Goal: Task Accomplishment & Management: Manage account settings

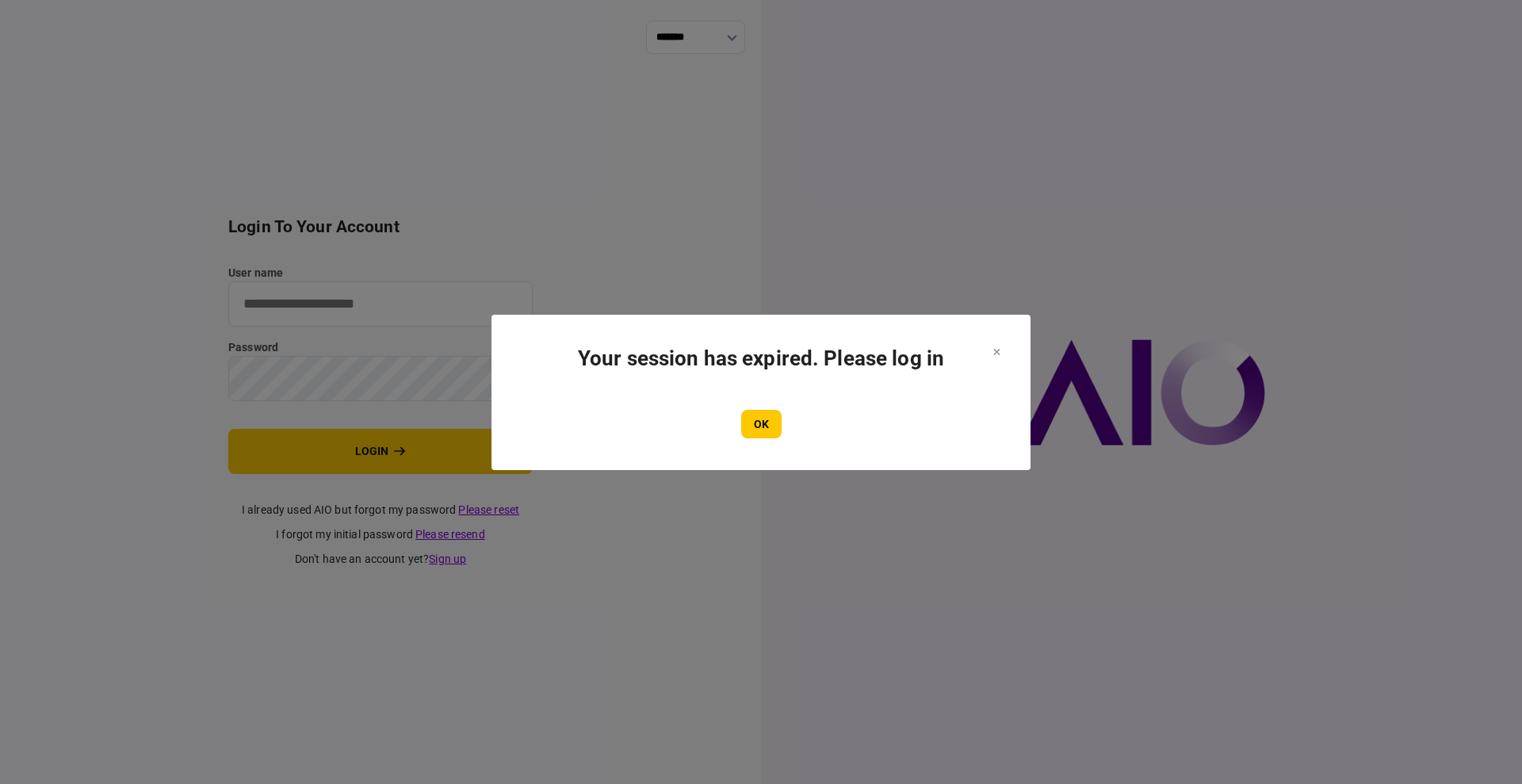
type input "****"
drag, startPoint x: 749, startPoint y: 463, endPoint x: 760, endPoint y: 437, distance: 28.2
click at [749, 459] on section "Your session has expired. Please log in OK" at bounding box center [761, 392] width 539 height 155
click at [765, 417] on button "OK" at bounding box center [761, 423] width 40 height 29
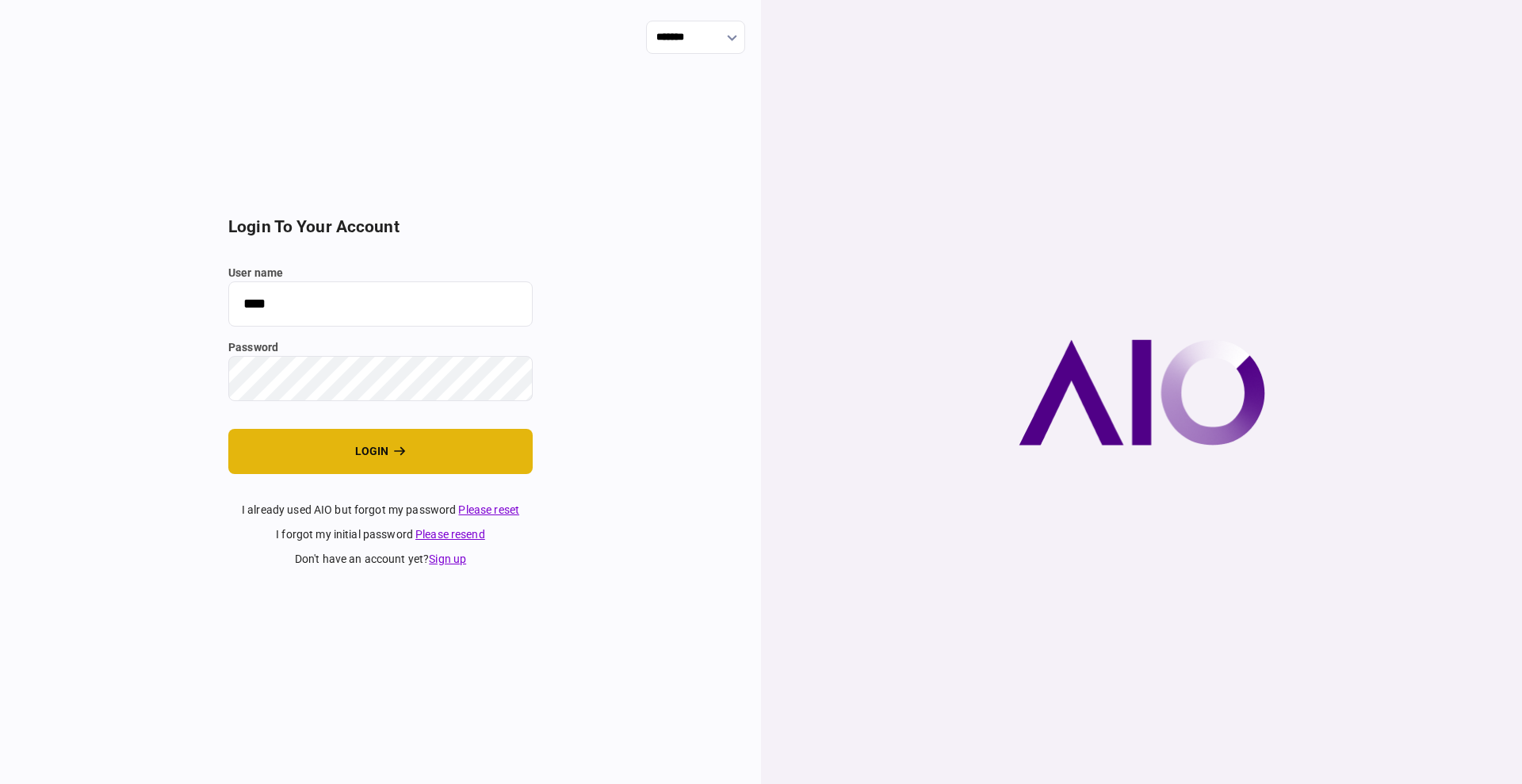
click at [326, 468] on button "login" at bounding box center [381, 451] width 304 height 45
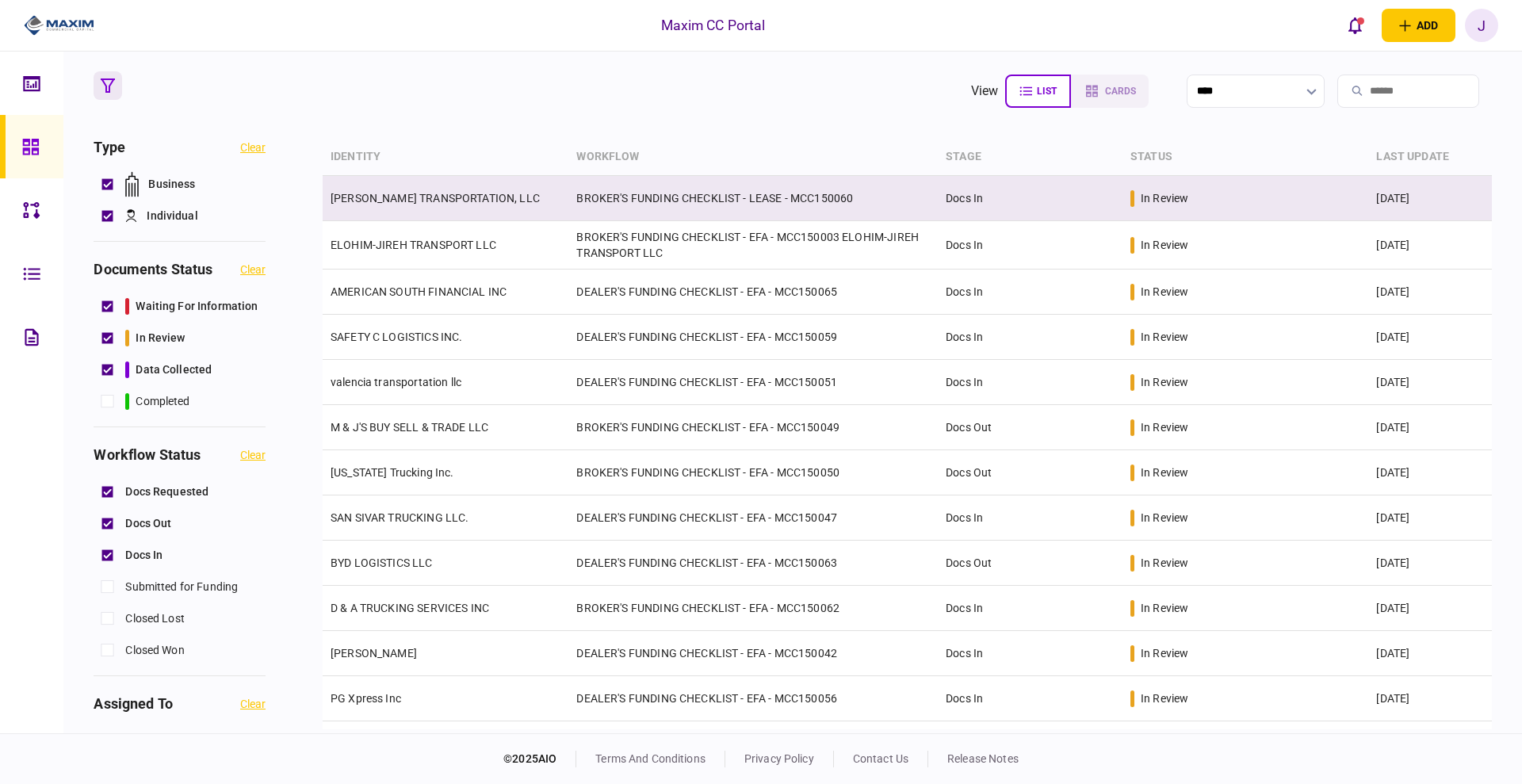
click at [371, 199] on link "KNIGHTEN TRANSPORTATION, LLC" at bounding box center [435, 197] width 210 height 12
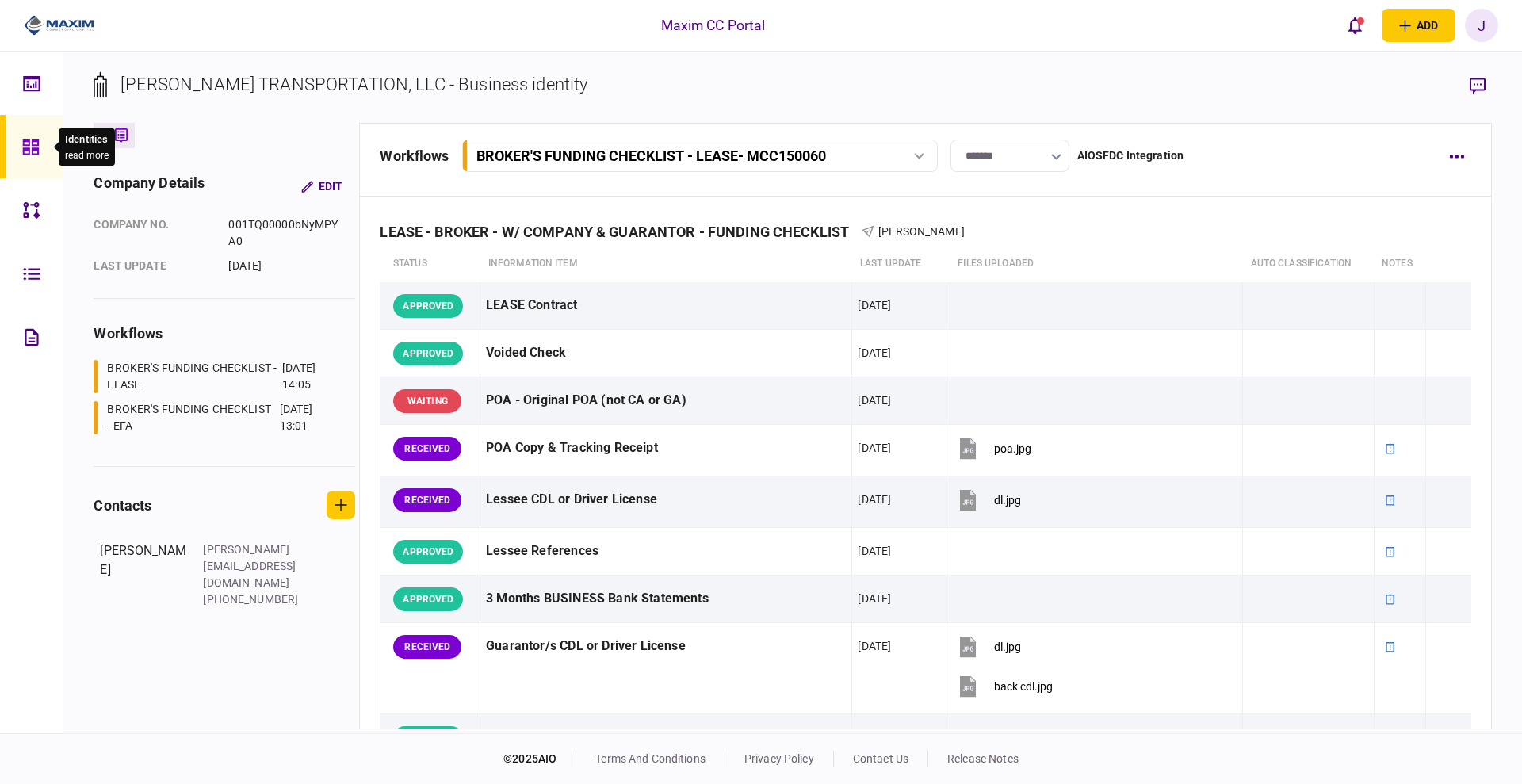
click at [40, 147] on div at bounding box center [35, 146] width 25 height 63
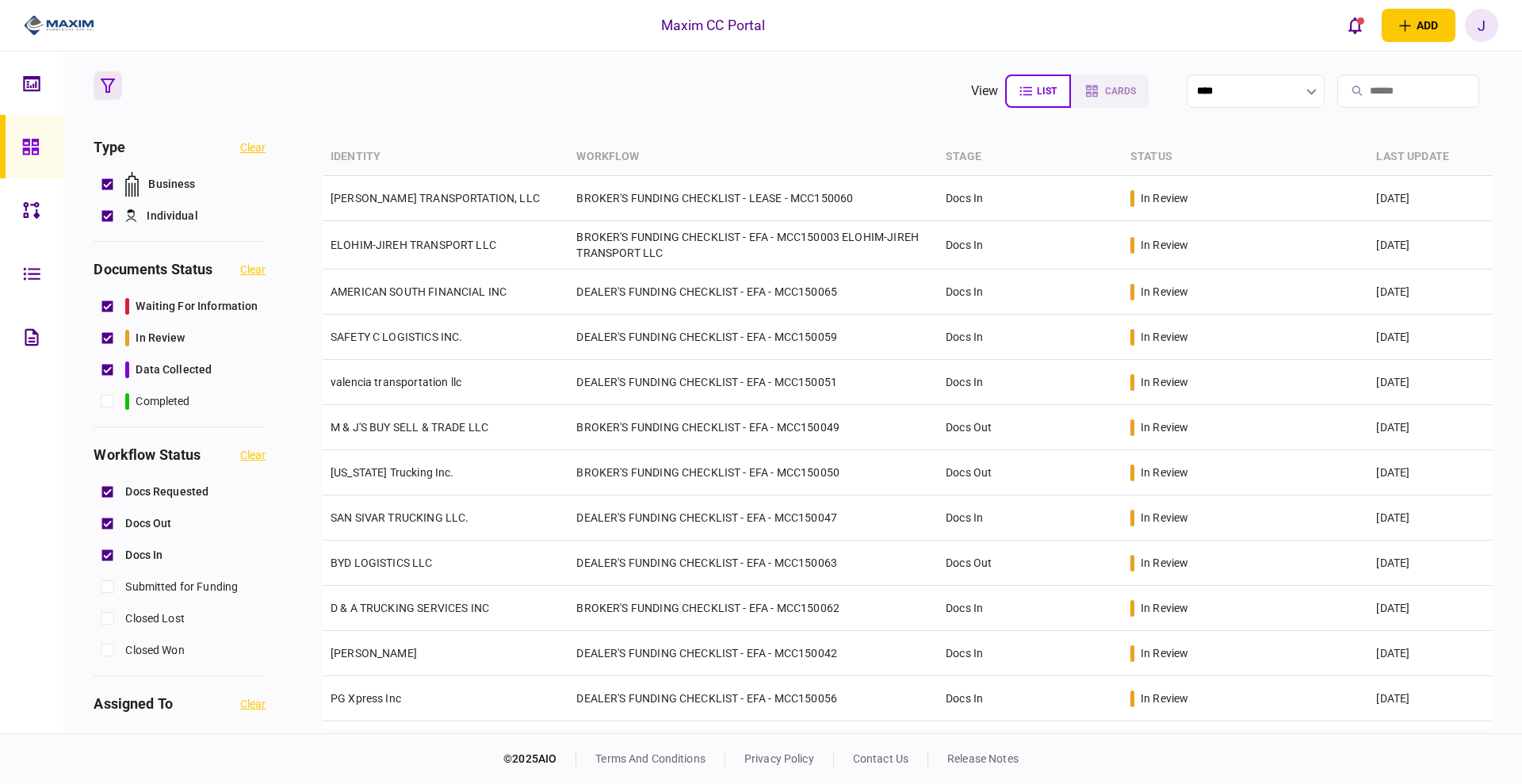
click at [14, 206] on link at bounding box center [31, 210] width 63 height 63
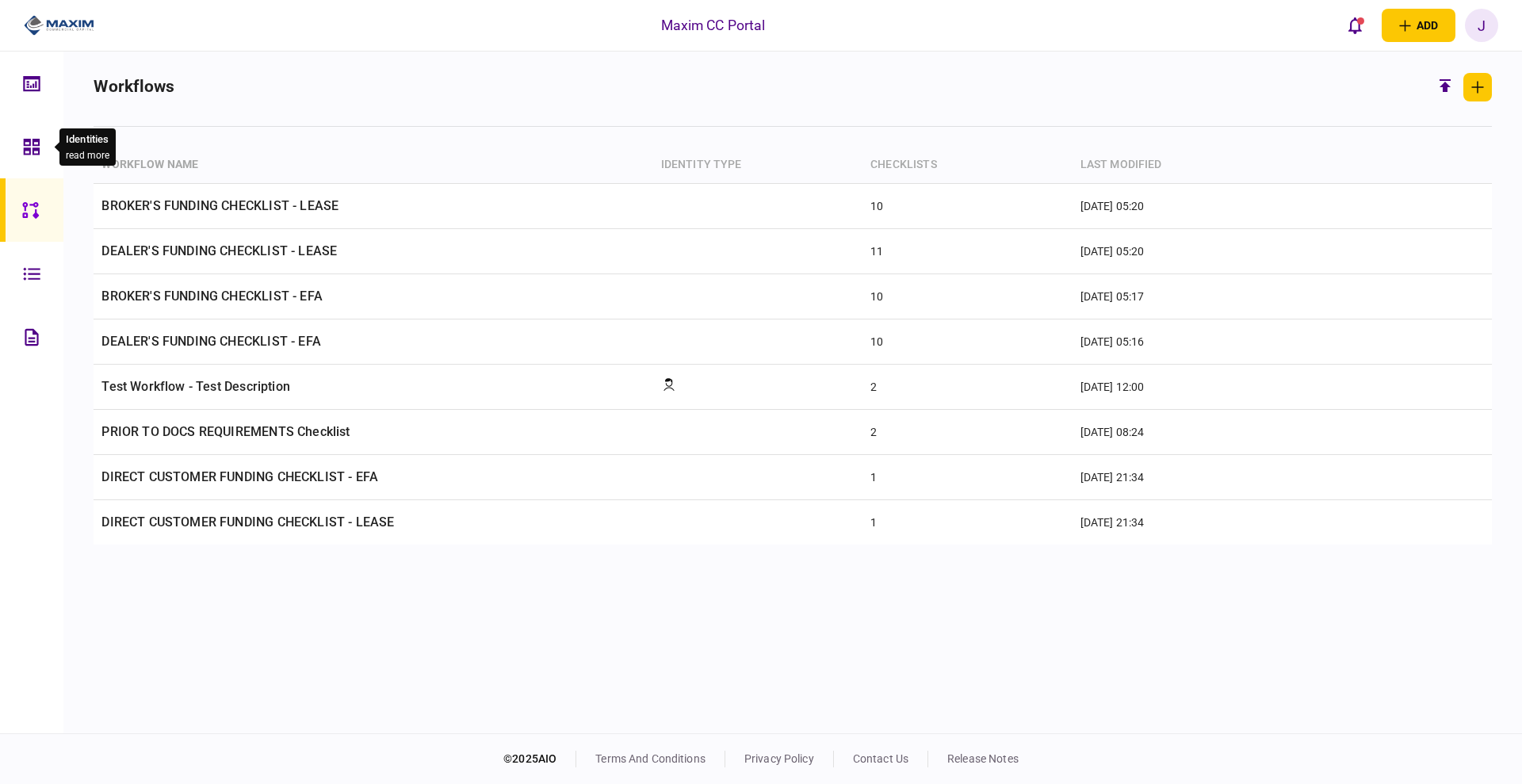
click at [27, 115] on div at bounding box center [35, 146] width 25 height 63
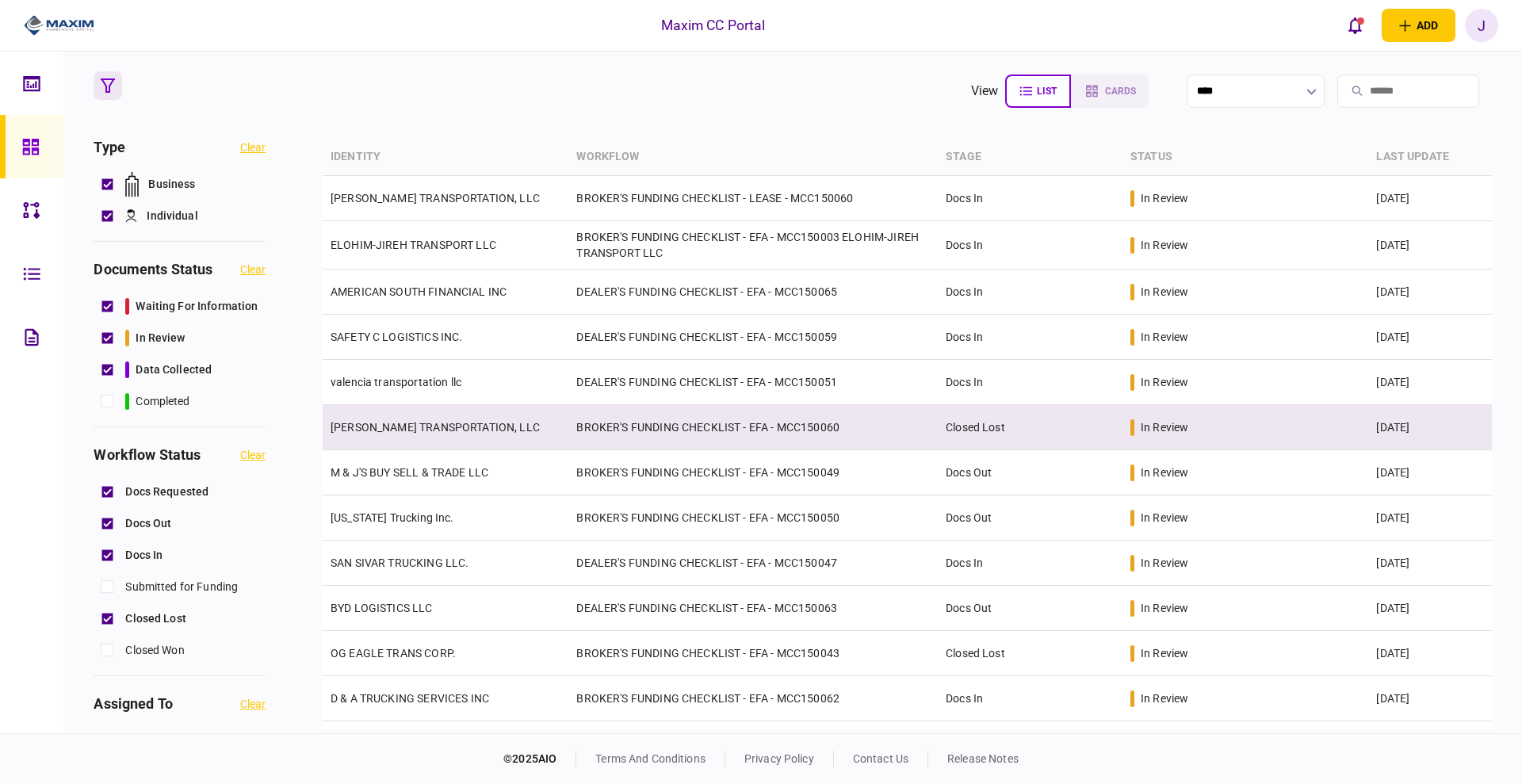
click at [396, 431] on link "KNIGHTEN TRANSPORTATION, LLC" at bounding box center [435, 427] width 210 height 12
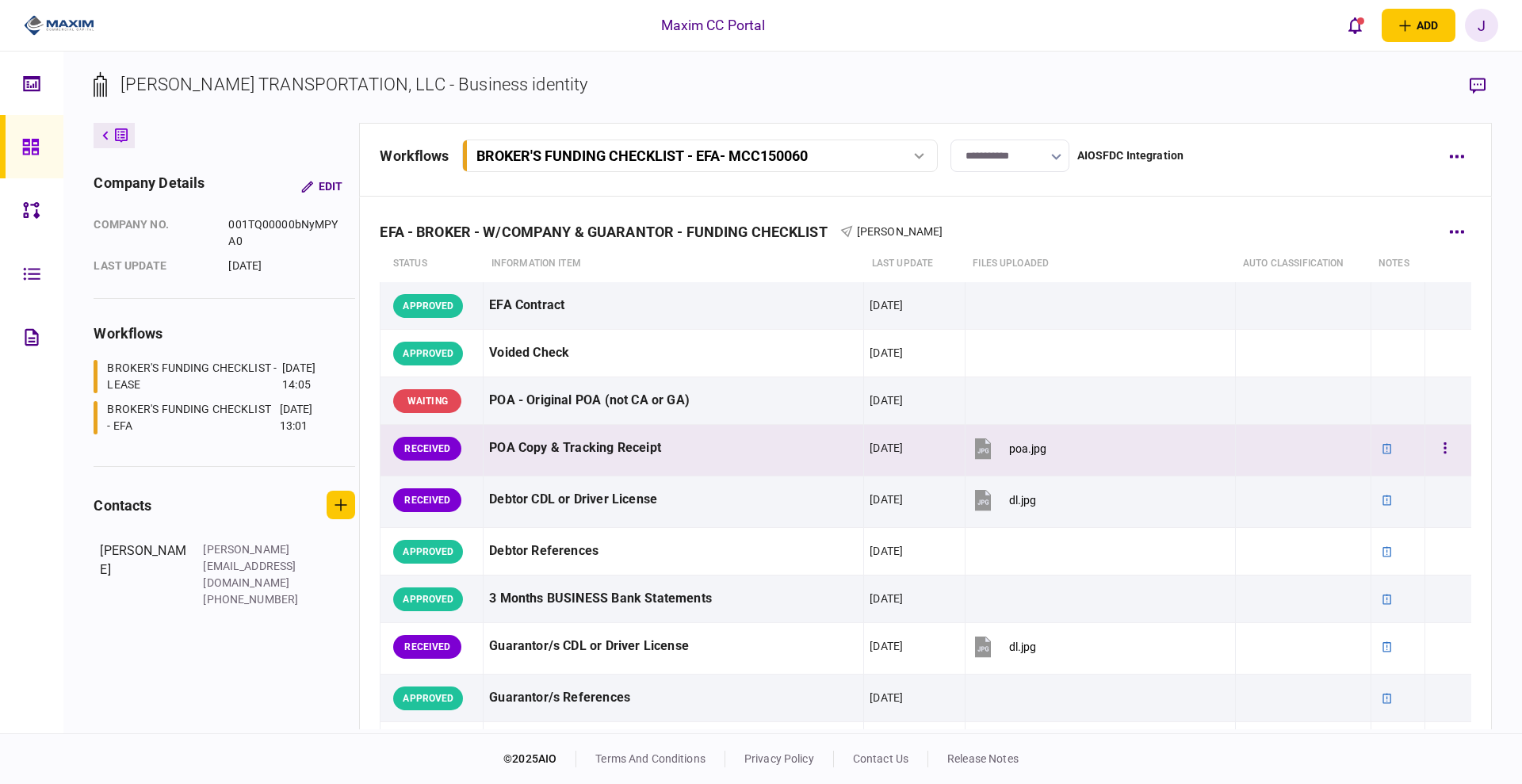
click at [1436, 432] on div at bounding box center [1448, 448] width 35 height 35
click at [1444, 446] on icon "button" at bounding box center [1445, 447] width 2 height 11
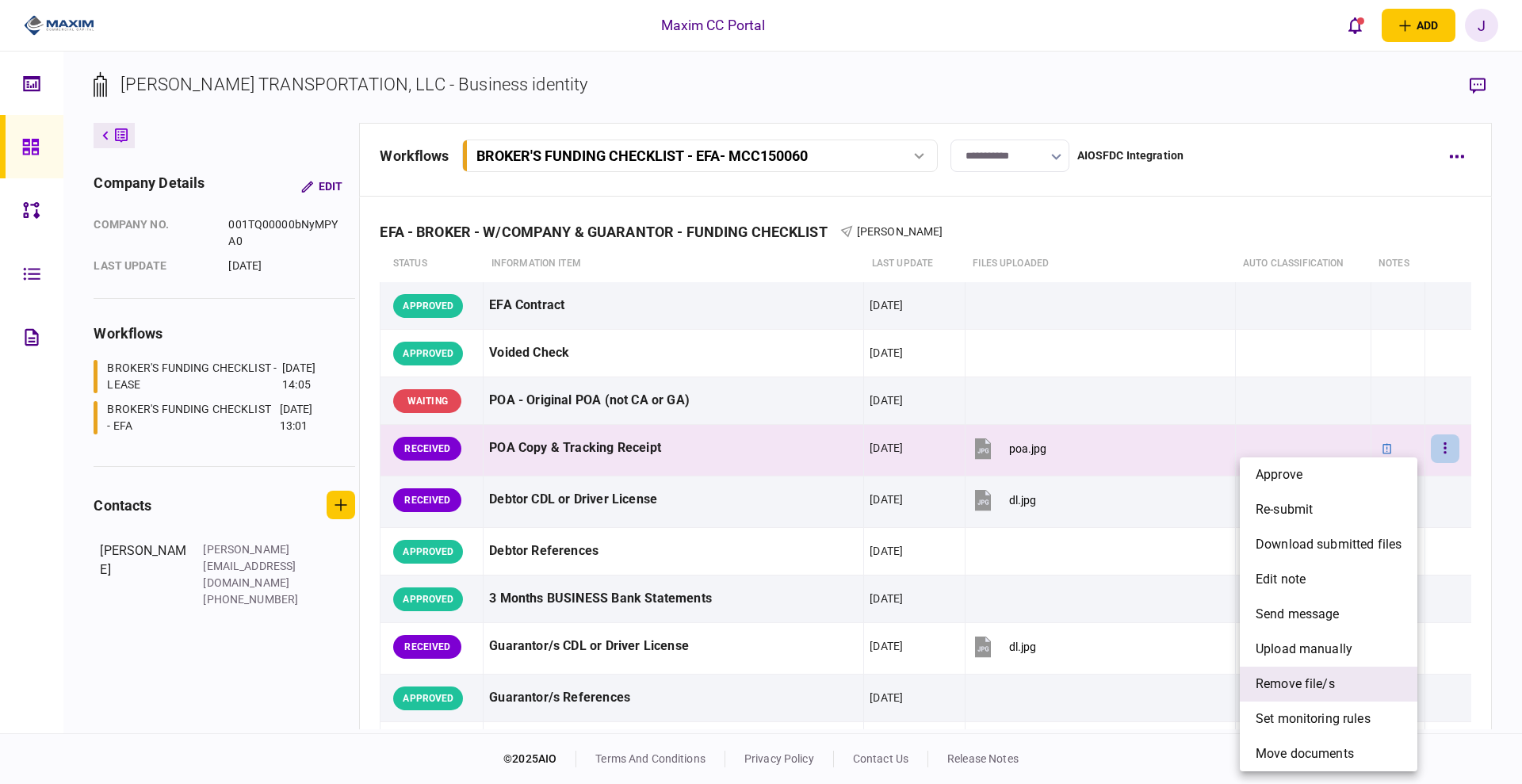
click at [1324, 689] on span "remove file/s" at bounding box center [1295, 684] width 79 height 19
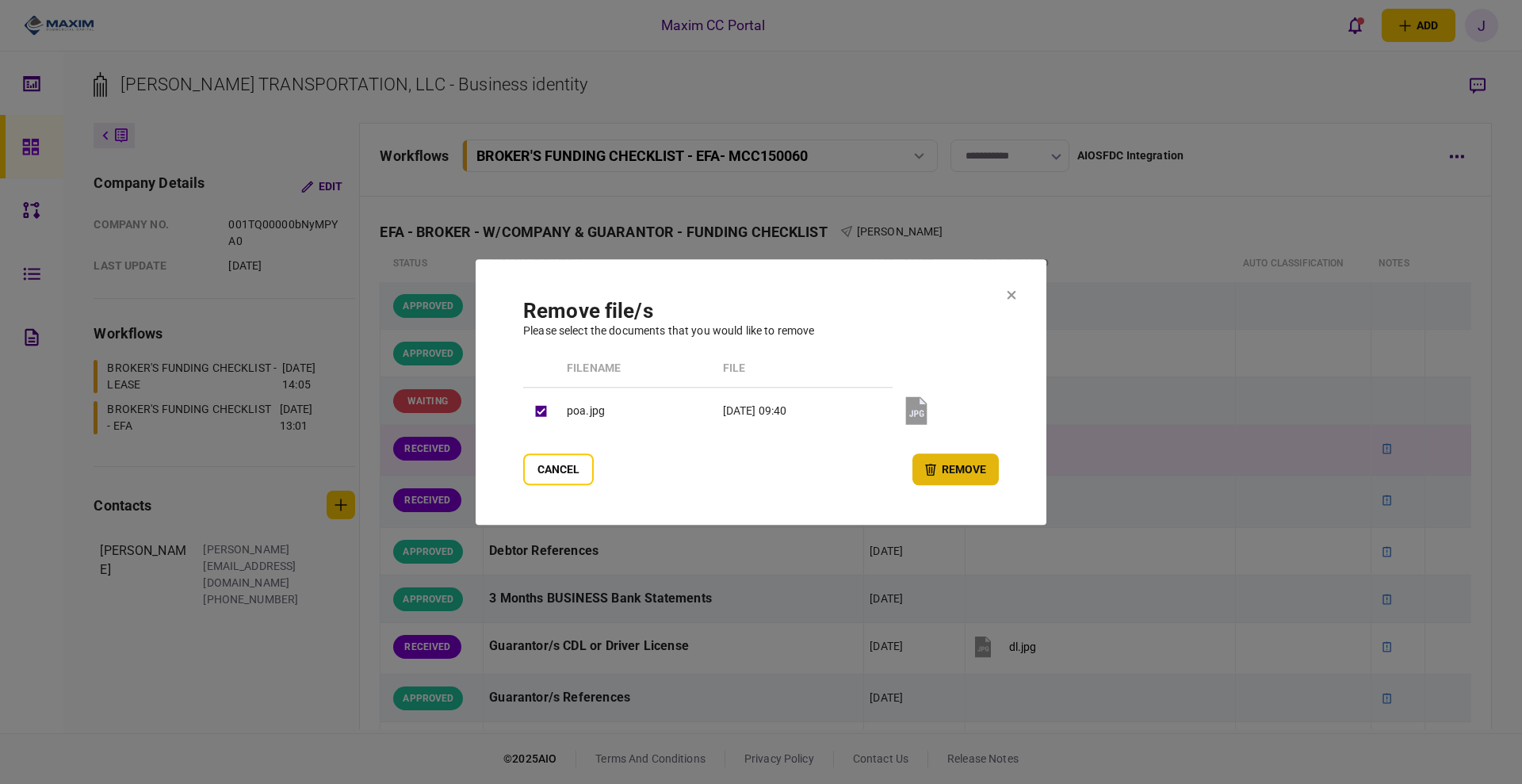
click at [941, 466] on button "remove" at bounding box center [955, 469] width 86 height 32
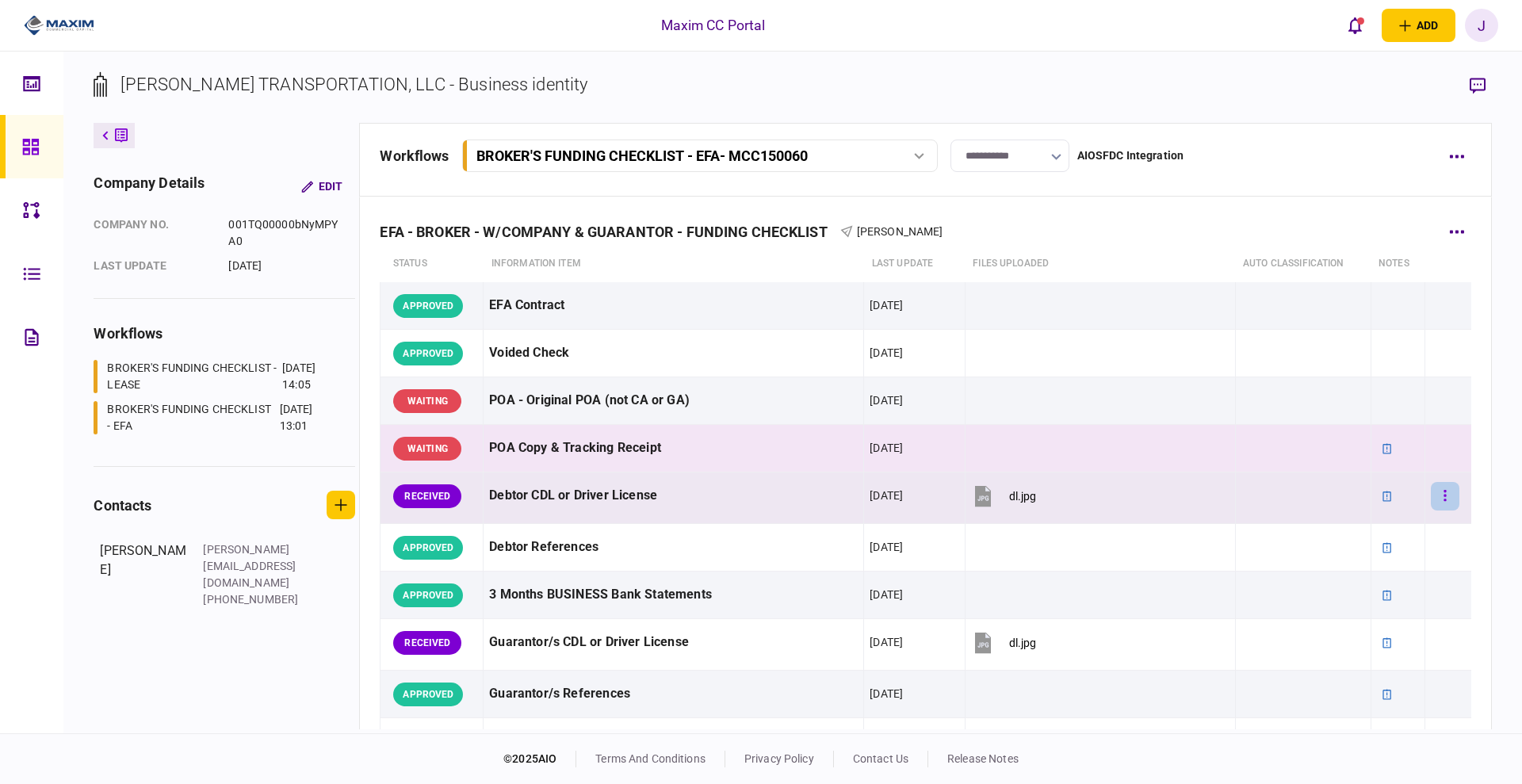
click at [1431, 505] on button "button" at bounding box center [1445, 496] width 29 height 29
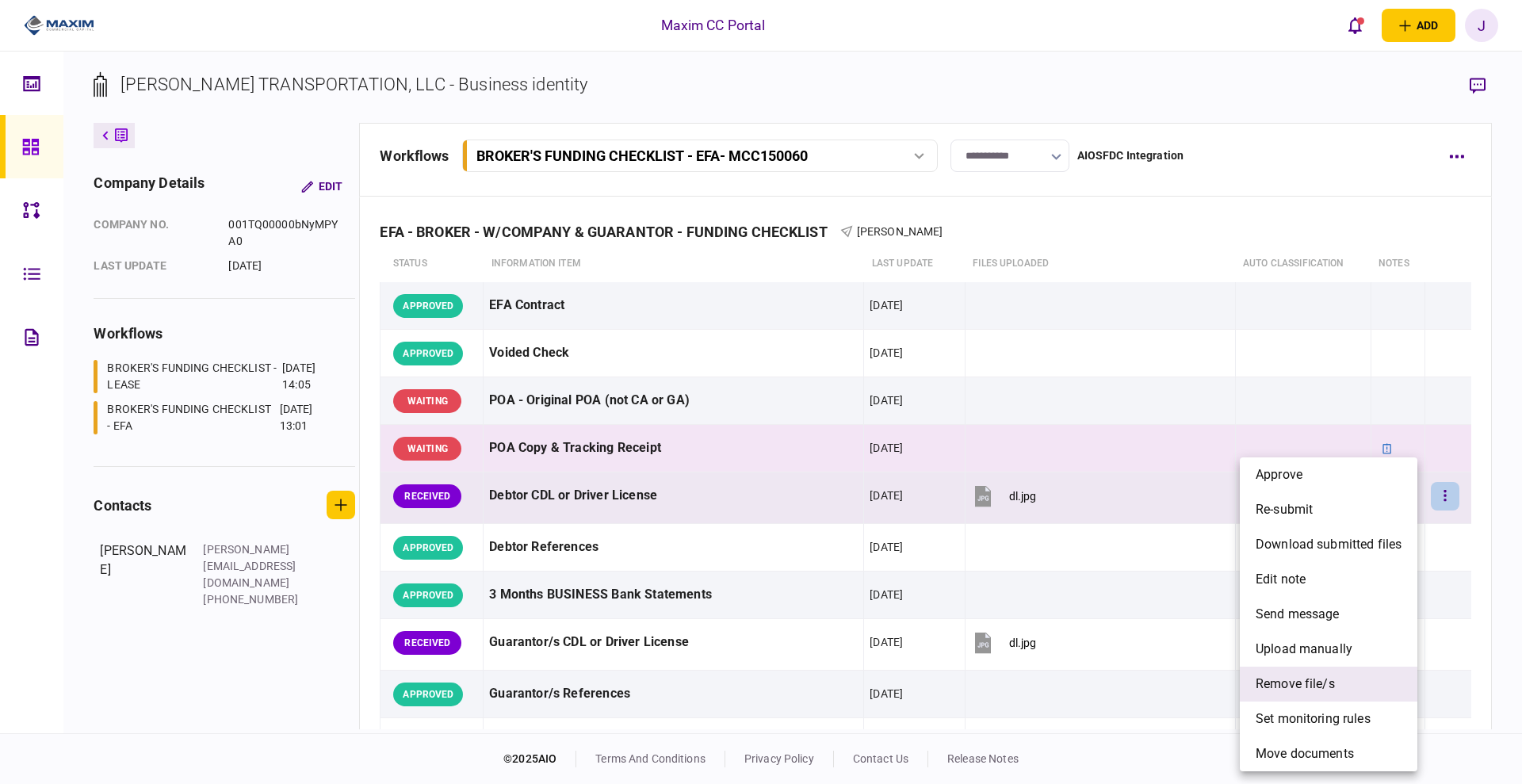
click at [1290, 675] on span "remove file/s" at bounding box center [1295, 684] width 79 height 19
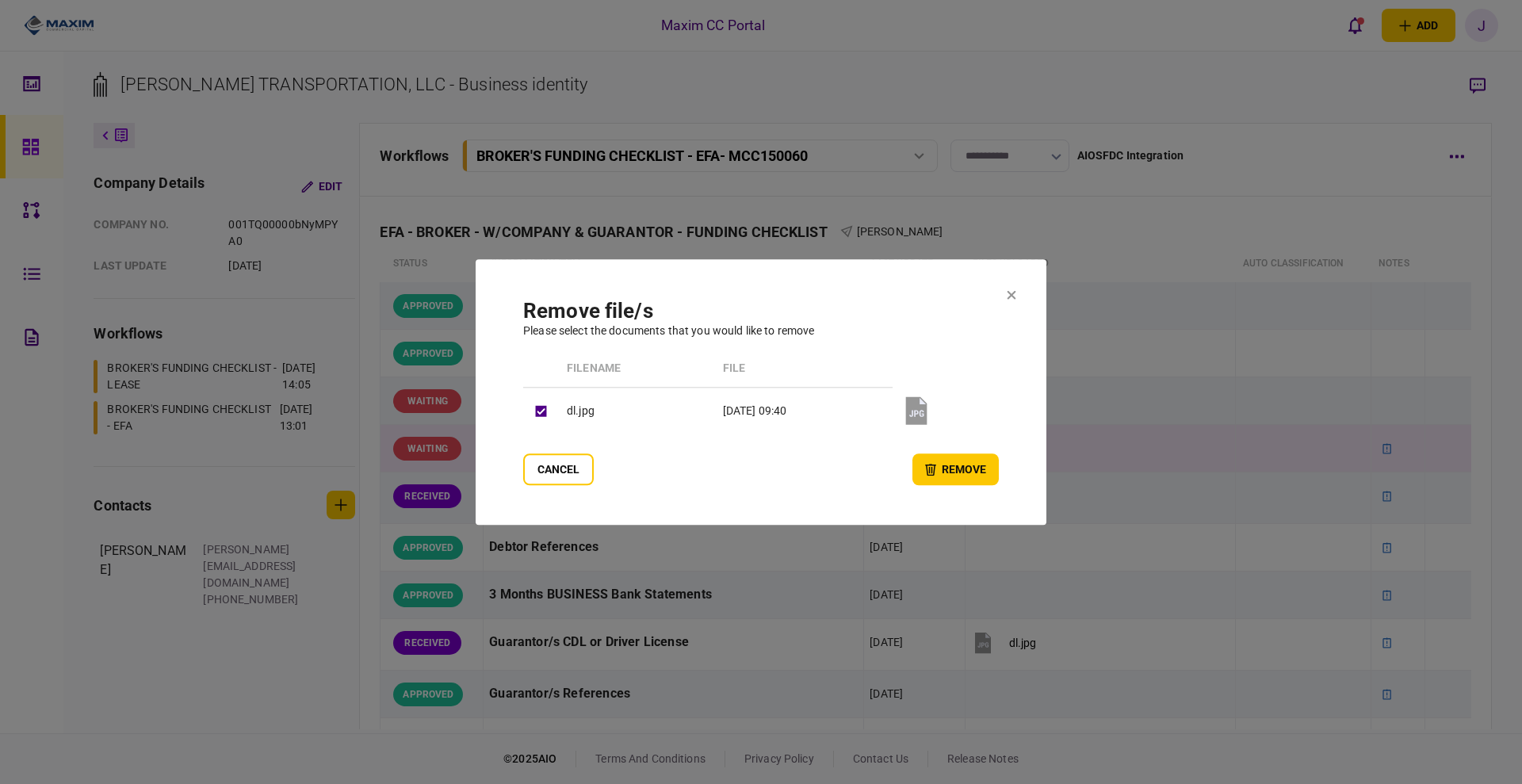
click at [520, 468] on section "remove file/s Please select the documents that you would like to remove Filenam…" at bounding box center [761, 392] width 571 height 266
click at [548, 469] on button "Cancel" at bounding box center [558, 469] width 71 height 32
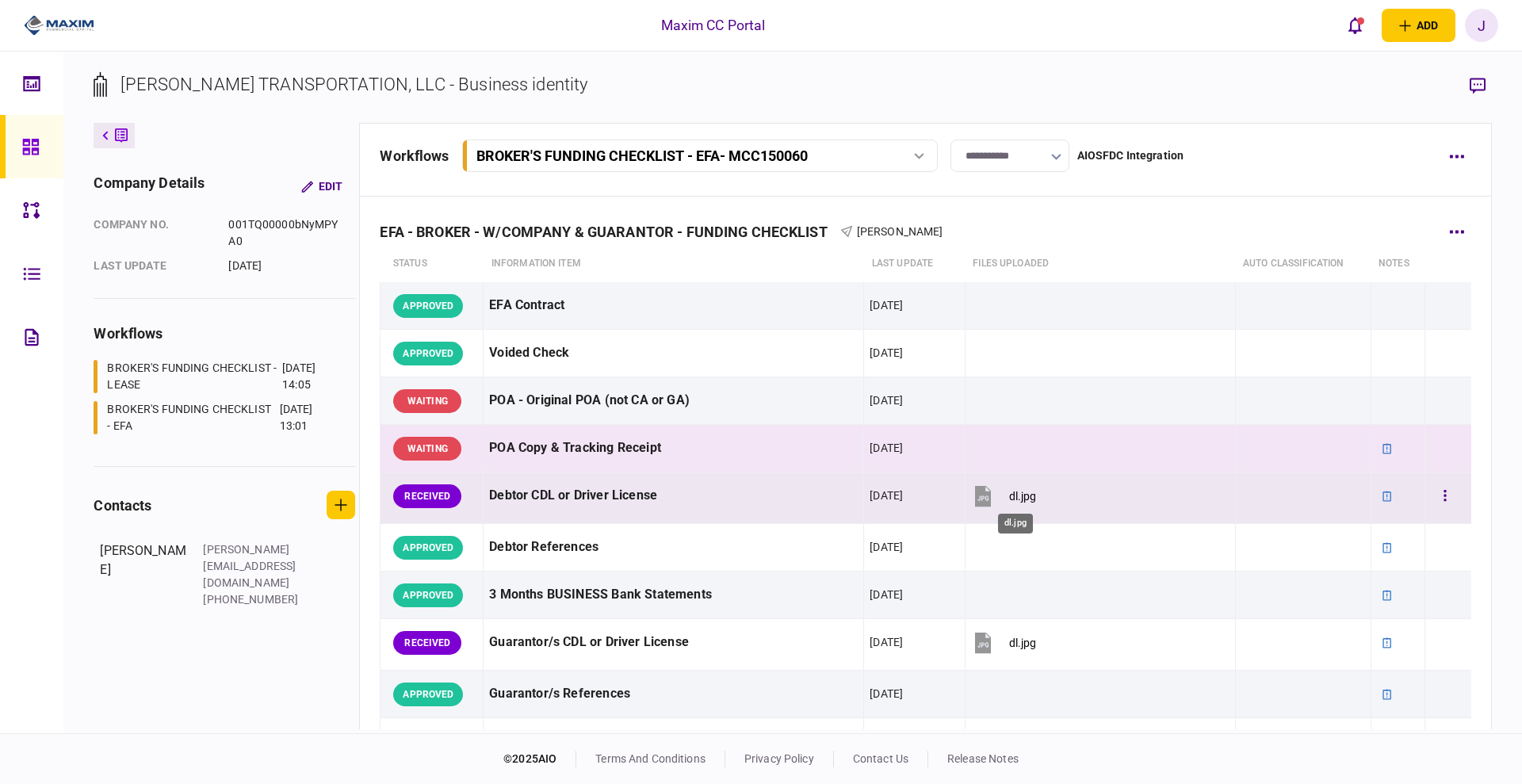
click at [1014, 496] on div "dl.jpg" at bounding box center [1022, 496] width 27 height 12
click at [1436, 487] on button "button" at bounding box center [1445, 496] width 29 height 29
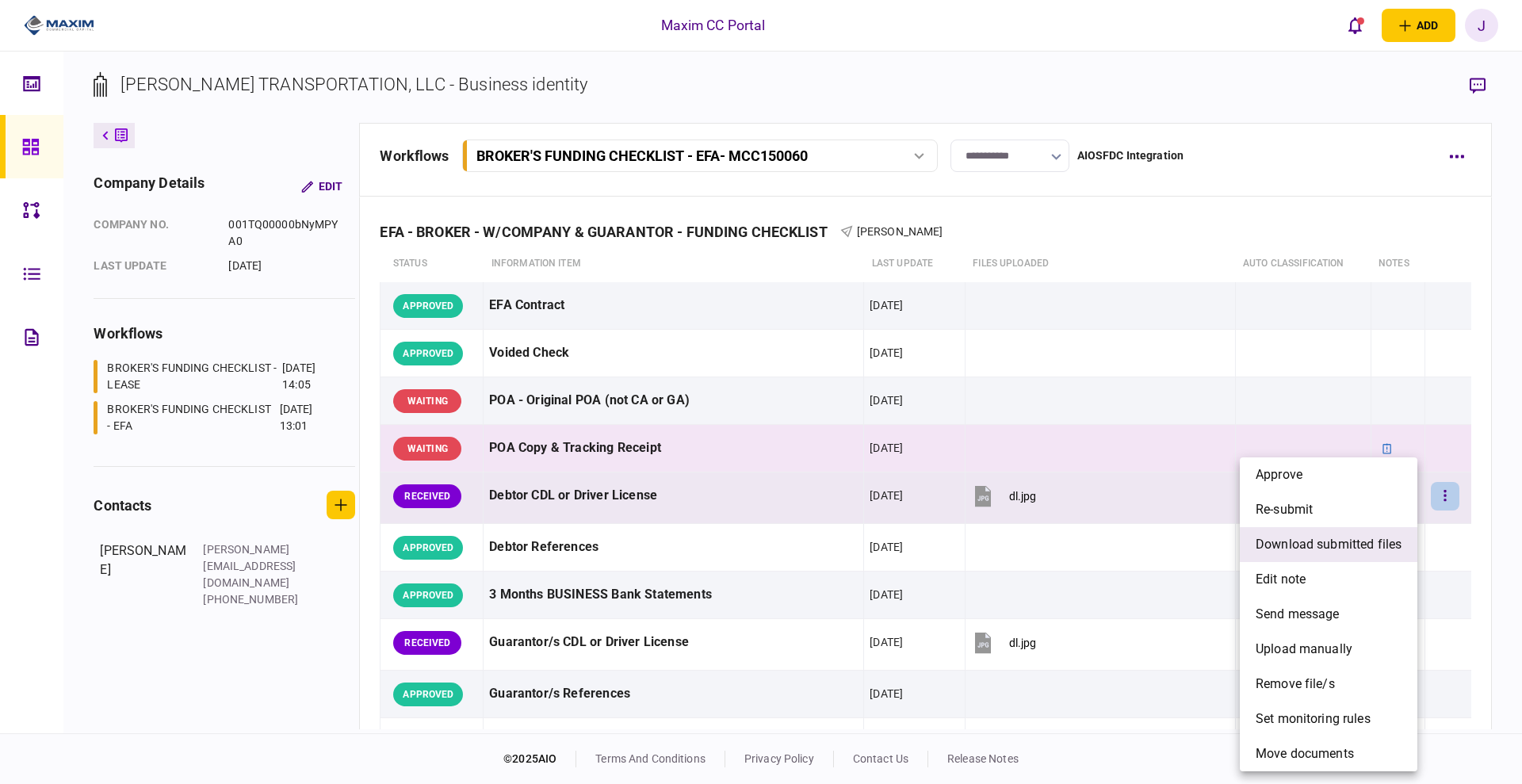
click at [1325, 543] on span "download submitted files" at bounding box center [1328, 544] width 146 height 19
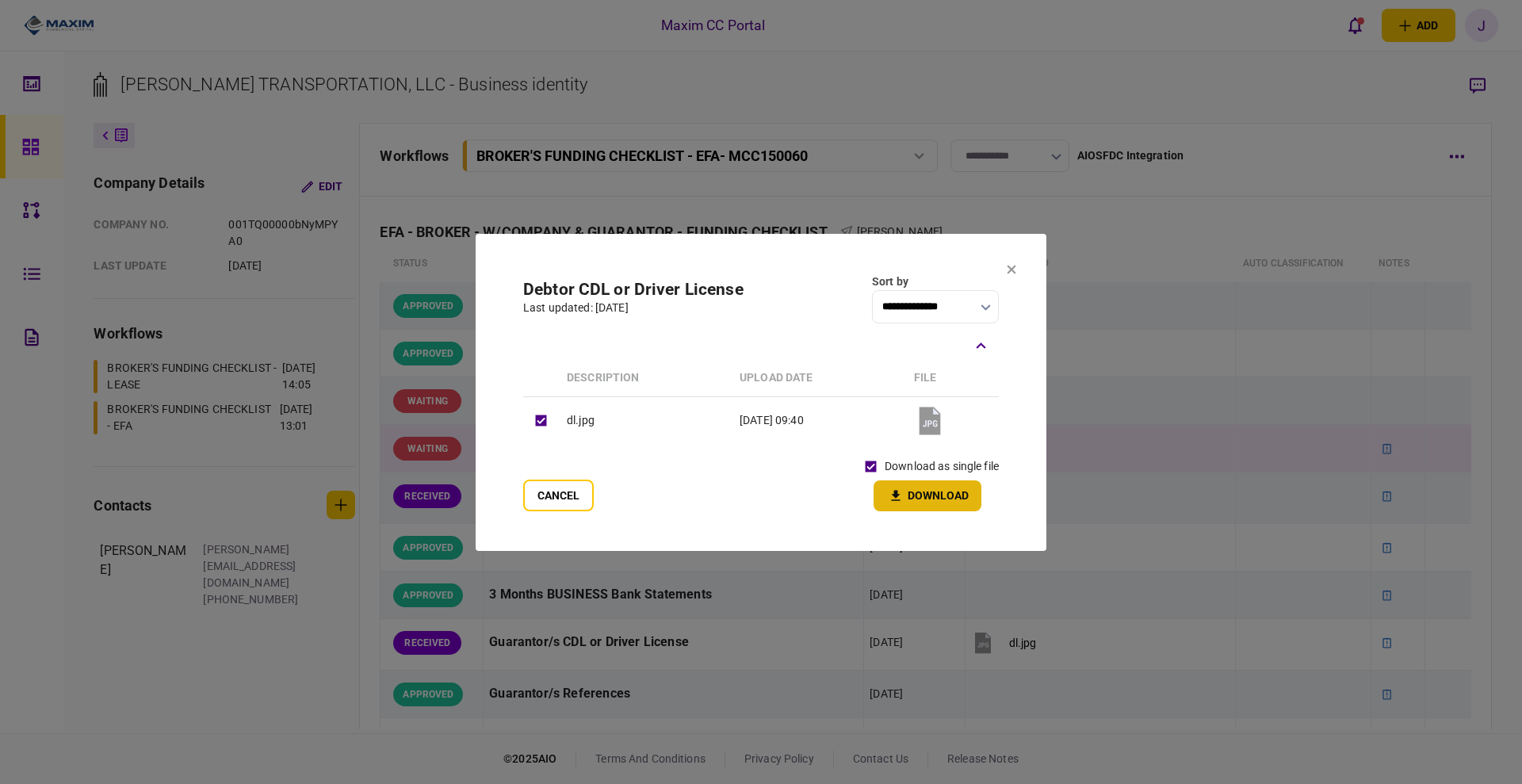
click at [925, 497] on button "Download" at bounding box center [928, 496] width 108 height 31
click at [1016, 273] on section "**********" at bounding box center [761, 392] width 571 height 317
click at [1016, 272] on section "**********" at bounding box center [761, 392] width 571 height 317
click at [1012, 270] on icon at bounding box center [1011, 270] width 10 height 10
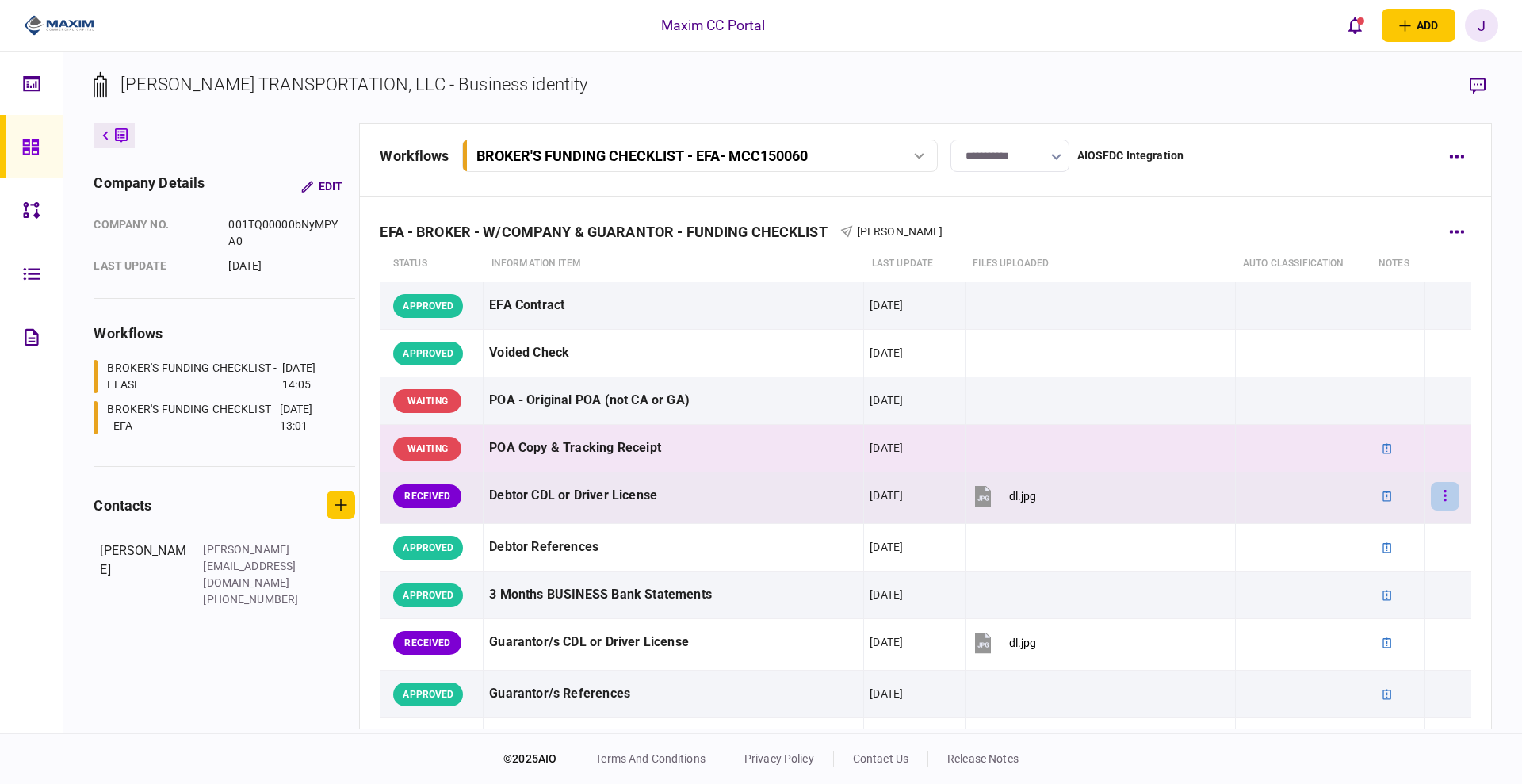
click at [1446, 484] on button "button" at bounding box center [1445, 496] width 29 height 29
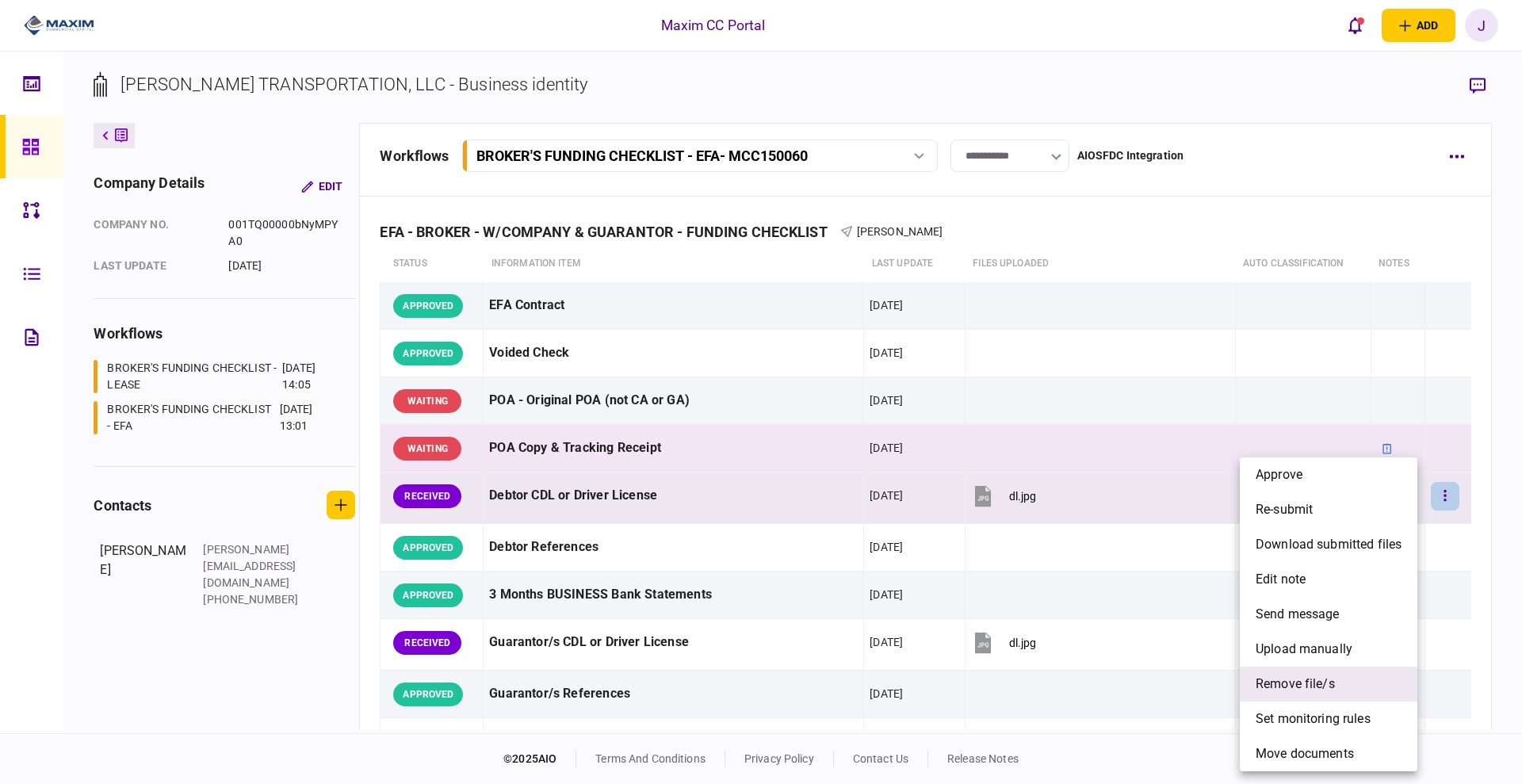
click at [1316, 682] on span "remove file/s" at bounding box center [1295, 684] width 79 height 19
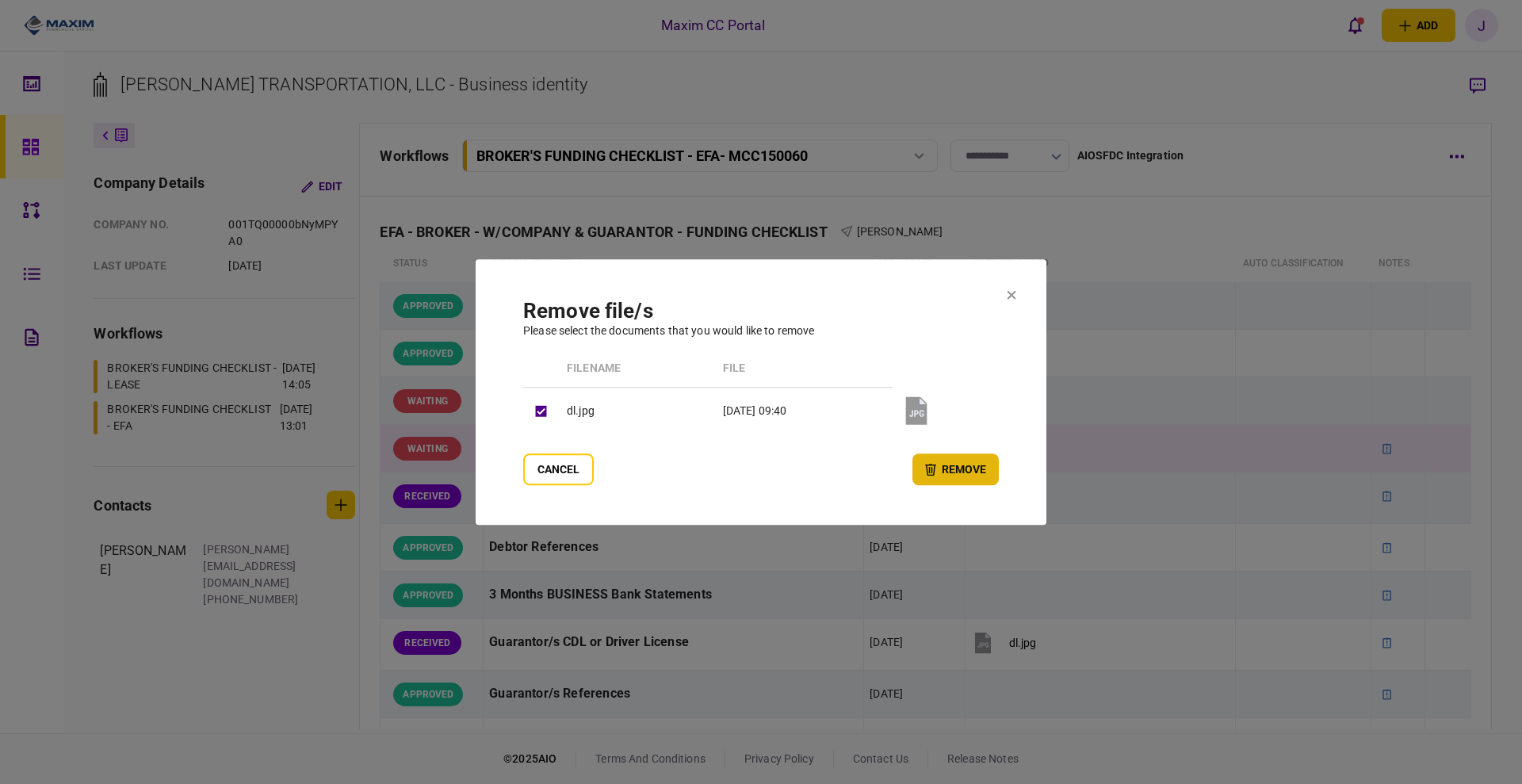
click at [961, 481] on button "remove" at bounding box center [955, 469] width 86 height 32
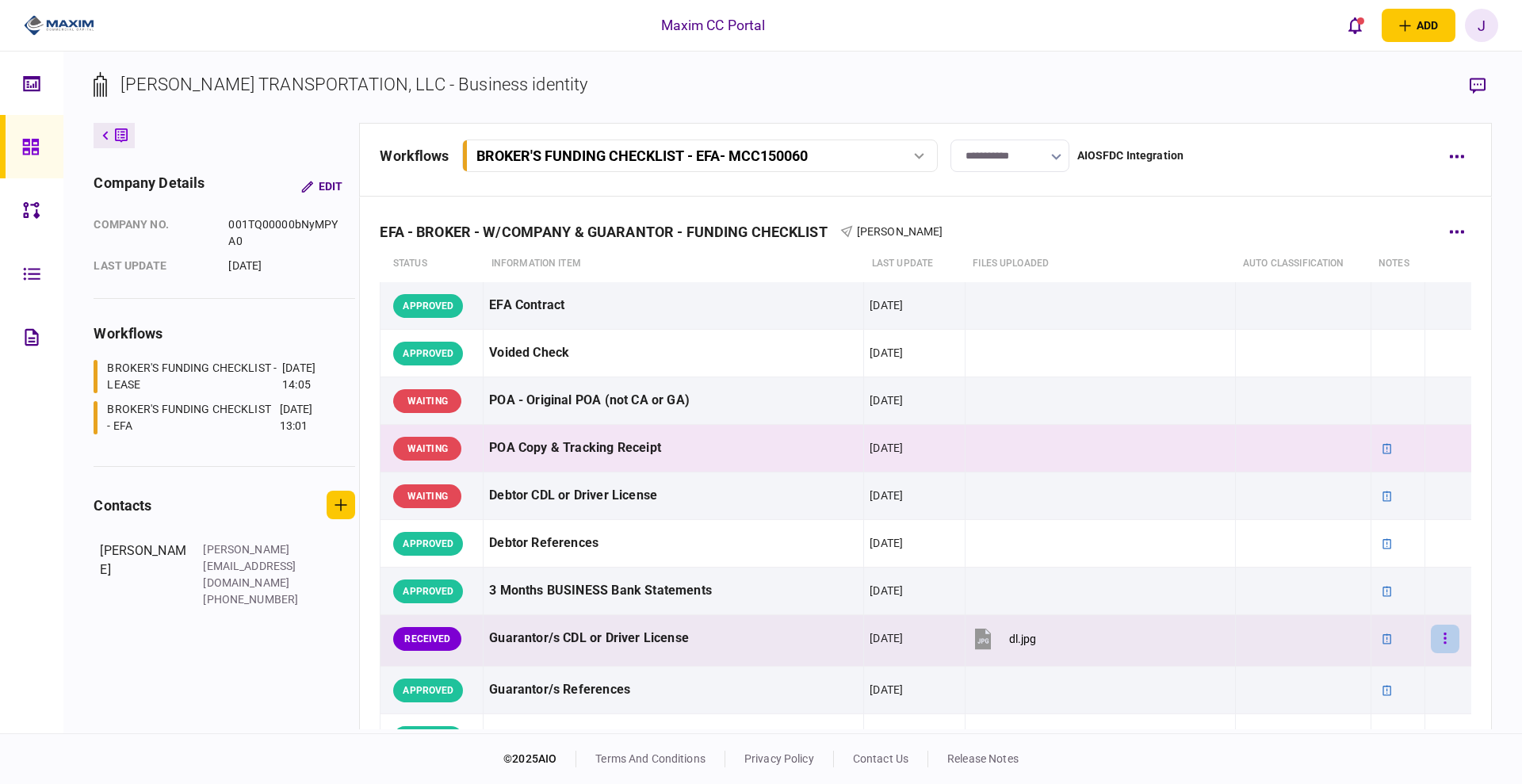
click at [1444, 638] on icon "button" at bounding box center [1445, 637] width 2 height 11
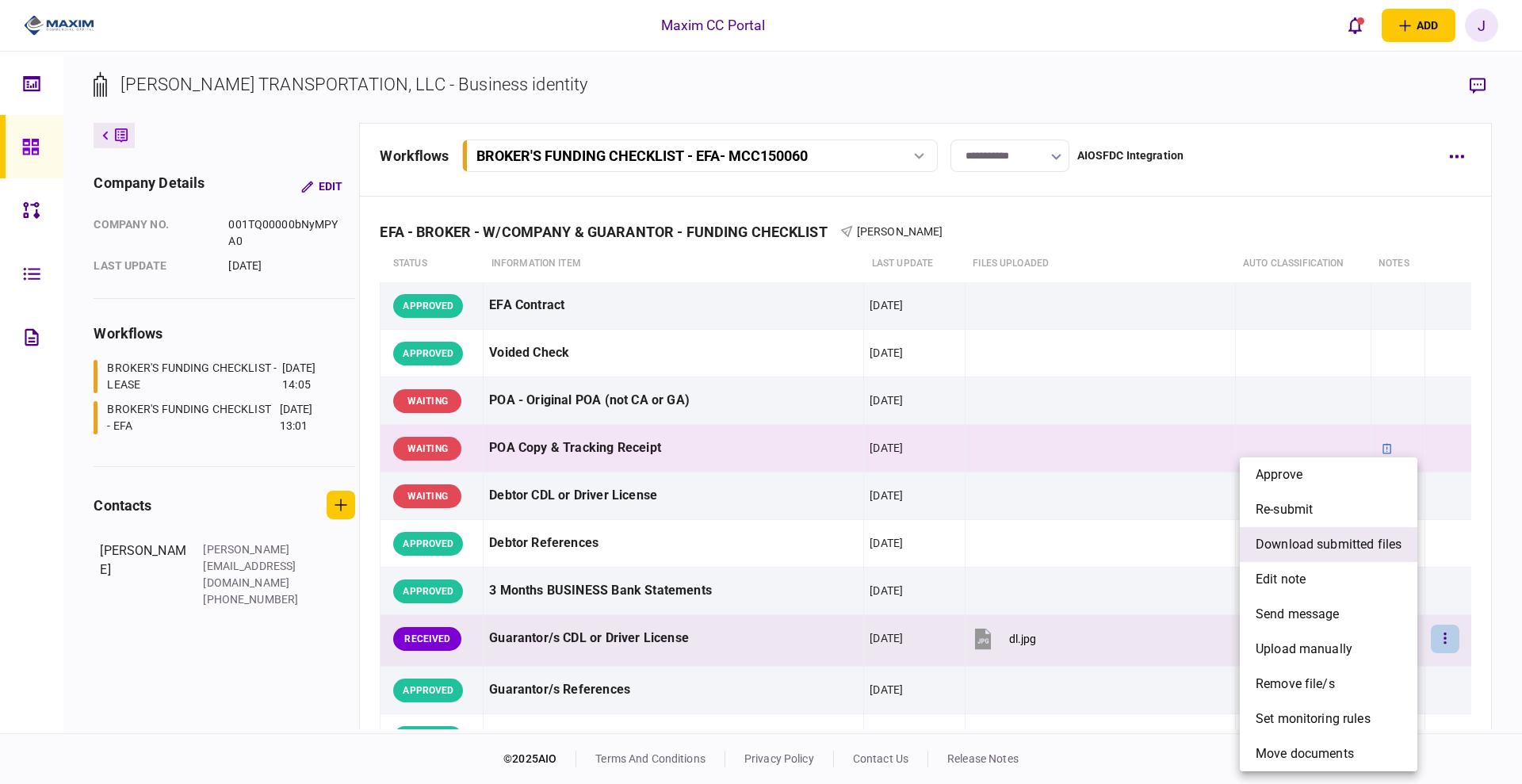
click at [1305, 543] on span "download submitted files" at bounding box center [1328, 544] width 146 height 19
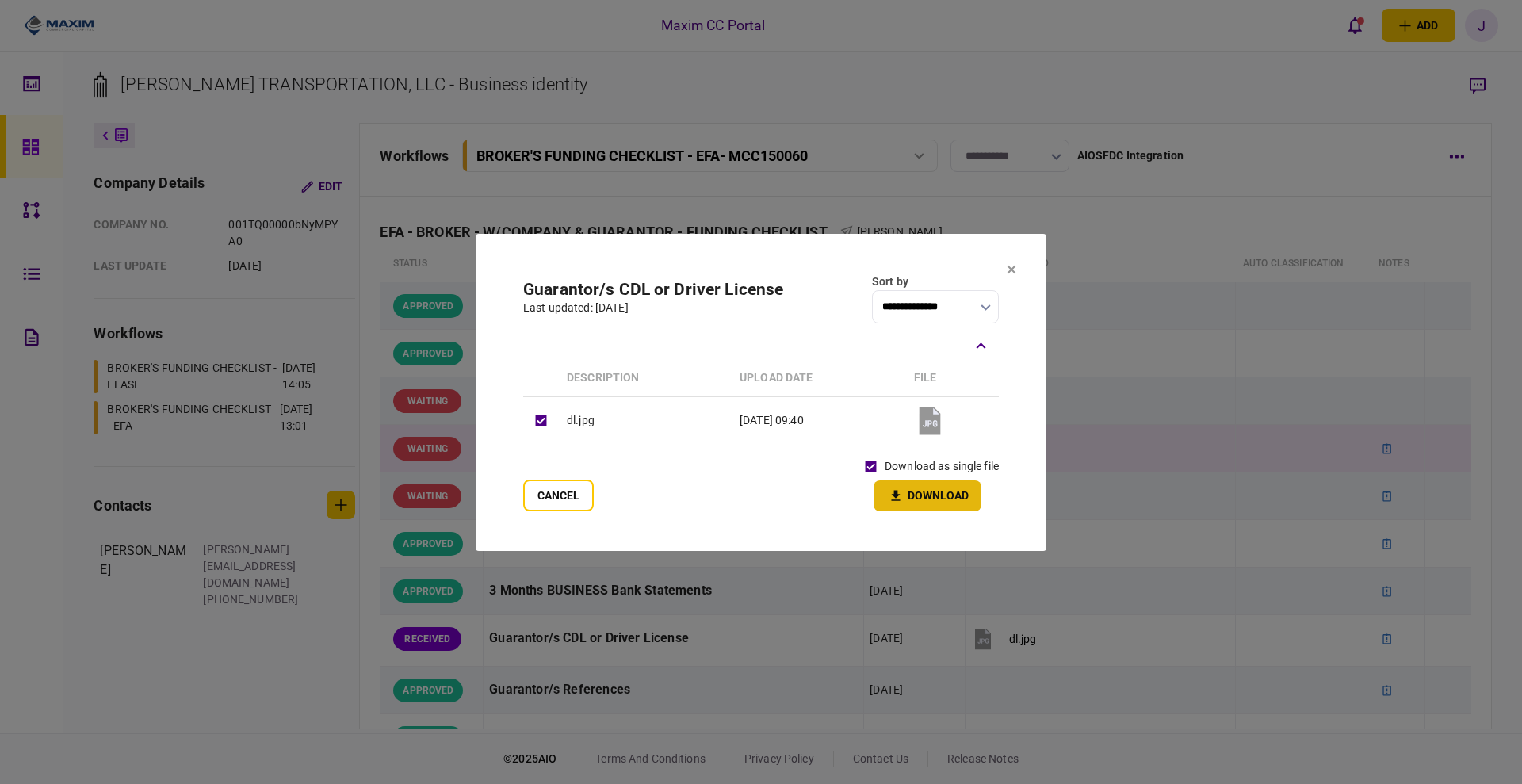
click at [920, 497] on button "Download" at bounding box center [928, 496] width 108 height 31
click at [1010, 265] on icon at bounding box center [1011, 270] width 10 height 10
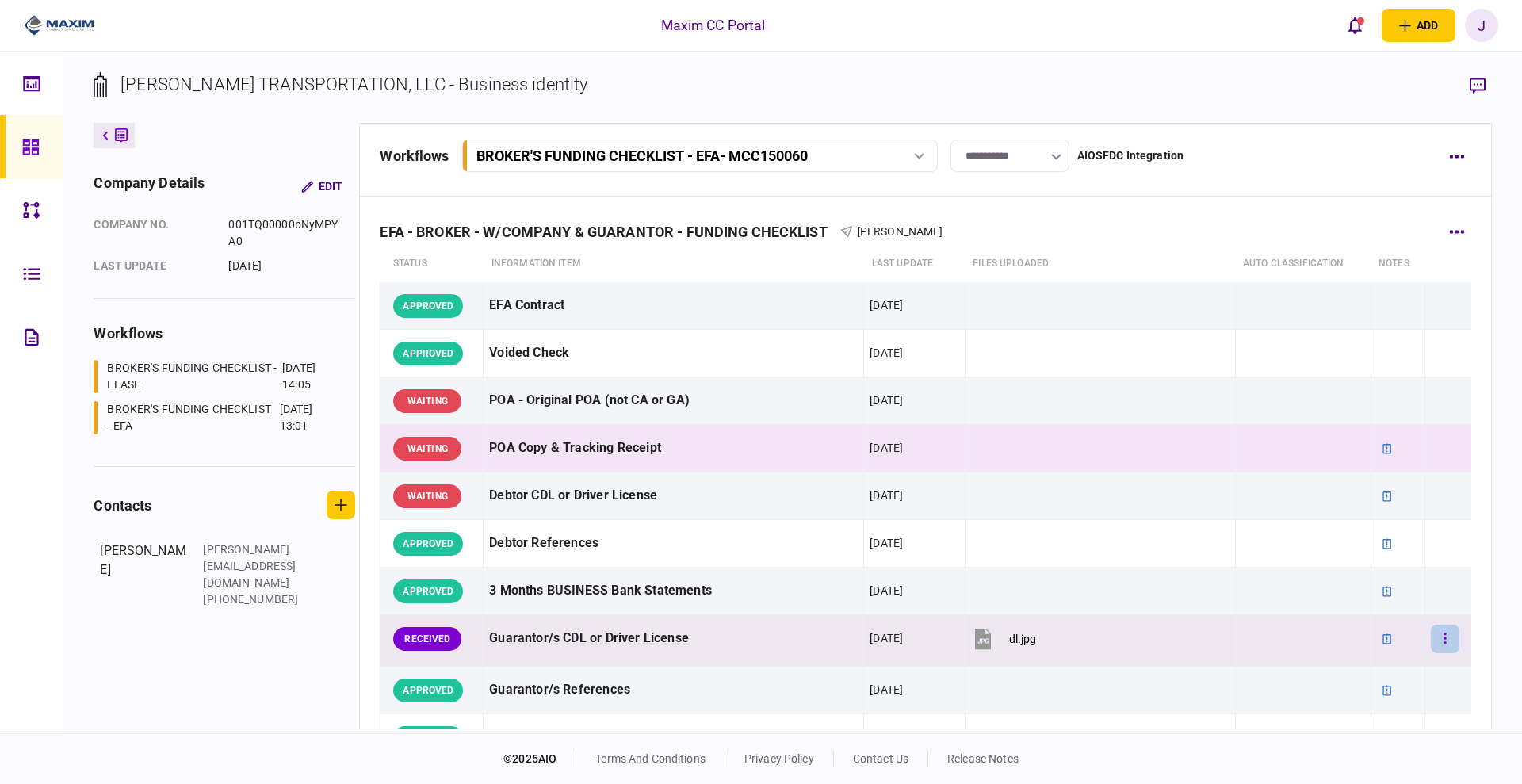
click at [1437, 642] on button "button" at bounding box center [1445, 639] width 29 height 29
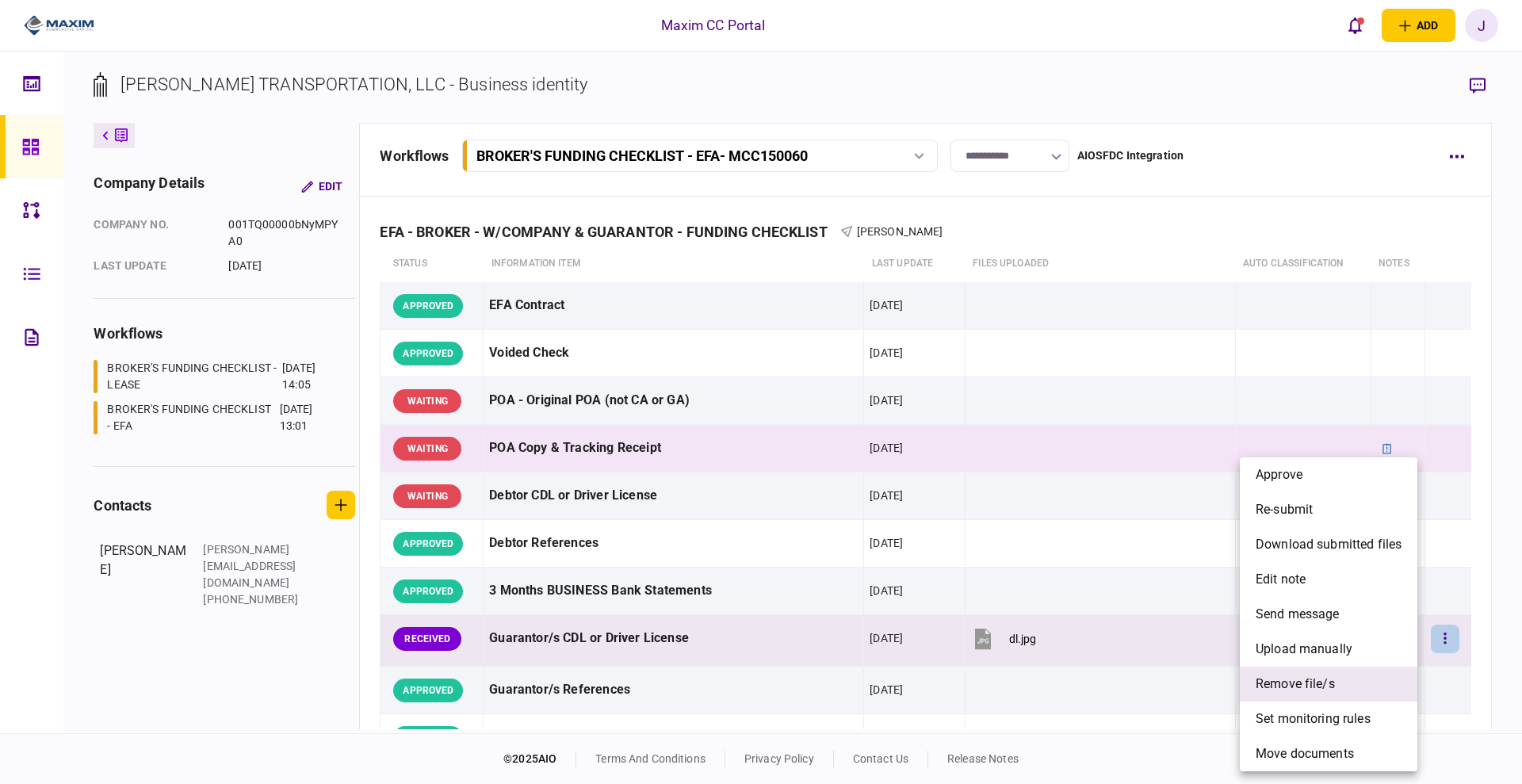
click at [1312, 676] on span "remove file/s" at bounding box center [1295, 684] width 79 height 19
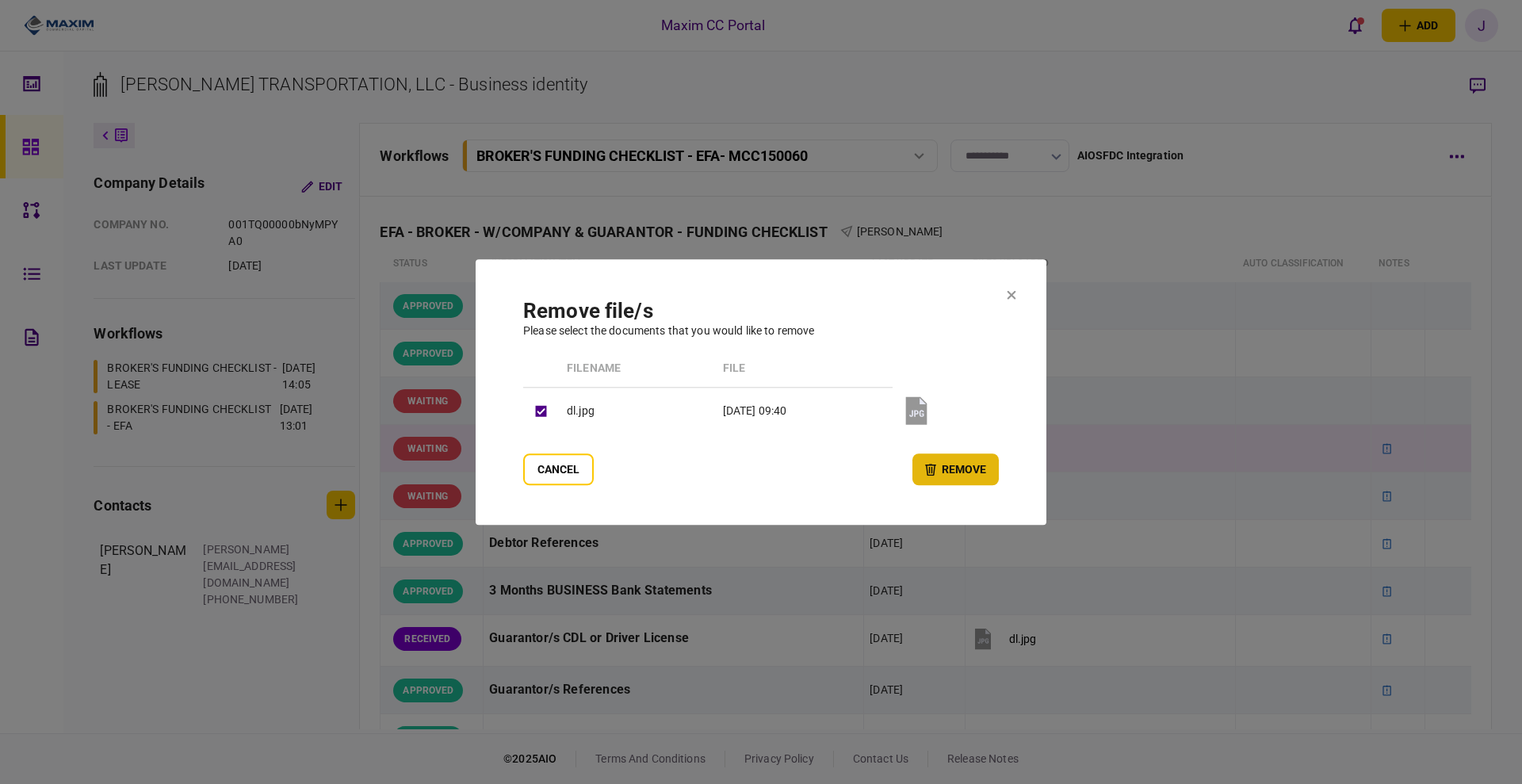
click at [964, 474] on button "remove" at bounding box center [955, 469] width 86 height 32
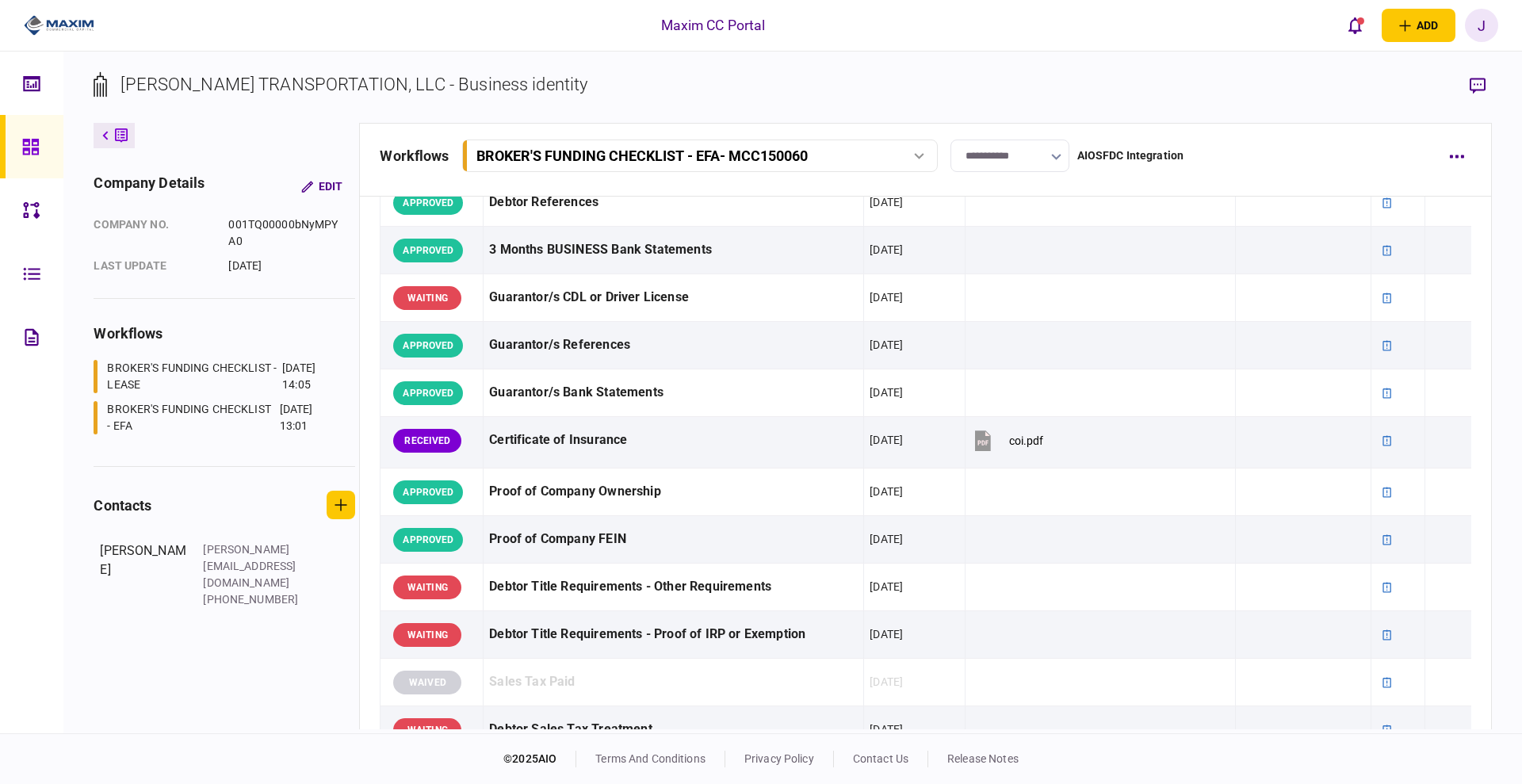
scroll to position [396, 0]
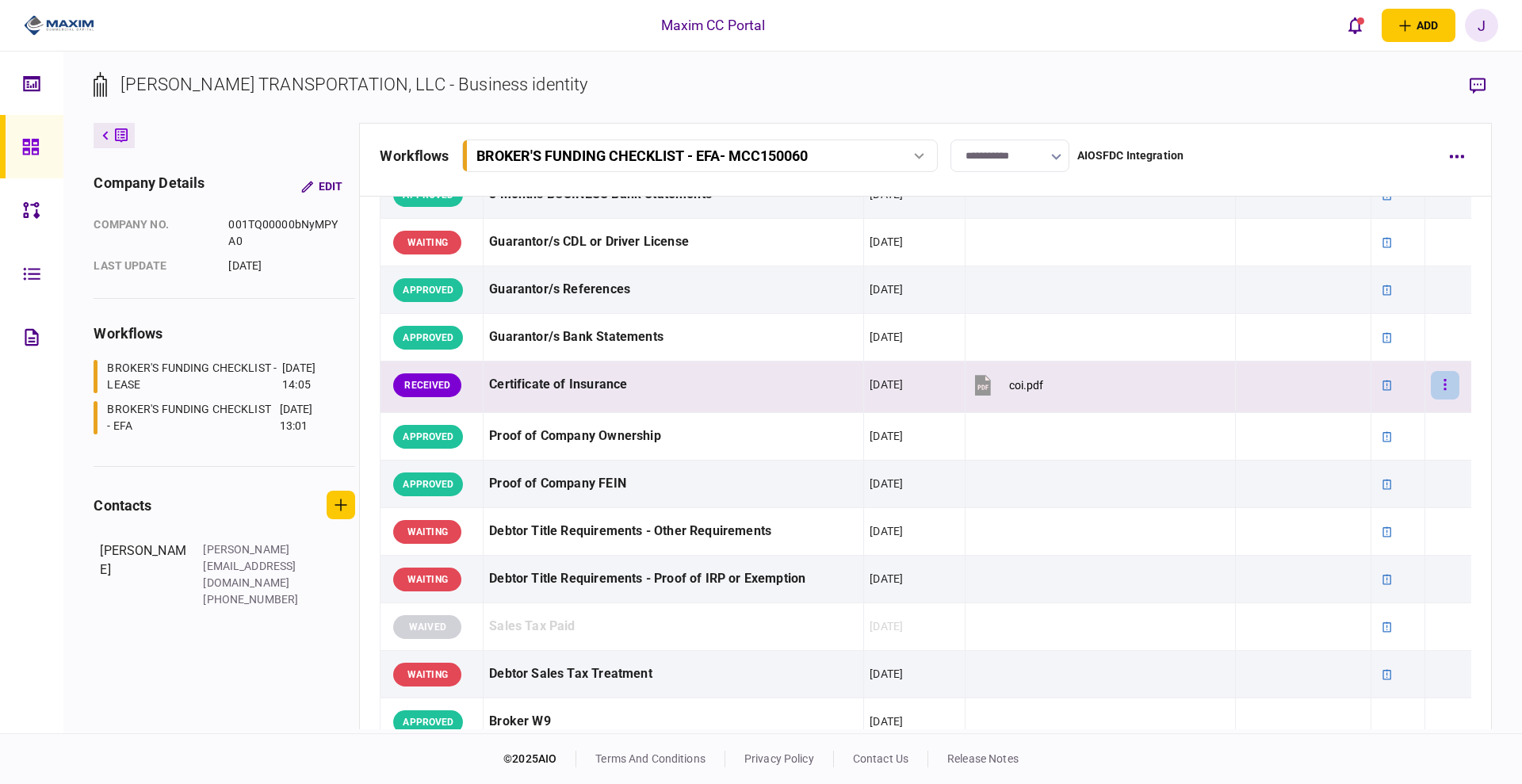
click at [1436, 376] on button "button" at bounding box center [1445, 385] width 29 height 29
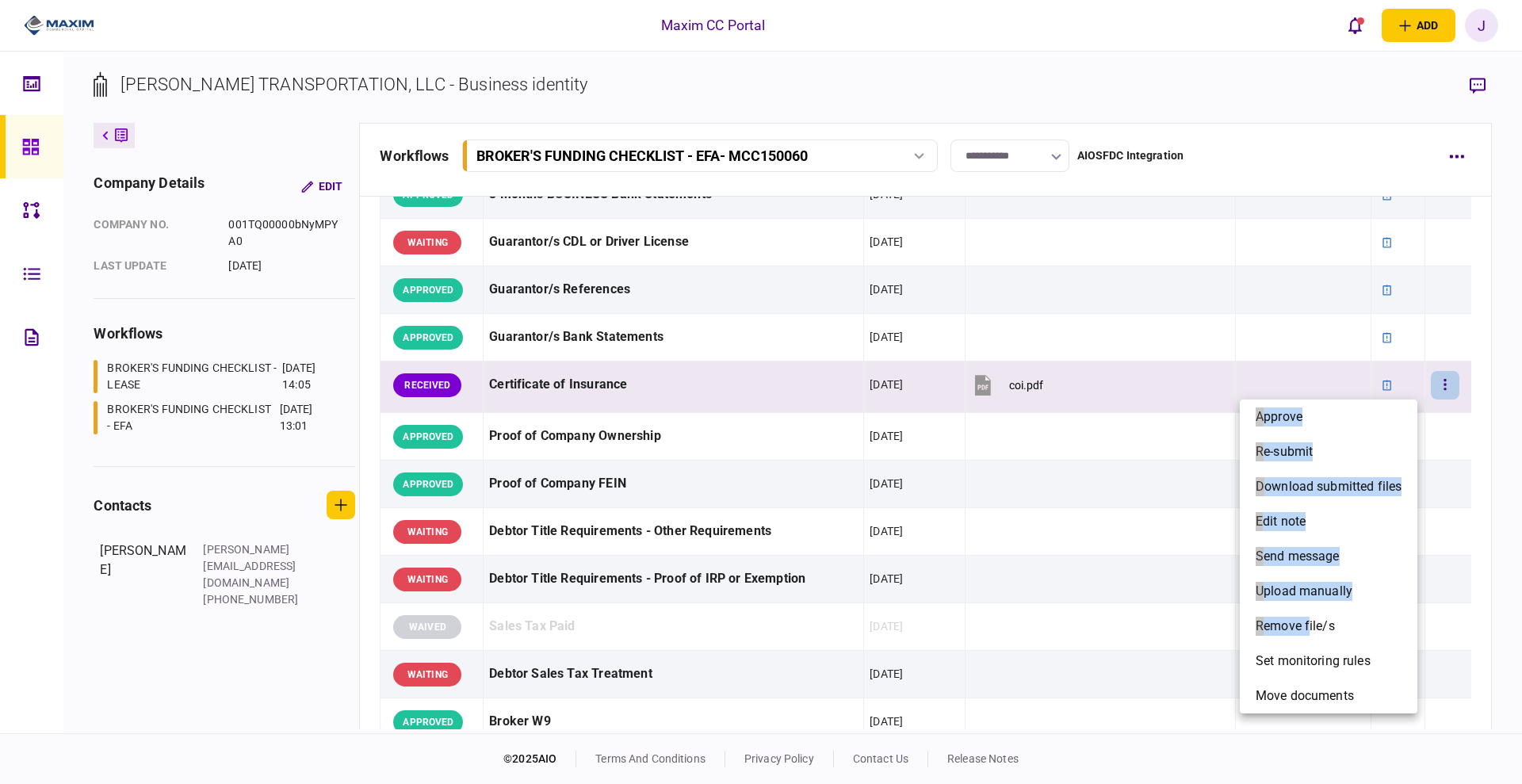
drag, startPoint x: 1312, startPoint y: 625, endPoint x: 1144, endPoint y: 543, distance: 186.9
click at [1135, 612] on div "approve re-submit download submitted files edit note send message upload manual…" at bounding box center [761, 392] width 1522 height 784
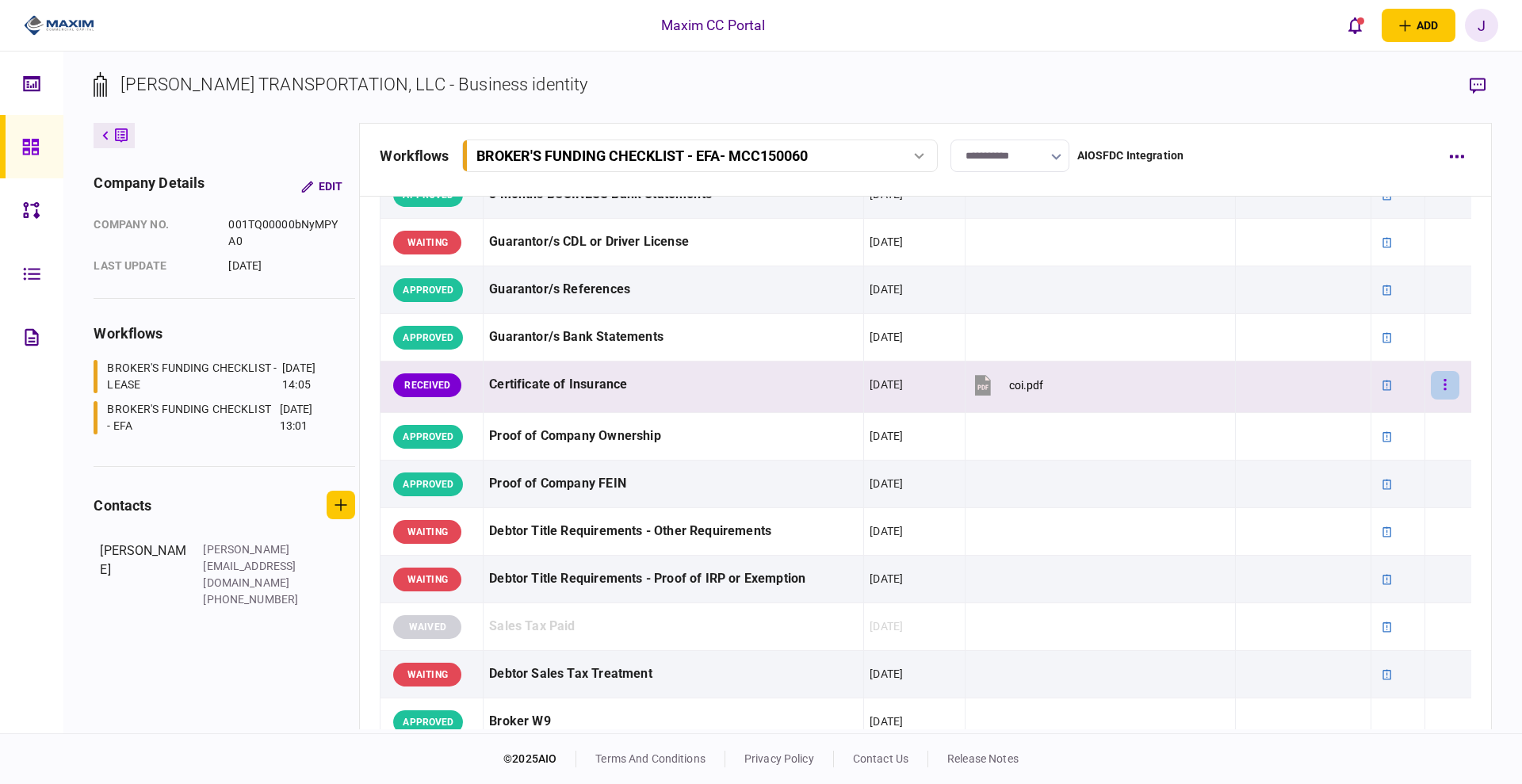
click at [1437, 396] on button "button" at bounding box center [1445, 385] width 29 height 29
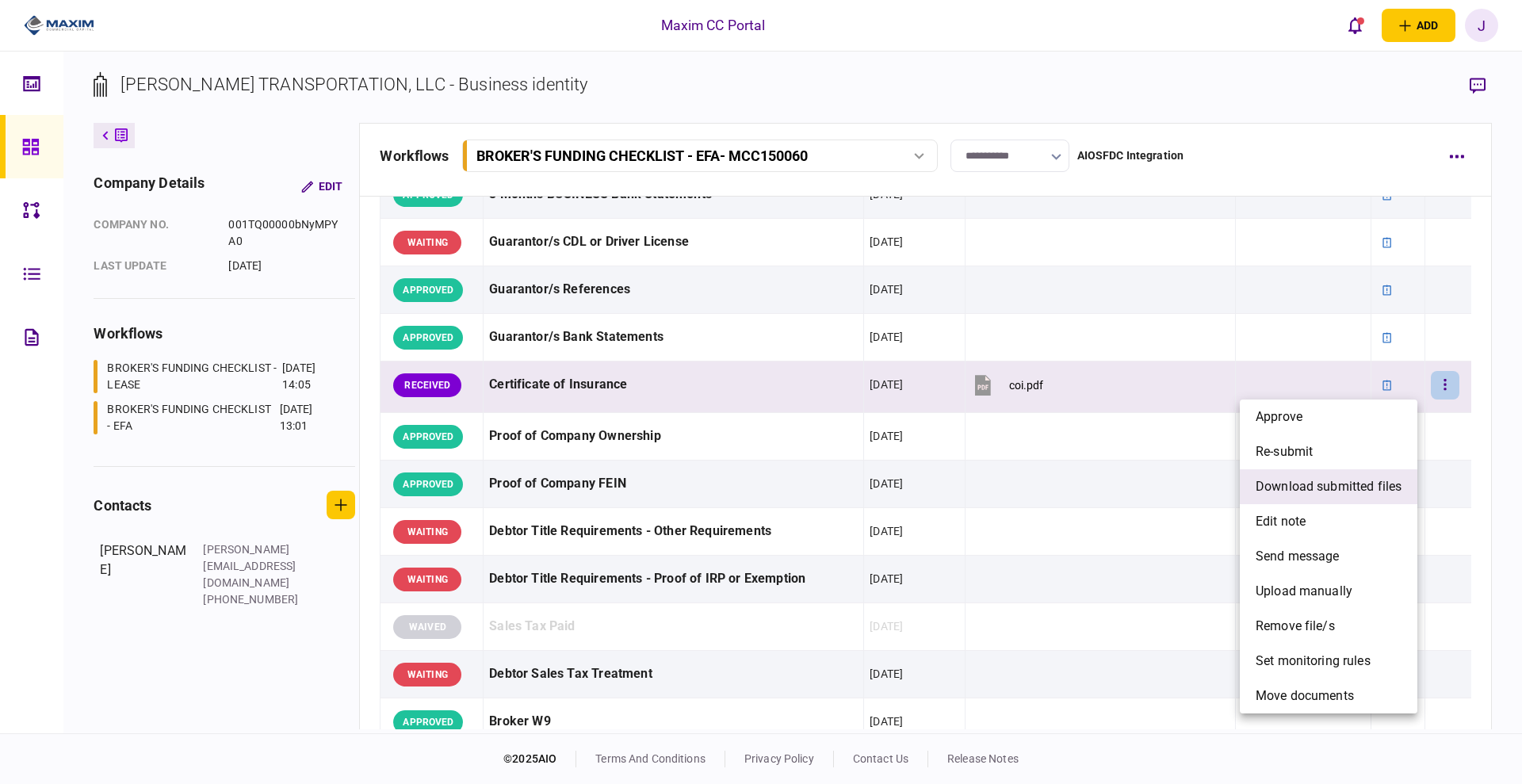
click at [1359, 485] on span "download submitted files" at bounding box center [1328, 486] width 146 height 19
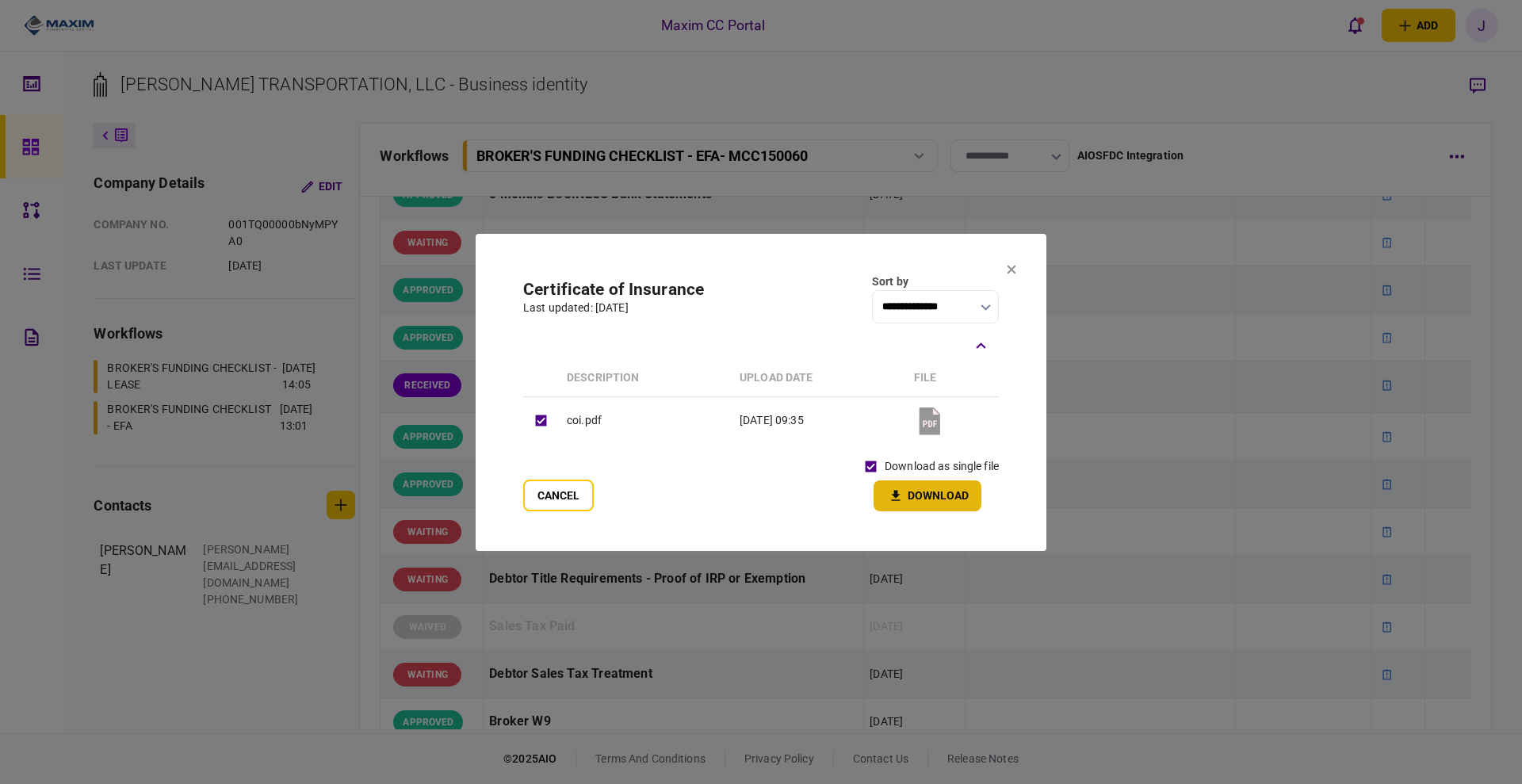
click at [905, 510] on button "Download" at bounding box center [928, 496] width 108 height 31
click at [1011, 268] on icon at bounding box center [1011, 269] width 9 height 9
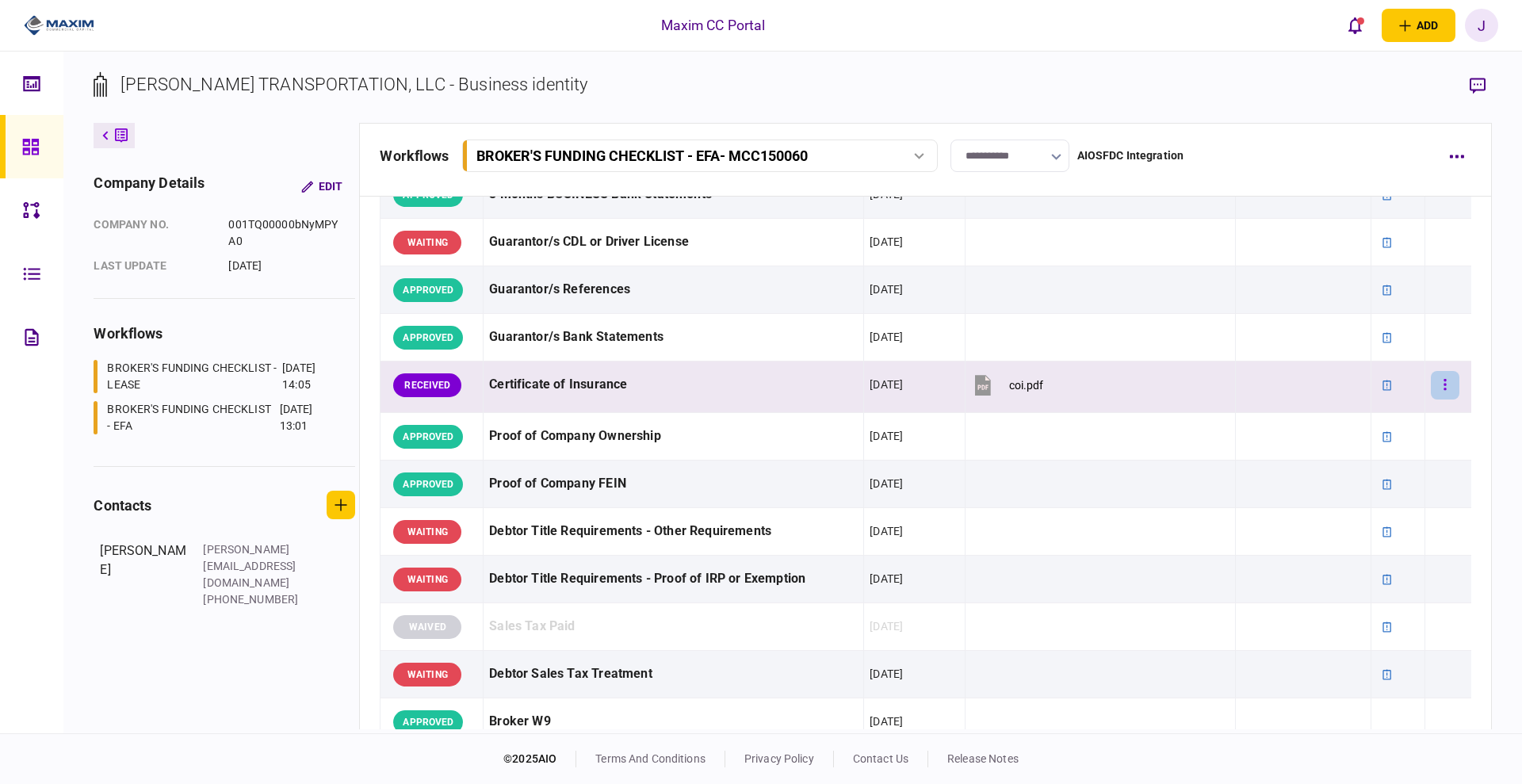
click at [1431, 387] on button "button" at bounding box center [1445, 385] width 29 height 29
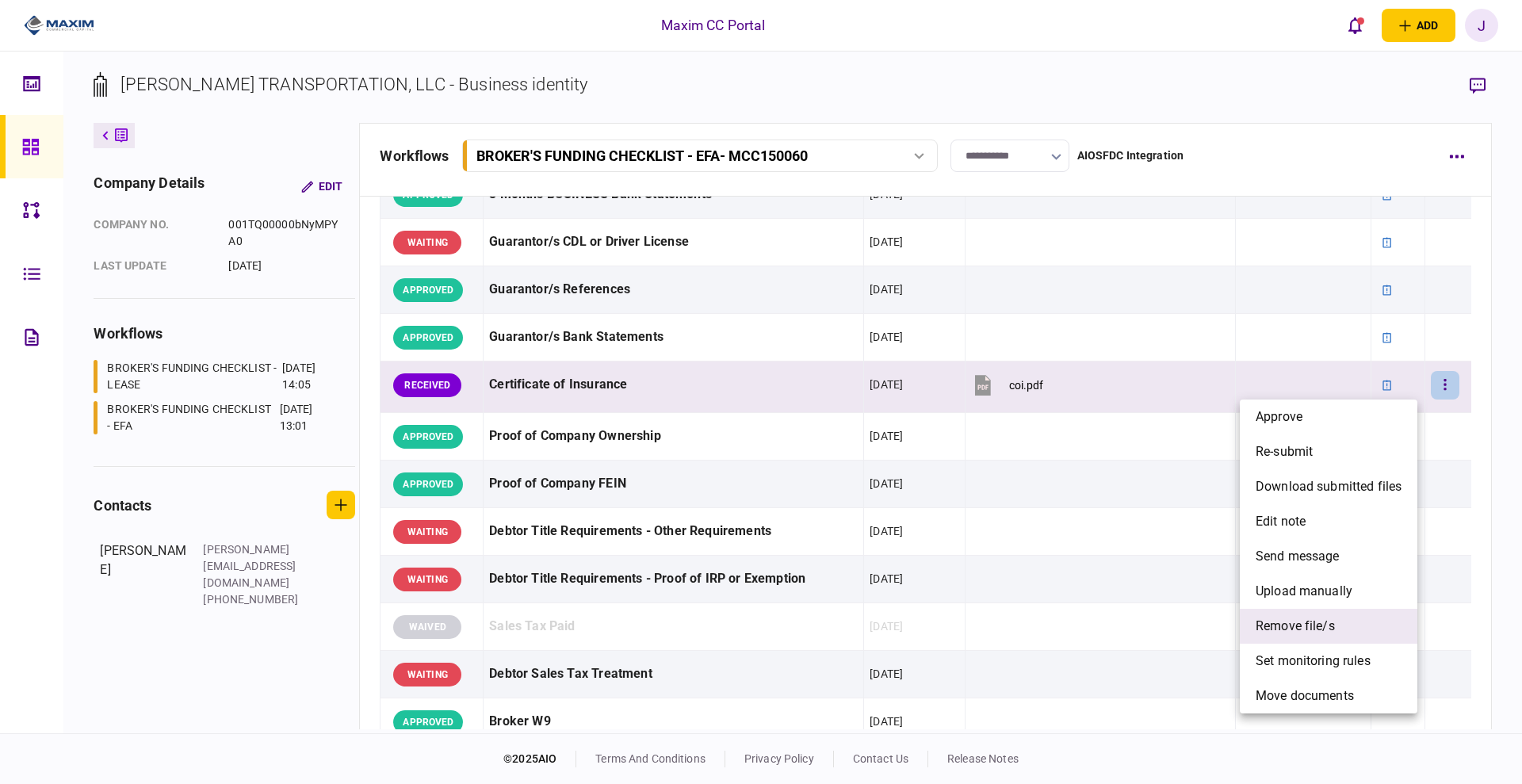
click at [1331, 625] on span "remove file/s" at bounding box center [1295, 625] width 79 height 19
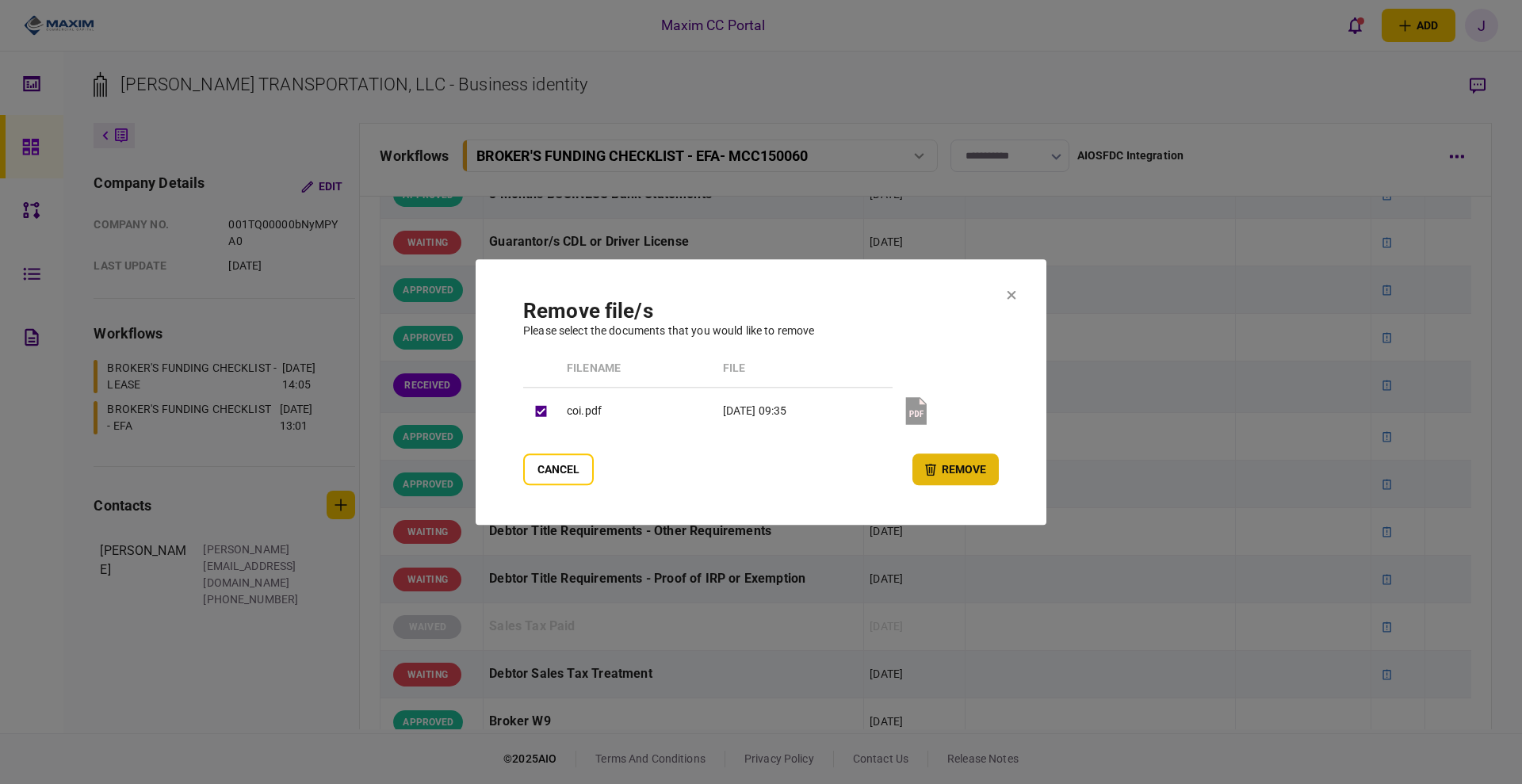
click at [974, 475] on button "remove" at bounding box center [955, 469] width 86 height 32
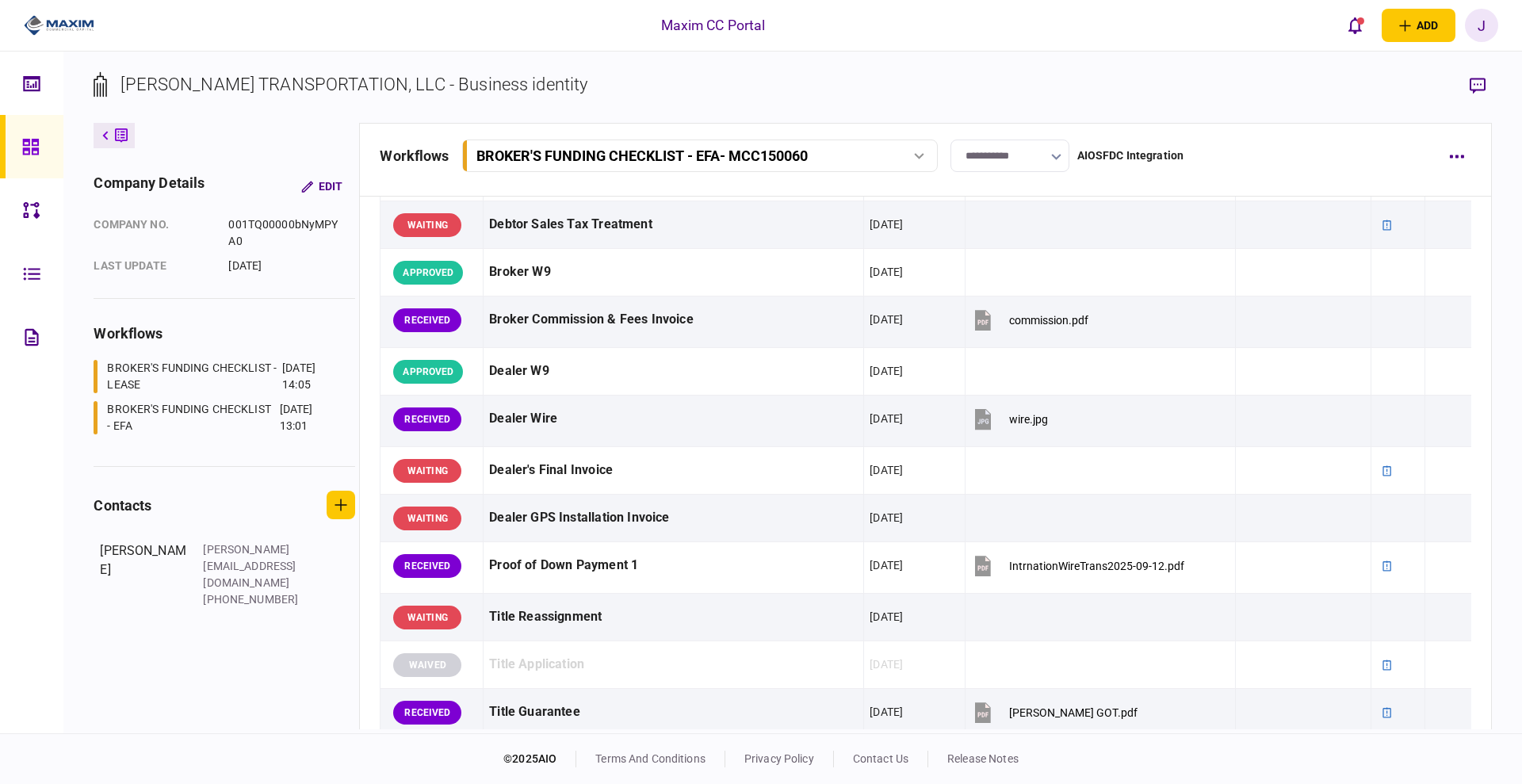
scroll to position [792, 0]
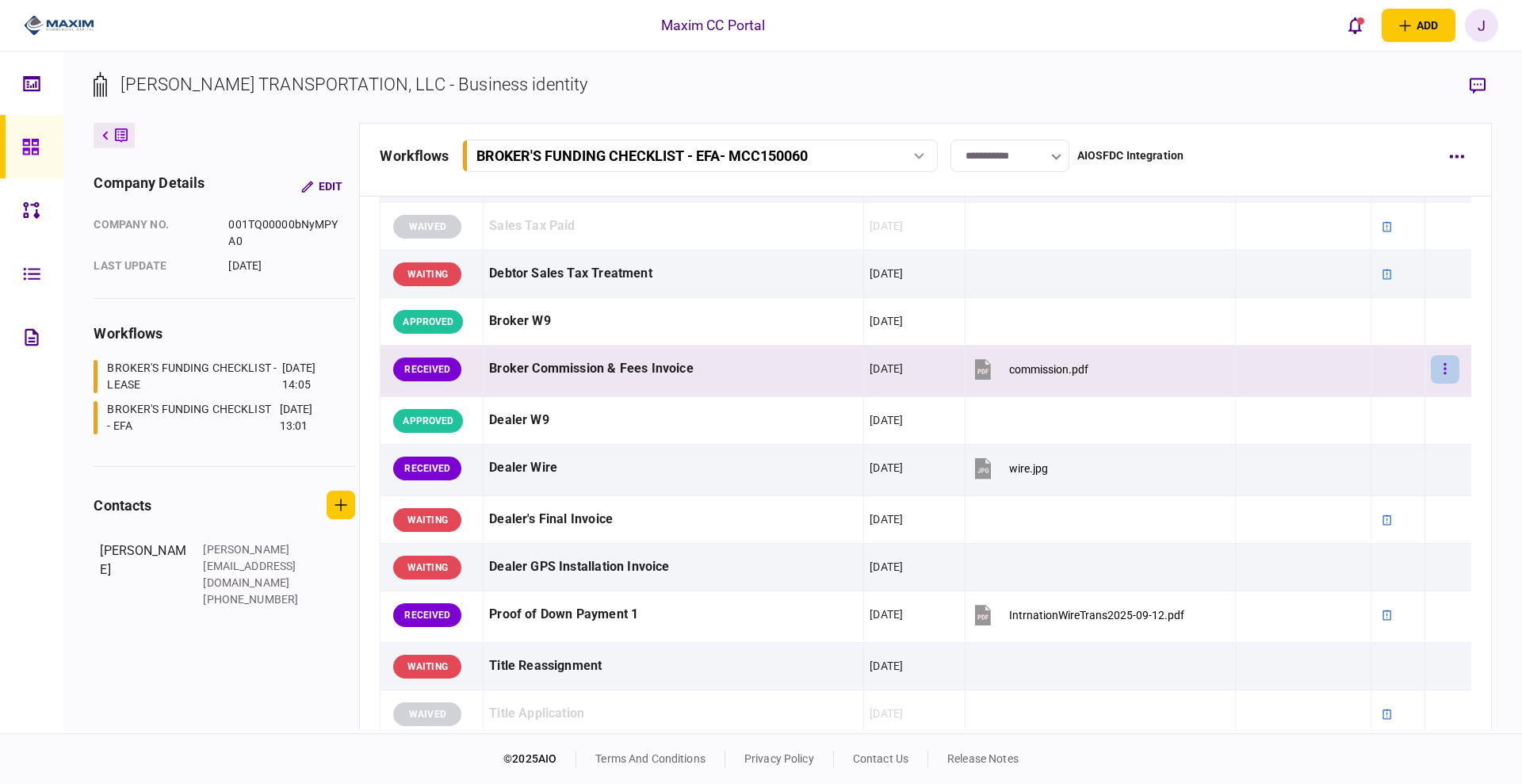
click at [1431, 369] on button "button" at bounding box center [1445, 369] width 29 height 29
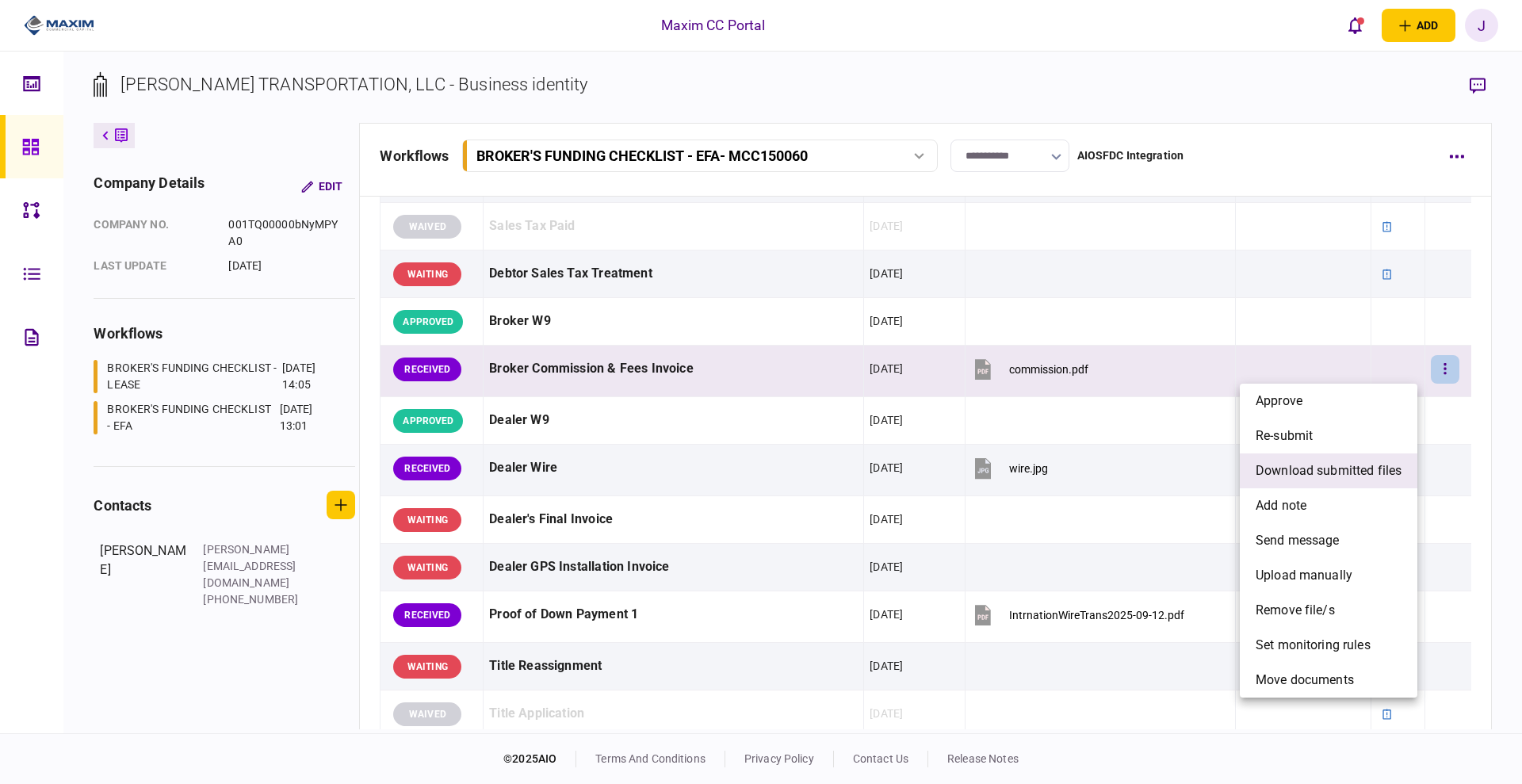
click at [1362, 454] on li "download submitted files" at bounding box center [1329, 471] width 178 height 35
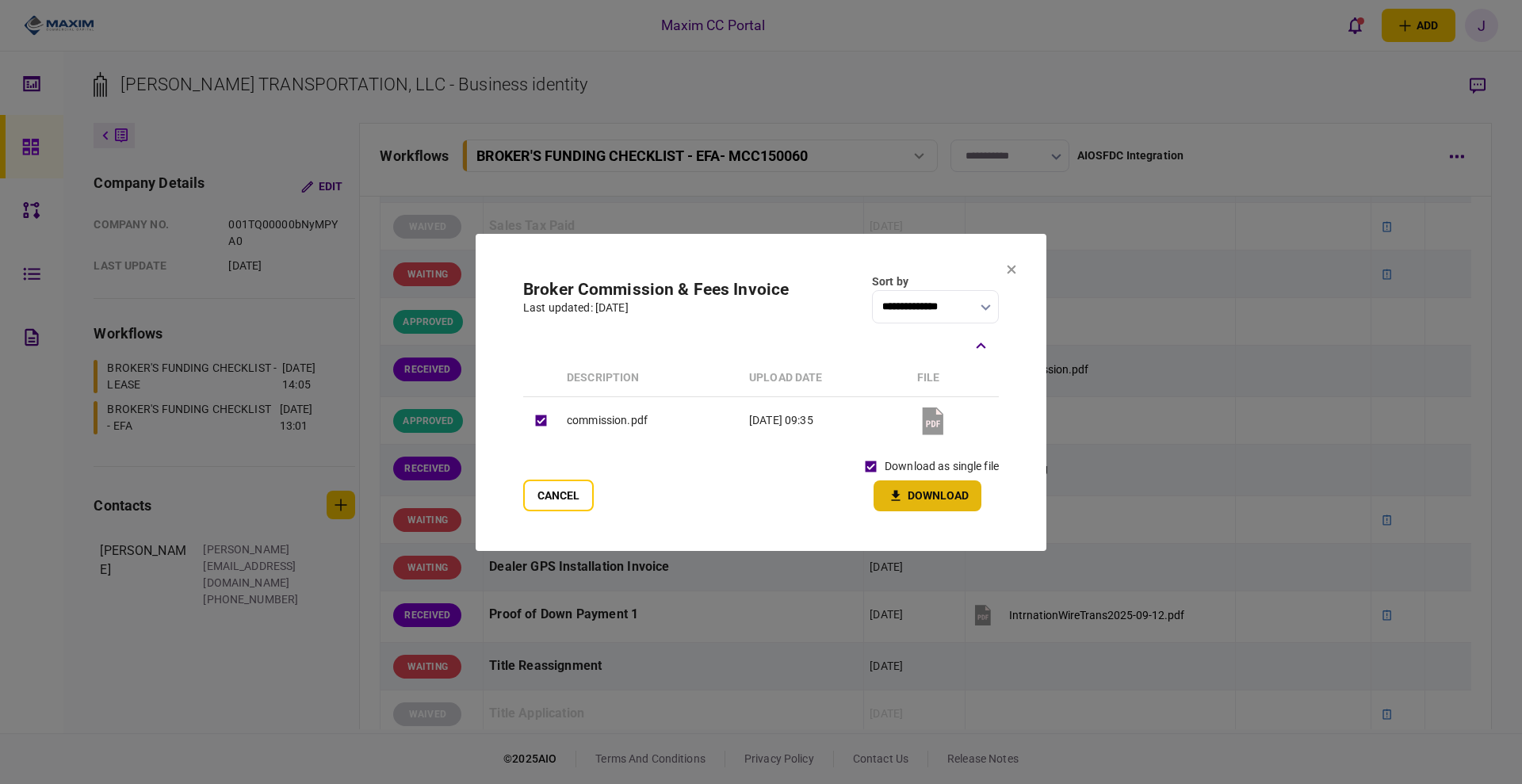
click at [910, 492] on button "Download" at bounding box center [928, 496] width 108 height 31
click at [1011, 264] on button at bounding box center [1011, 270] width 10 height 12
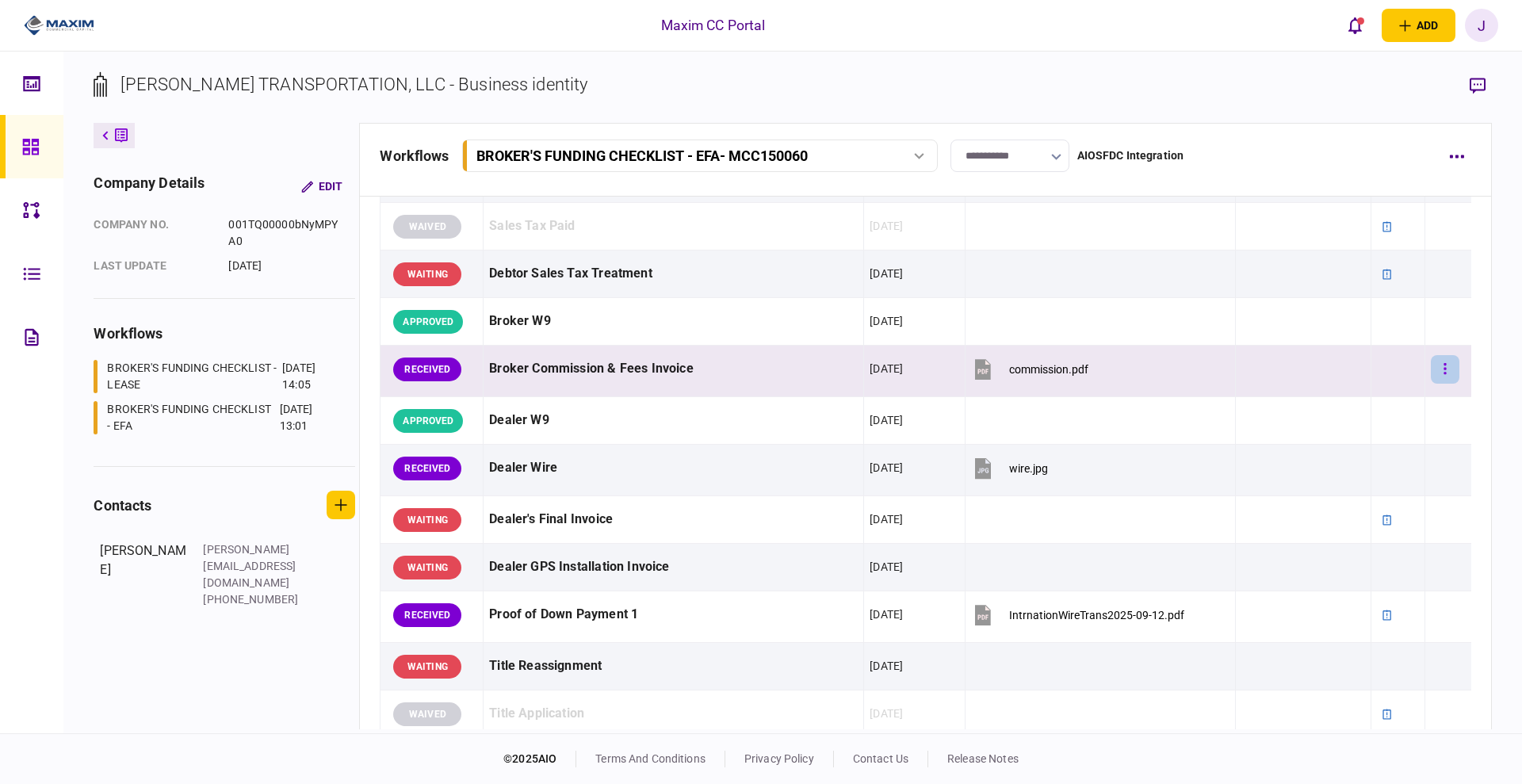
click at [1441, 375] on button "button" at bounding box center [1445, 369] width 29 height 29
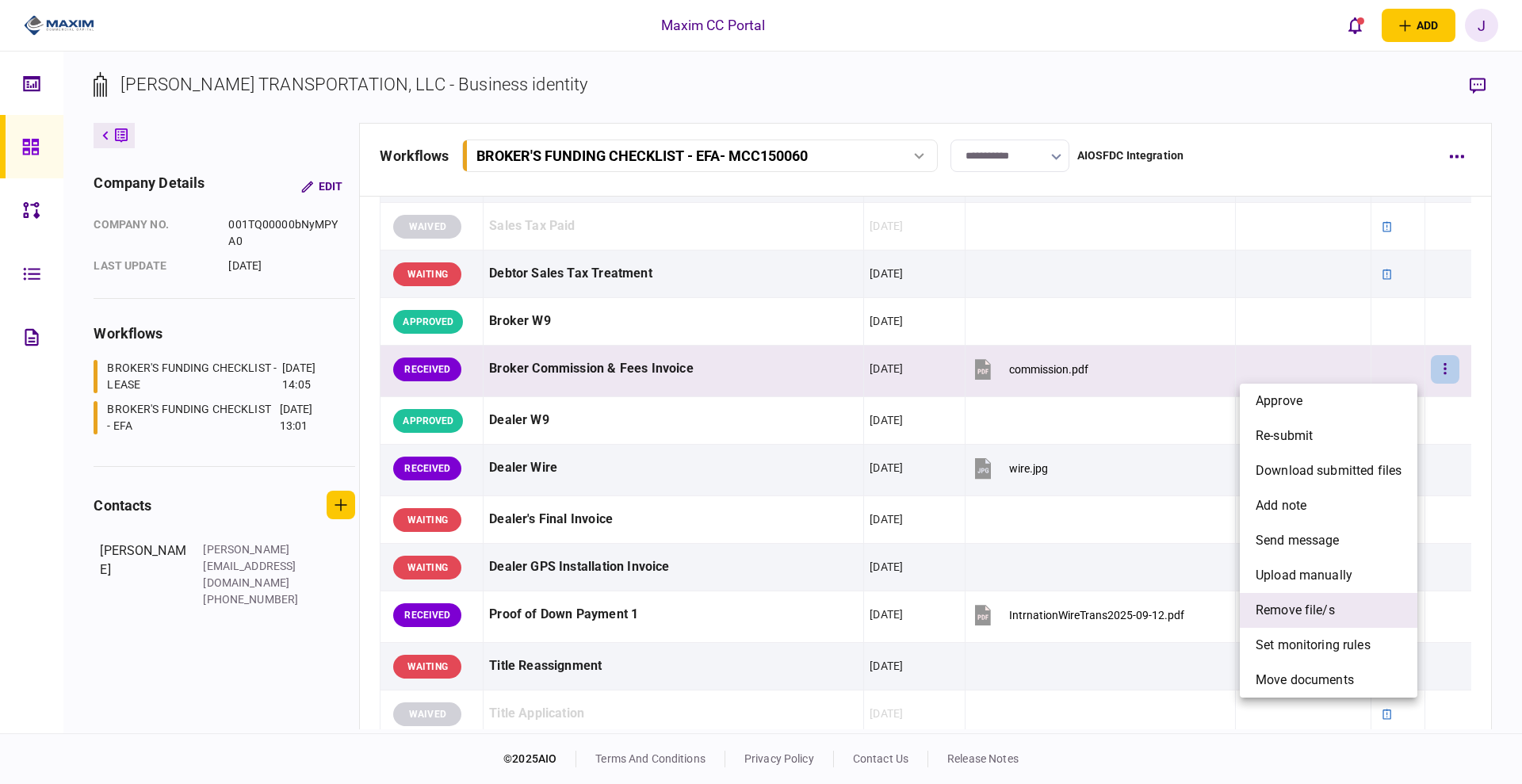
click at [1312, 612] on span "remove file/s" at bounding box center [1295, 610] width 79 height 19
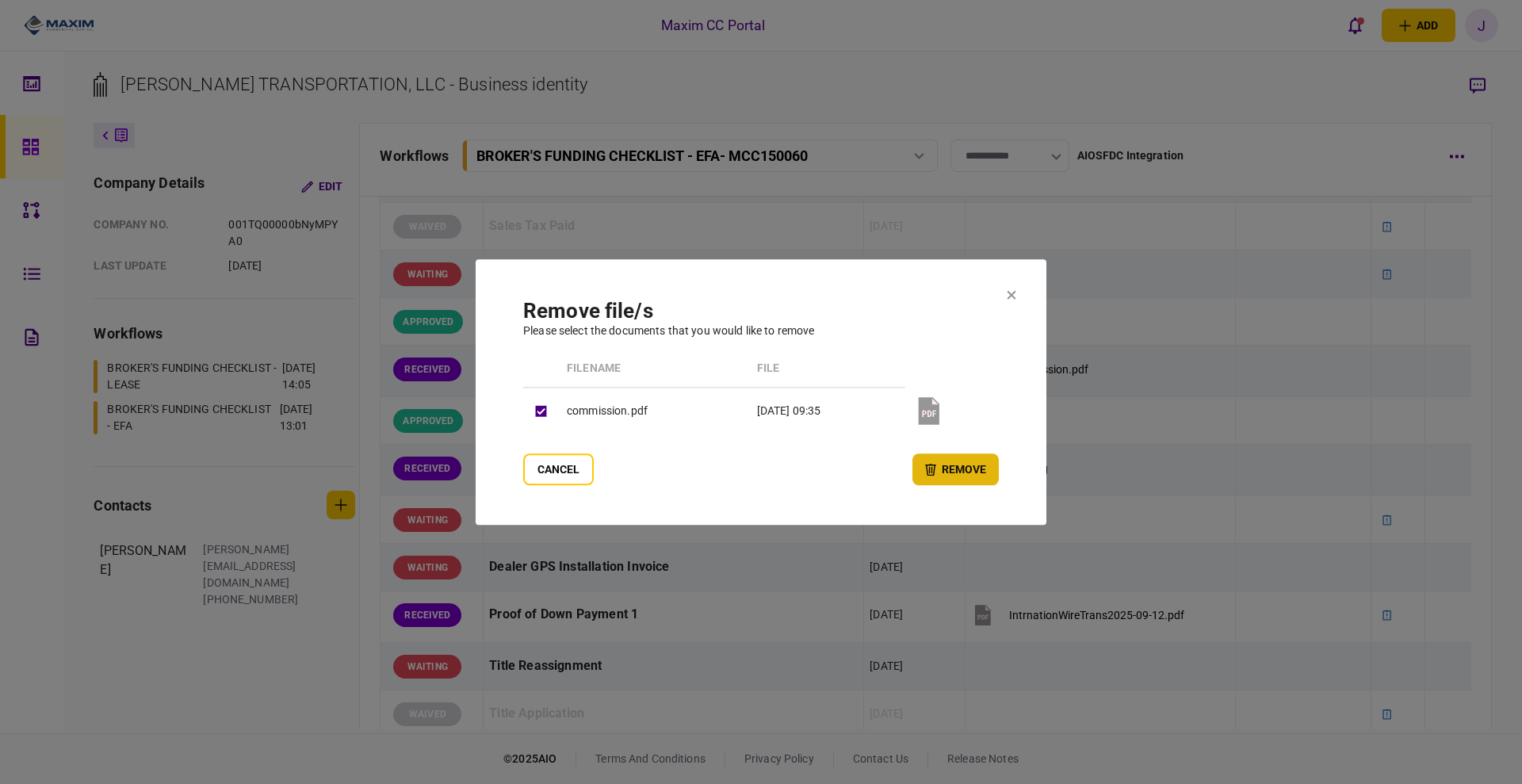
click at [988, 473] on button "remove" at bounding box center [955, 469] width 86 height 32
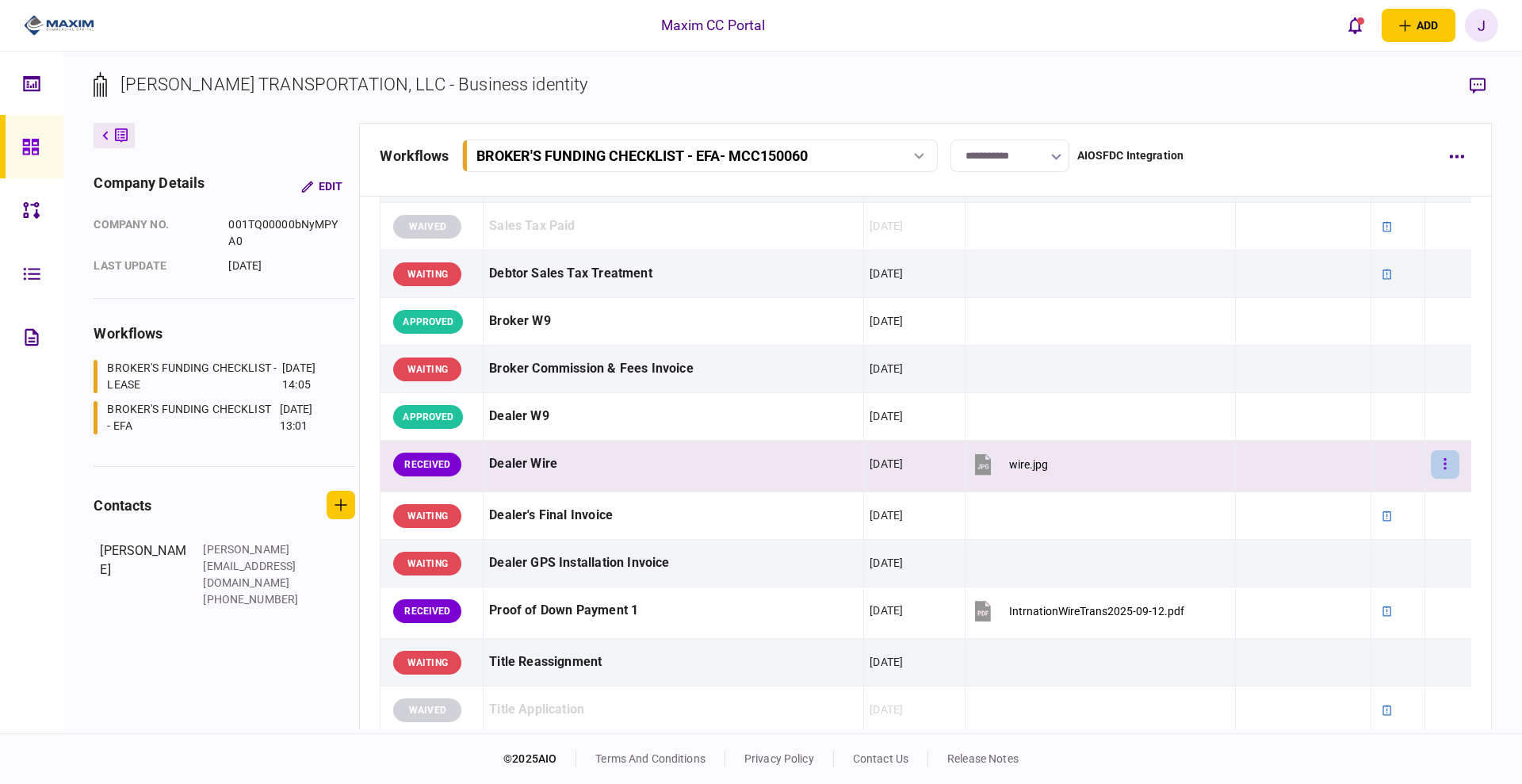
click at [1431, 467] on button "button" at bounding box center [1445, 464] width 29 height 29
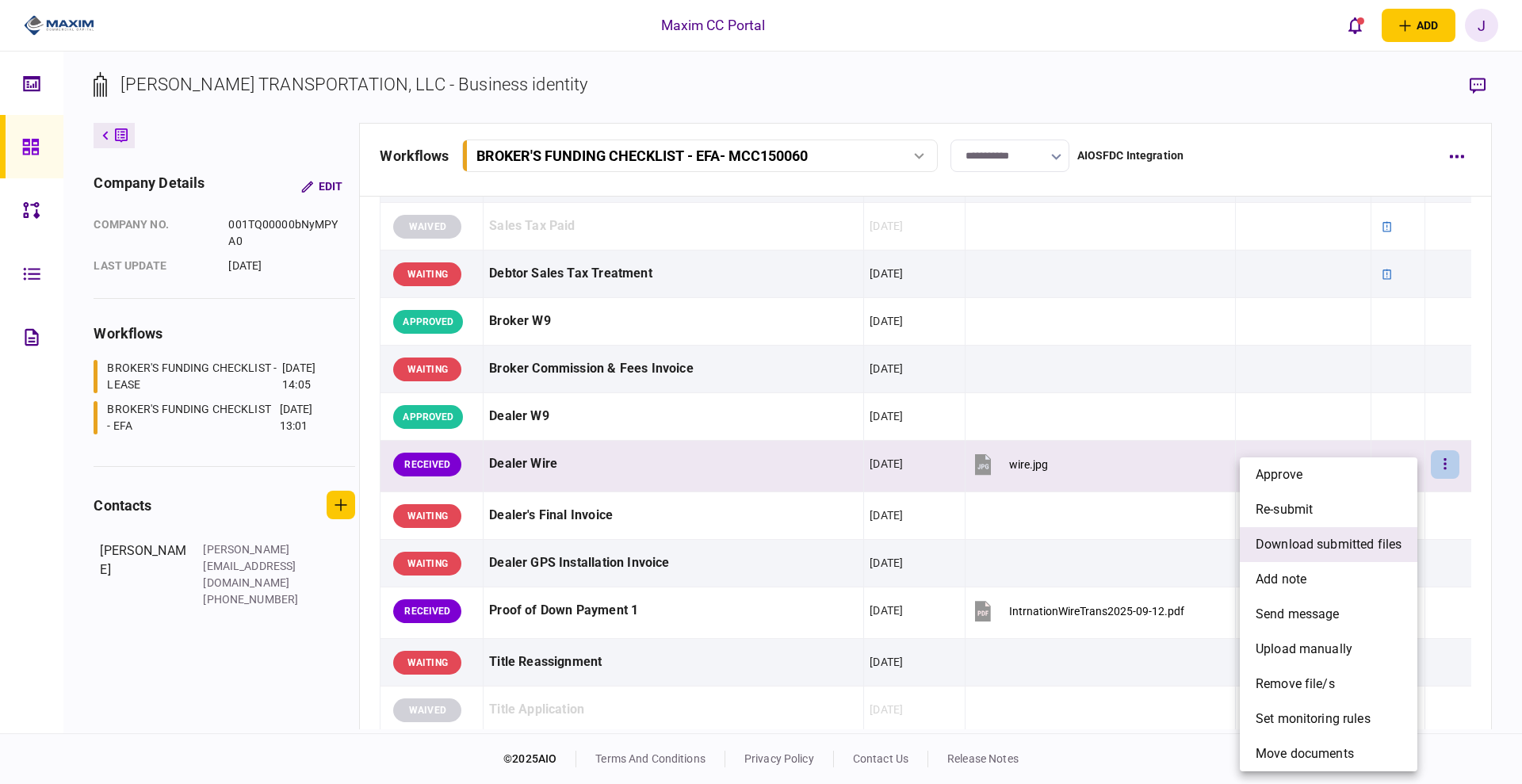
click at [1365, 545] on span "download submitted files" at bounding box center [1328, 544] width 146 height 19
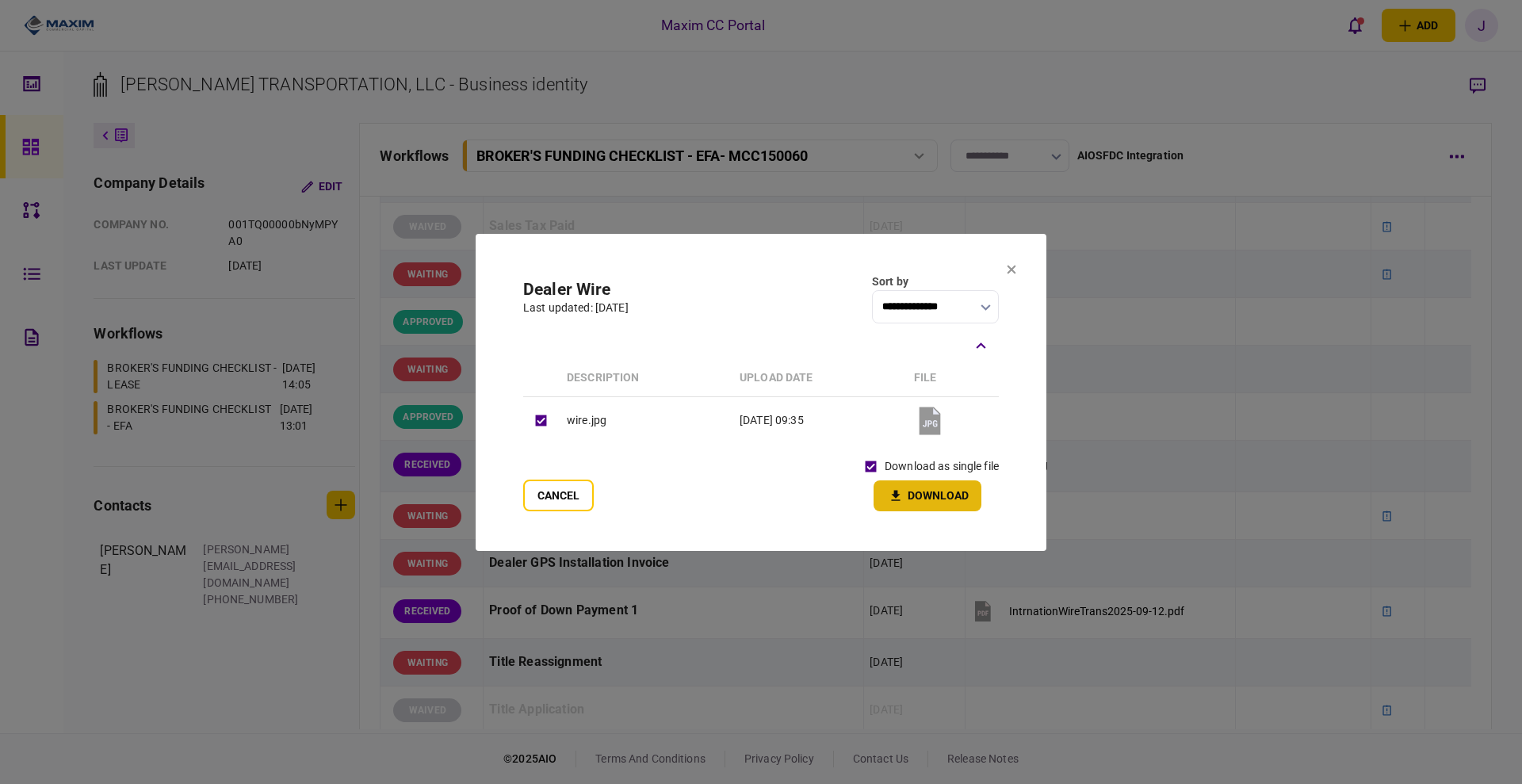
click at [898, 507] on button "Download" at bounding box center [928, 496] width 108 height 31
click at [564, 490] on button "Cancel" at bounding box center [558, 495] width 71 height 32
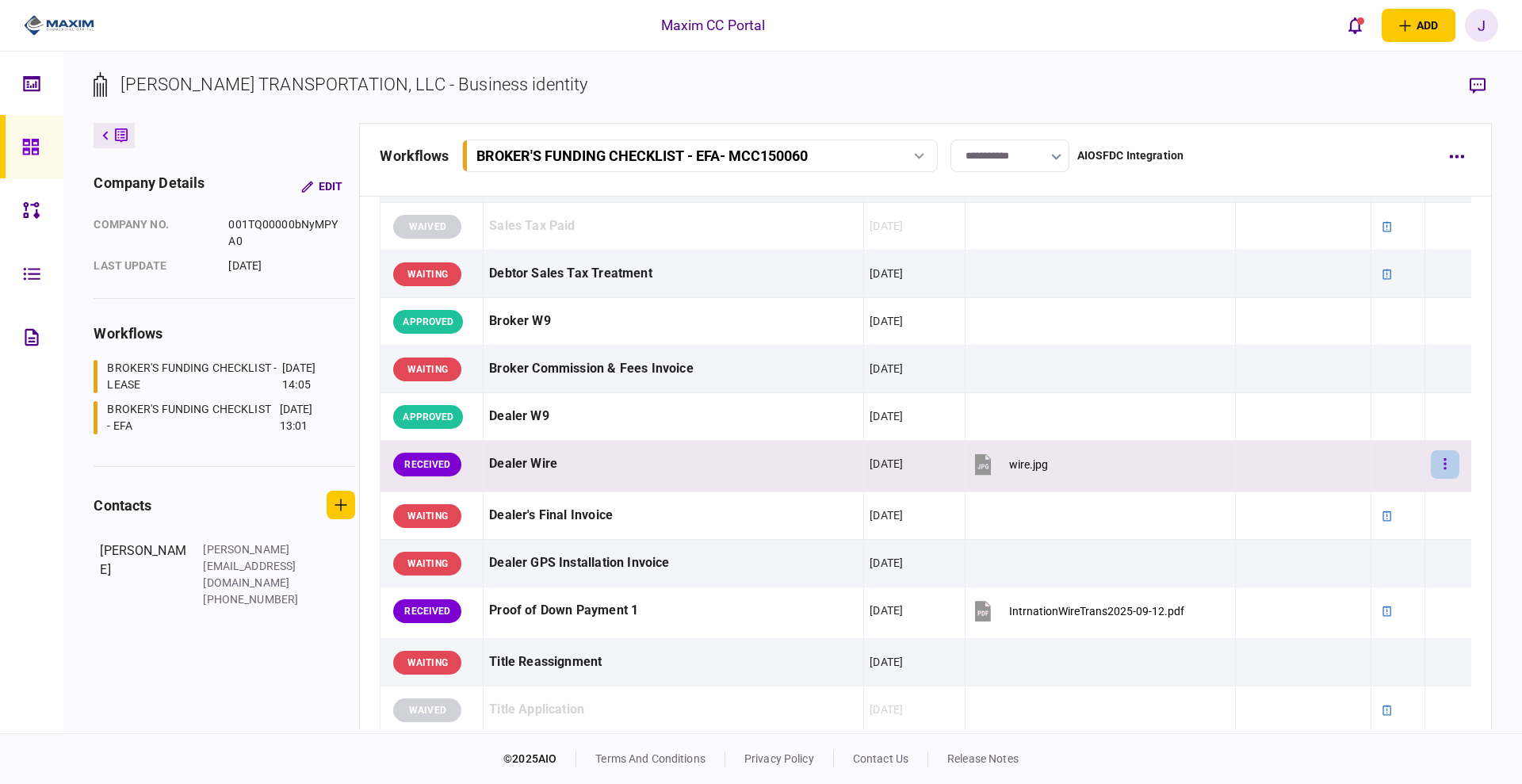
click at [1444, 465] on button "button" at bounding box center [1445, 464] width 29 height 29
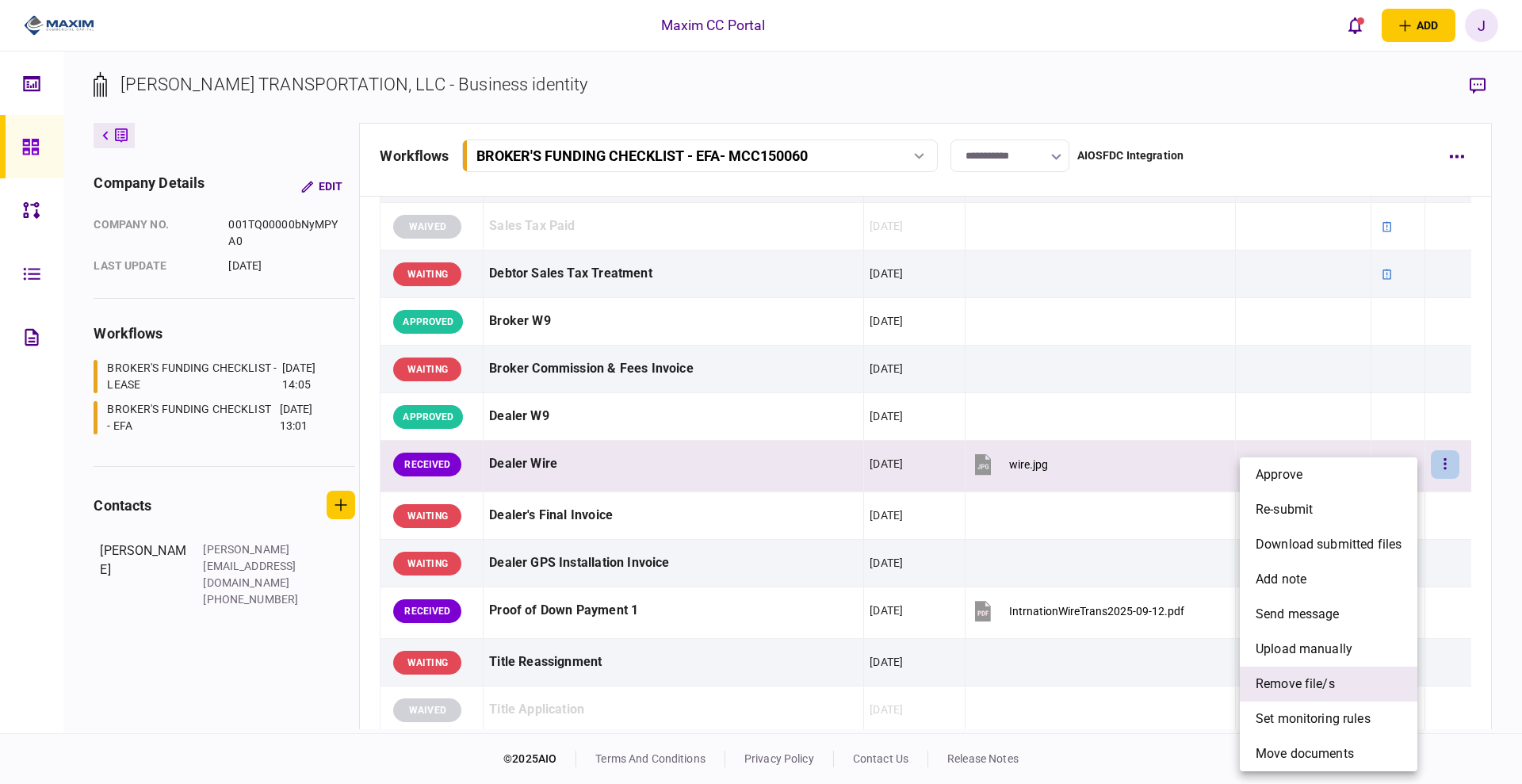
click at [1309, 678] on span "remove file/s" at bounding box center [1295, 684] width 79 height 19
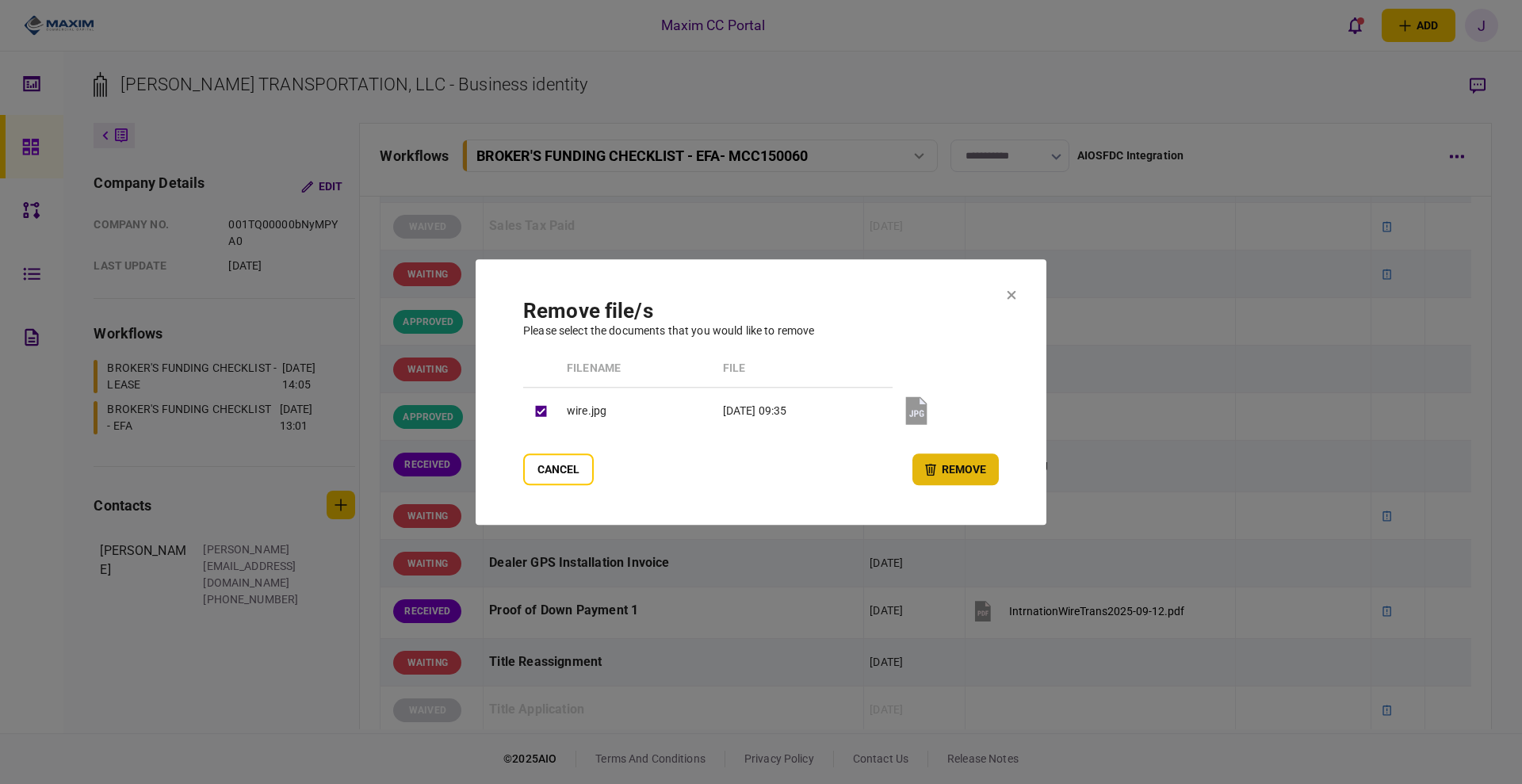
click at [952, 475] on button "remove" at bounding box center [955, 469] width 86 height 32
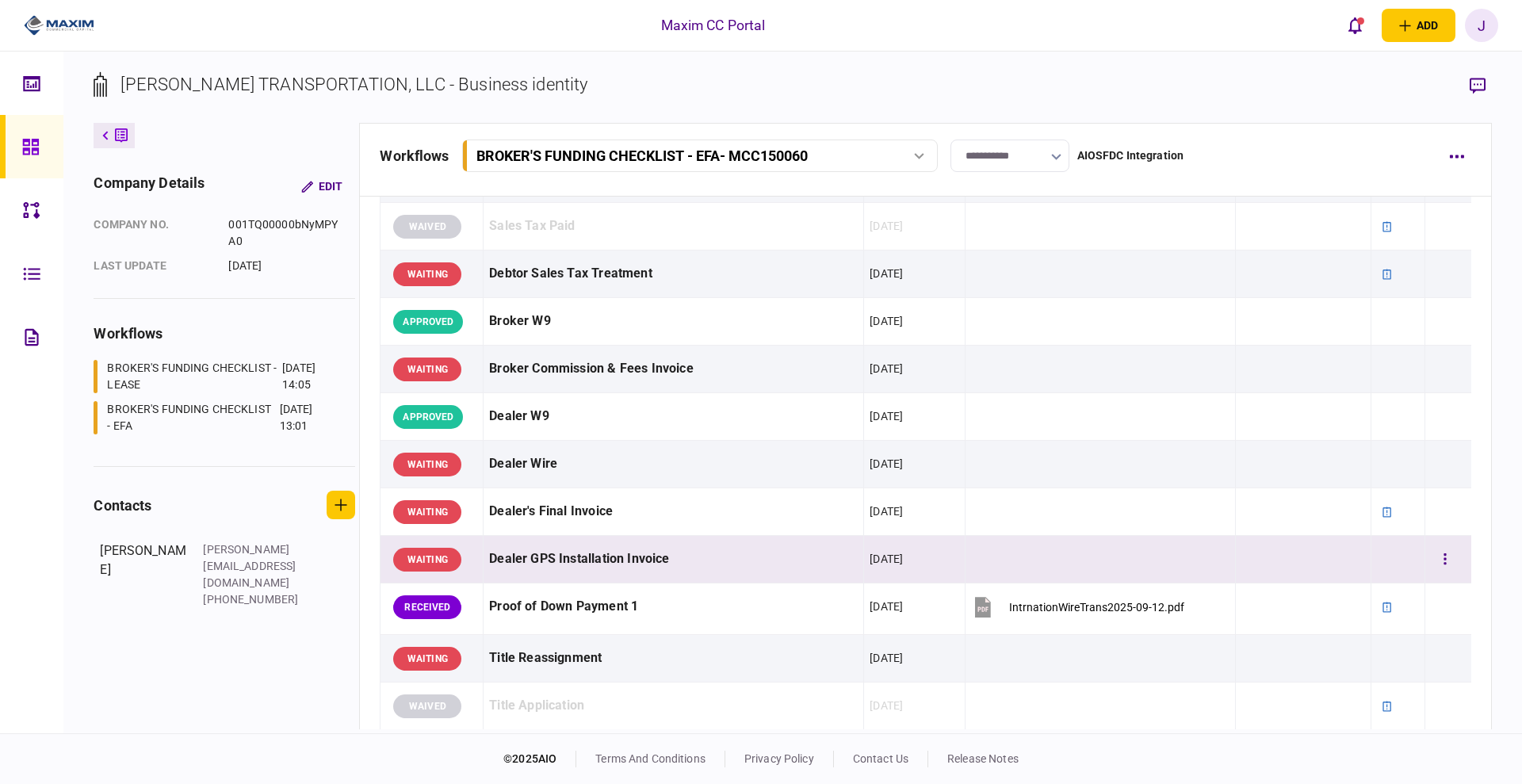
scroll to position [892, 0]
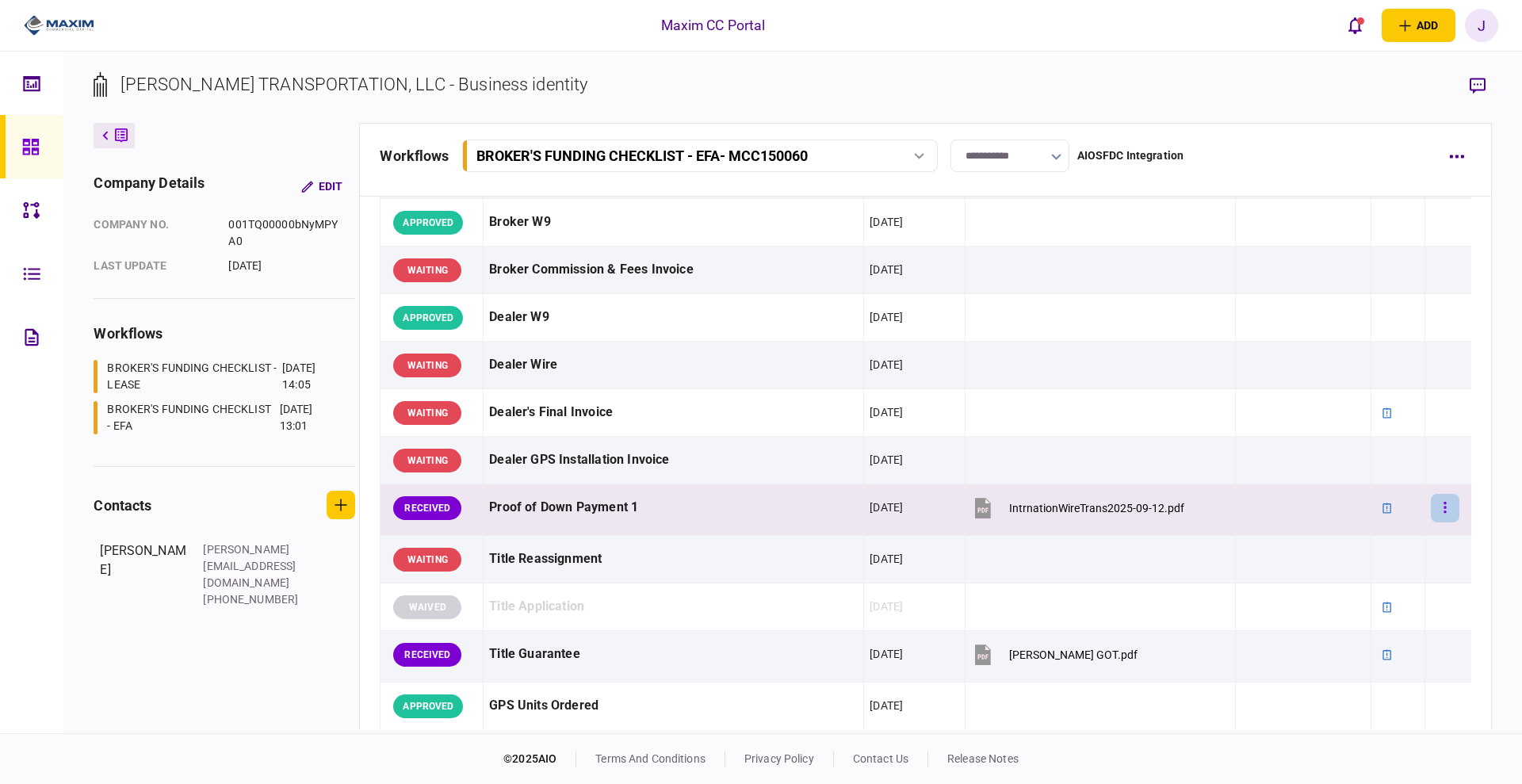
click at [1438, 518] on button "button" at bounding box center [1445, 508] width 29 height 29
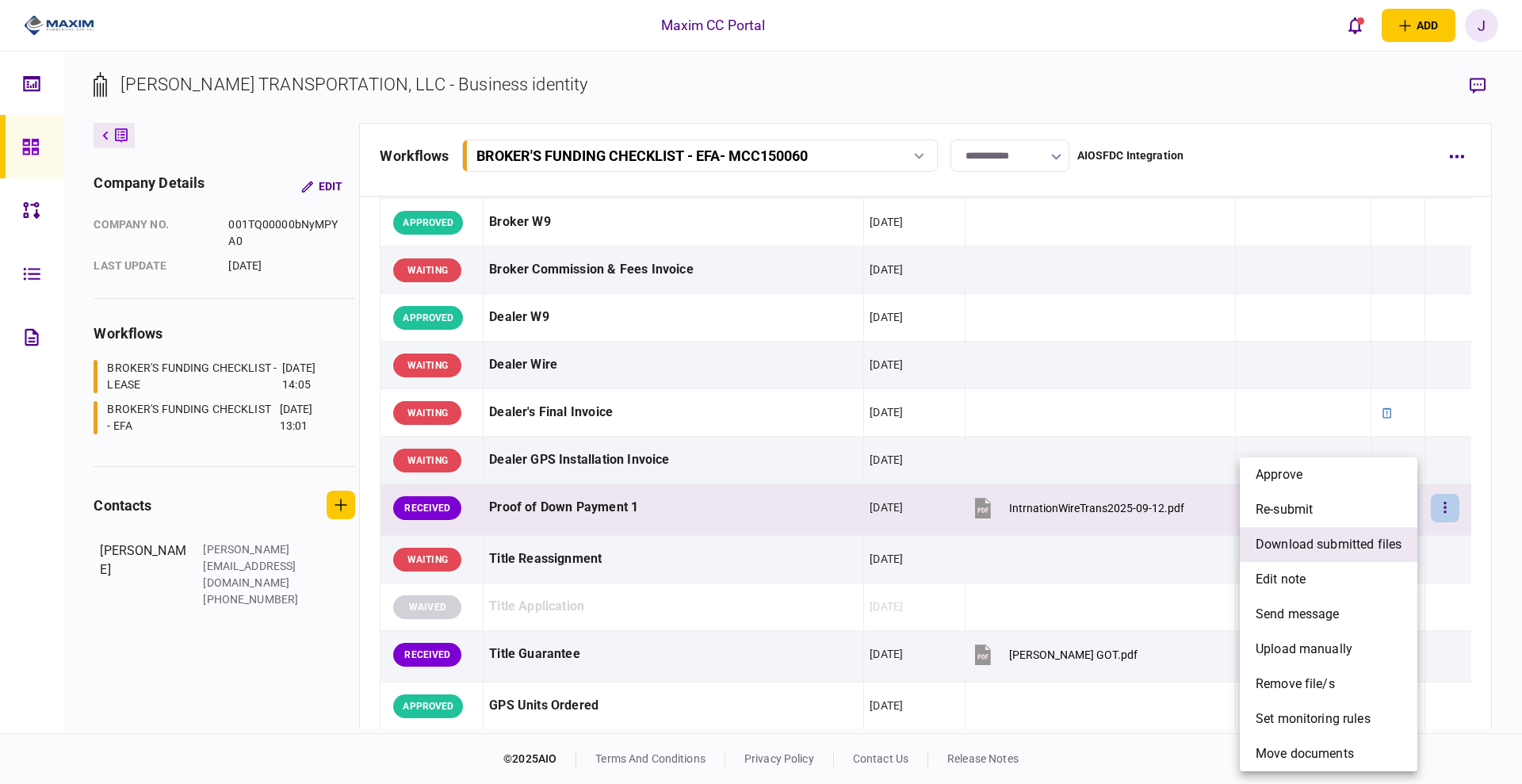
click at [1337, 547] on span "download submitted files" at bounding box center [1328, 544] width 146 height 19
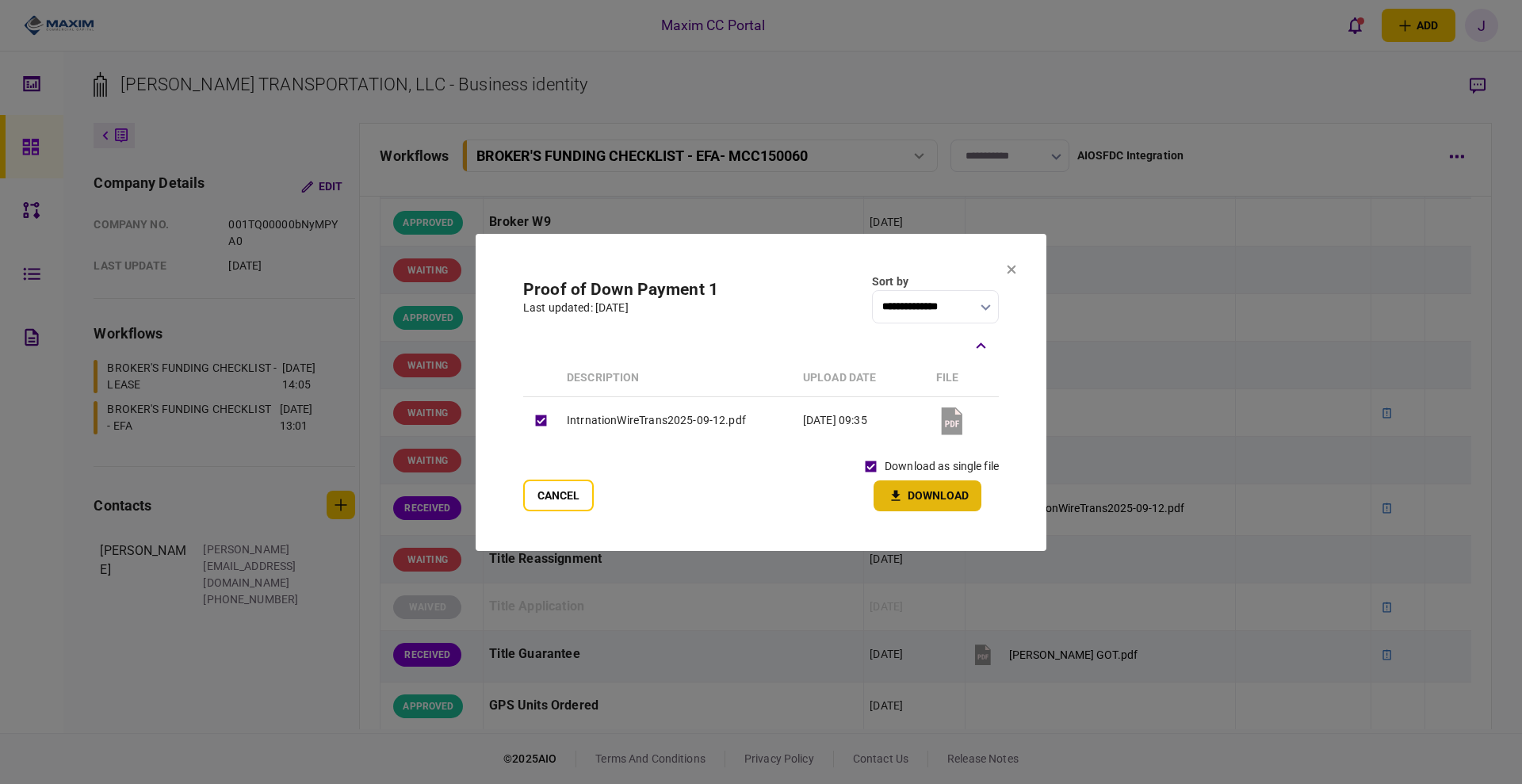
click at [943, 492] on button "Download" at bounding box center [928, 496] width 108 height 31
click at [1020, 268] on section "**********" at bounding box center [761, 392] width 571 height 317
click at [1004, 269] on section "**********" at bounding box center [761, 392] width 571 height 317
click at [1007, 269] on icon at bounding box center [1011, 270] width 10 height 10
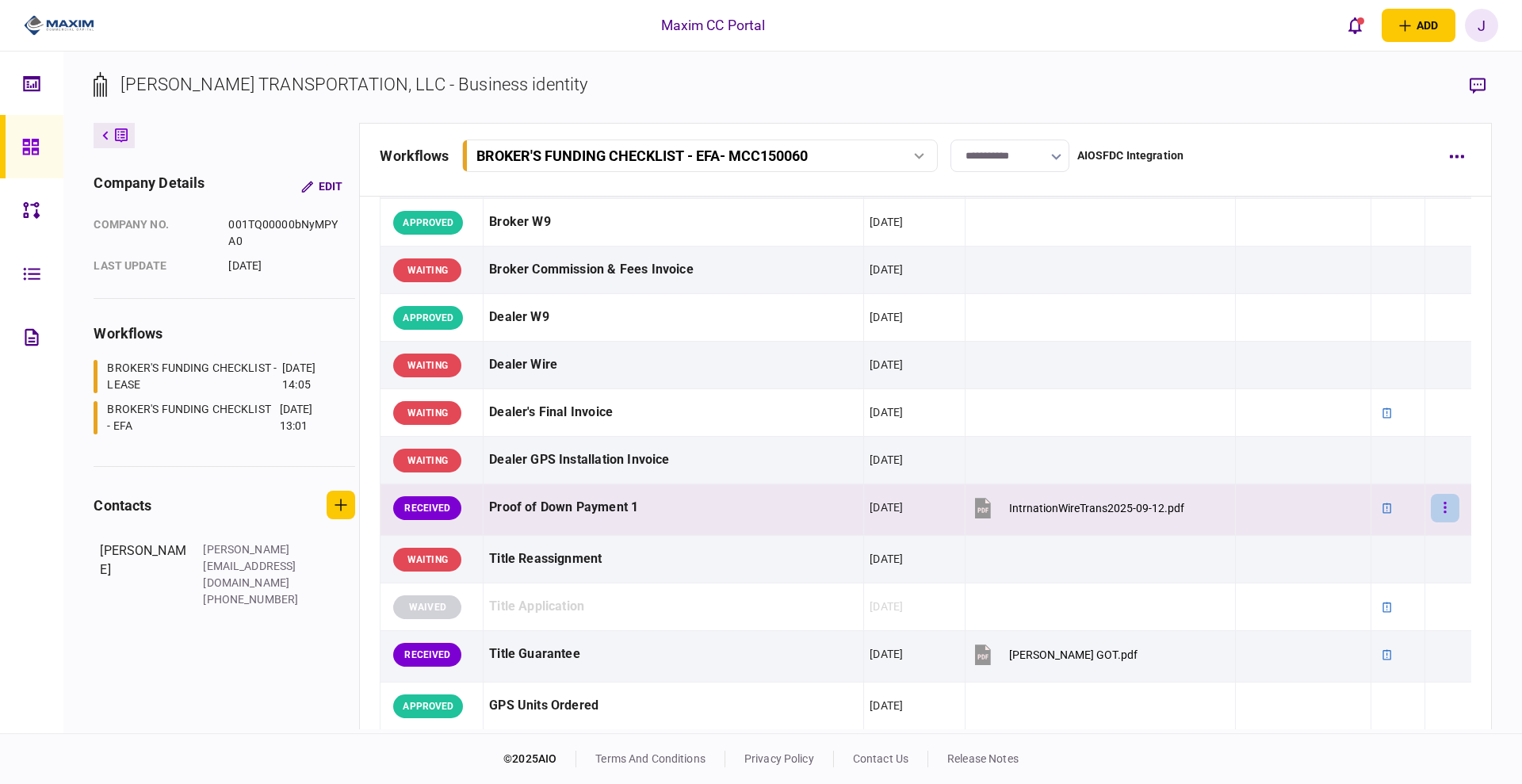
click at [1444, 514] on icon "button" at bounding box center [1446, 507] width 3 height 15
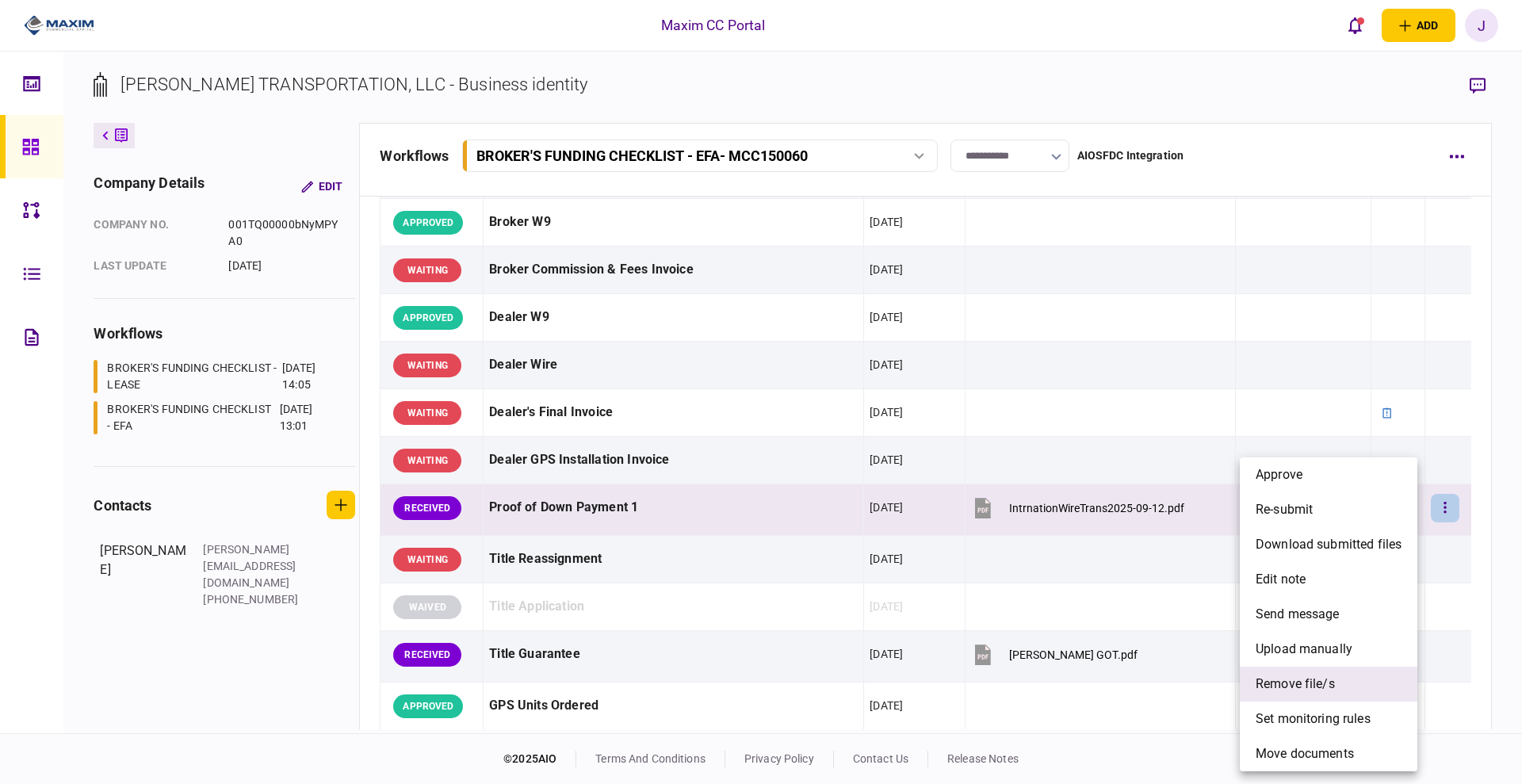
click at [1335, 682] on span "remove file/s" at bounding box center [1295, 684] width 79 height 19
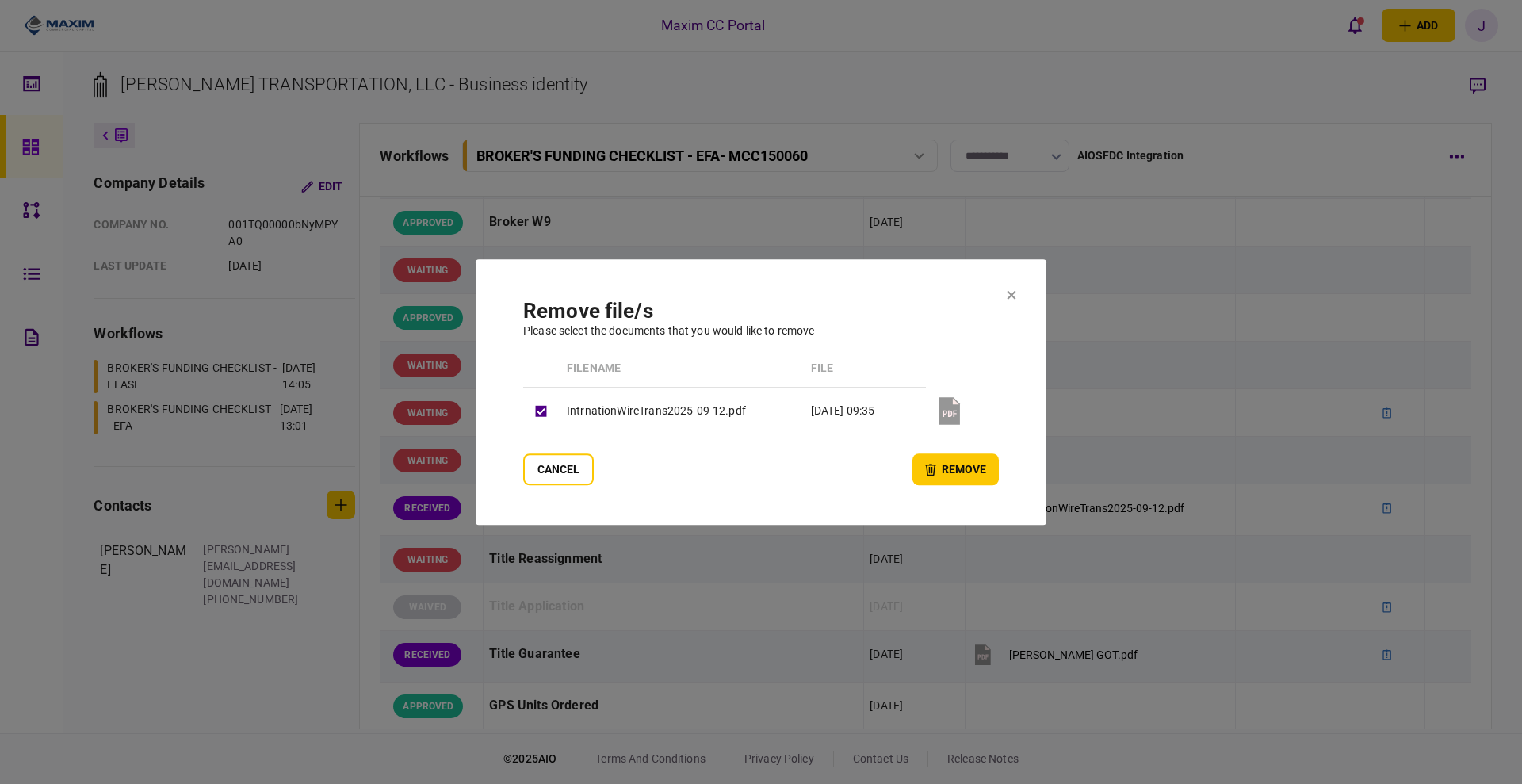
click at [929, 454] on button "remove" at bounding box center [955, 469] width 86 height 32
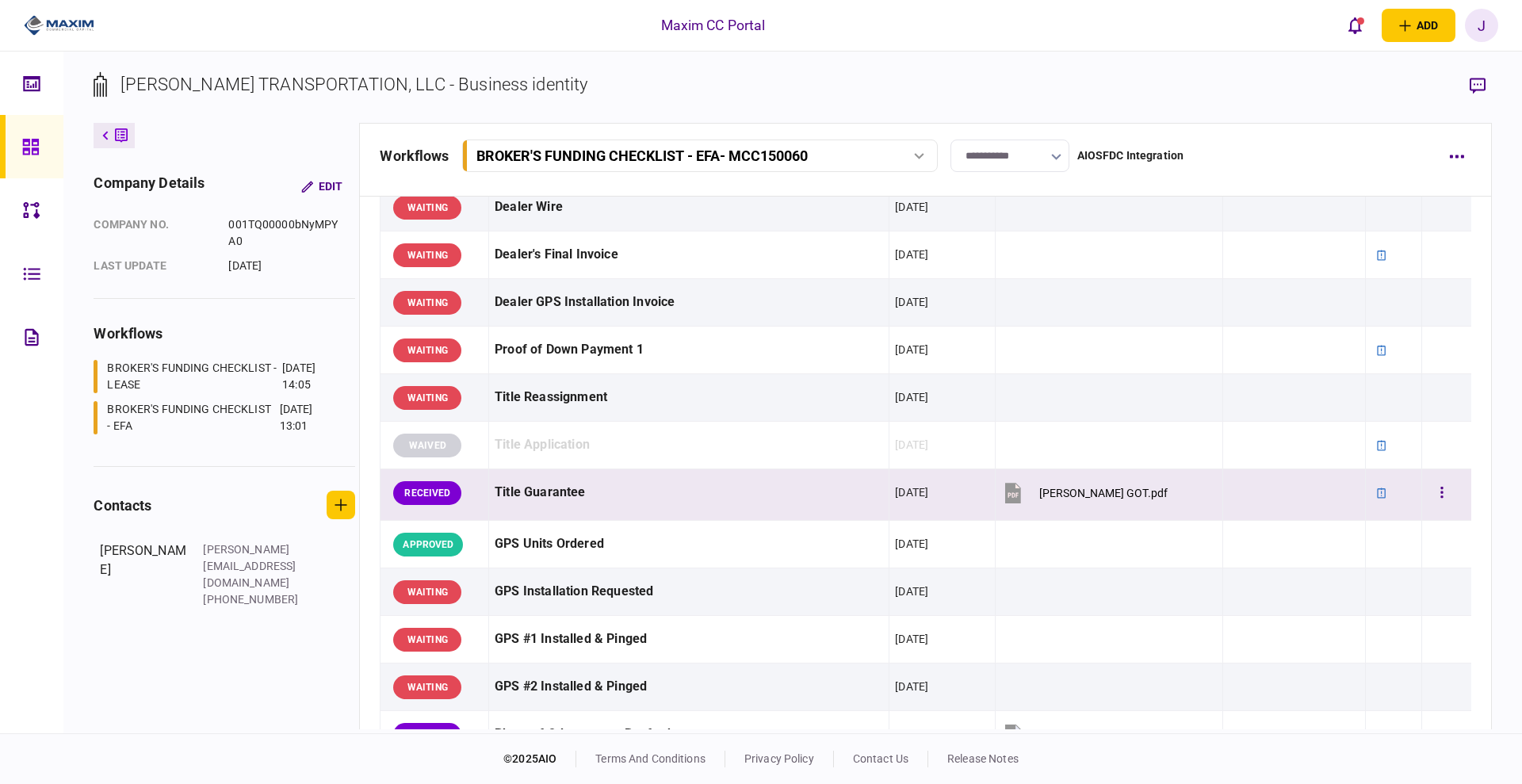
scroll to position [1090, 0]
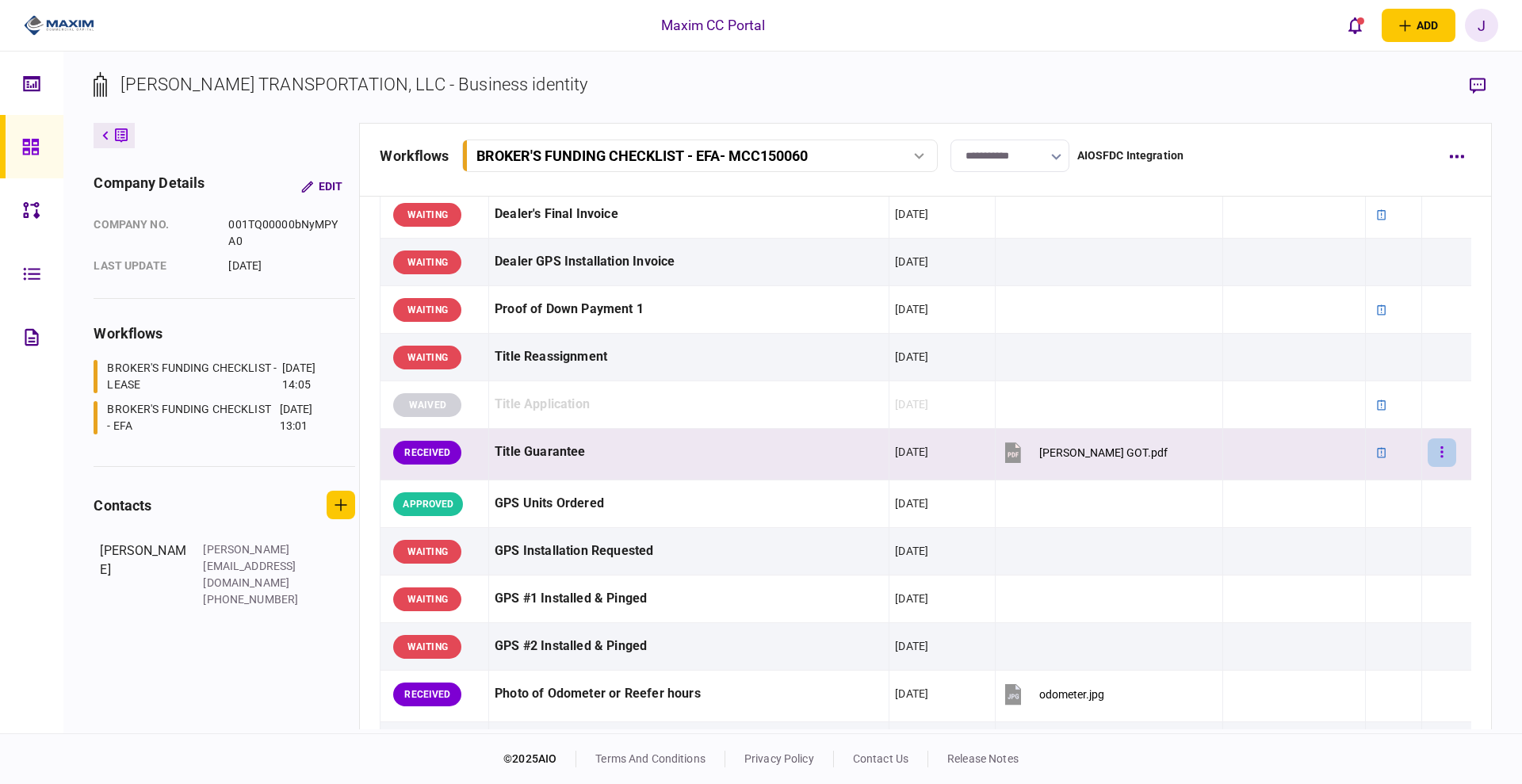
click at [1441, 453] on icon "button" at bounding box center [1442, 452] width 3 height 15
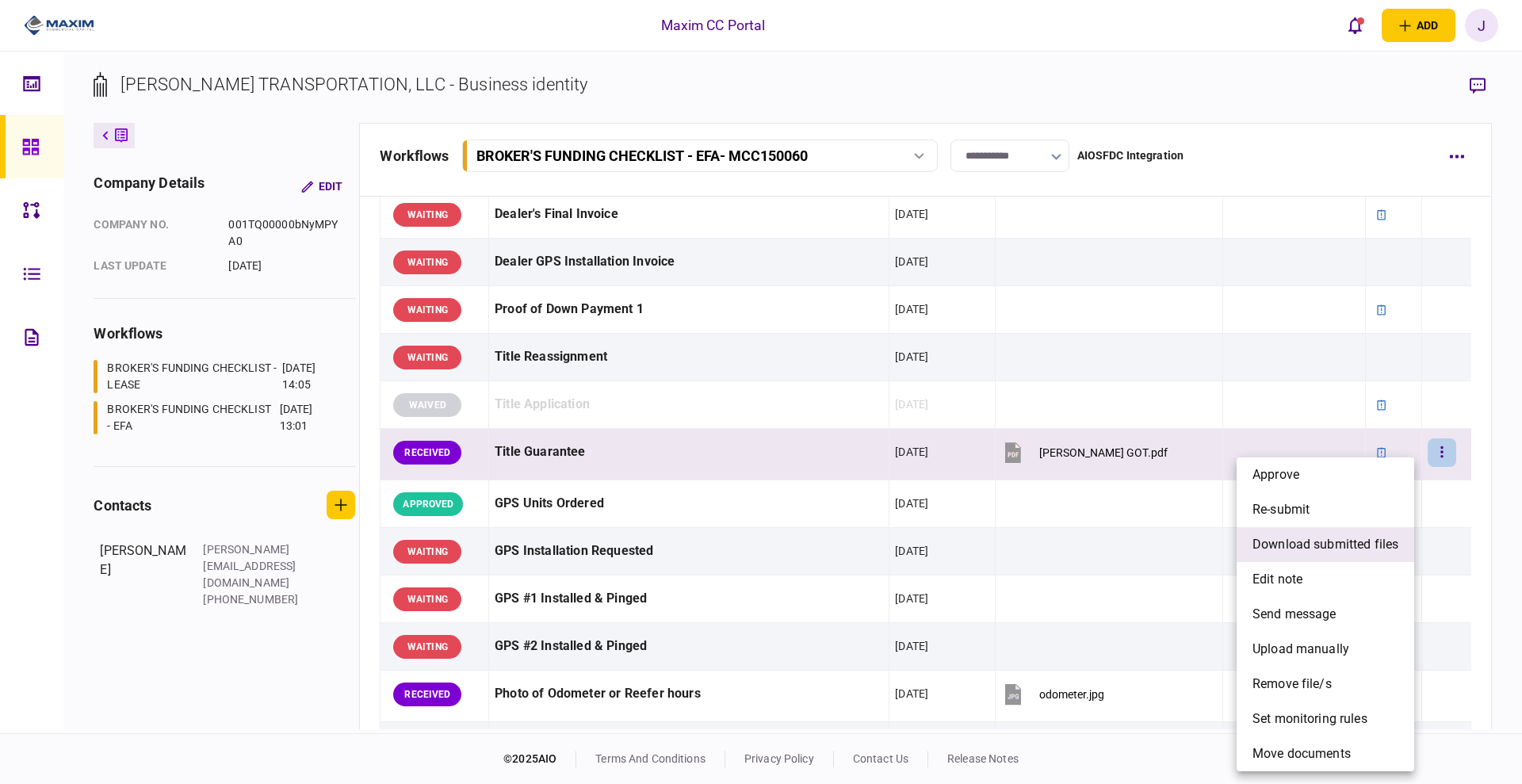
click at [1354, 557] on li "download submitted files" at bounding box center [1325, 544] width 178 height 35
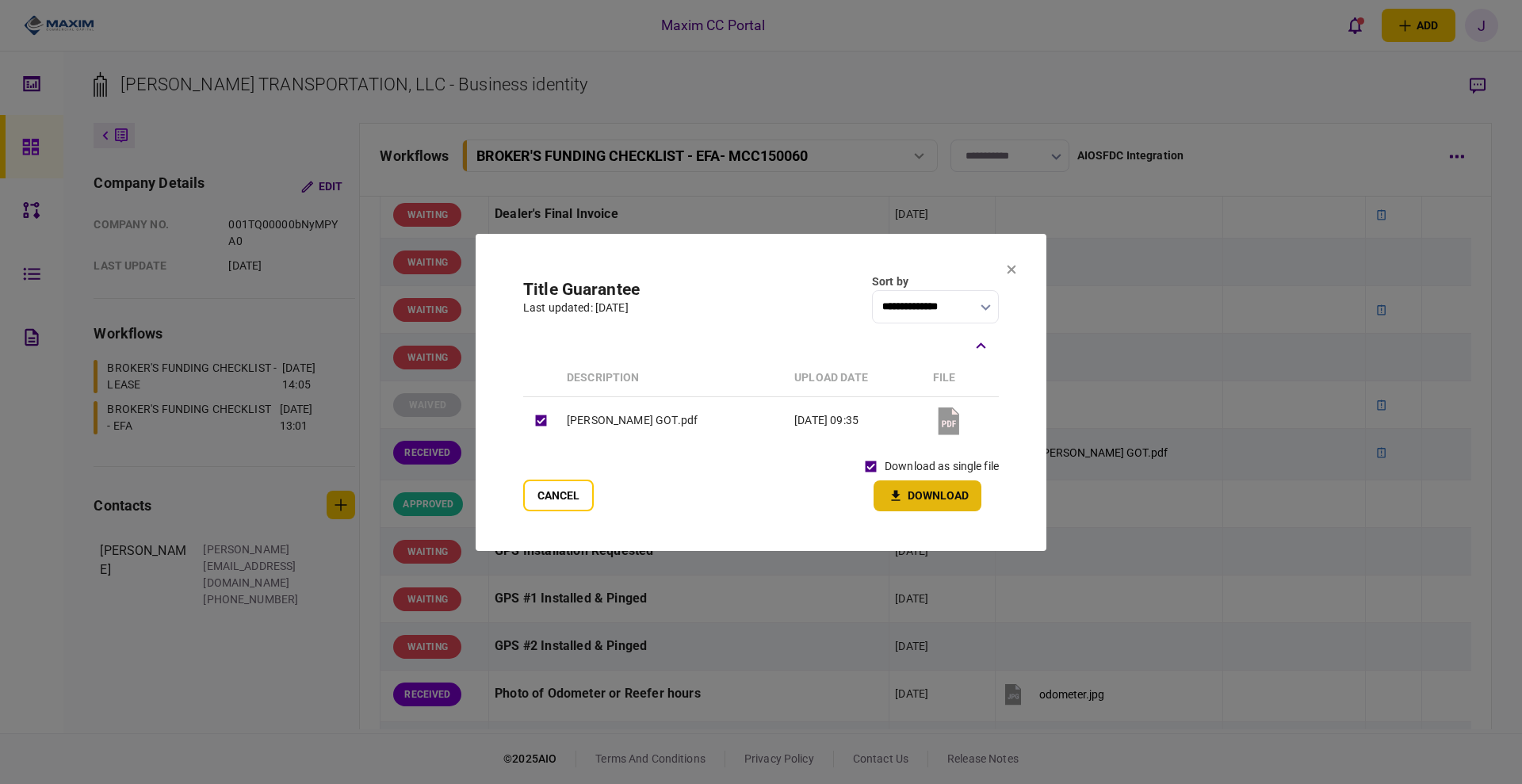
click at [933, 507] on button "Download" at bounding box center [928, 496] width 108 height 31
click at [1008, 273] on icon at bounding box center [1011, 269] width 9 height 9
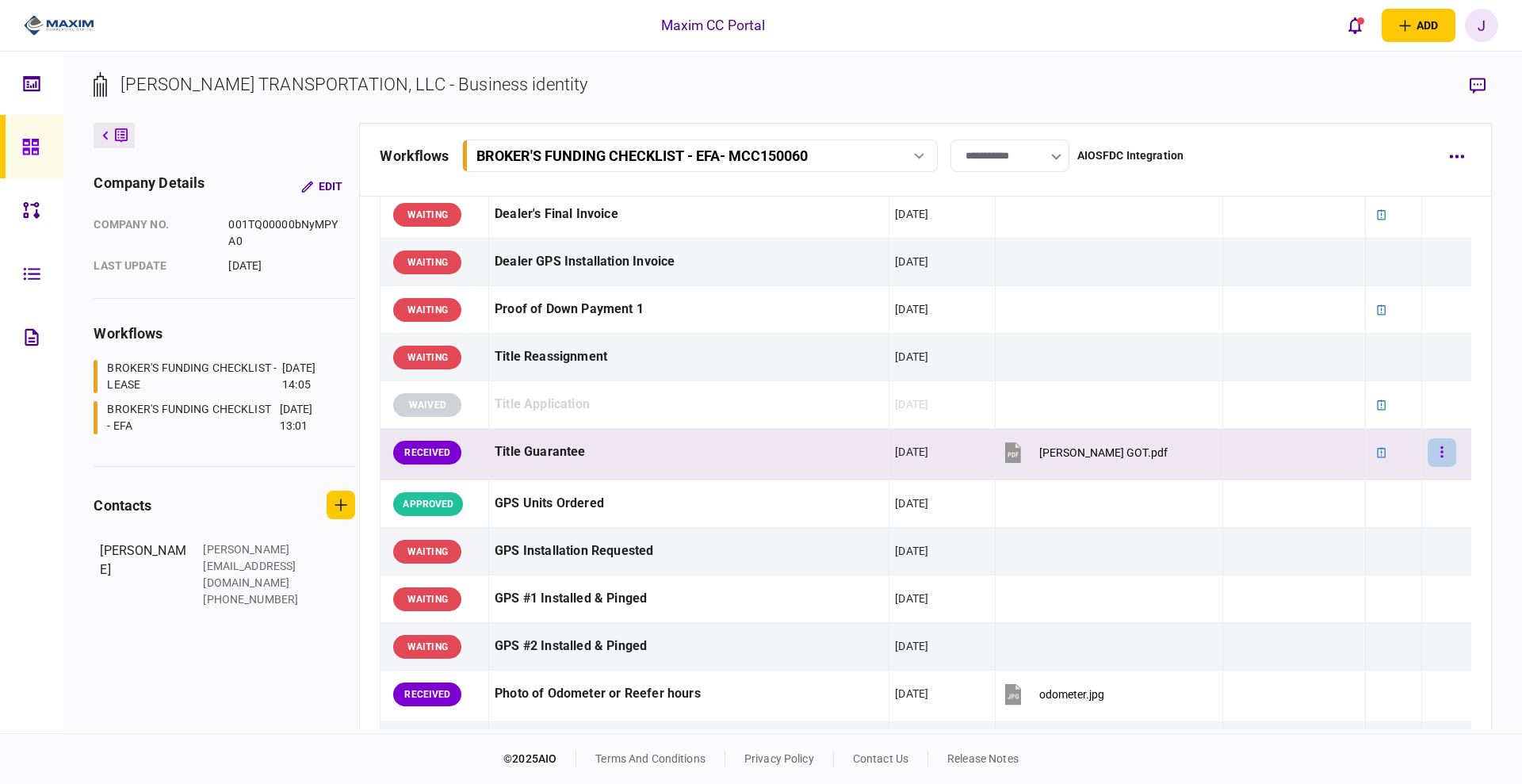
click at [1441, 453] on icon "button" at bounding box center [1442, 452] width 3 height 15
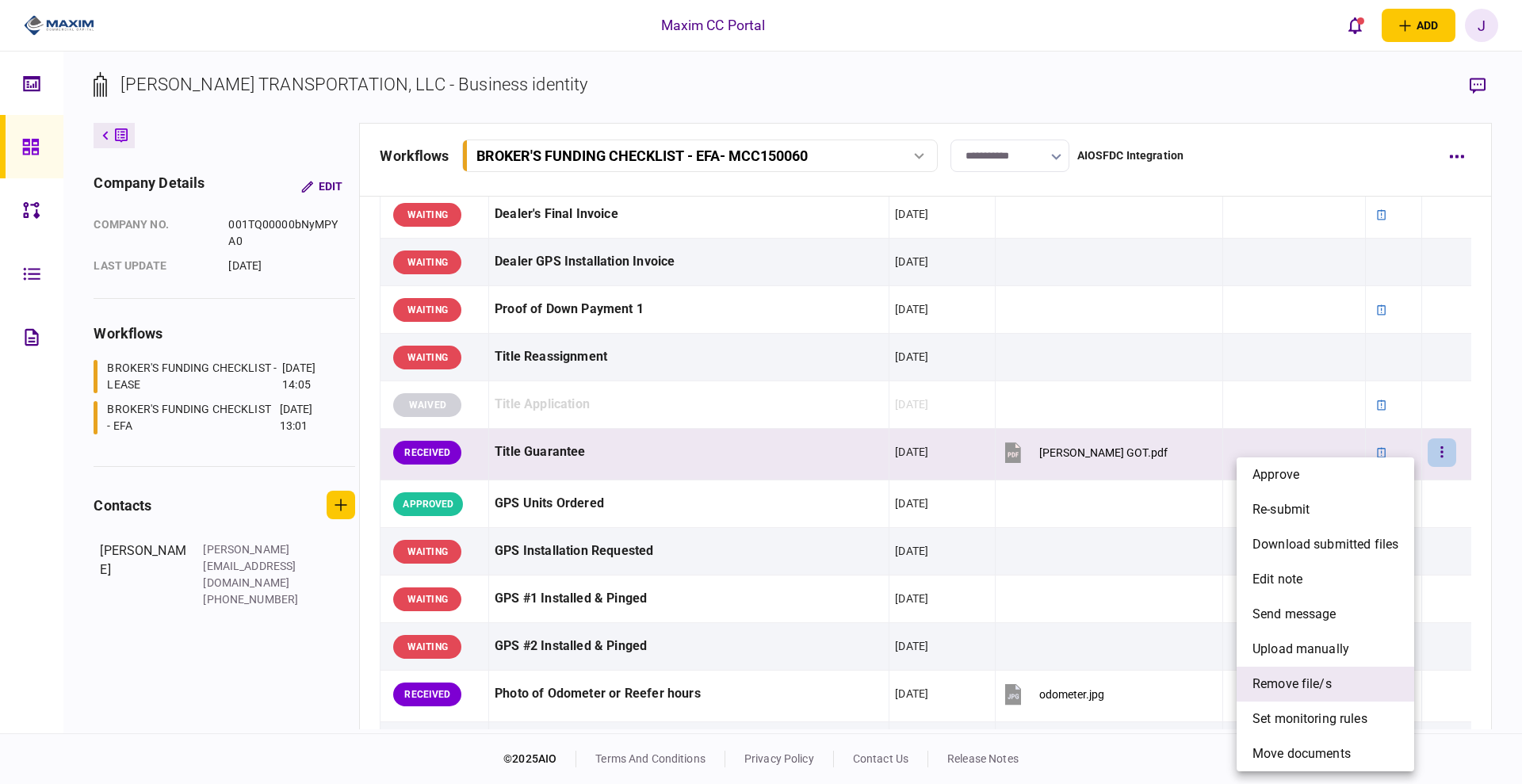
click at [1310, 685] on span "remove file/s" at bounding box center [1292, 684] width 79 height 19
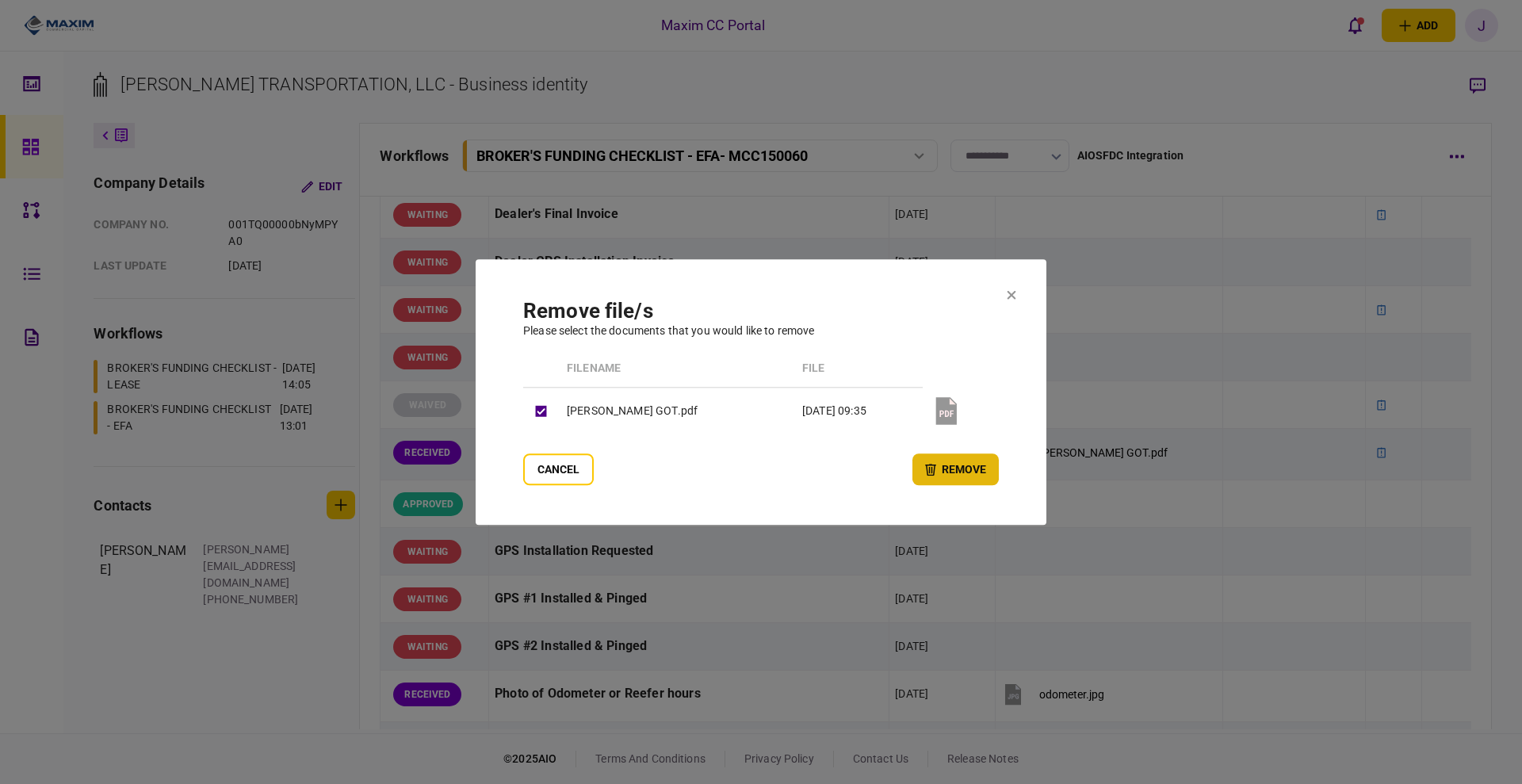
click at [932, 462] on button "remove" at bounding box center [955, 469] width 86 height 32
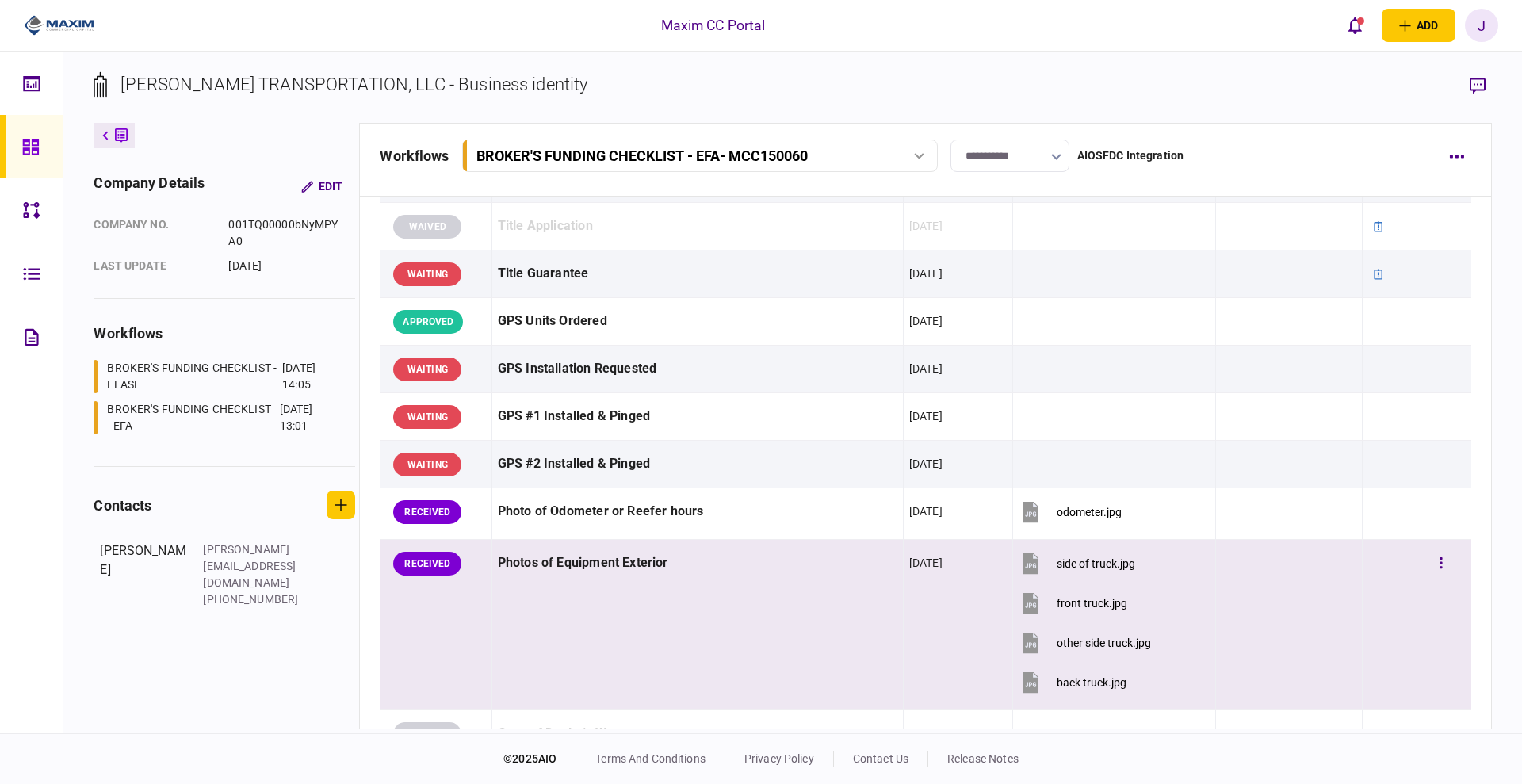
scroll to position [1288, 0]
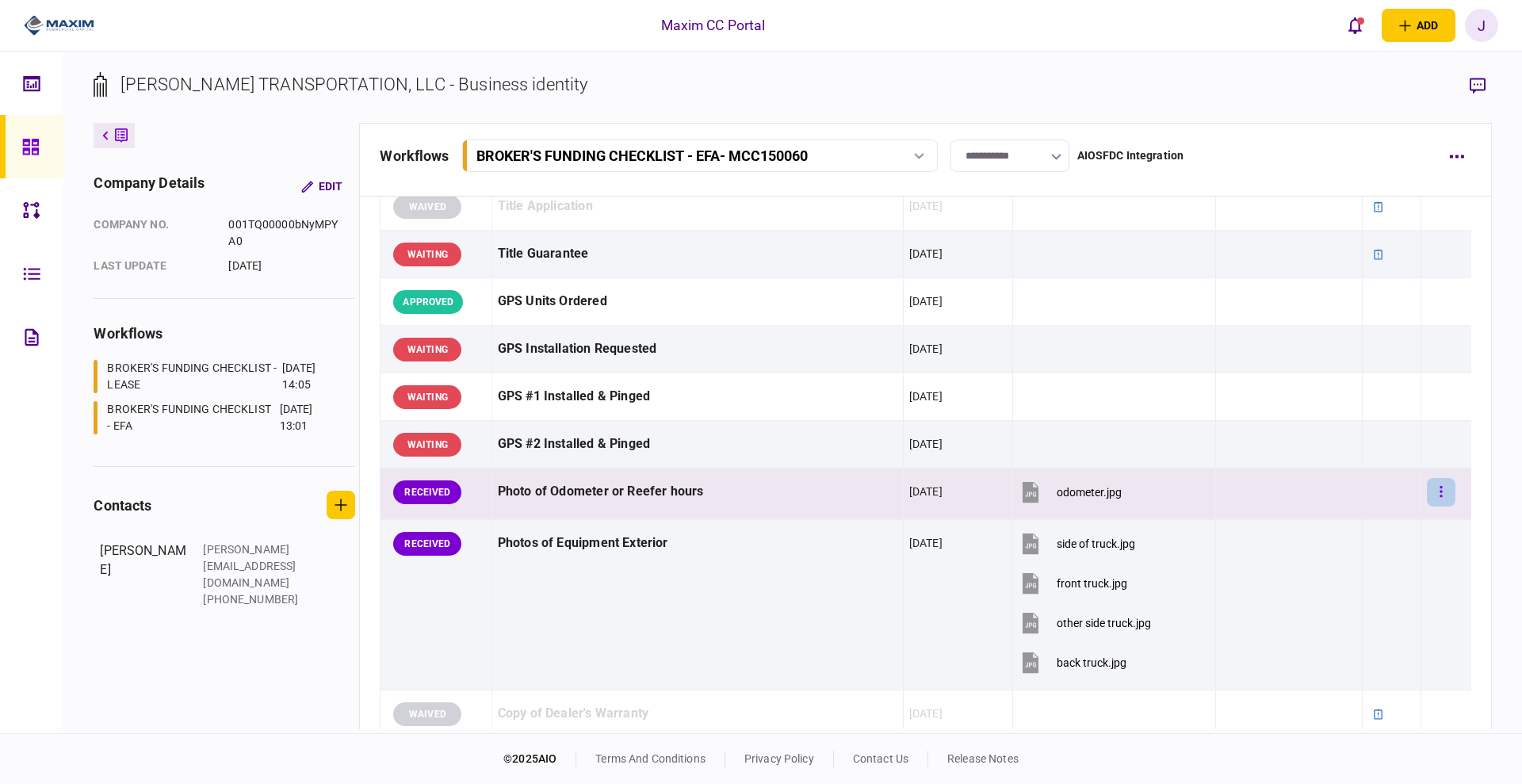
click at [1440, 491] on icon "button" at bounding box center [1441, 491] width 2 height 11
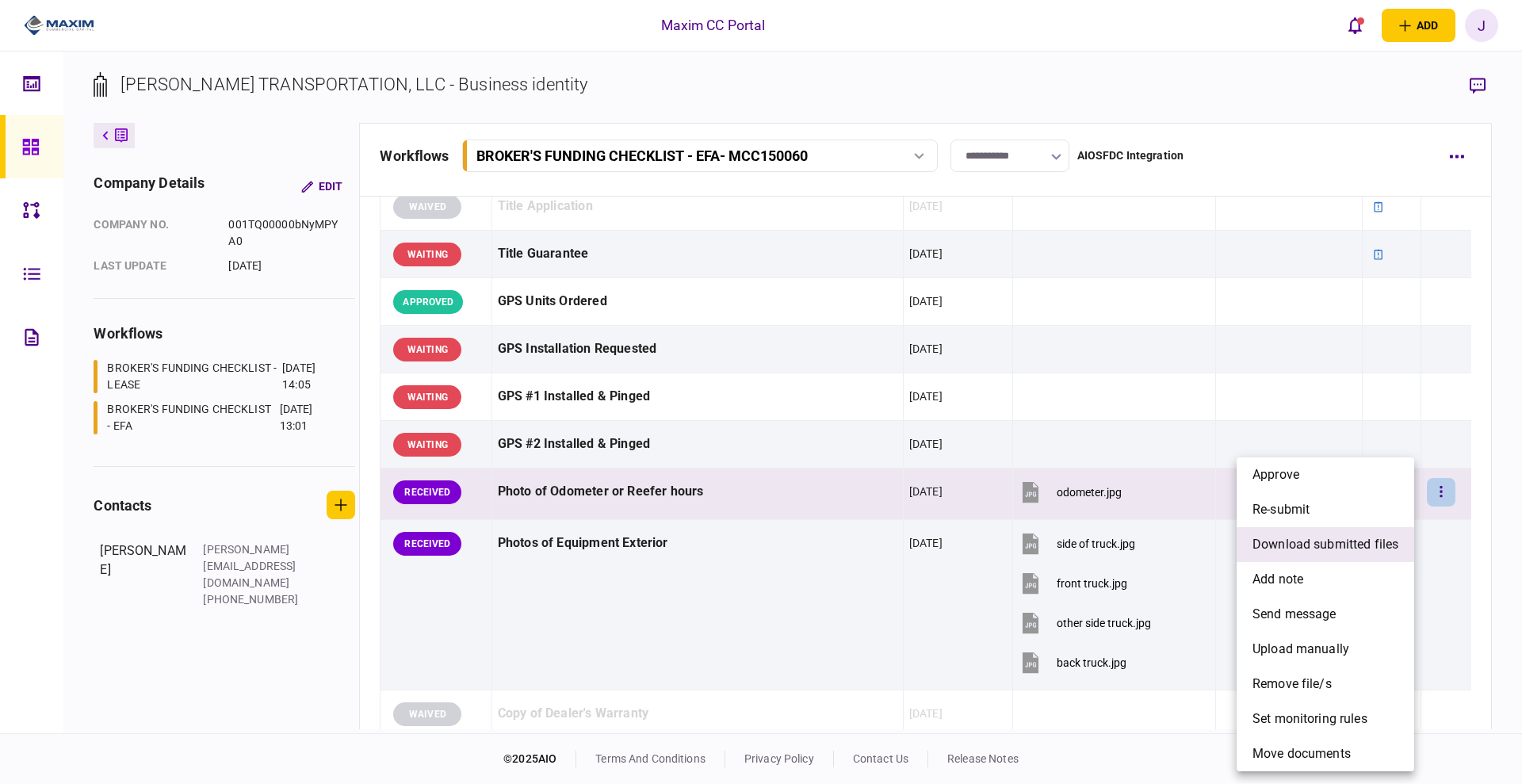
click at [1330, 541] on span "download submitted files" at bounding box center [1325, 544] width 146 height 19
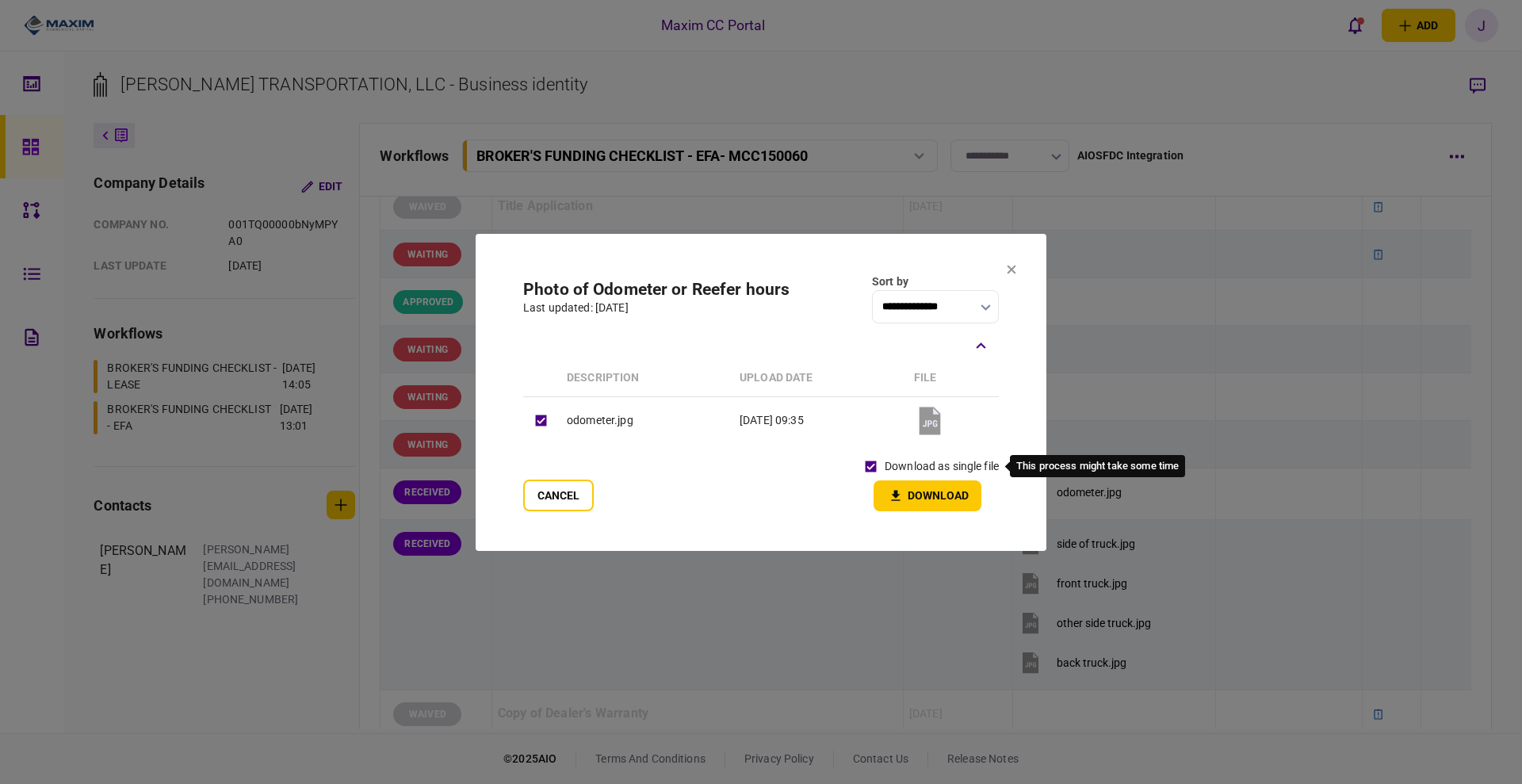
click at [894, 477] on div "download as single file" at bounding box center [928, 467] width 142 height 28
click at [909, 494] on button "Download" at bounding box center [928, 496] width 108 height 31
click at [1010, 270] on icon at bounding box center [1011, 269] width 9 height 9
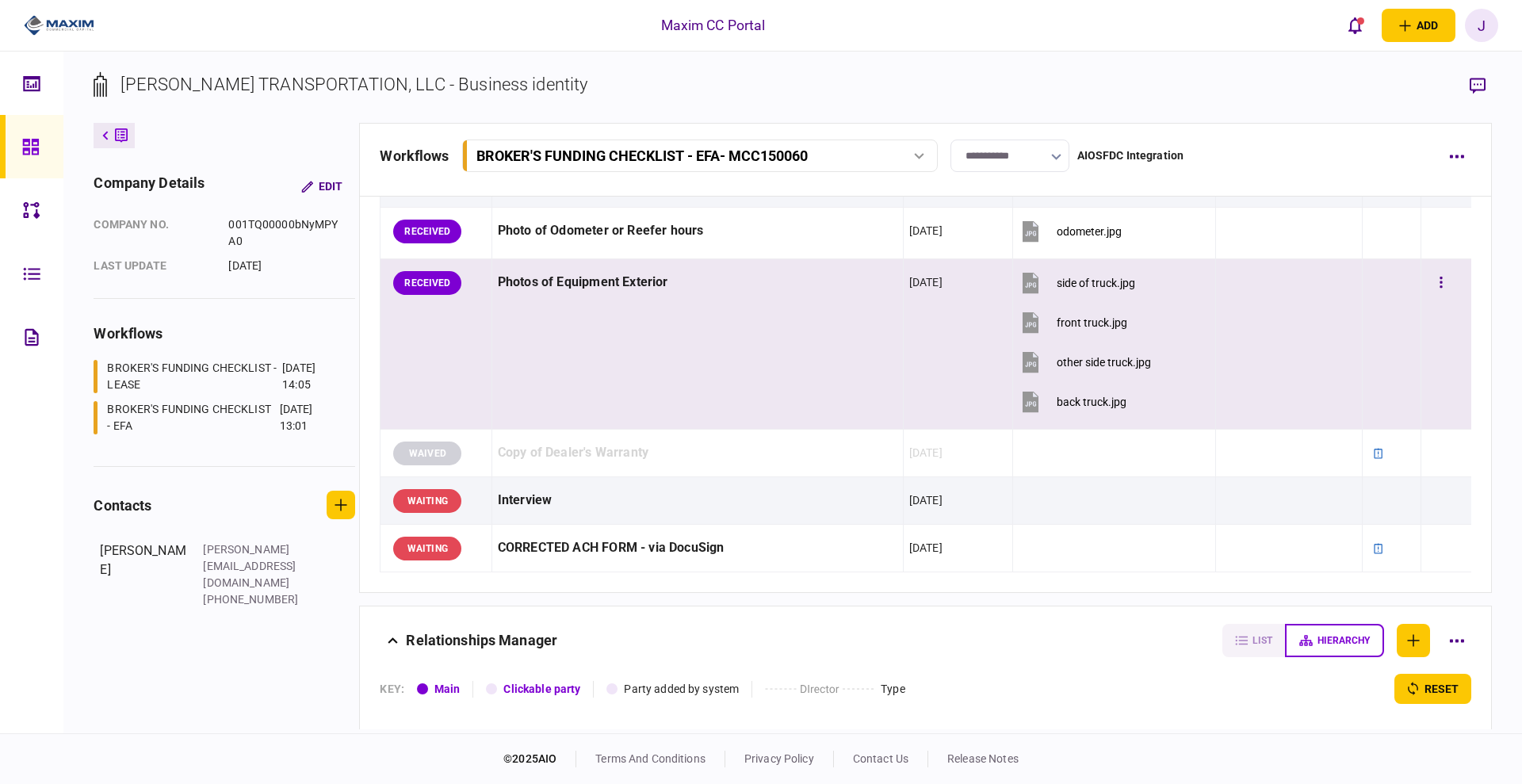
scroll to position [1486, 0]
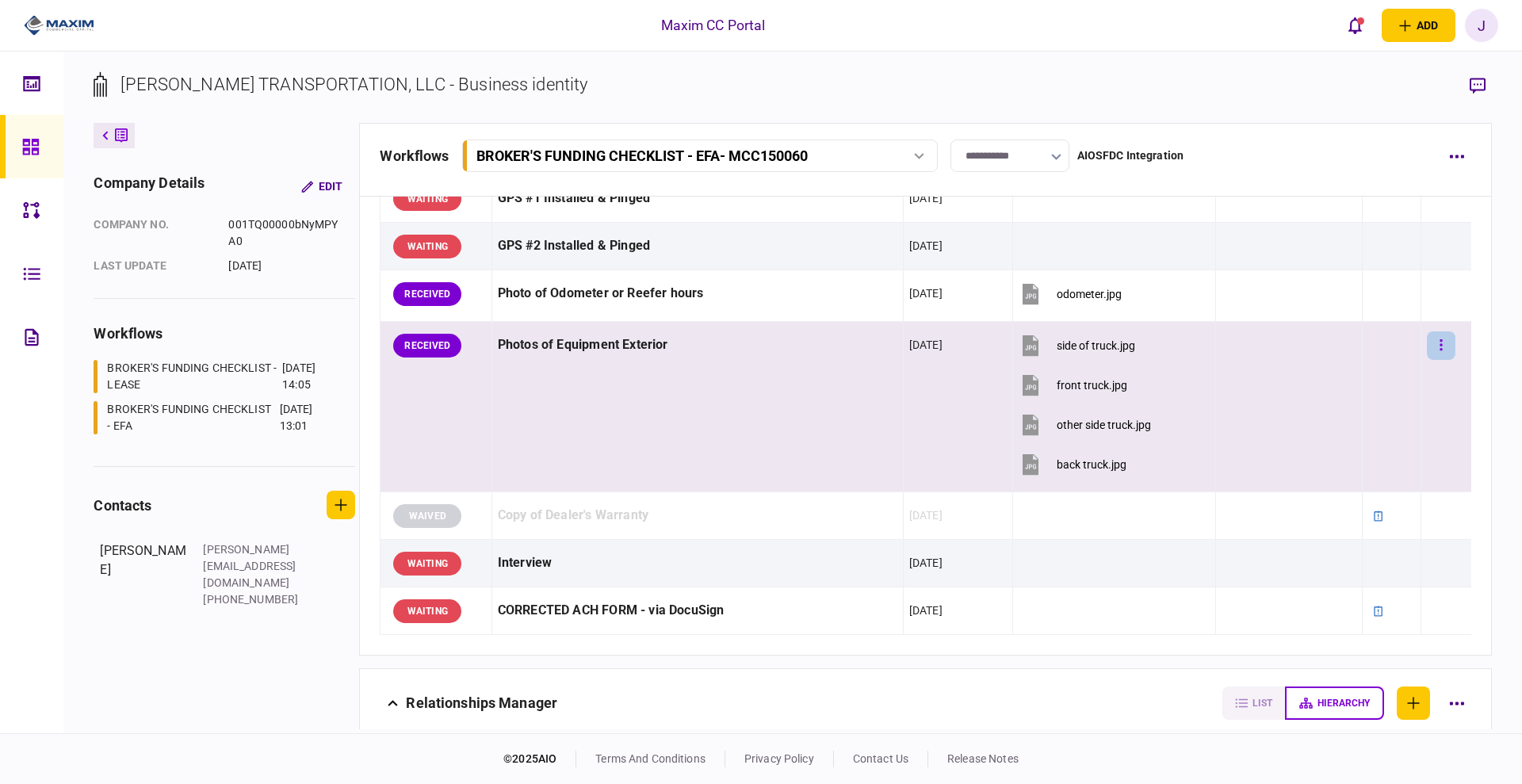
click at [1428, 355] on button "button" at bounding box center [1441, 345] width 29 height 29
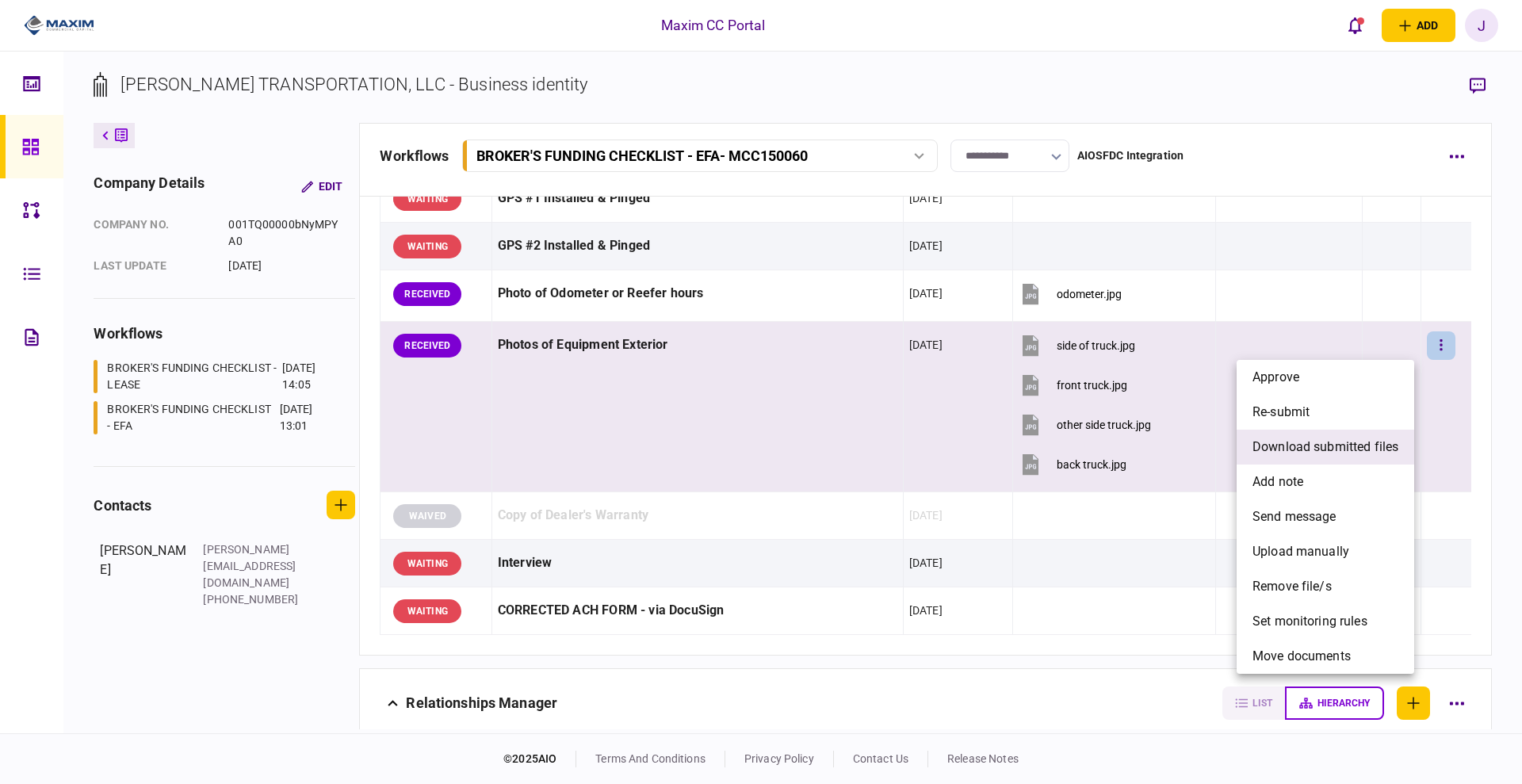
click at [1339, 450] on span "download submitted files" at bounding box center [1325, 446] width 146 height 19
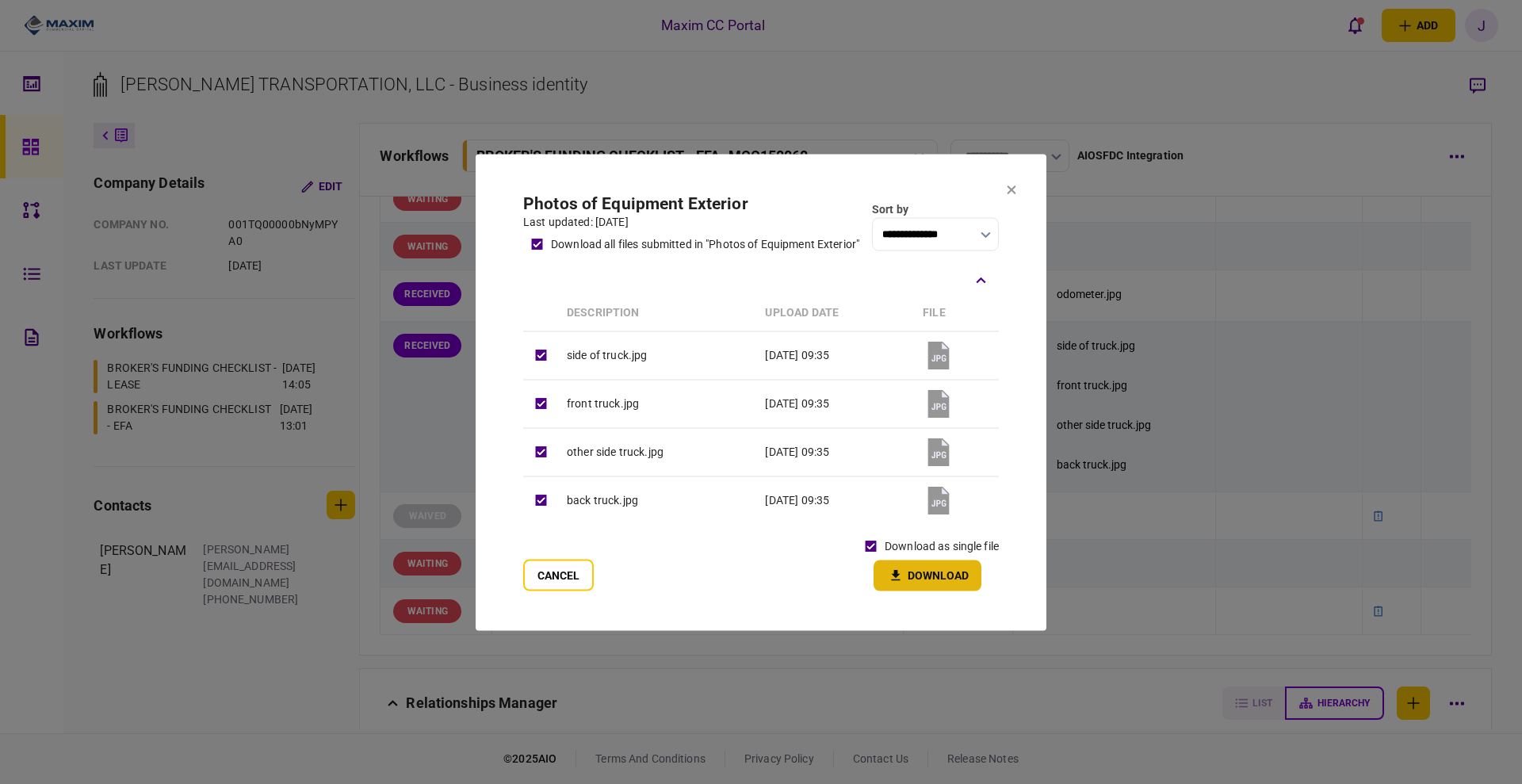
click at [918, 579] on button "Download" at bounding box center [928, 575] width 108 height 31
click at [1012, 192] on button at bounding box center [1011, 190] width 10 height 12
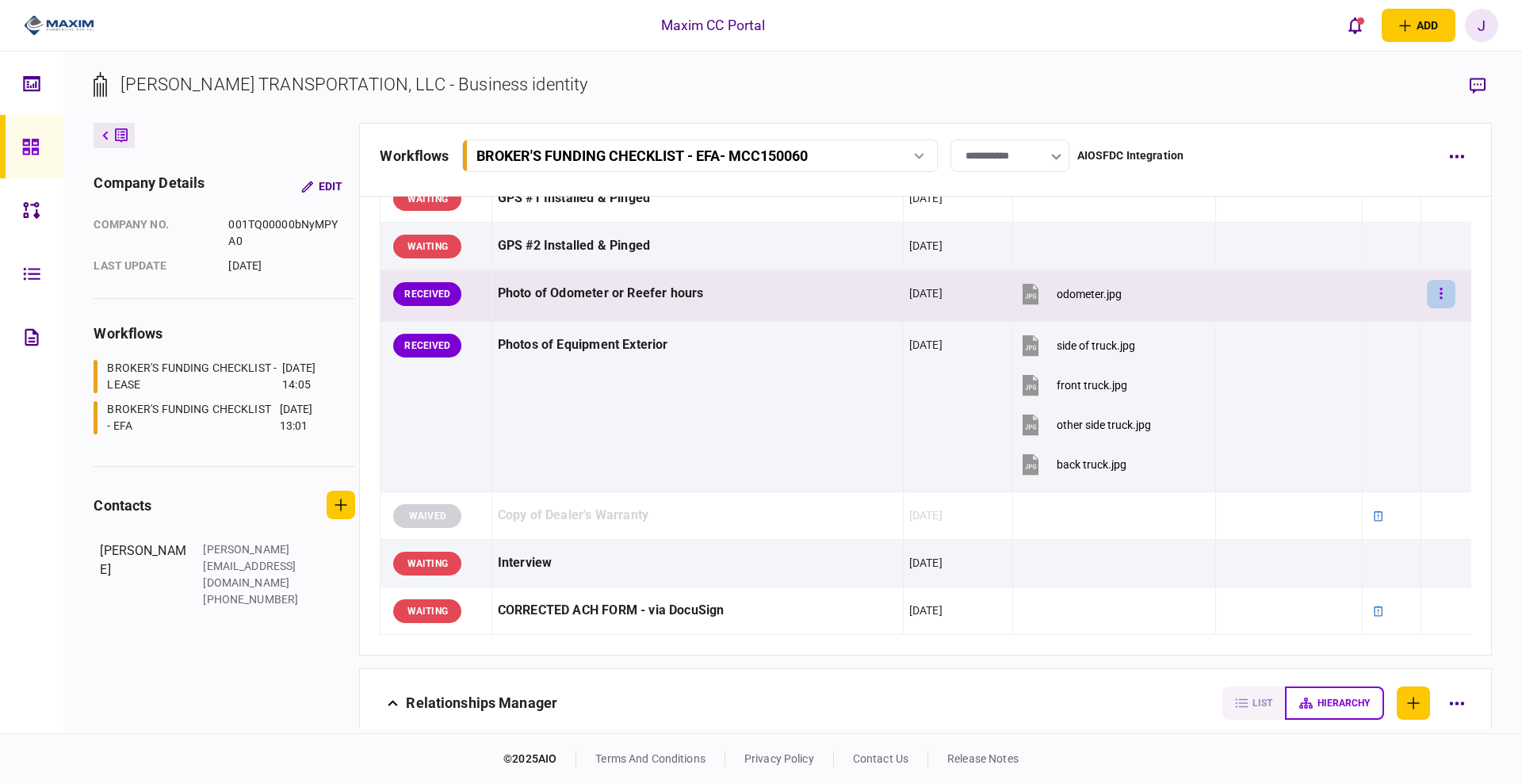
click at [1433, 289] on button "button" at bounding box center [1441, 293] width 29 height 29
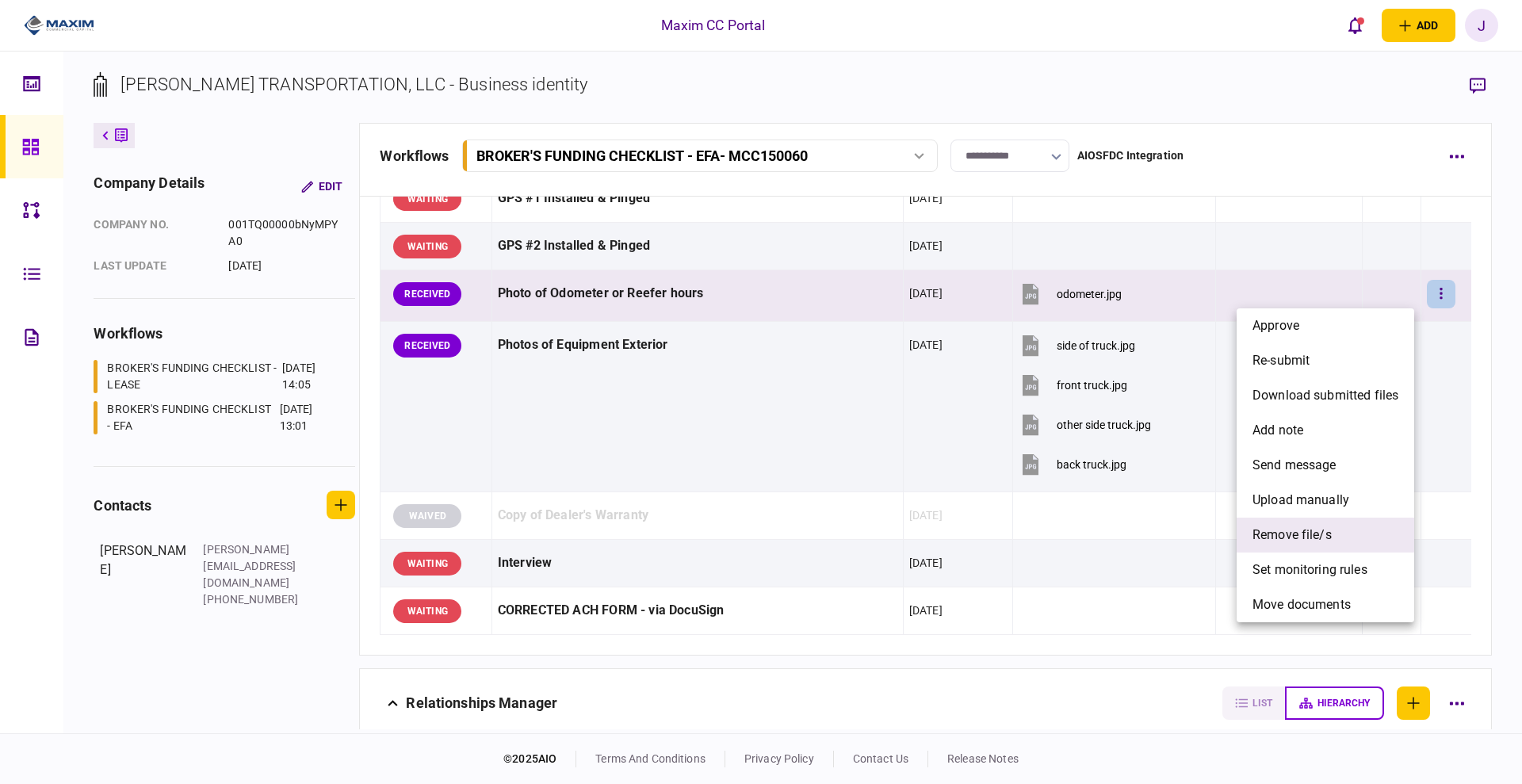
click at [1324, 531] on span "remove file/s" at bounding box center [1292, 534] width 79 height 19
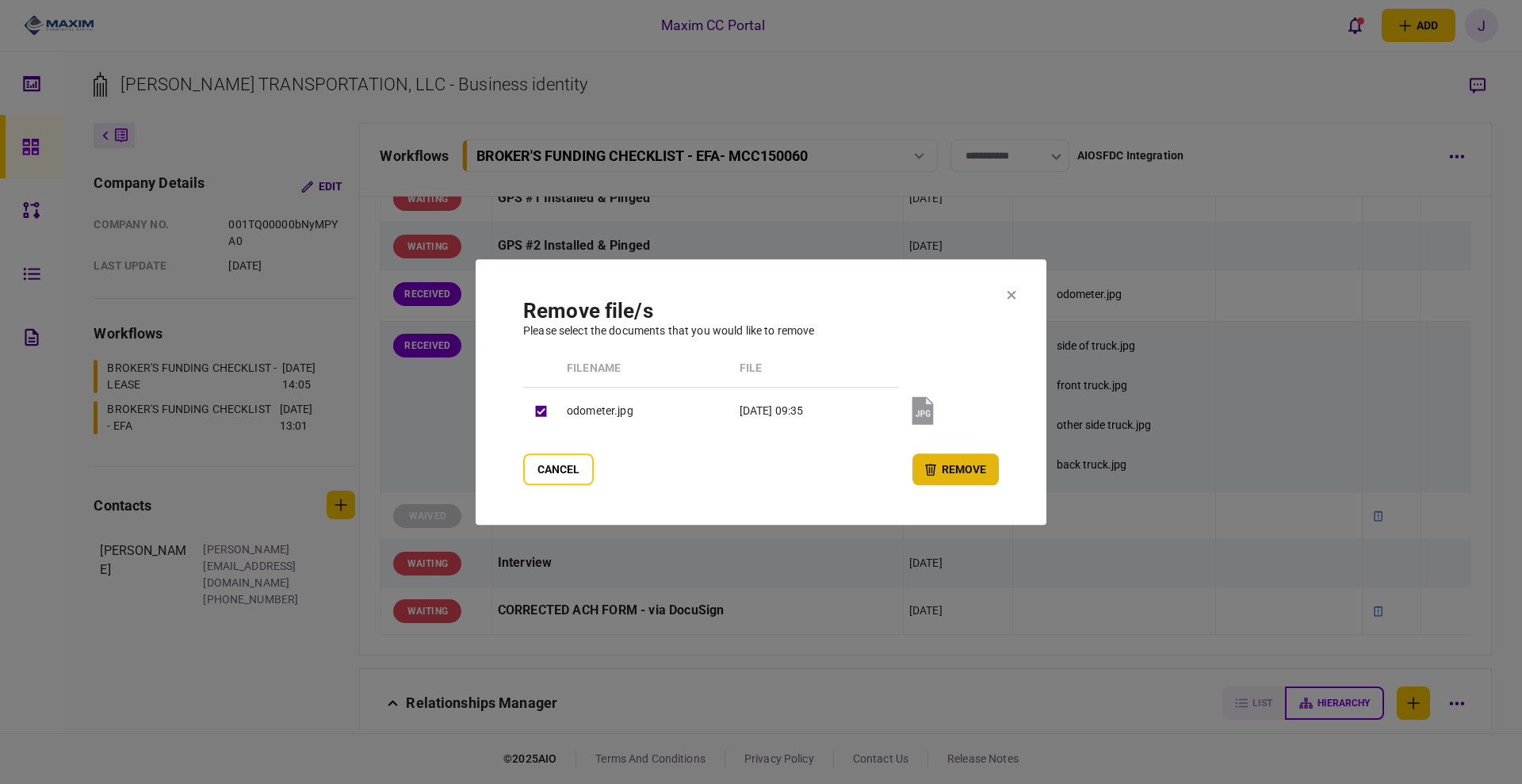
click at [918, 468] on button "remove" at bounding box center [955, 469] width 86 height 32
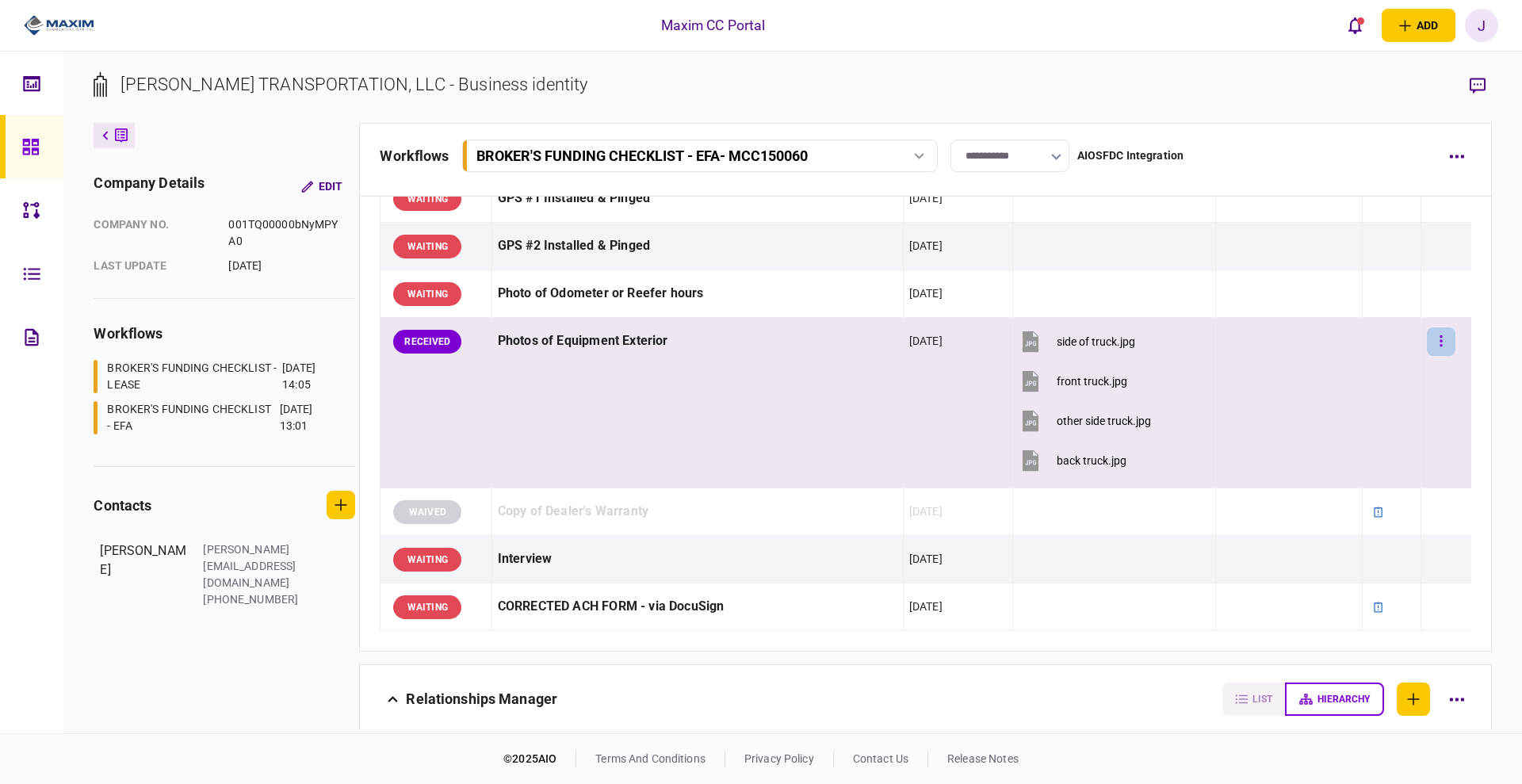
click at [1427, 345] on button "button" at bounding box center [1441, 341] width 29 height 29
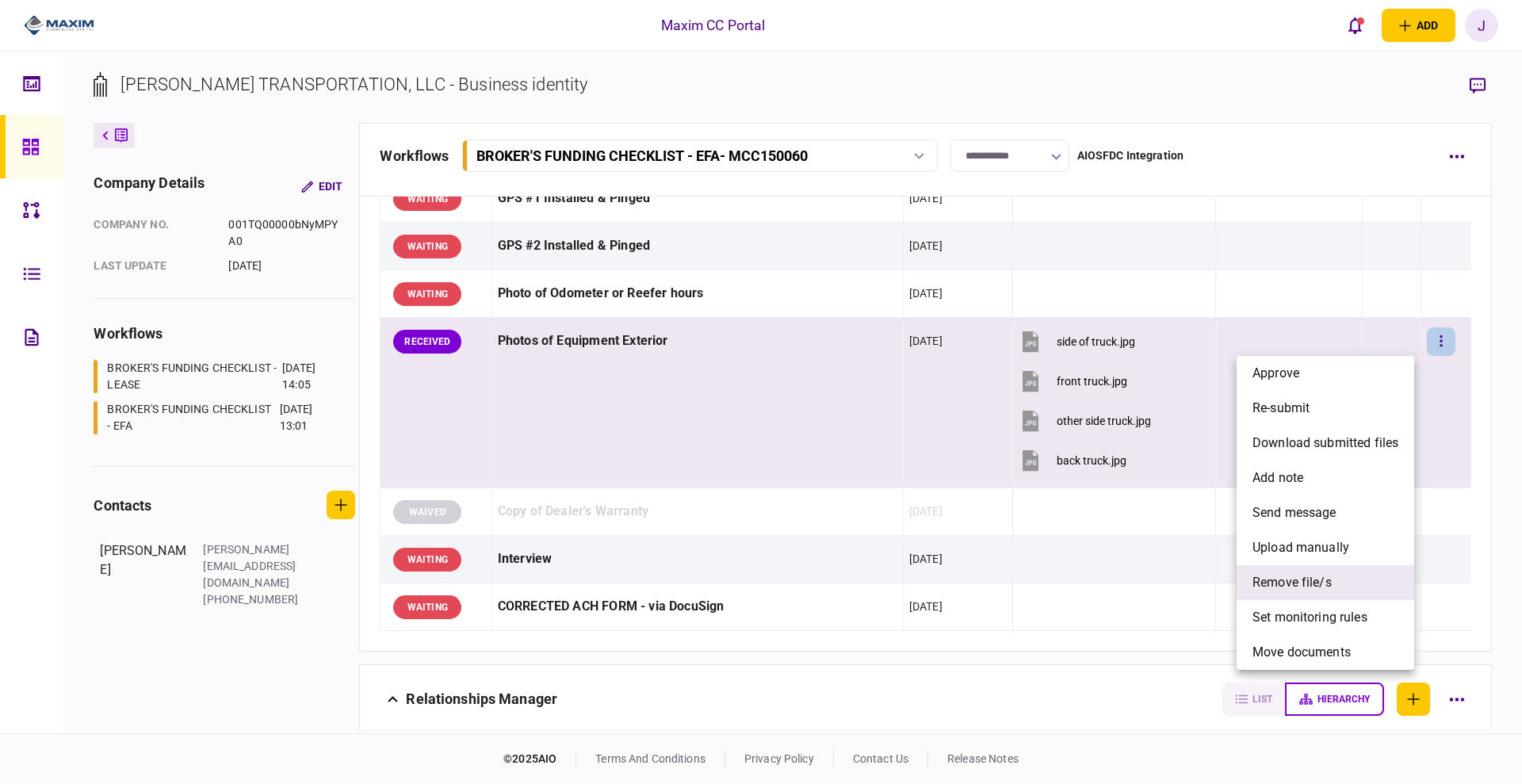
click at [1323, 574] on span "remove file/s" at bounding box center [1292, 582] width 79 height 19
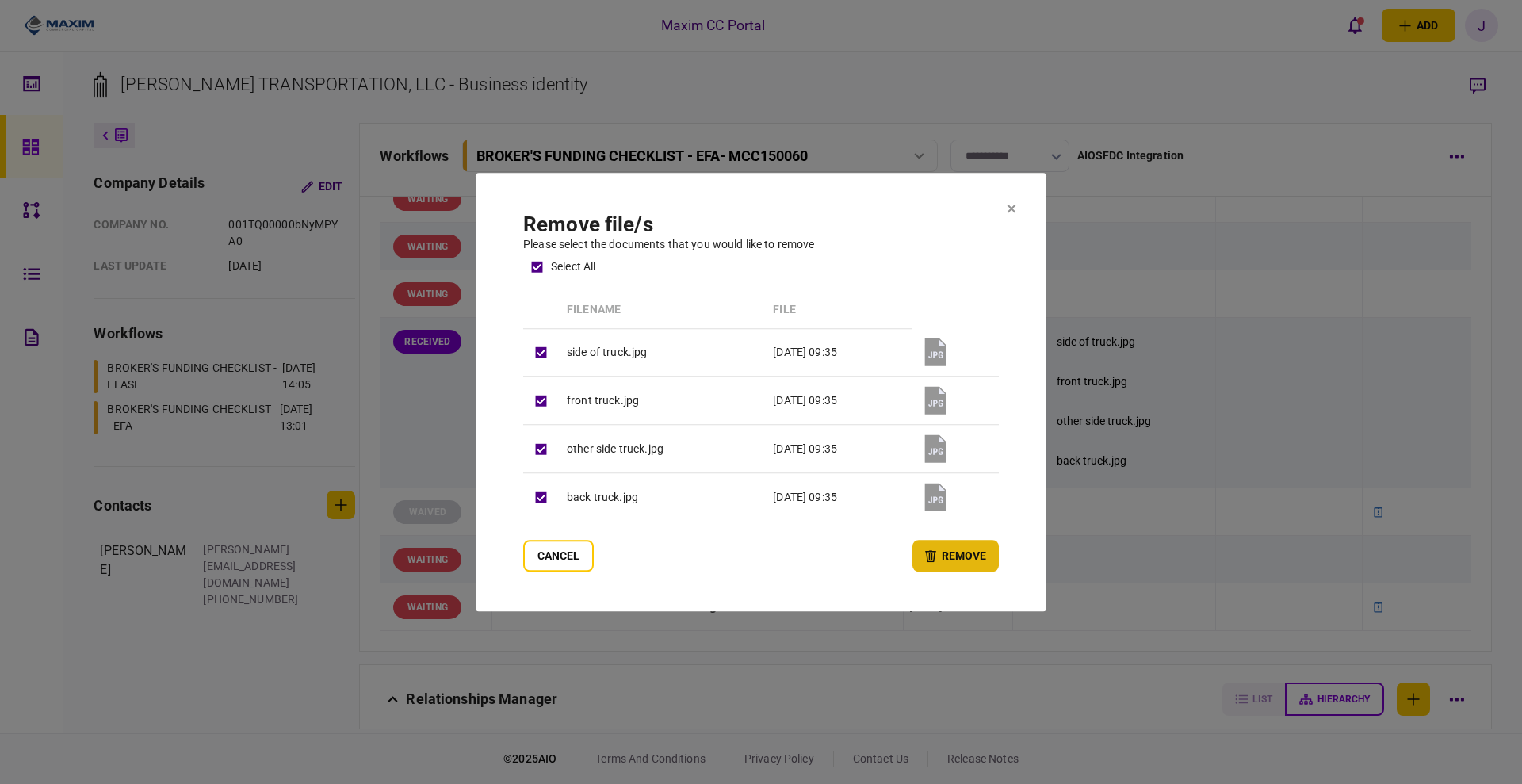
click at [991, 563] on button "remove" at bounding box center [955, 556] width 86 height 32
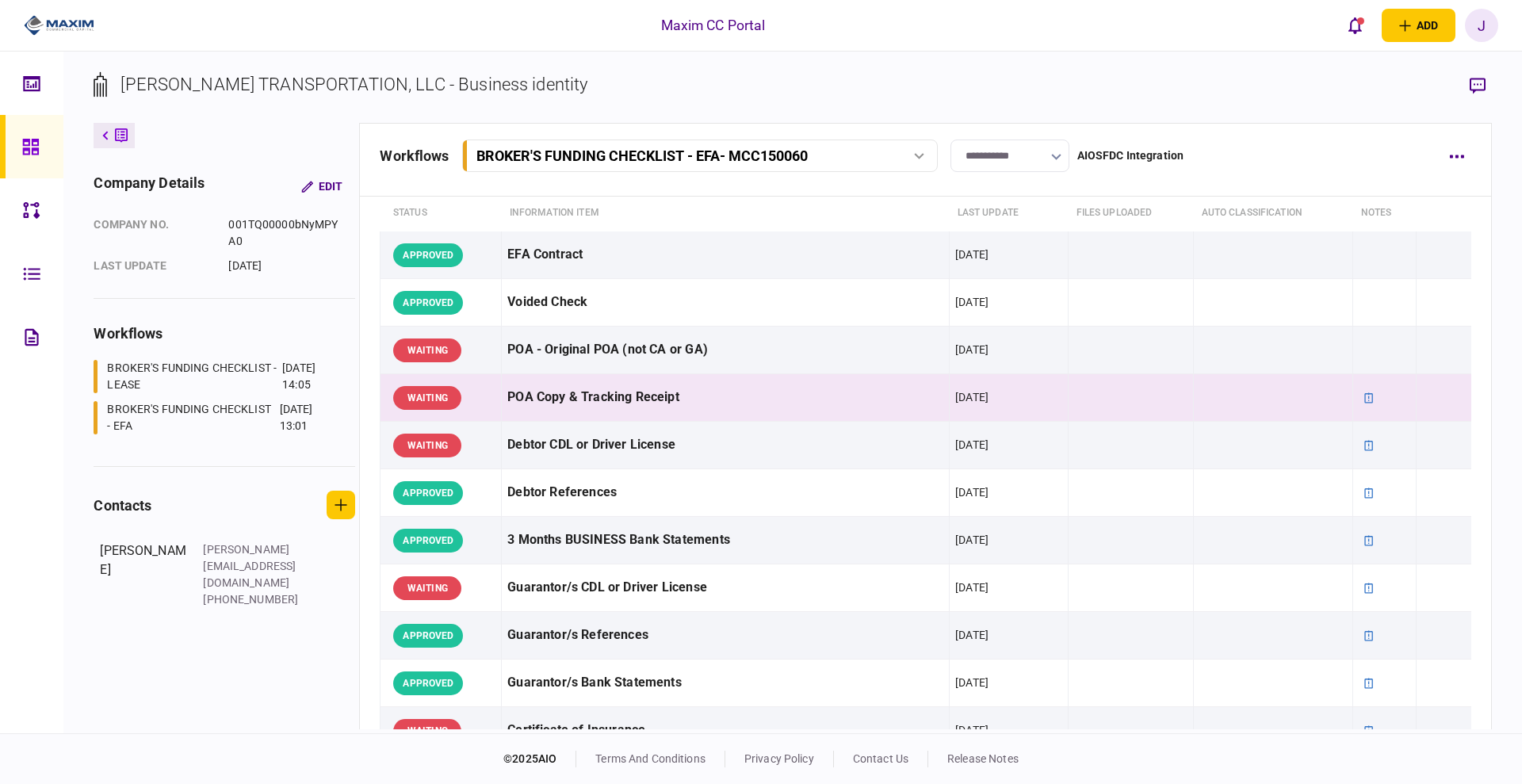
scroll to position [0, 0]
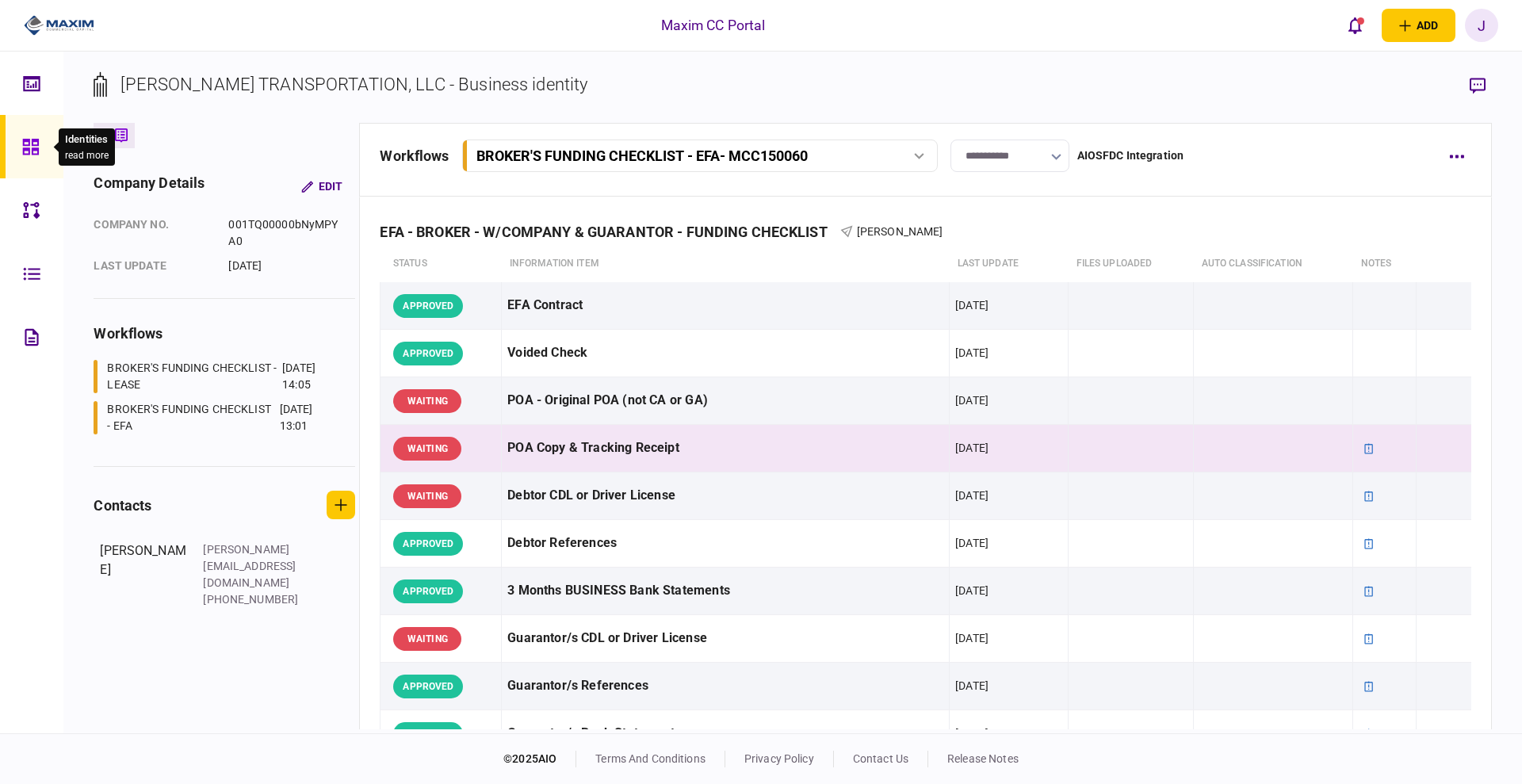
click at [34, 144] on icon at bounding box center [30, 146] width 16 height 16
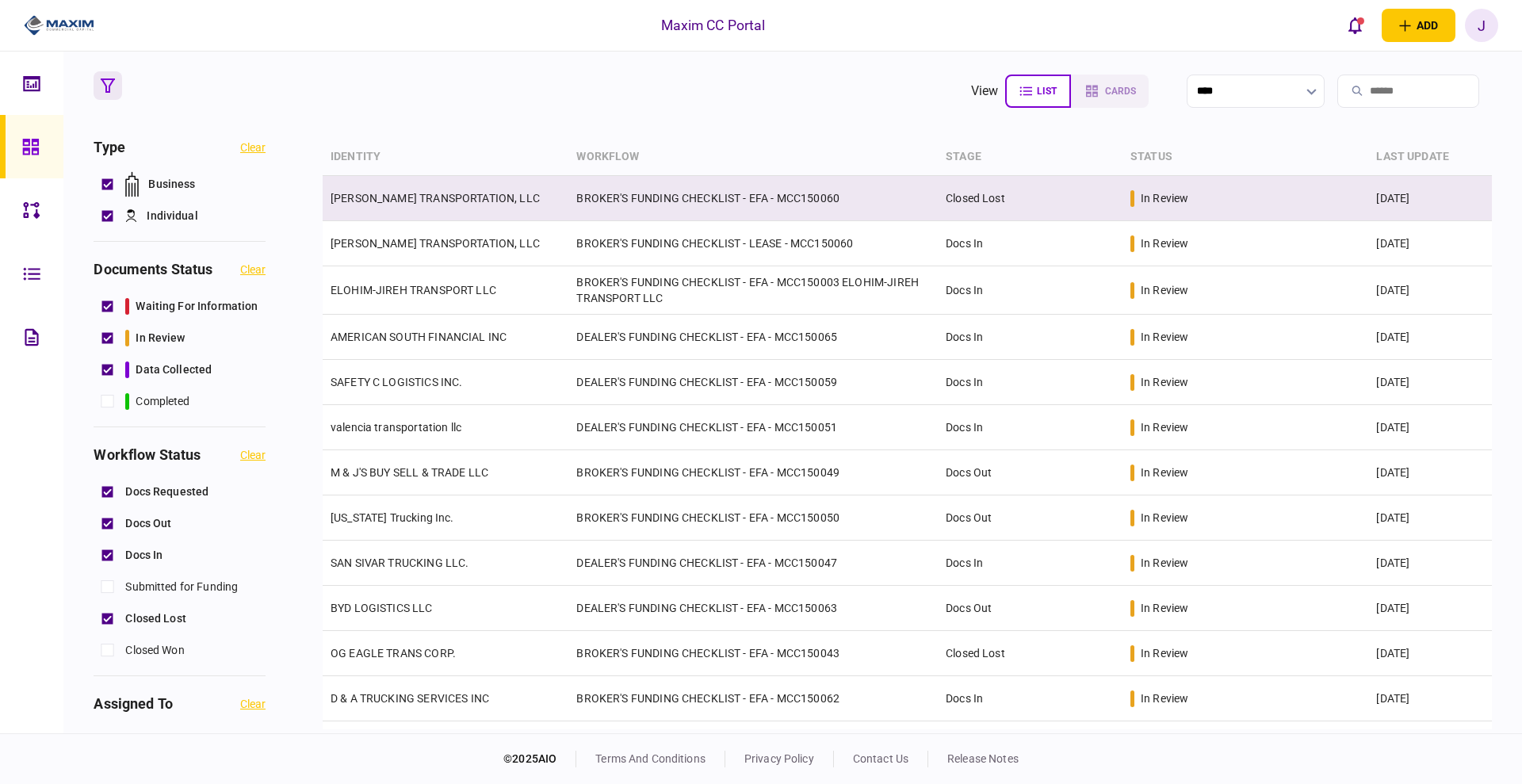
click at [437, 181] on td "KNIGHTEN TRANSPORTATION, LLC" at bounding box center [445, 198] width 246 height 45
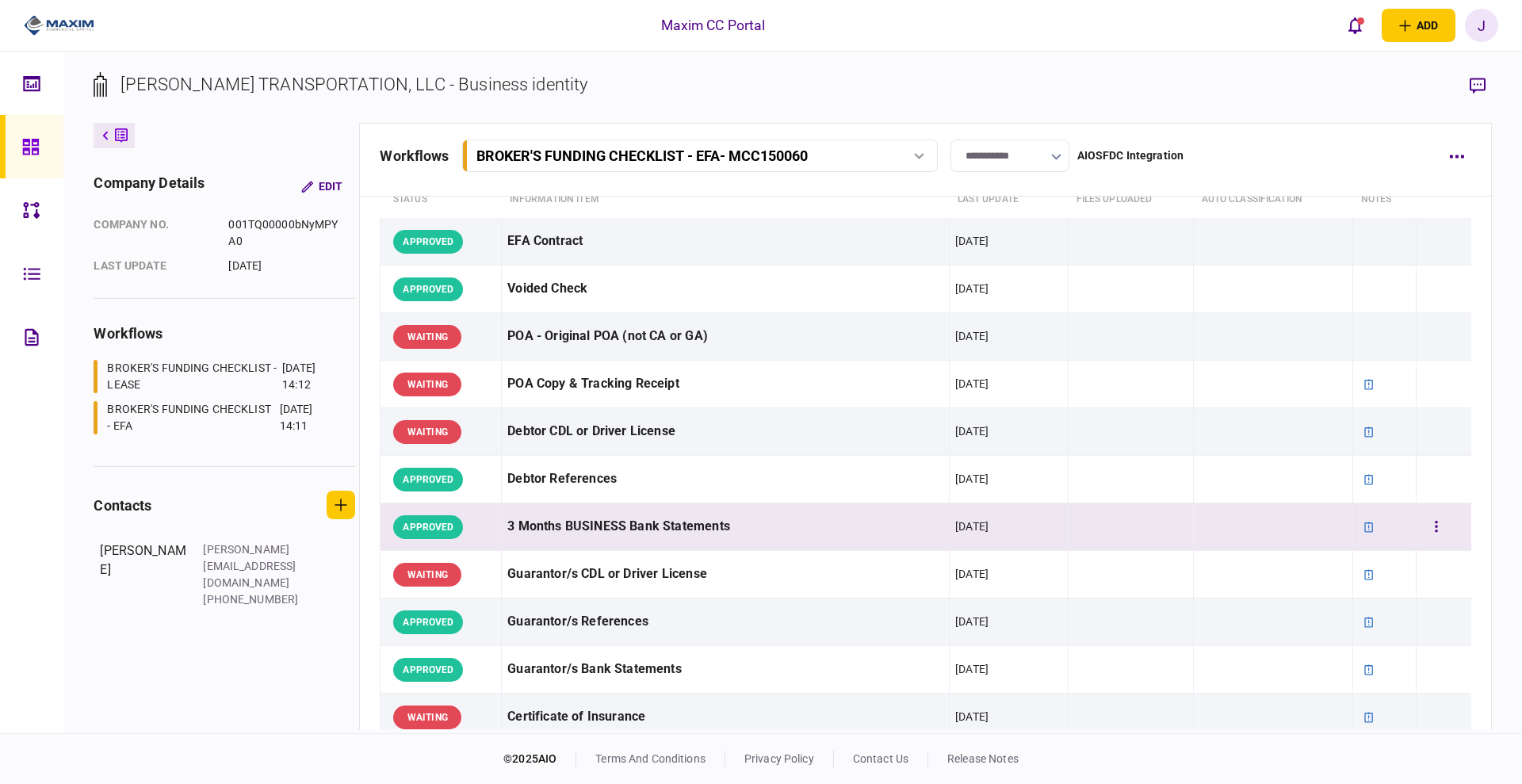
scroll to position [99, 0]
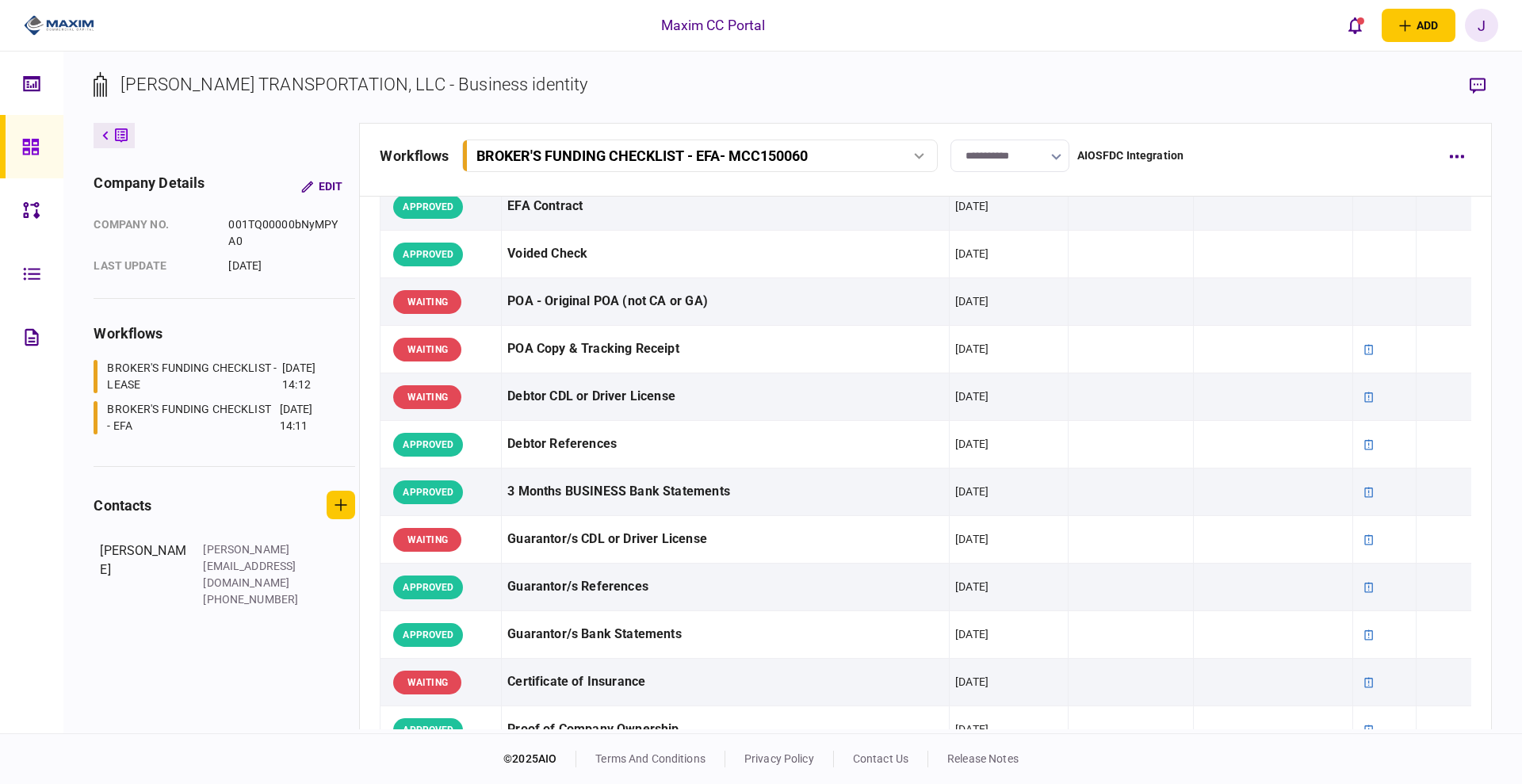
click at [182, 404] on div "BROKER'S FUNDING CHECKLIST - EFA" at bounding box center [191, 417] width 168 height 33
click at [174, 429] on div "BROKER'S FUNDING CHECKLIST - EFA" at bounding box center [191, 417] width 168 height 33
click at [178, 358] on section "workflows BROKER'S FUNDING CHECKLIST - LEASE 17 Sep 2025 14:12 BROKER'S FUNDING…" at bounding box center [224, 394] width 261 height 144
click at [179, 384] on div "BROKER'S FUNDING CHECKLIST - LEASE" at bounding box center [192, 376] width 171 height 33
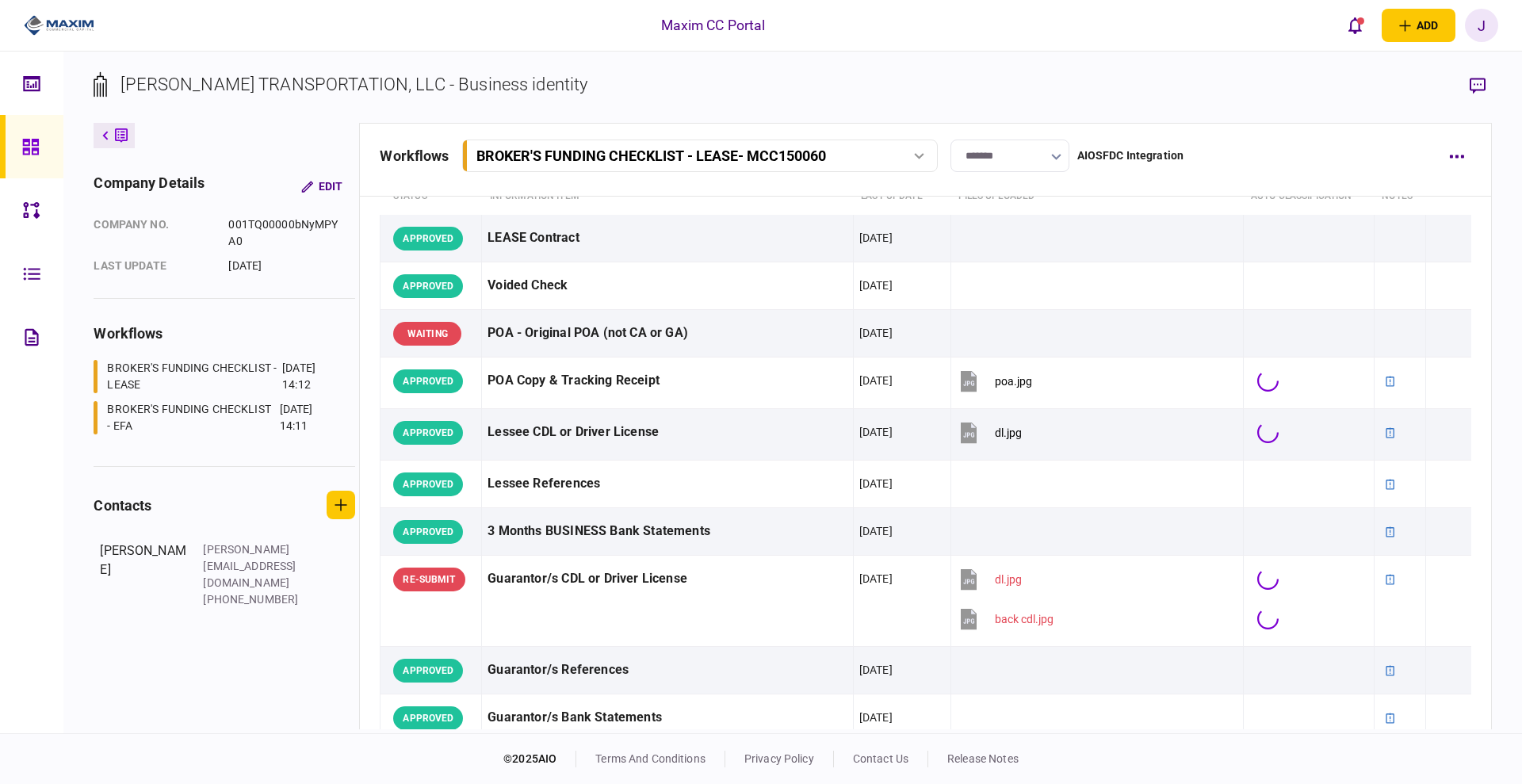
scroll to position [99, 0]
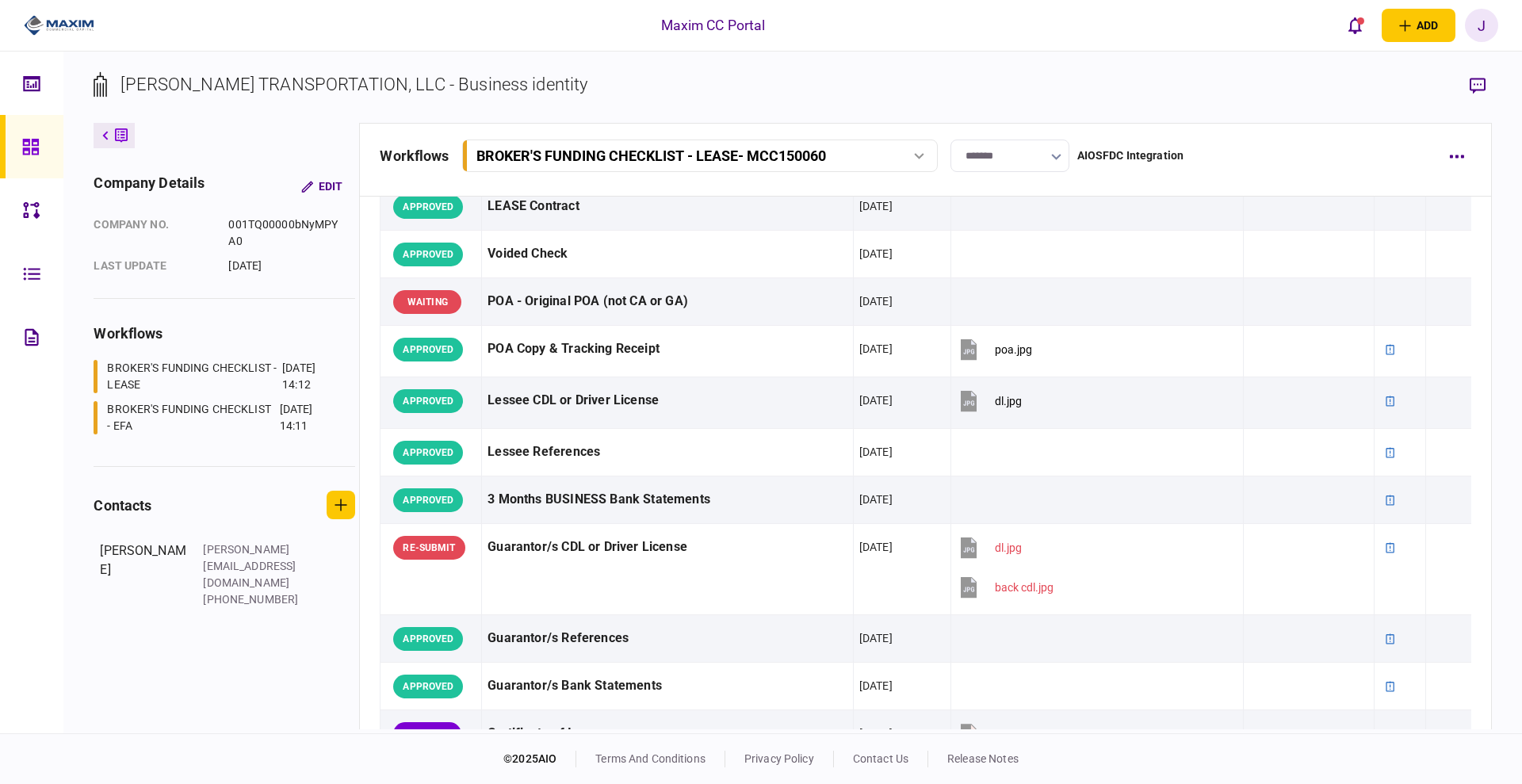
click at [166, 417] on div "BROKER'S FUNDING CHECKLIST - EFA" at bounding box center [191, 417] width 168 height 33
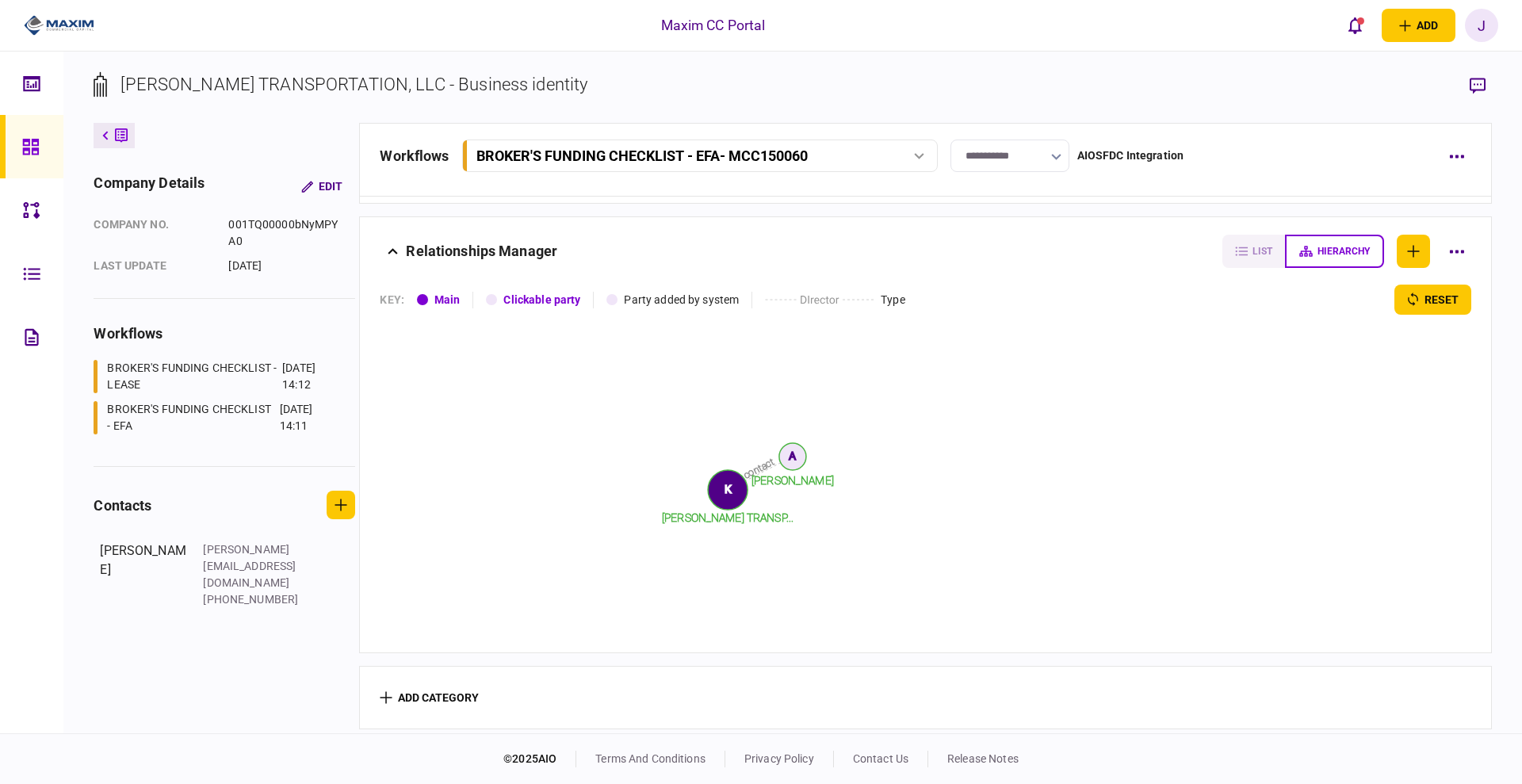
scroll to position [99, 0]
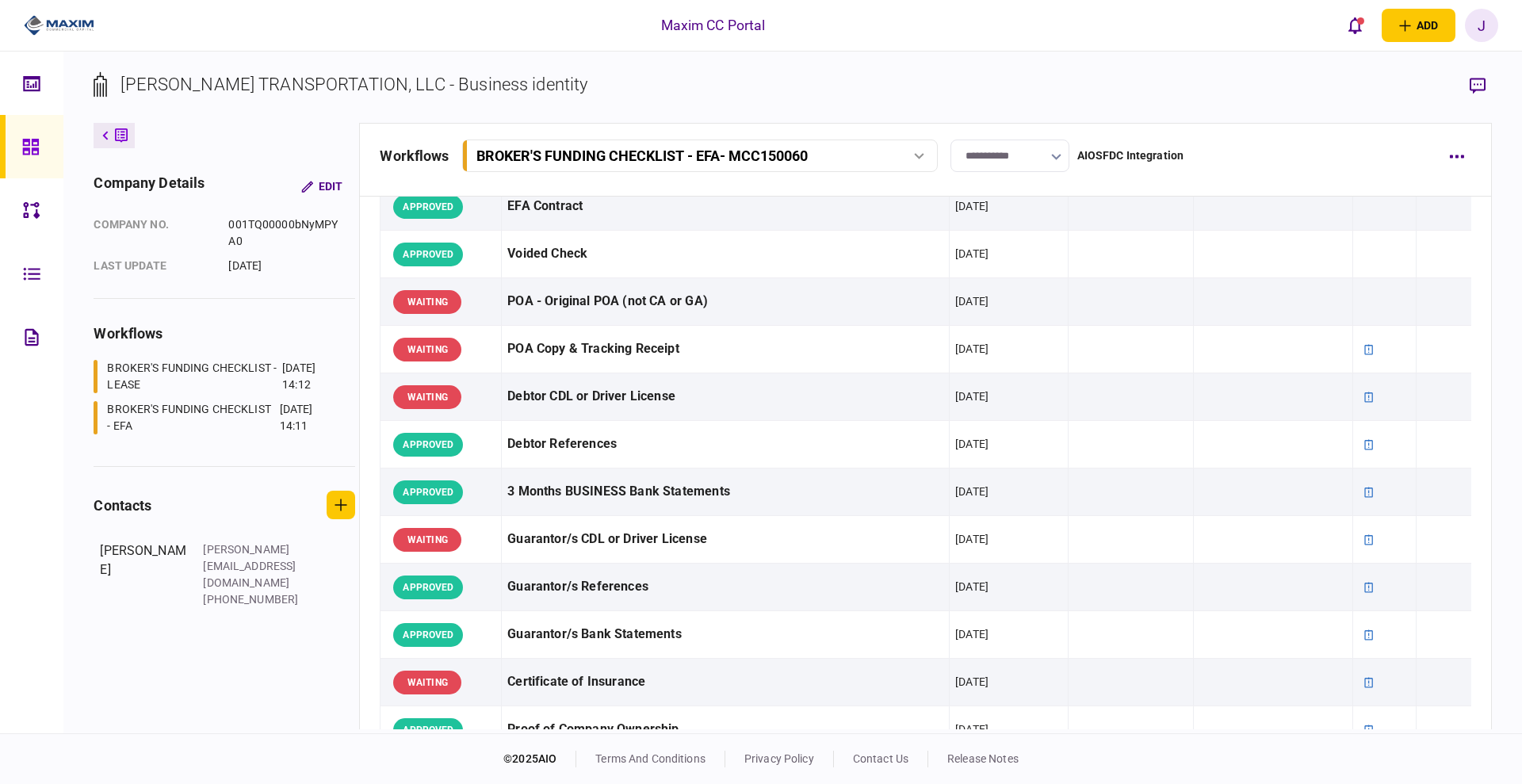
click at [910, 148] on div "BROKER'S FUNDING CHECKLIST - EFA - MCC150060" at bounding box center [699, 155] width 465 height 16
click at [171, 370] on div "BROKER'S FUNDING CHECKLIST - LEASE" at bounding box center [192, 376] width 171 height 33
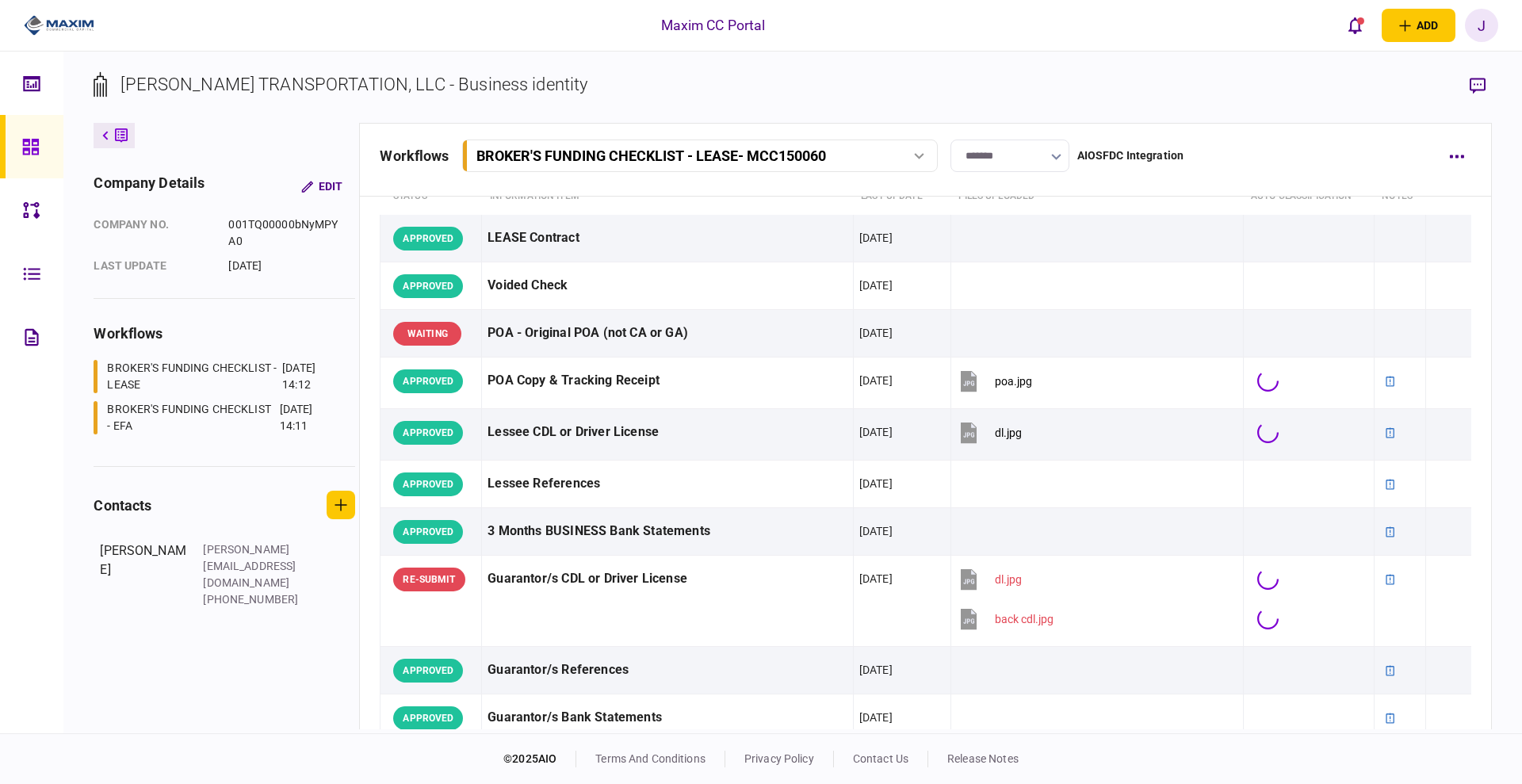
scroll to position [99, 0]
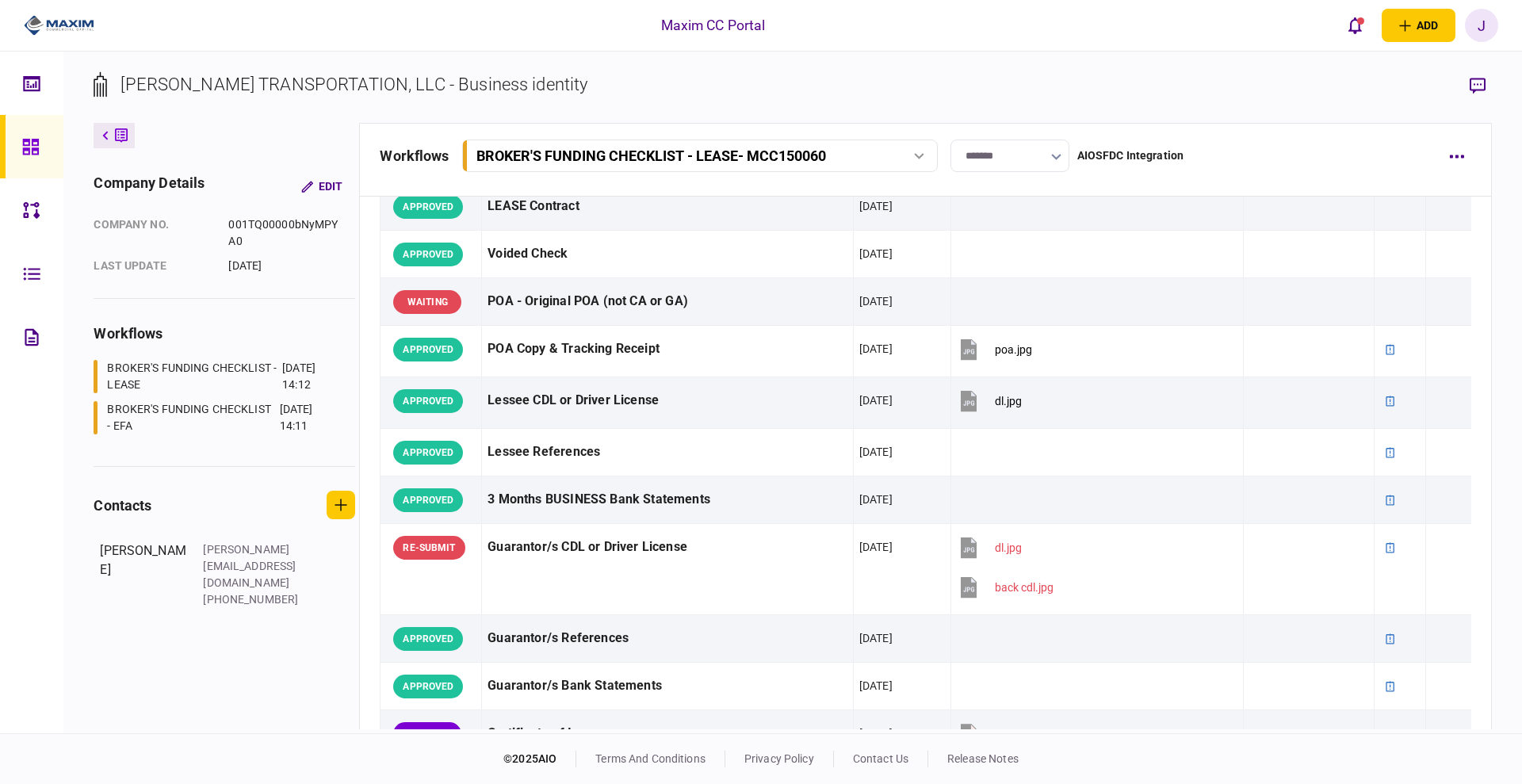
click at [883, 162] on div "BROKER'S FUNDING CHECKLIST - LEASE - MCC150060" at bounding box center [681, 155] width 409 height 16
click at [666, 219] on div "BROKER'S FUNDING CHECKLIST - EFA - MCC150060" at bounding box center [617, 221] width 260 height 16
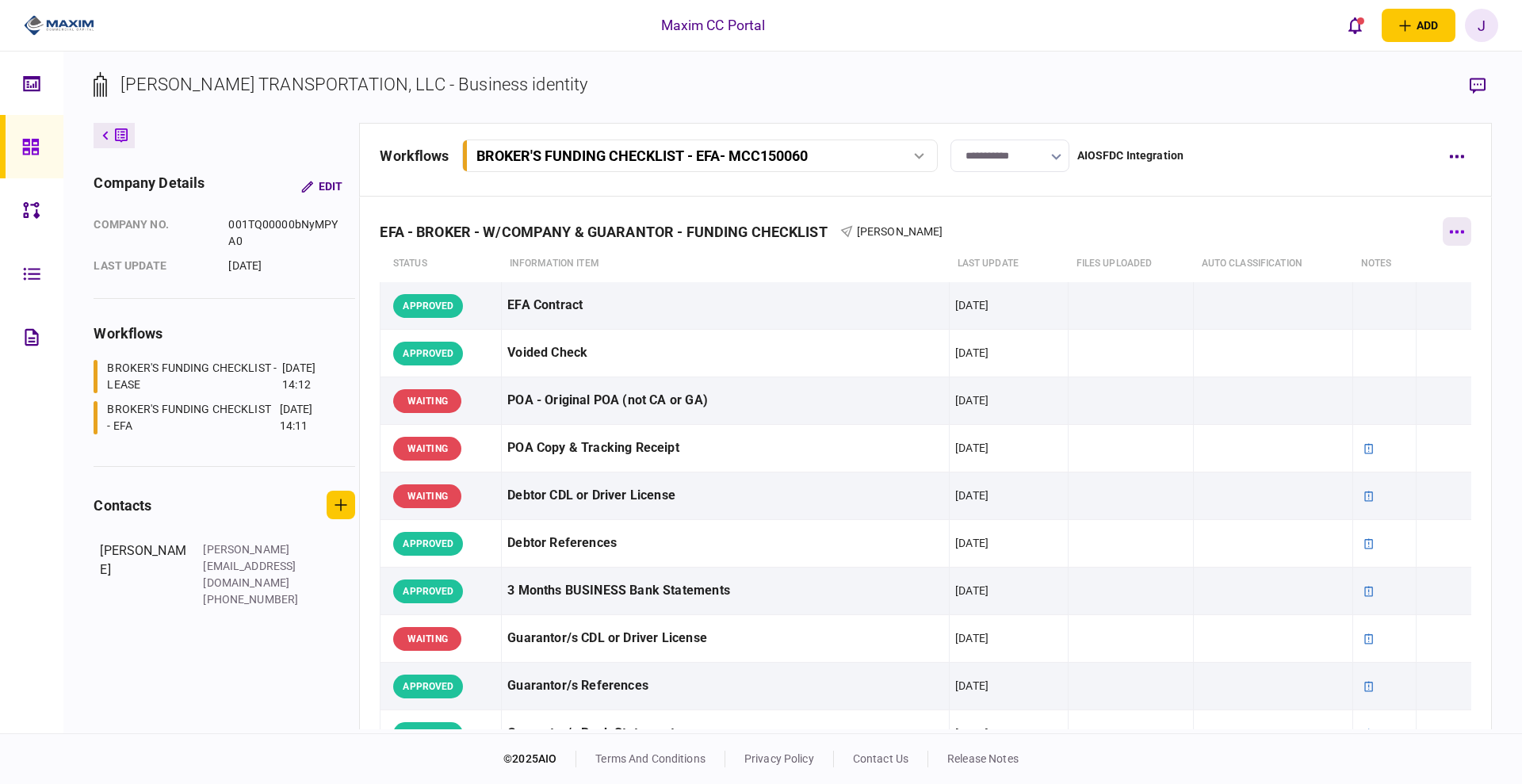
click at [1450, 232] on icon "button" at bounding box center [1456, 232] width 14 height 3
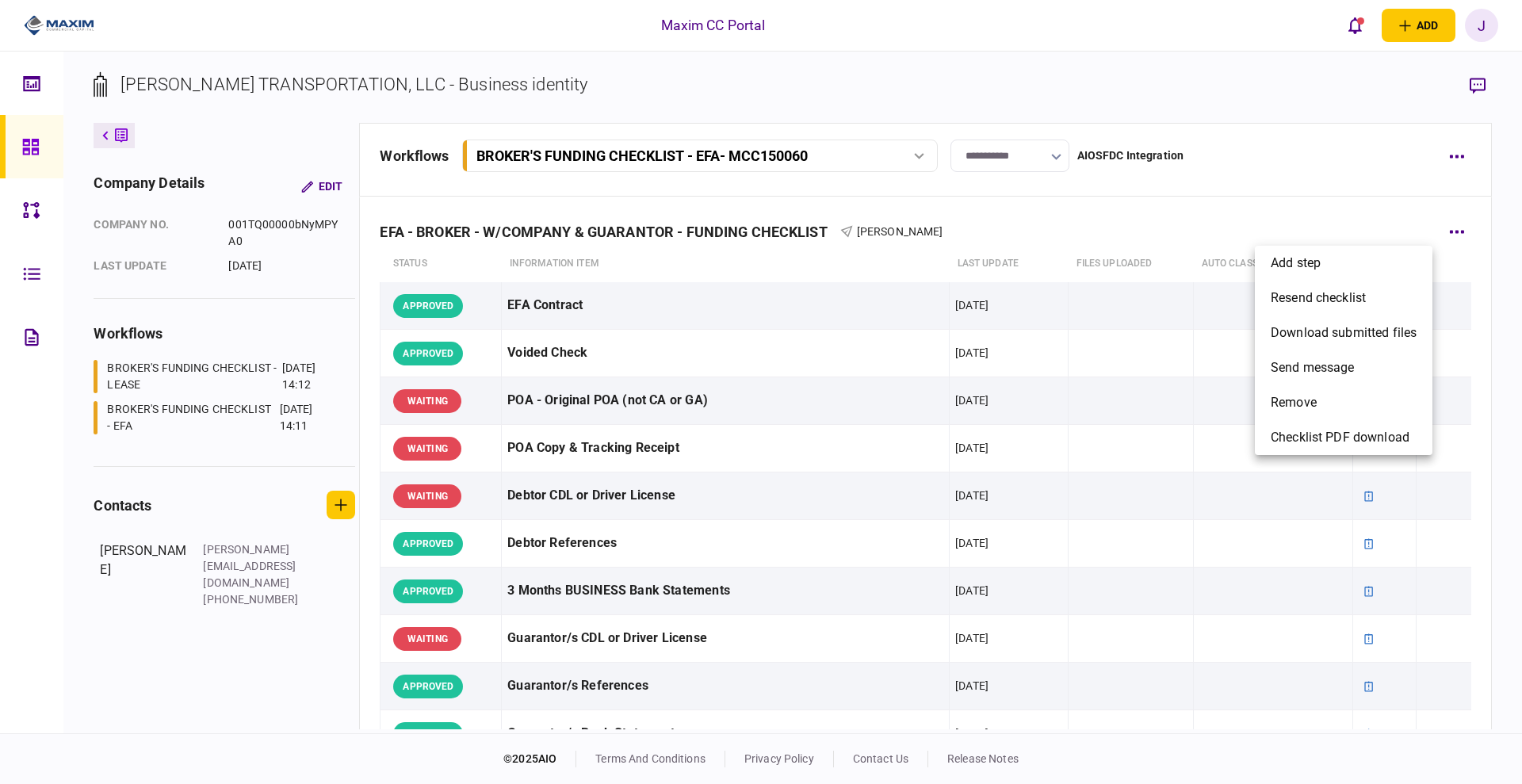
click at [1368, 214] on div at bounding box center [761, 392] width 1522 height 784
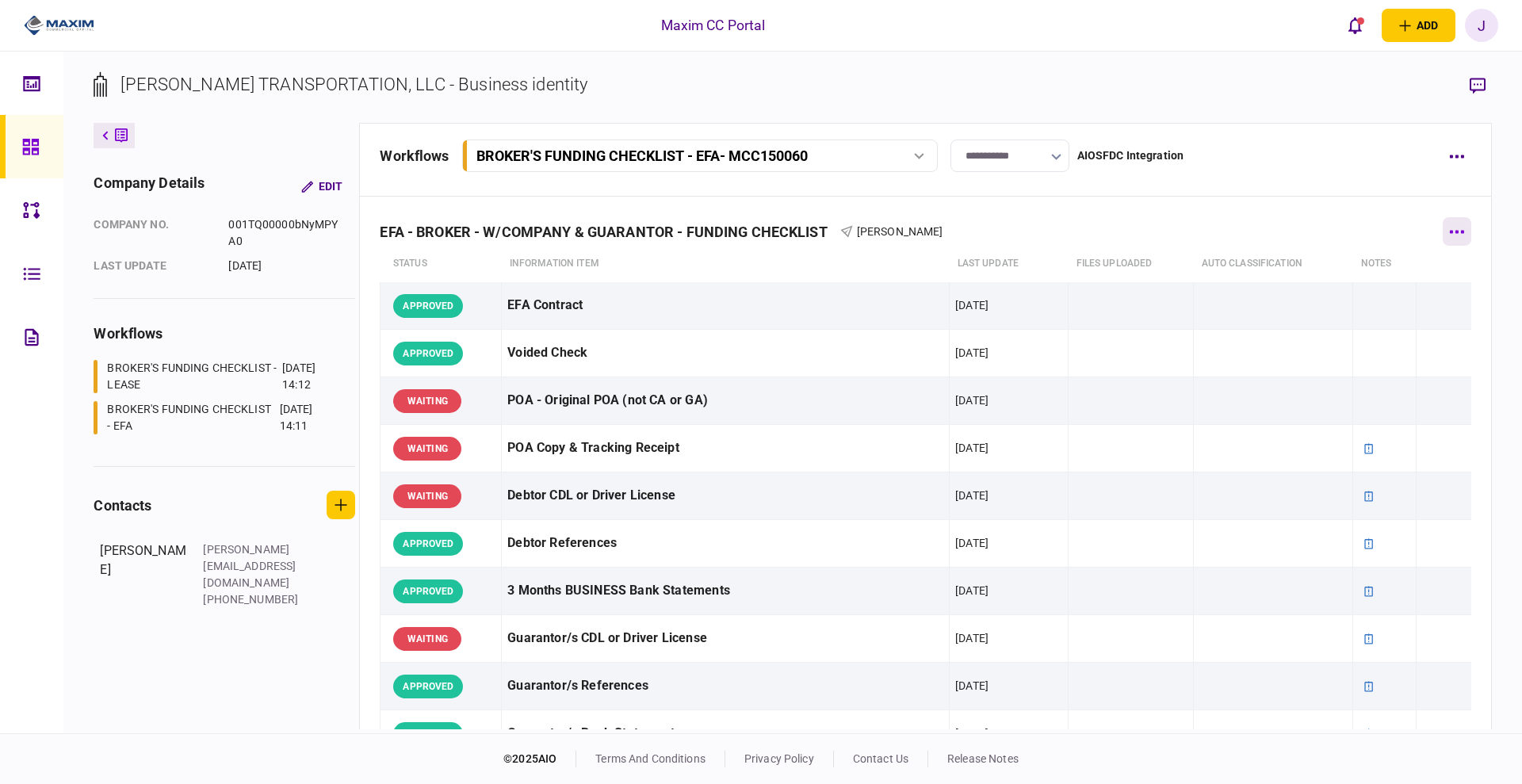
click at [1444, 227] on button "button" at bounding box center [1457, 231] width 29 height 29
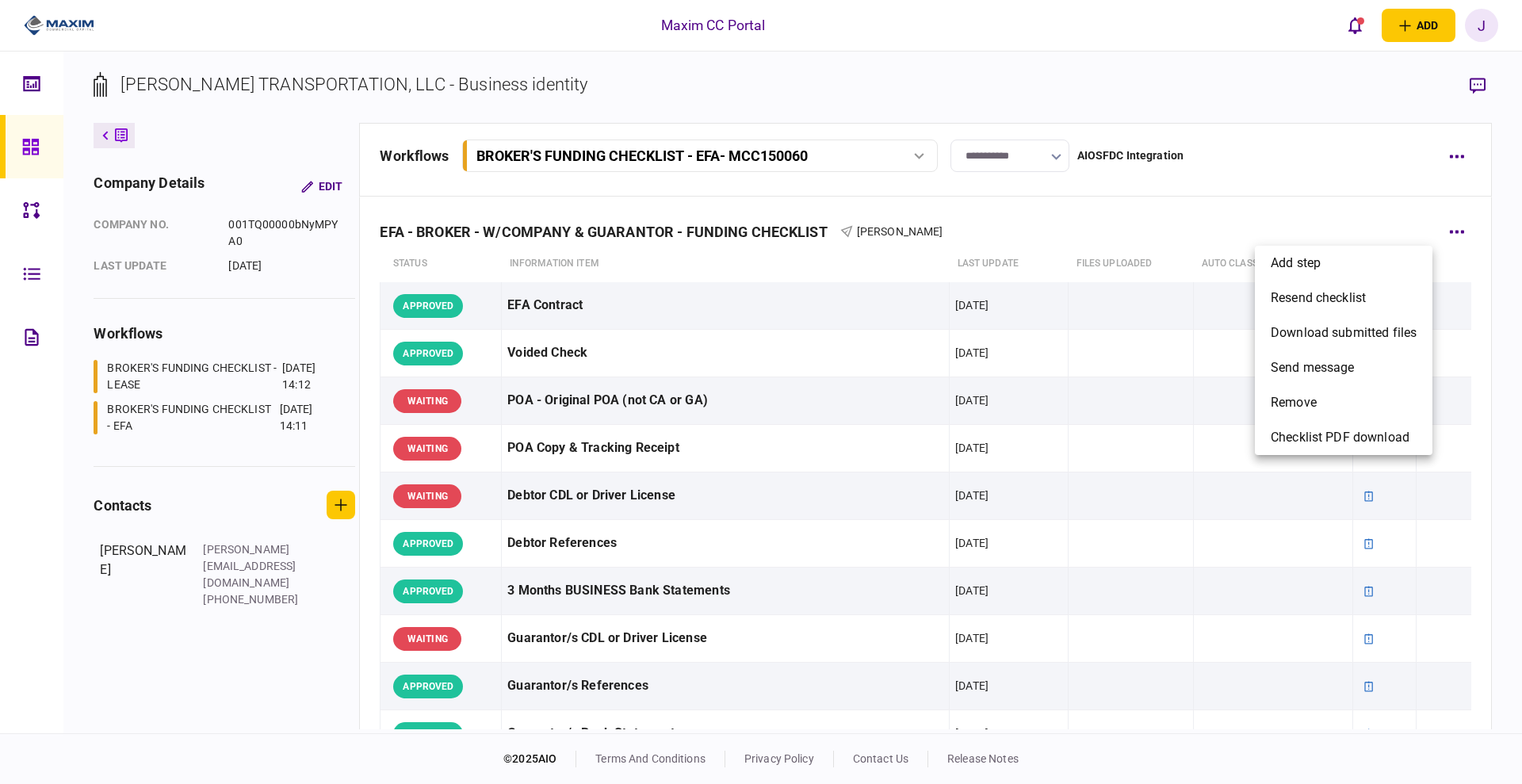
click at [1326, 178] on div at bounding box center [761, 392] width 1522 height 784
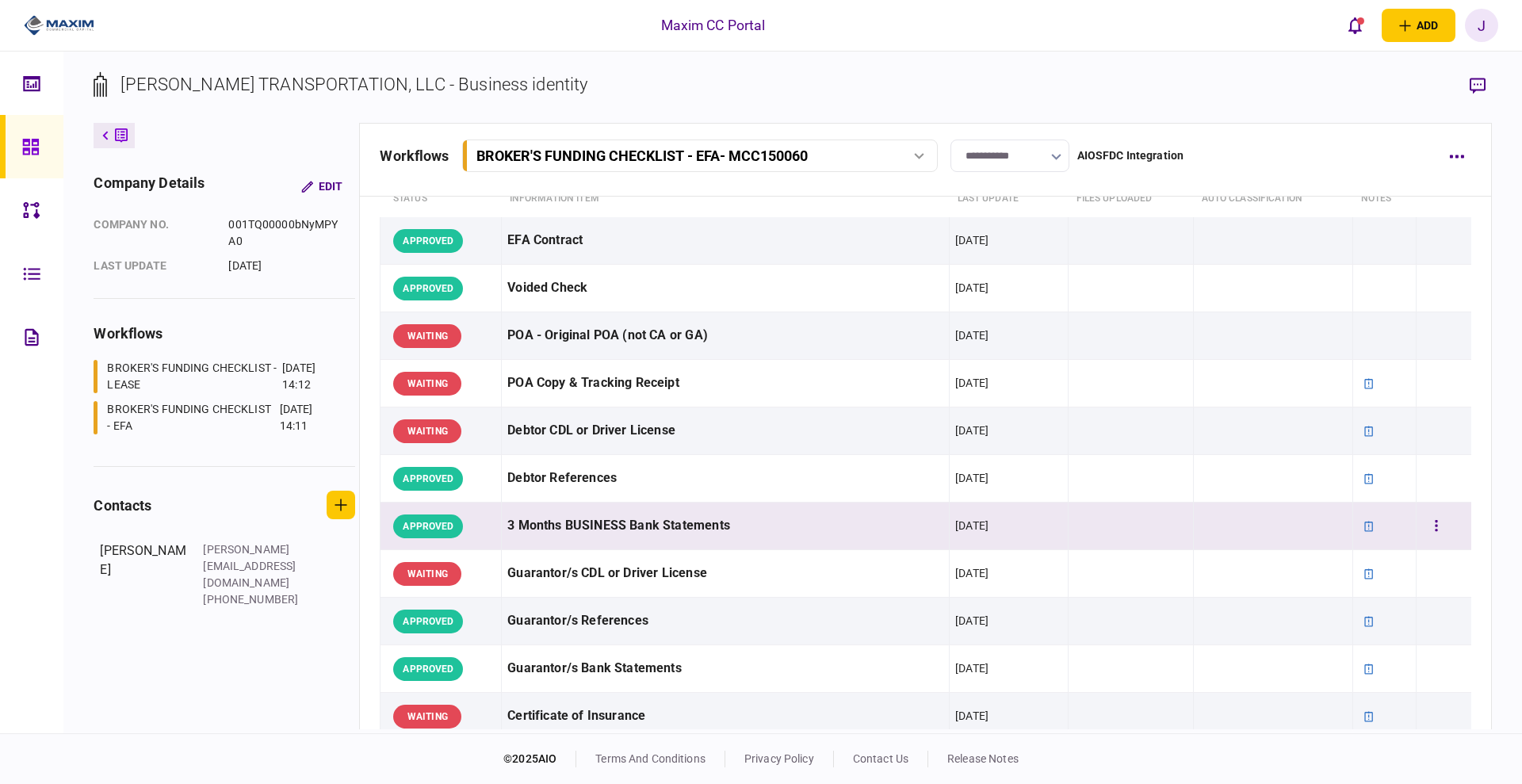
scroll to position [99, 0]
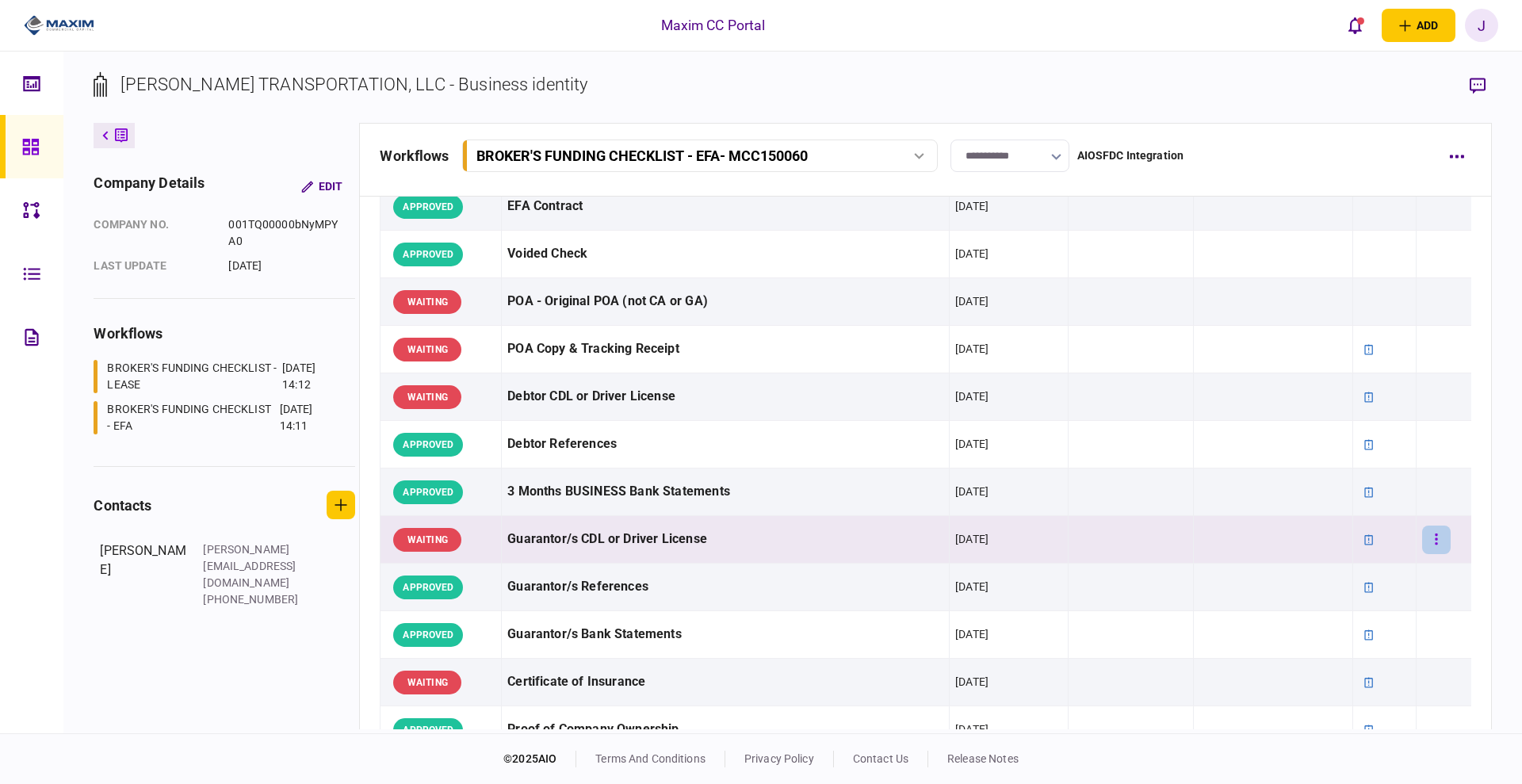
click at [1434, 541] on button "button" at bounding box center [1436, 539] width 29 height 29
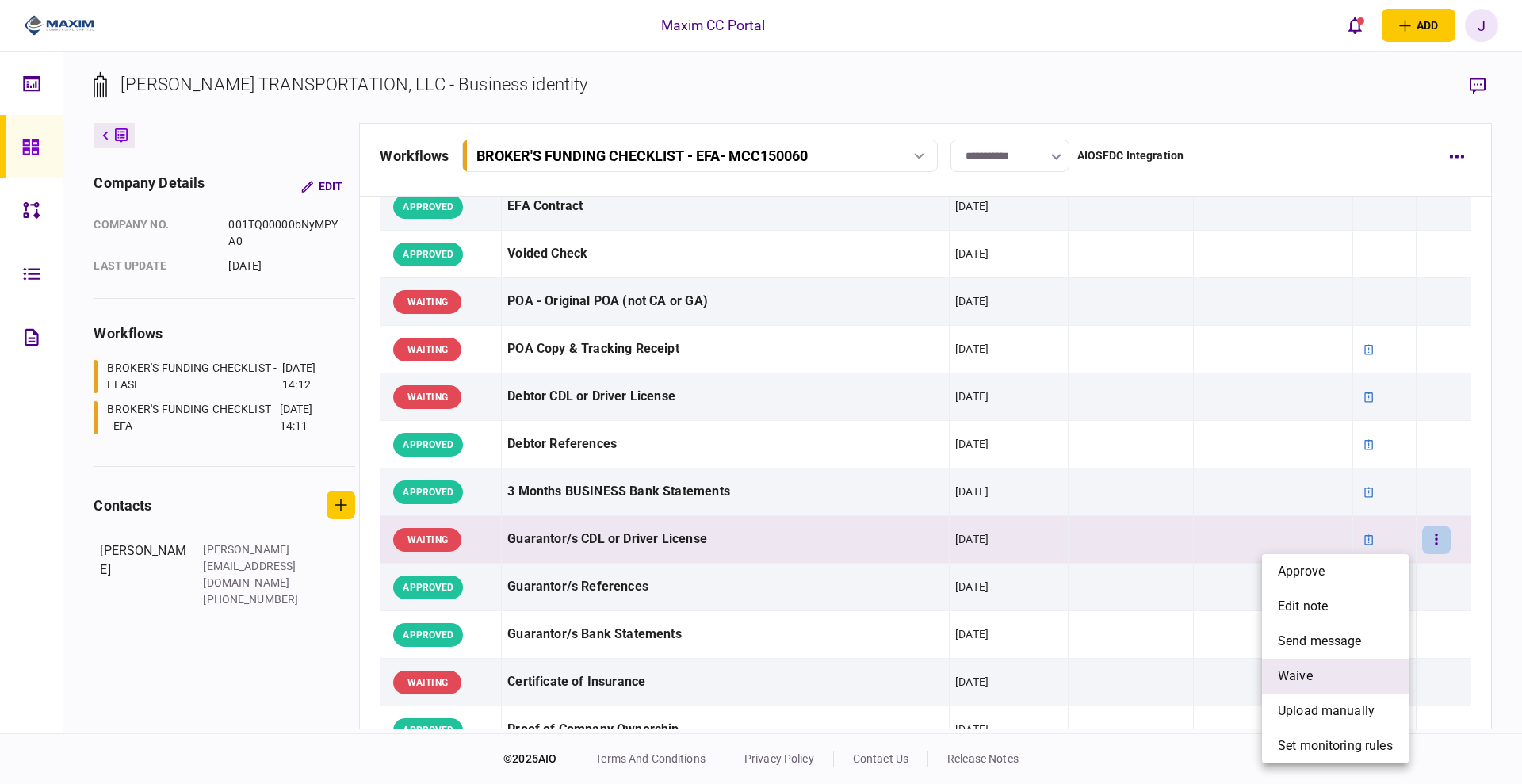
click at [1327, 673] on li "waive" at bounding box center [1335, 676] width 146 height 35
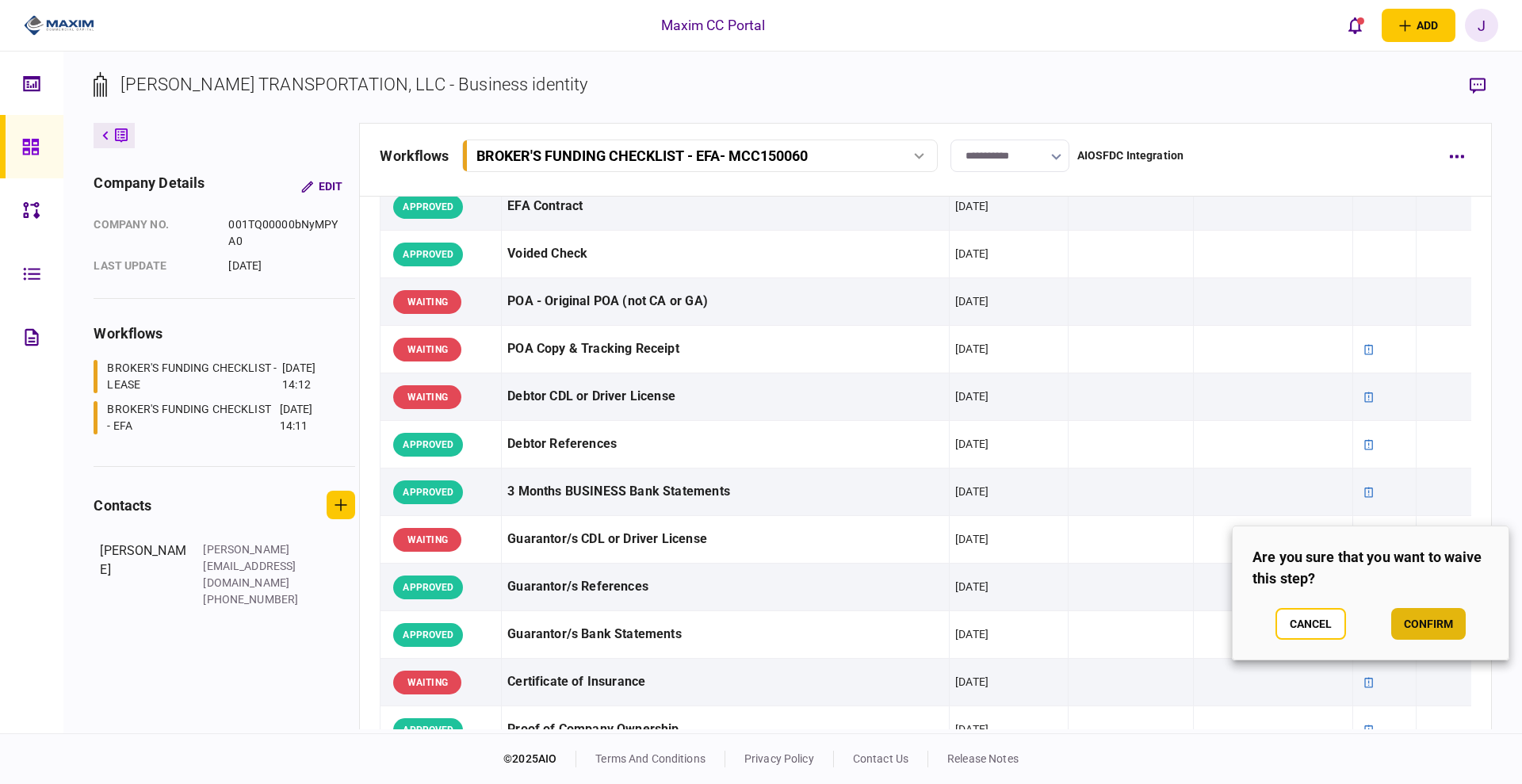
click at [1412, 620] on button "confirm" at bounding box center [1428, 624] width 75 height 32
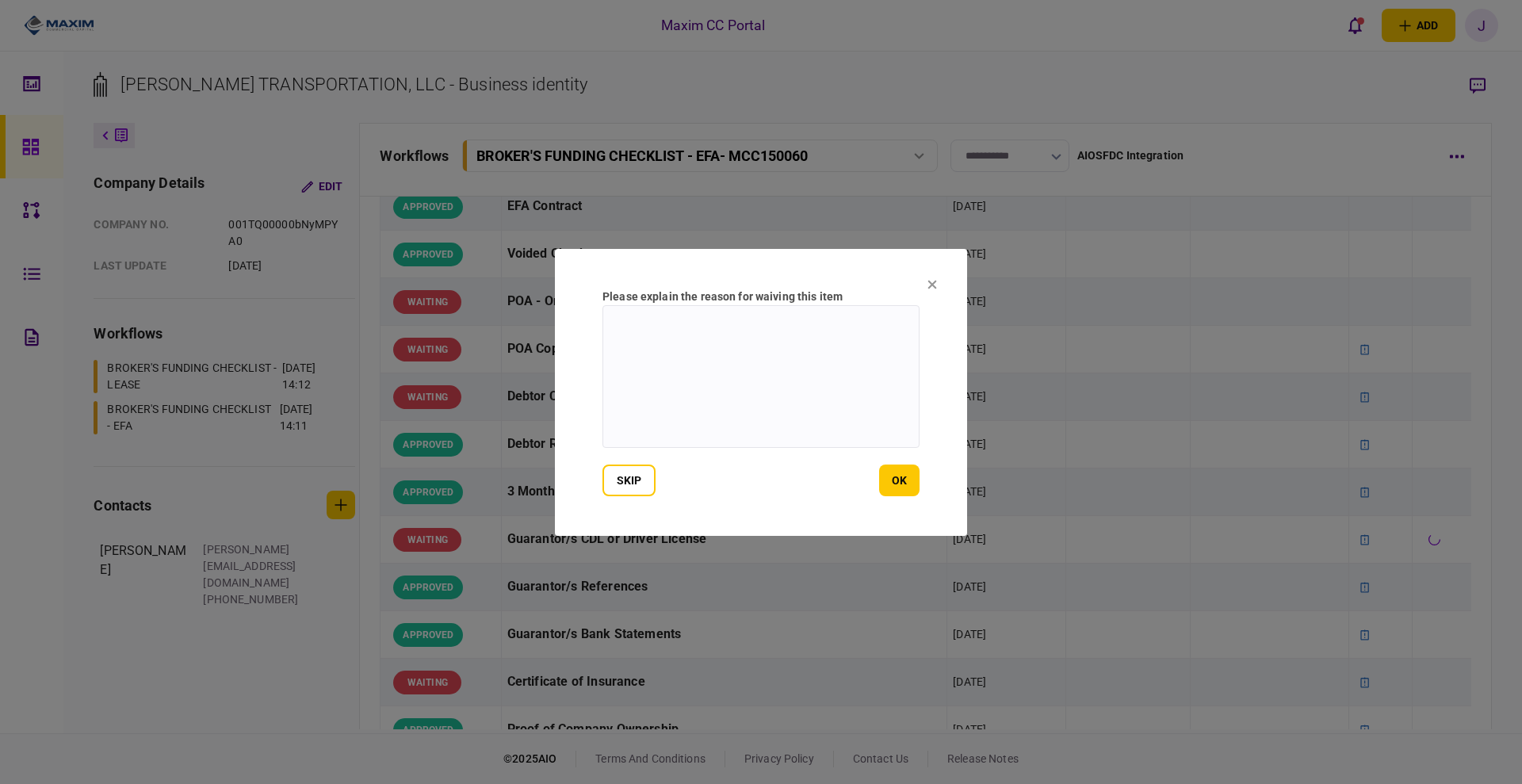
click at [658, 349] on textarea at bounding box center [761, 376] width 317 height 143
type textarea "*"
type textarea "**********"
click at [886, 487] on button "ok" at bounding box center [899, 480] width 40 height 32
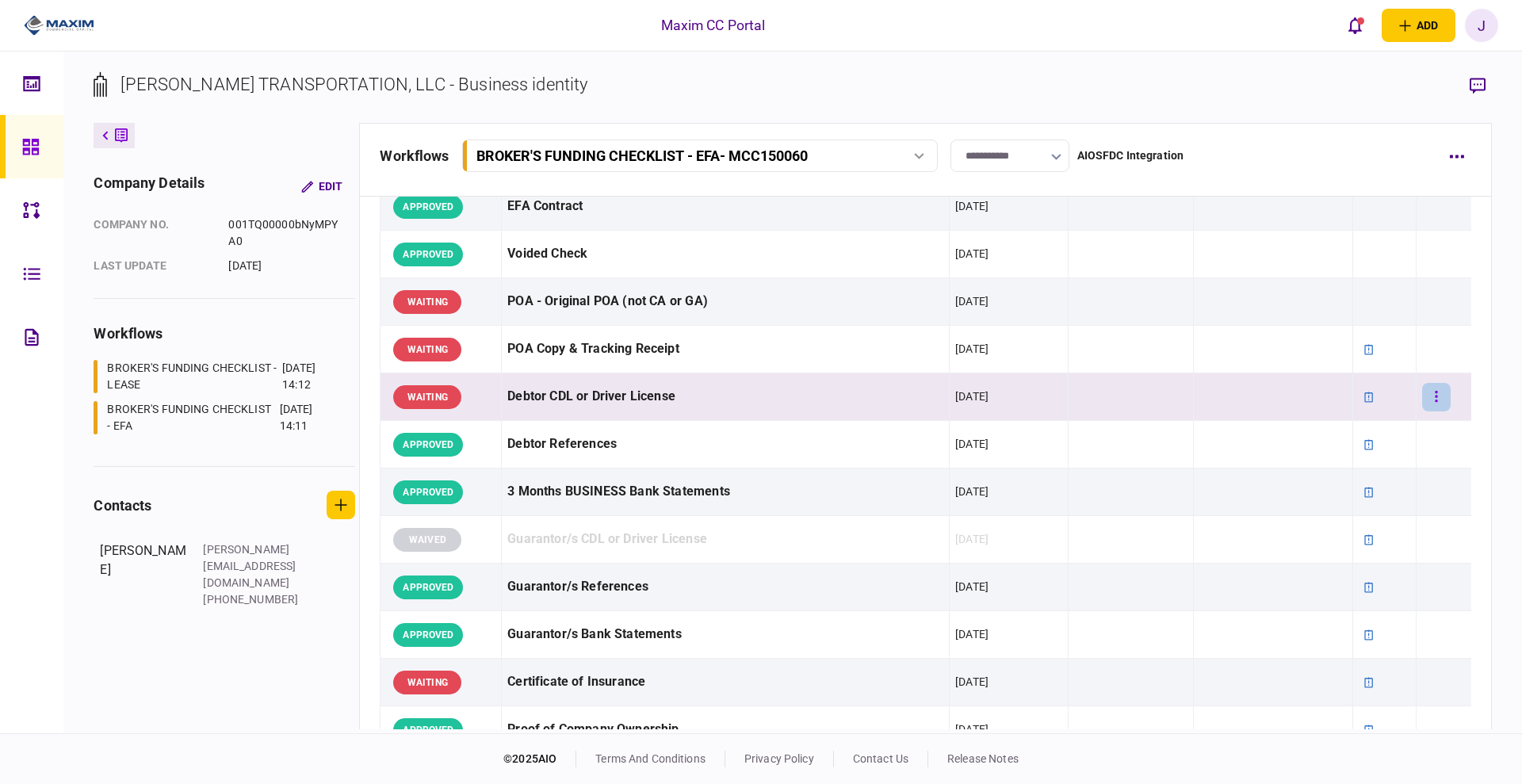
click at [1428, 395] on button "button" at bounding box center [1436, 397] width 29 height 29
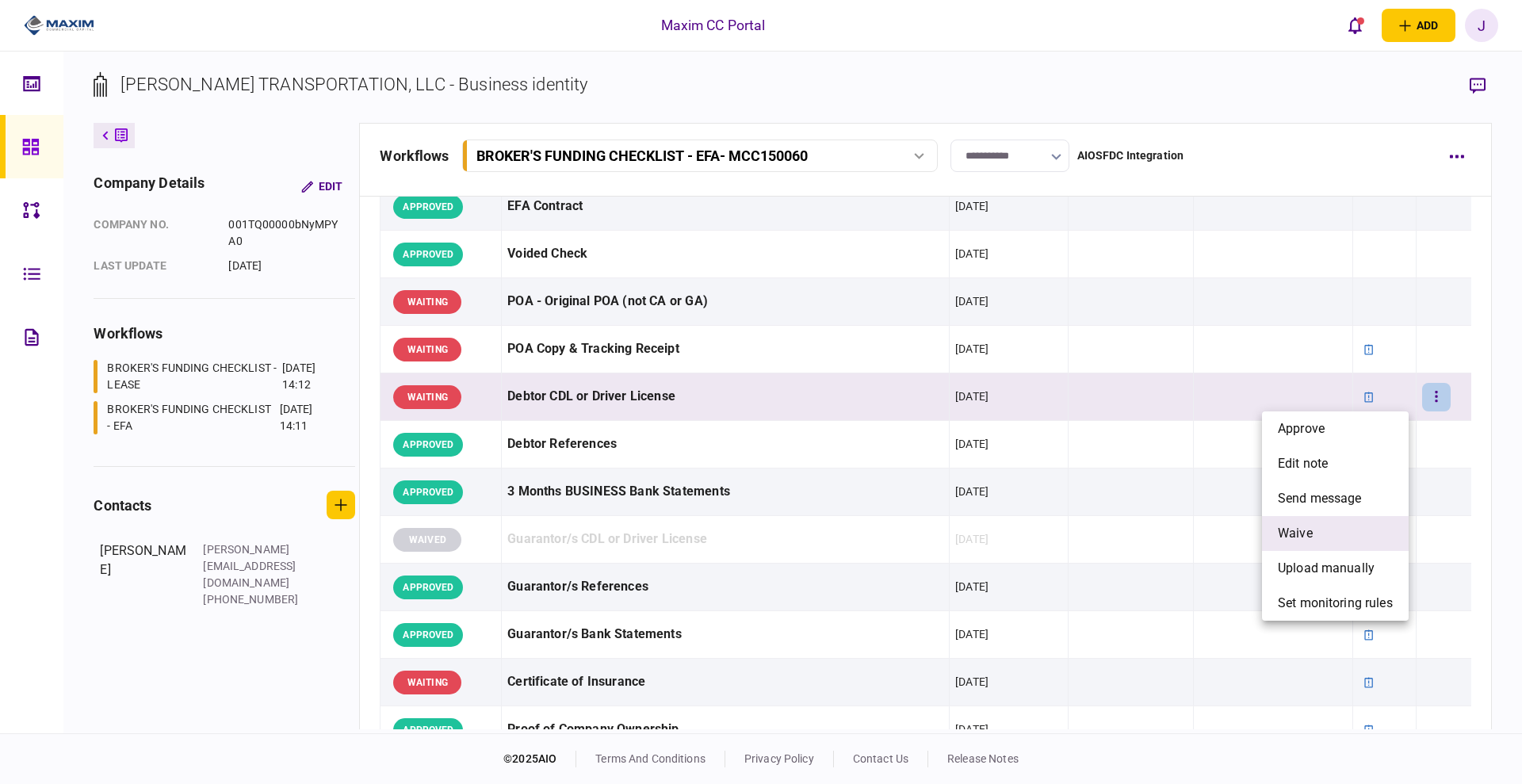
click at [1313, 536] on li "waive" at bounding box center [1335, 533] width 146 height 35
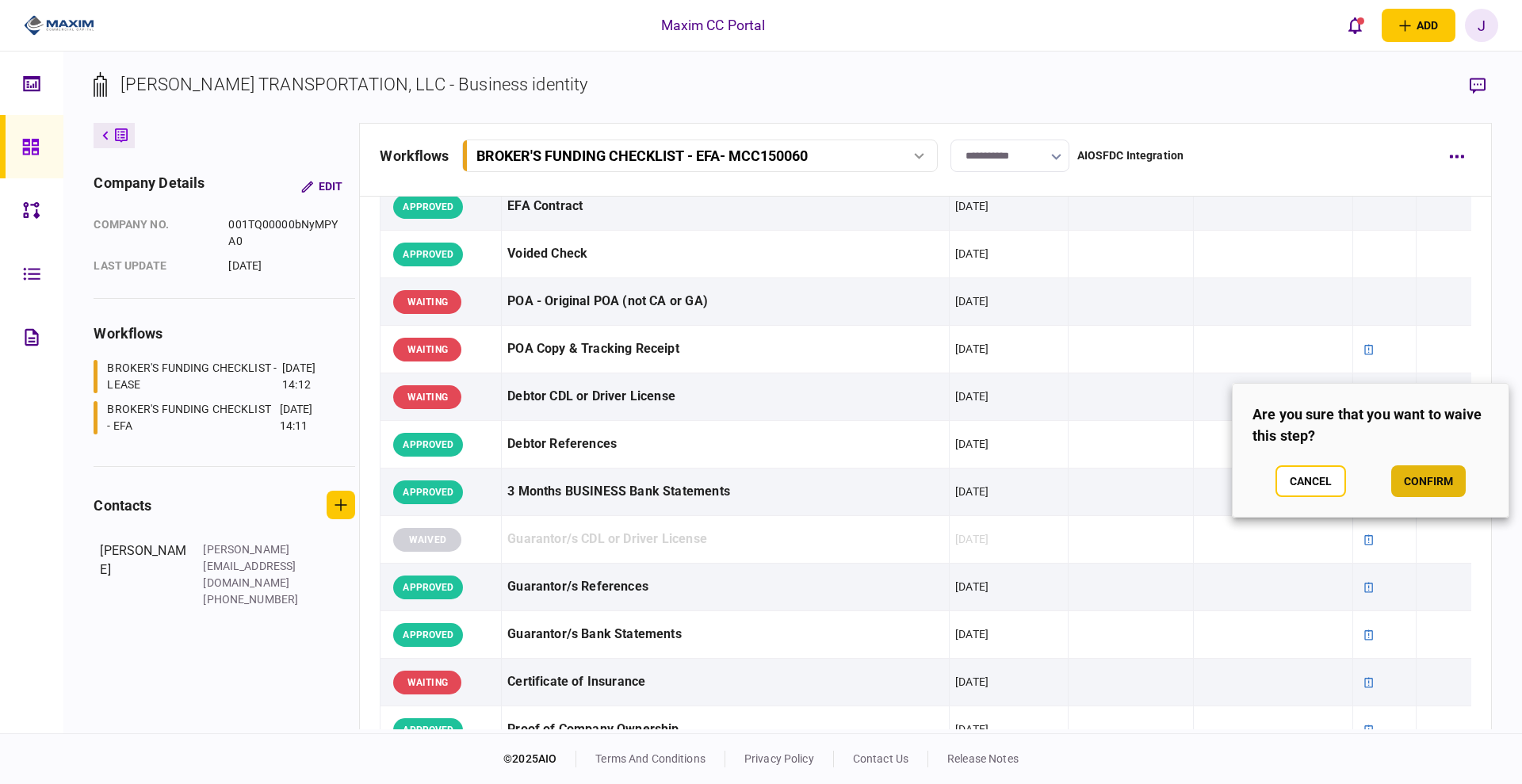
click at [1413, 469] on button "confirm" at bounding box center [1428, 481] width 75 height 32
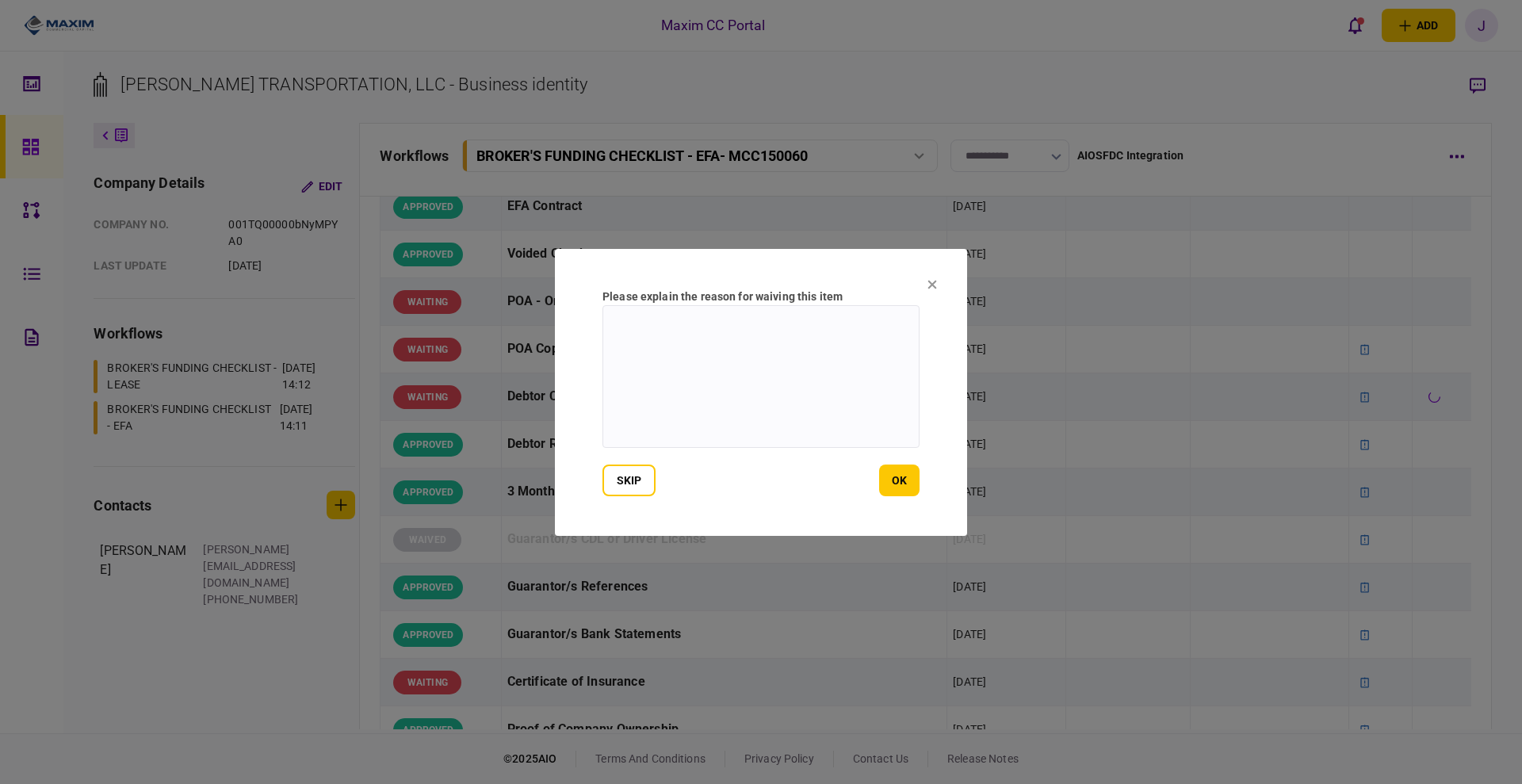
click at [870, 415] on textarea at bounding box center [761, 376] width 317 height 143
paste textarea "**********"
type textarea "**********"
click at [915, 487] on button "ok" at bounding box center [899, 480] width 40 height 32
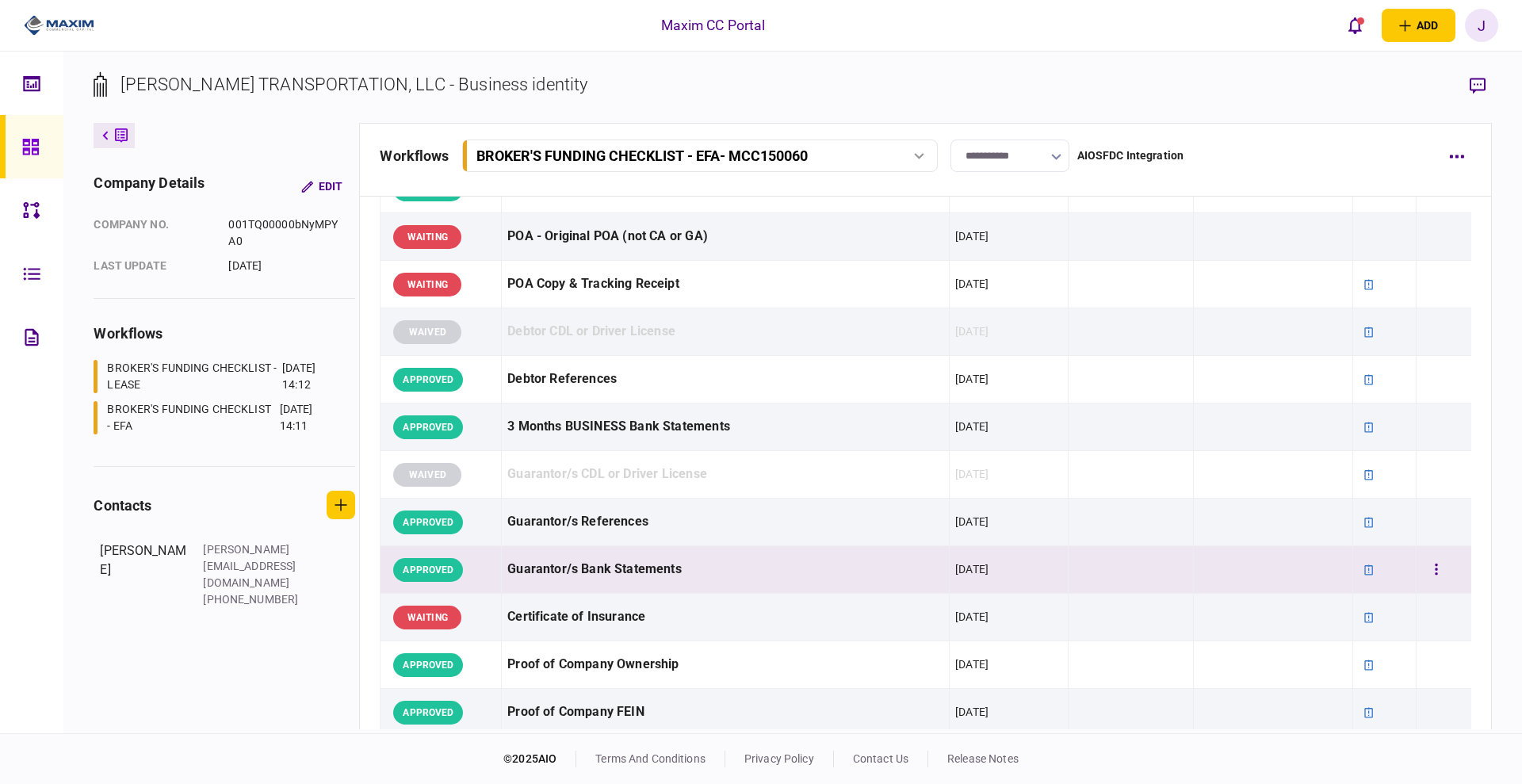
scroll to position [198, 0]
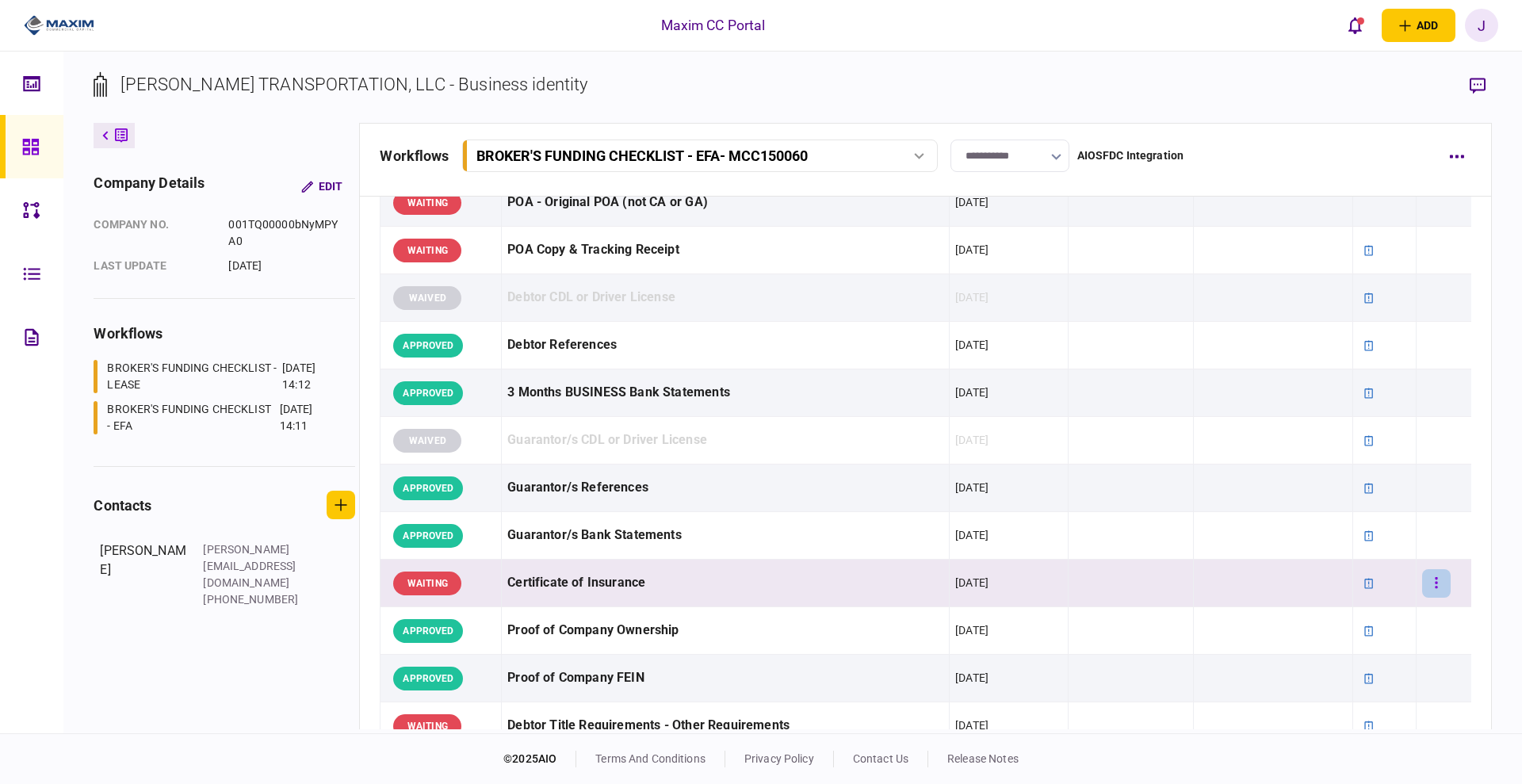
click at [1423, 579] on button "button" at bounding box center [1436, 583] width 29 height 29
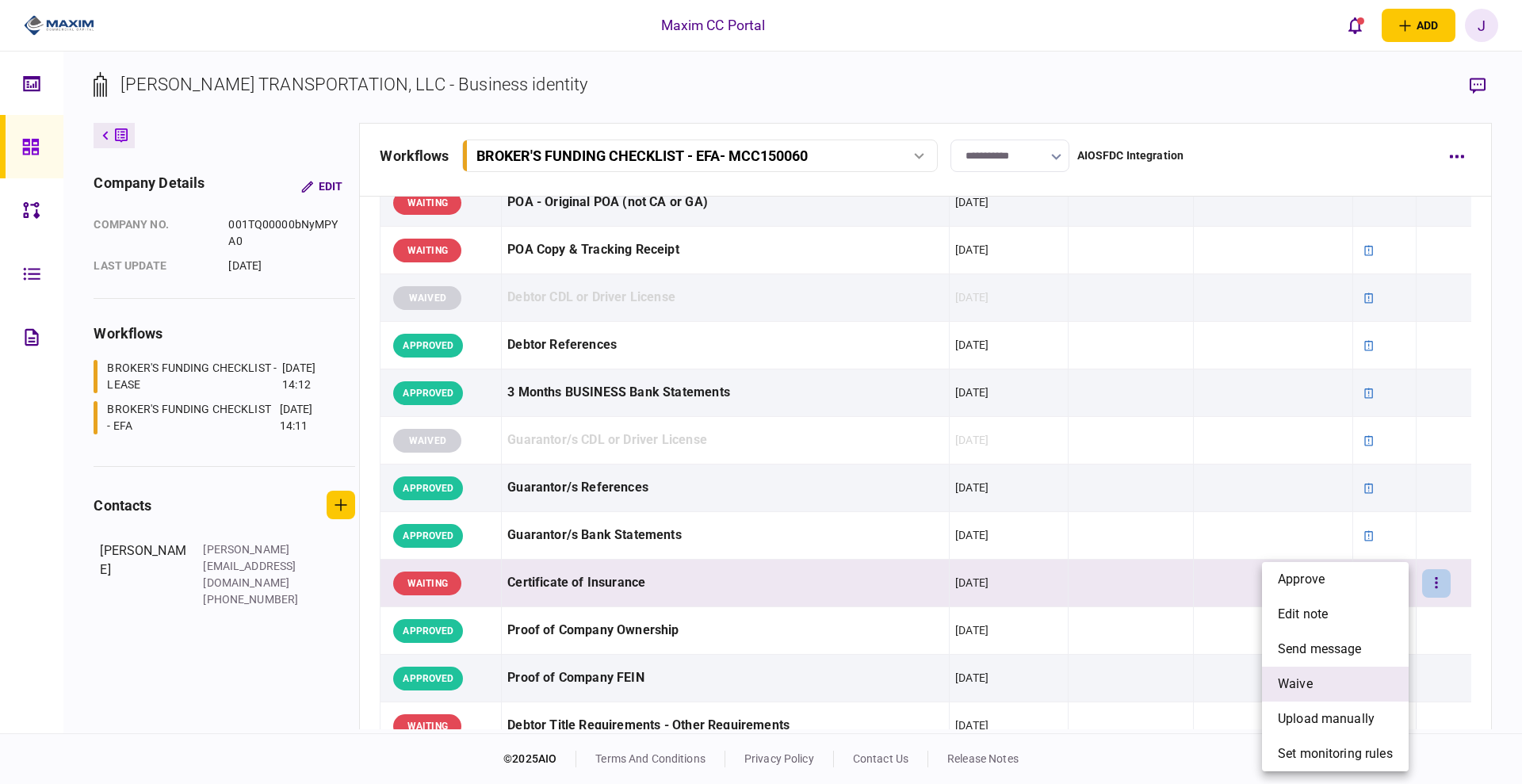
click at [1321, 680] on li "waive" at bounding box center [1335, 684] width 146 height 35
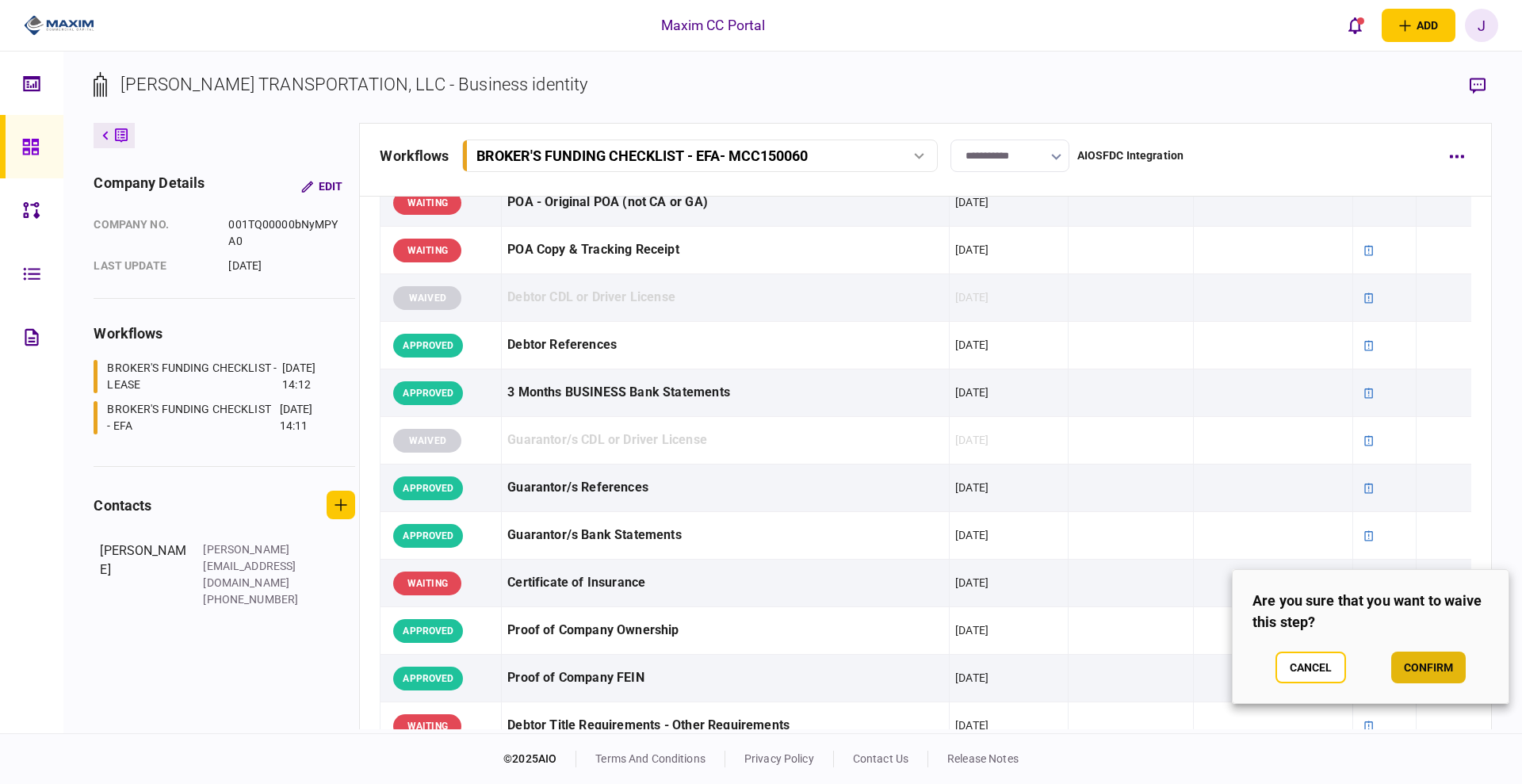
click at [1444, 671] on button "confirm" at bounding box center [1428, 667] width 75 height 32
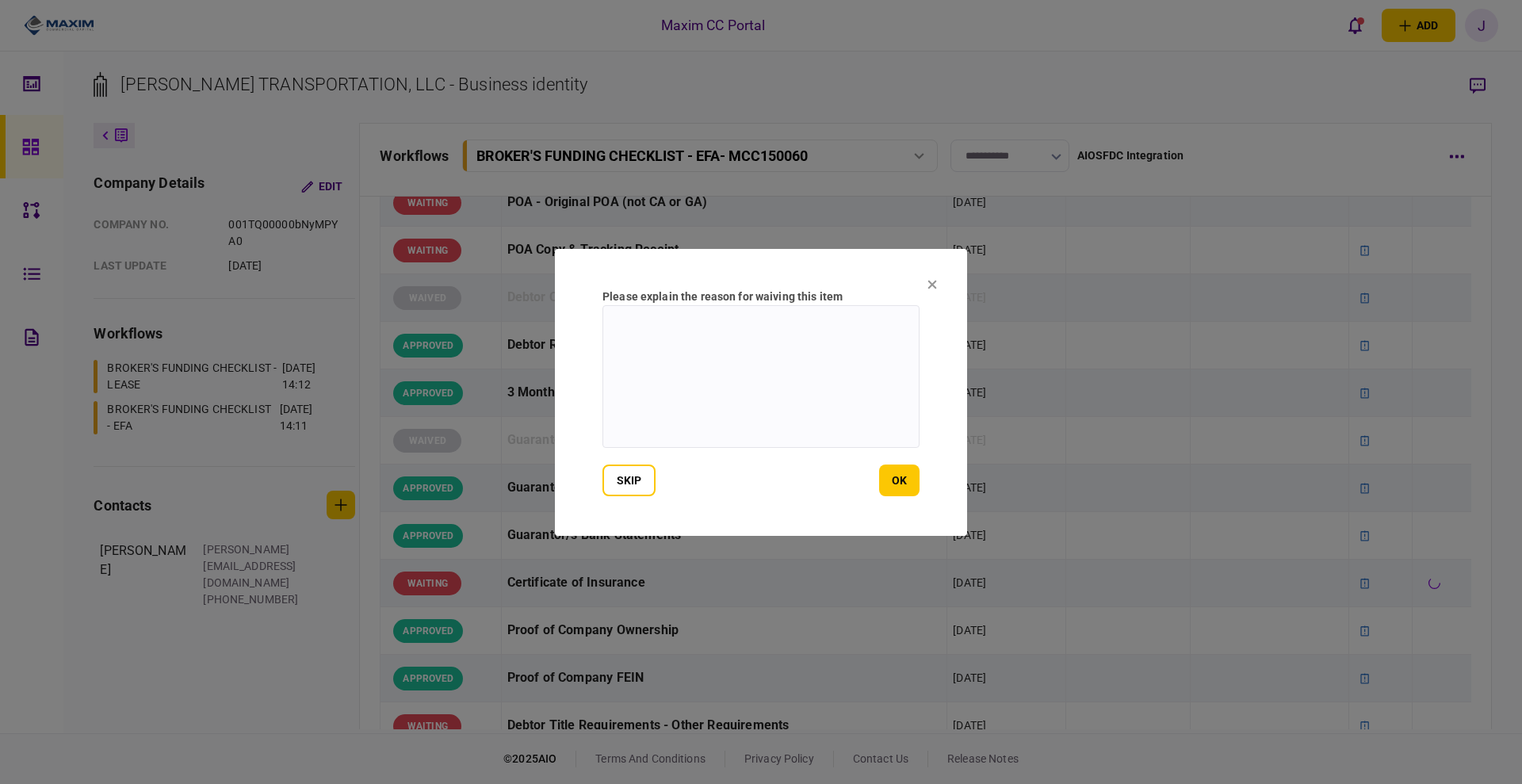
click at [788, 435] on textarea at bounding box center [761, 376] width 317 height 143
paste textarea "**********"
type textarea "**********"
drag, startPoint x: 877, startPoint y: 466, endPoint x: 897, endPoint y: 482, distance: 25.6
click at [896, 482] on div "skip ok" at bounding box center [761, 480] width 317 height 32
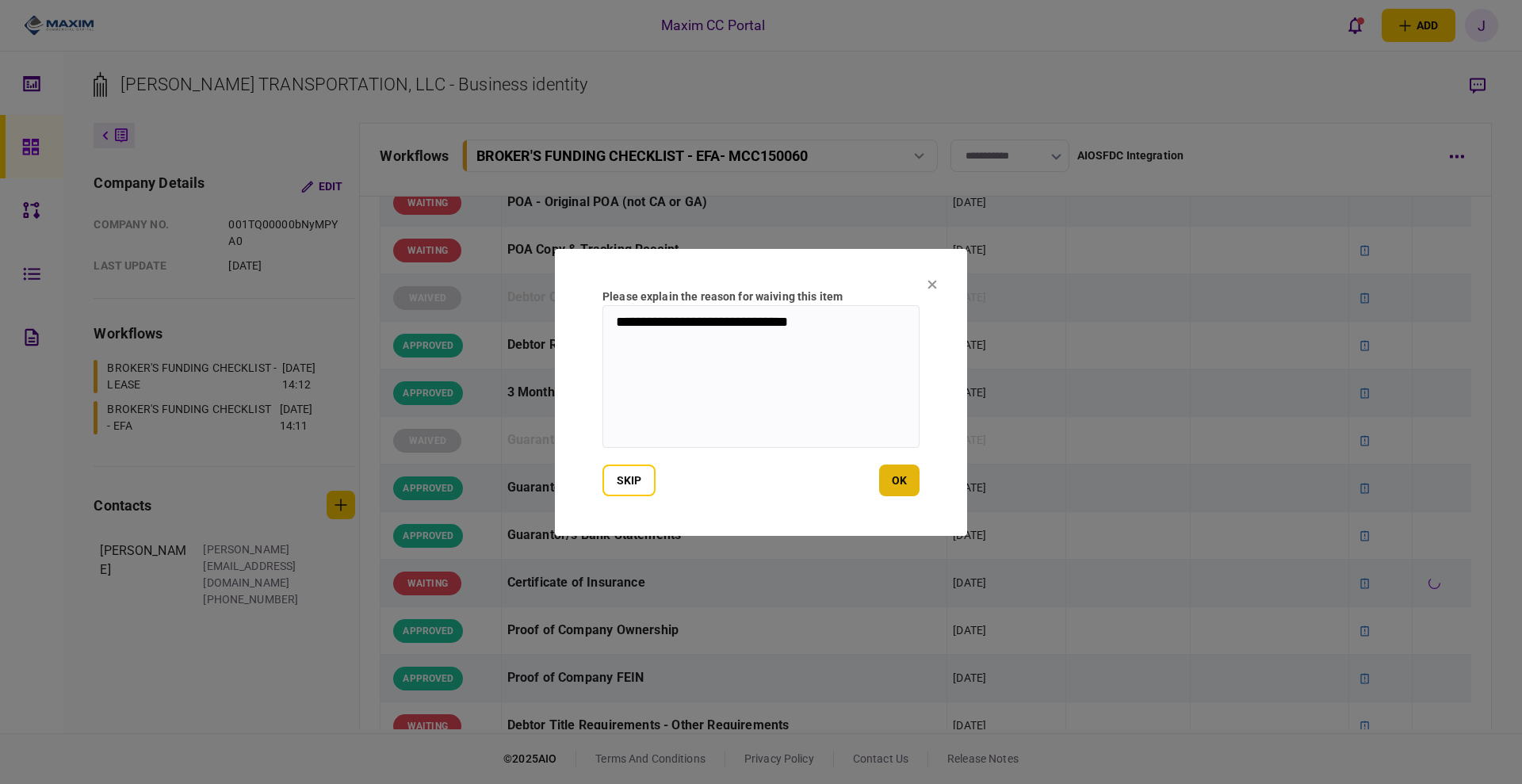
click at [904, 485] on button "ok" at bounding box center [899, 480] width 40 height 32
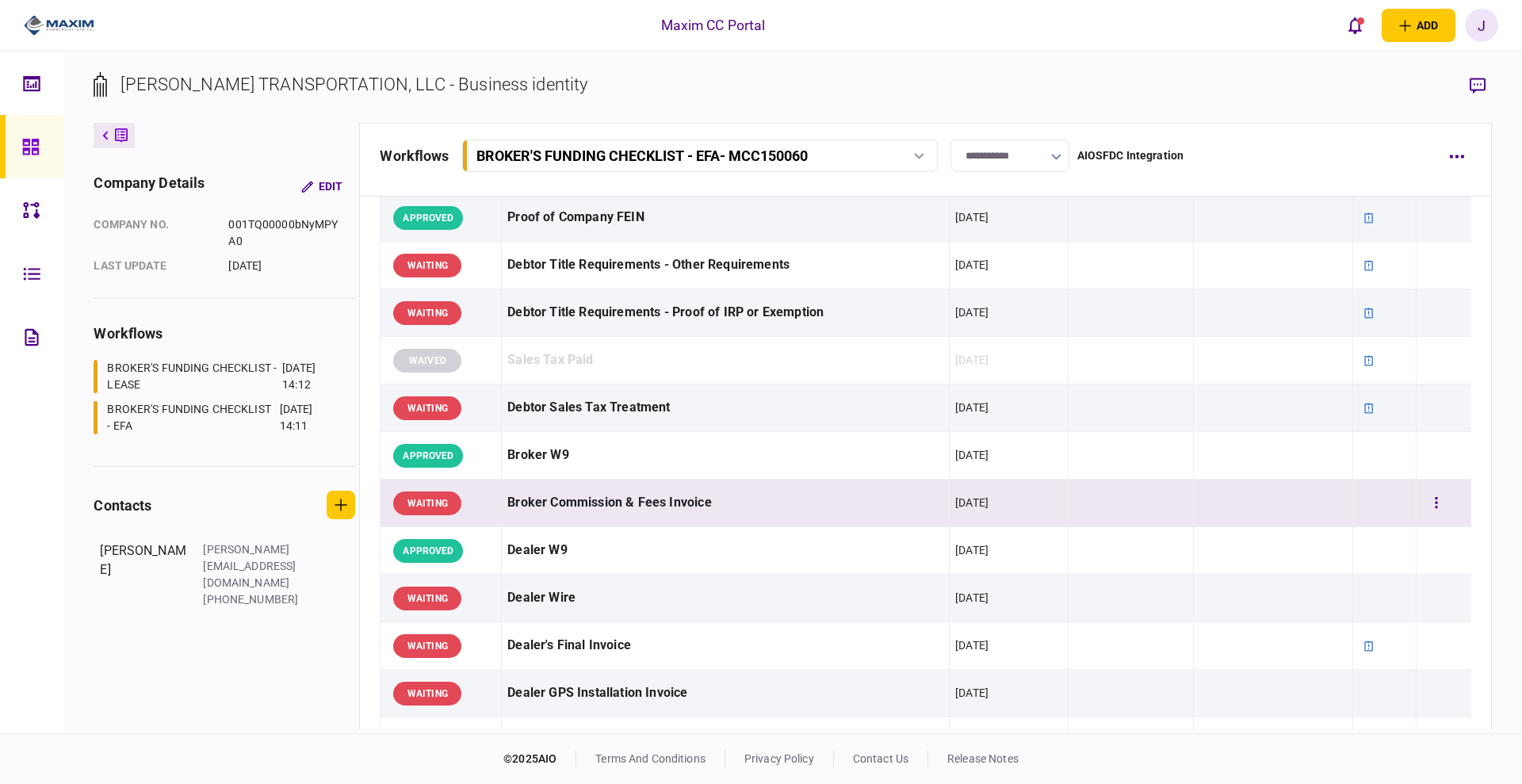
scroll to position [694, 0]
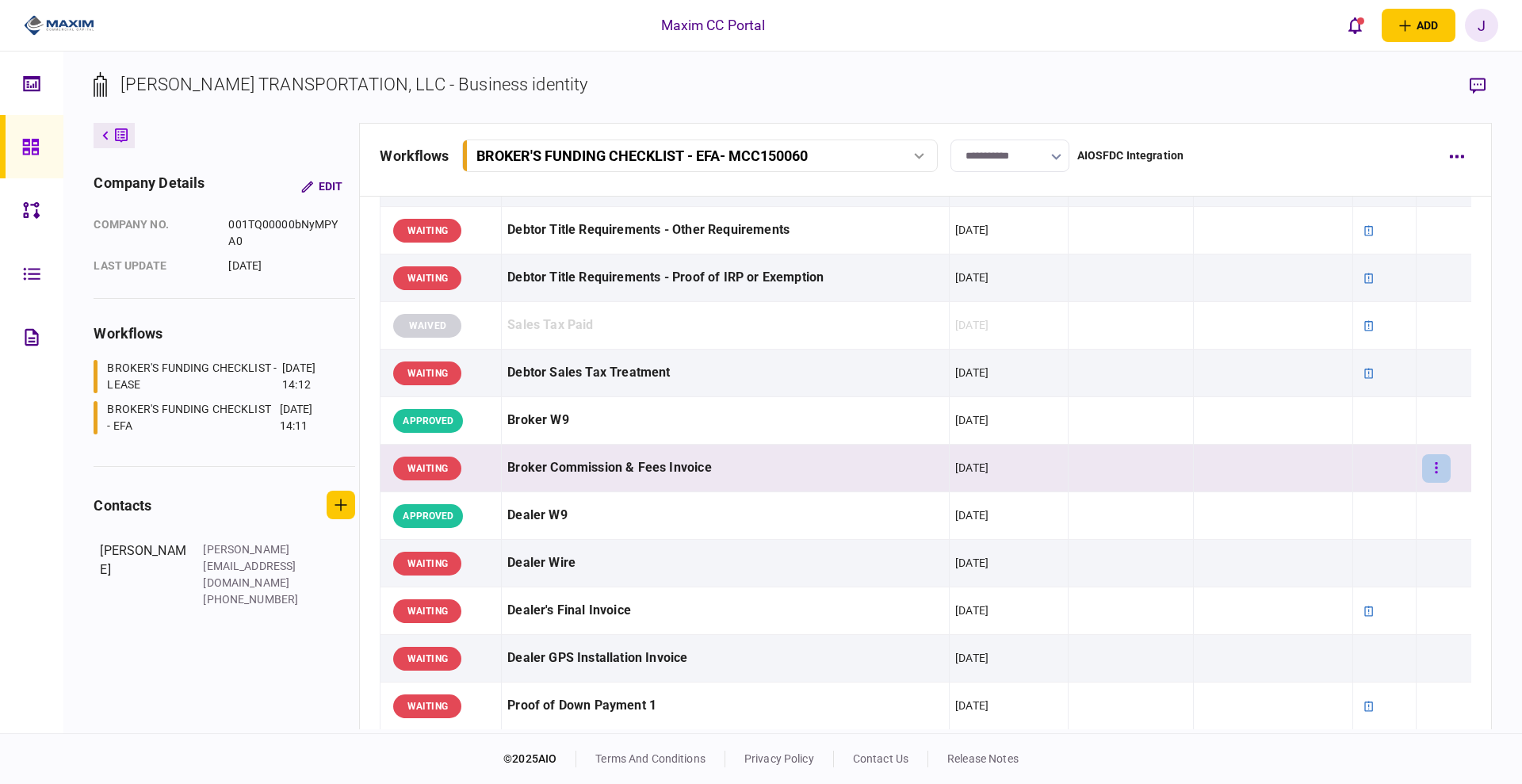
click at [1435, 460] on icon "button" at bounding box center [1436, 468] width 3 height 15
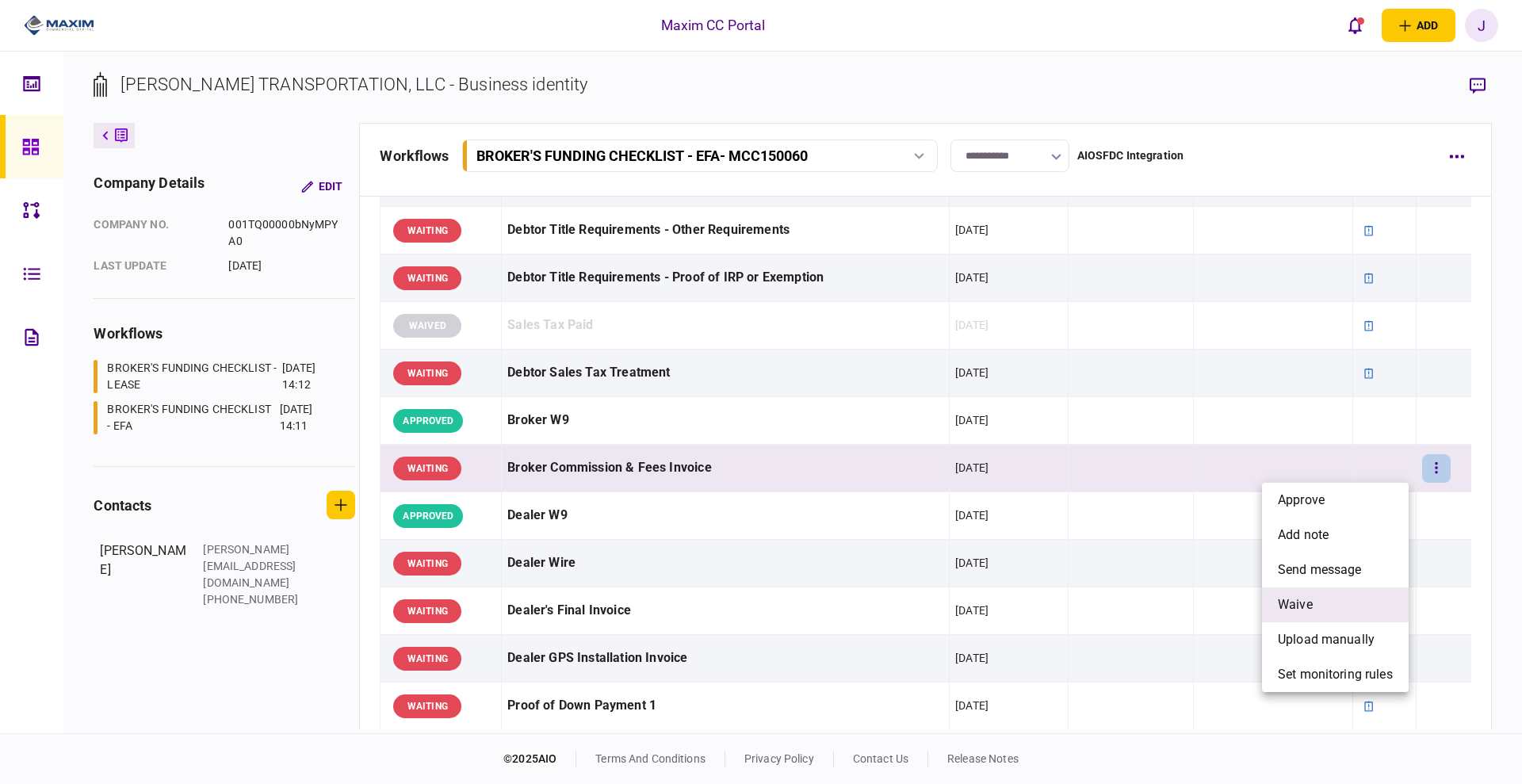
click at [1325, 600] on li "waive" at bounding box center [1335, 604] width 146 height 35
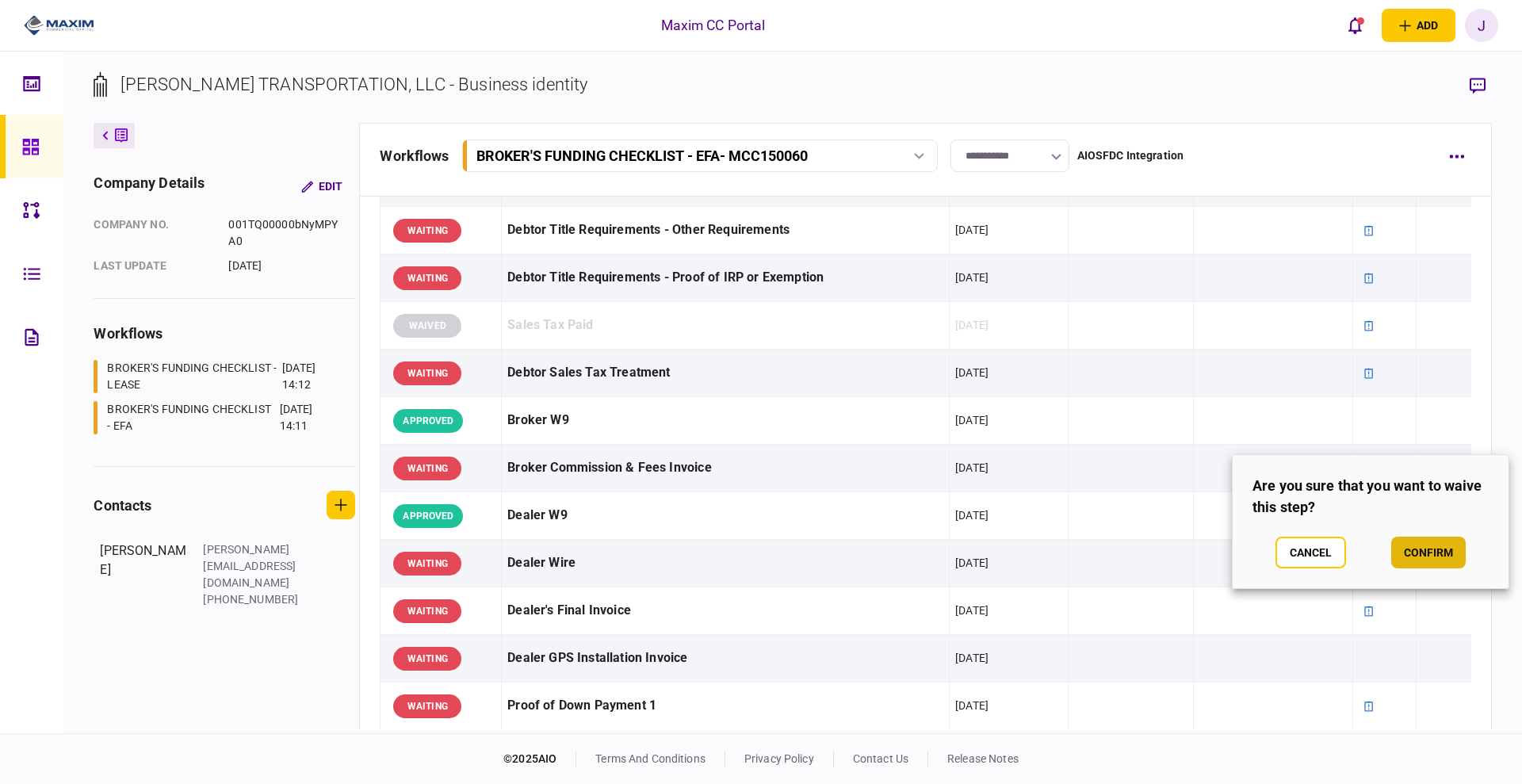
click at [1414, 551] on button "confirm" at bounding box center [1428, 552] width 75 height 32
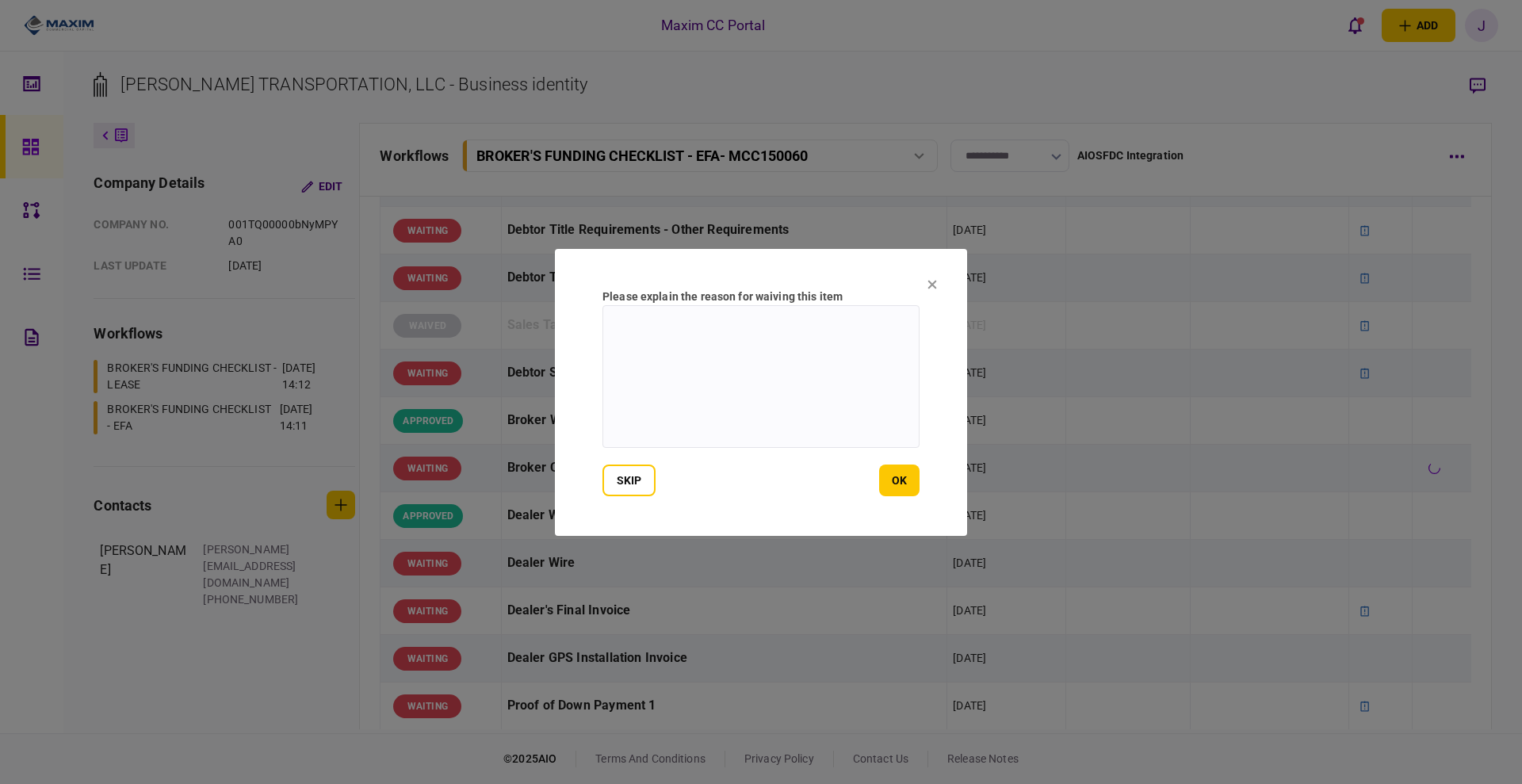
click at [812, 411] on textarea at bounding box center [761, 376] width 317 height 143
paste textarea "**********"
type textarea "**********"
click at [895, 514] on section "**********" at bounding box center [761, 392] width 412 height 287
click at [896, 481] on button "ok" at bounding box center [899, 480] width 40 height 32
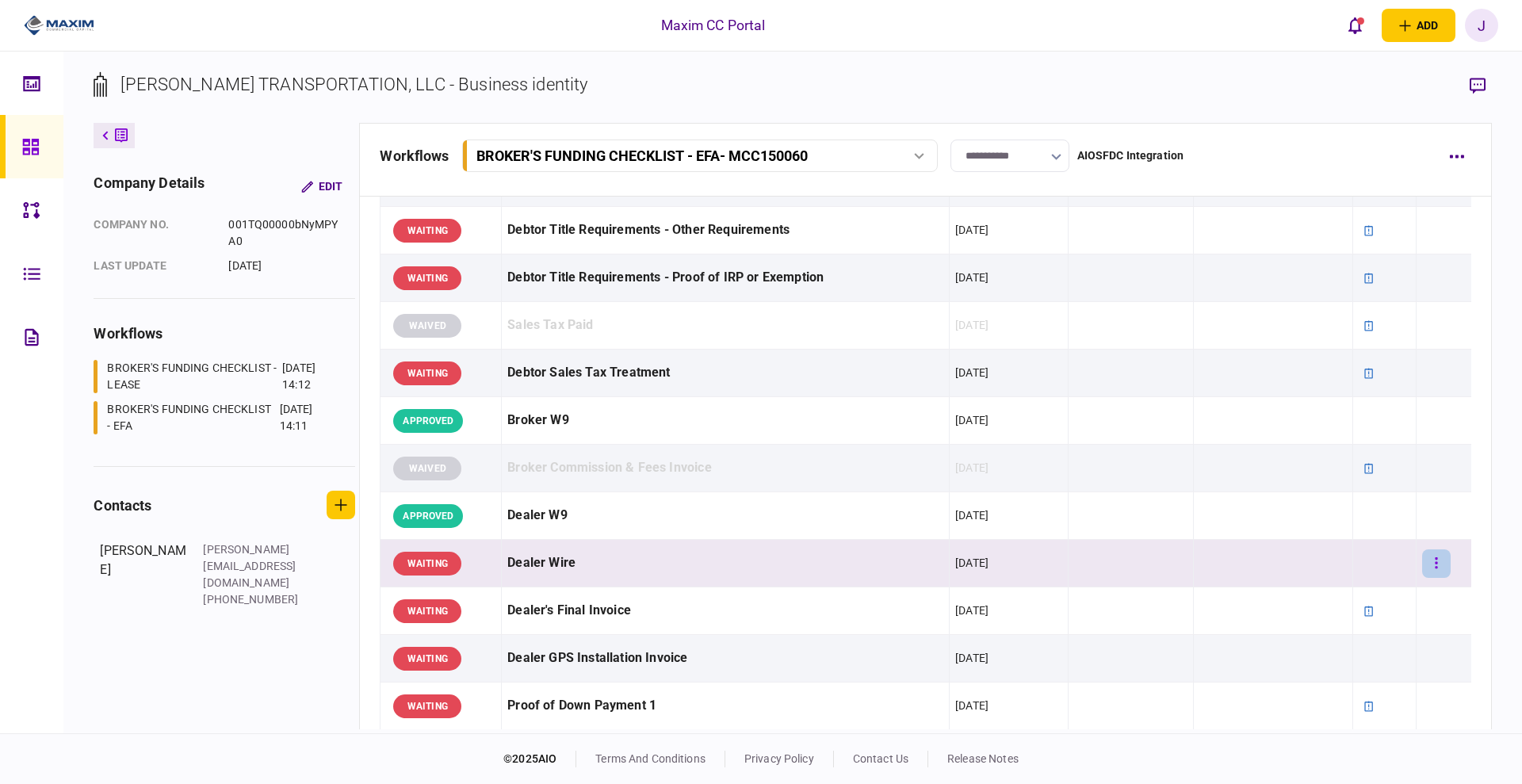
click at [1435, 560] on icon "button" at bounding box center [1436, 563] width 3 height 15
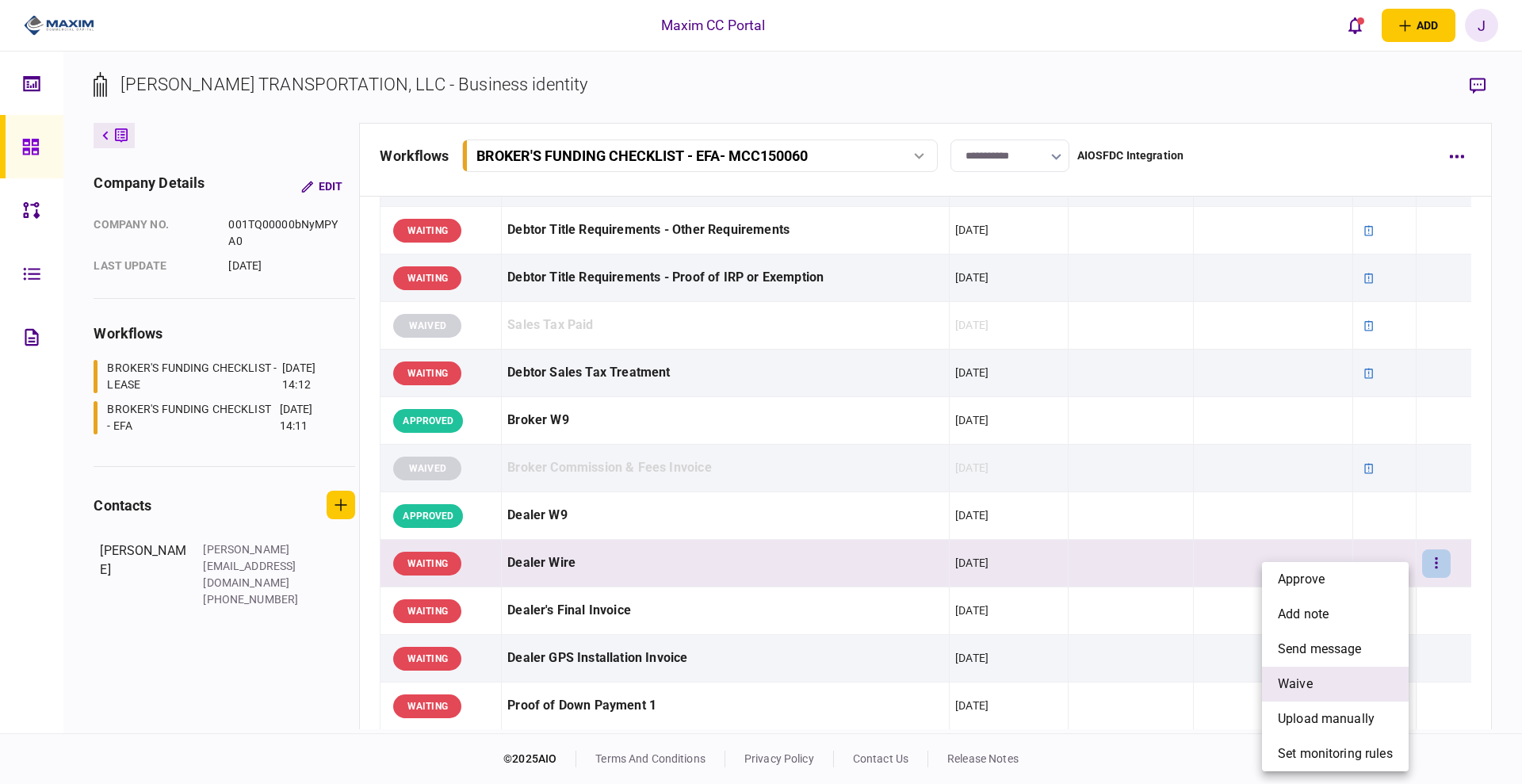
click at [1330, 675] on li "waive" at bounding box center [1335, 684] width 146 height 35
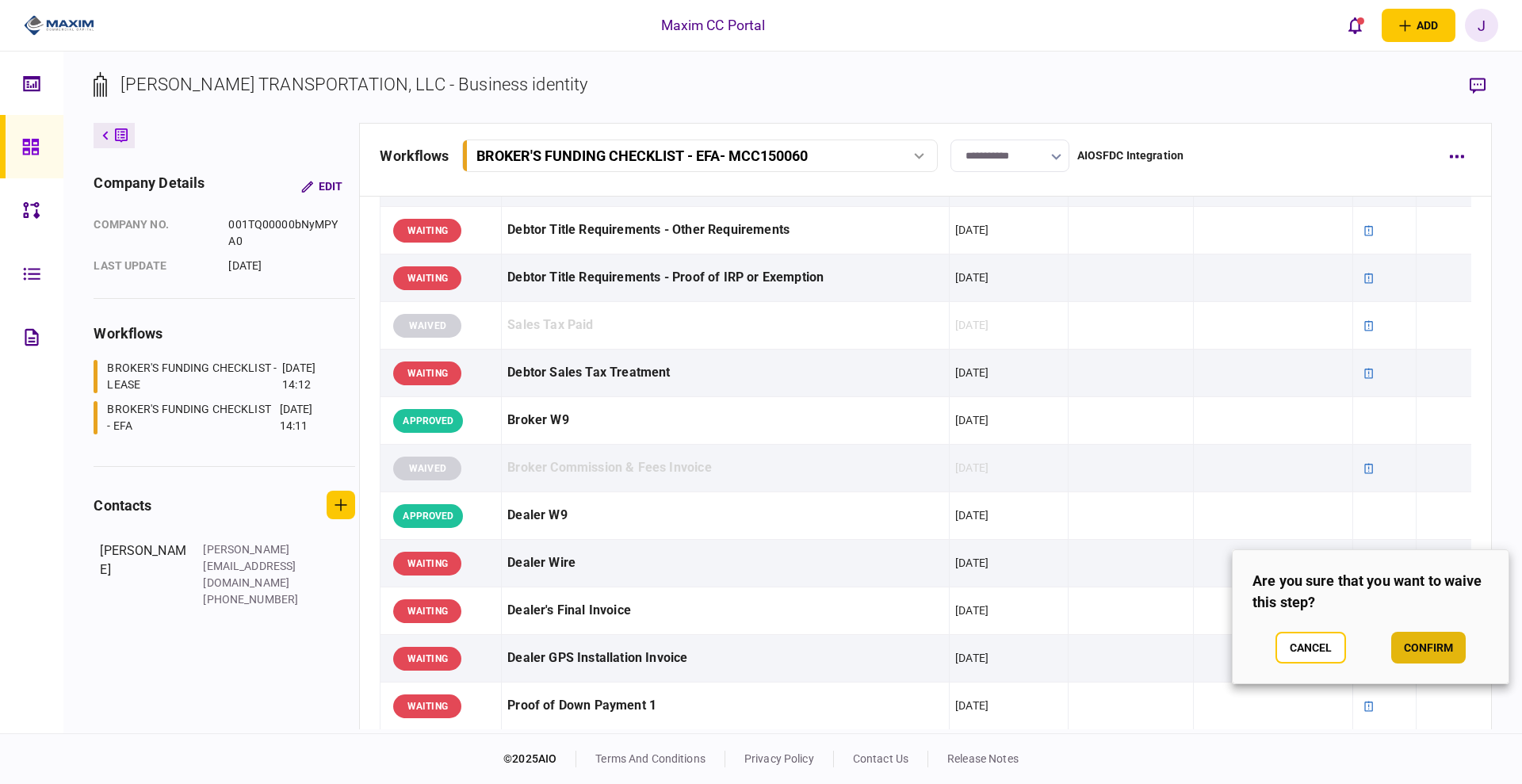
click at [1420, 652] on button "confirm" at bounding box center [1428, 647] width 75 height 32
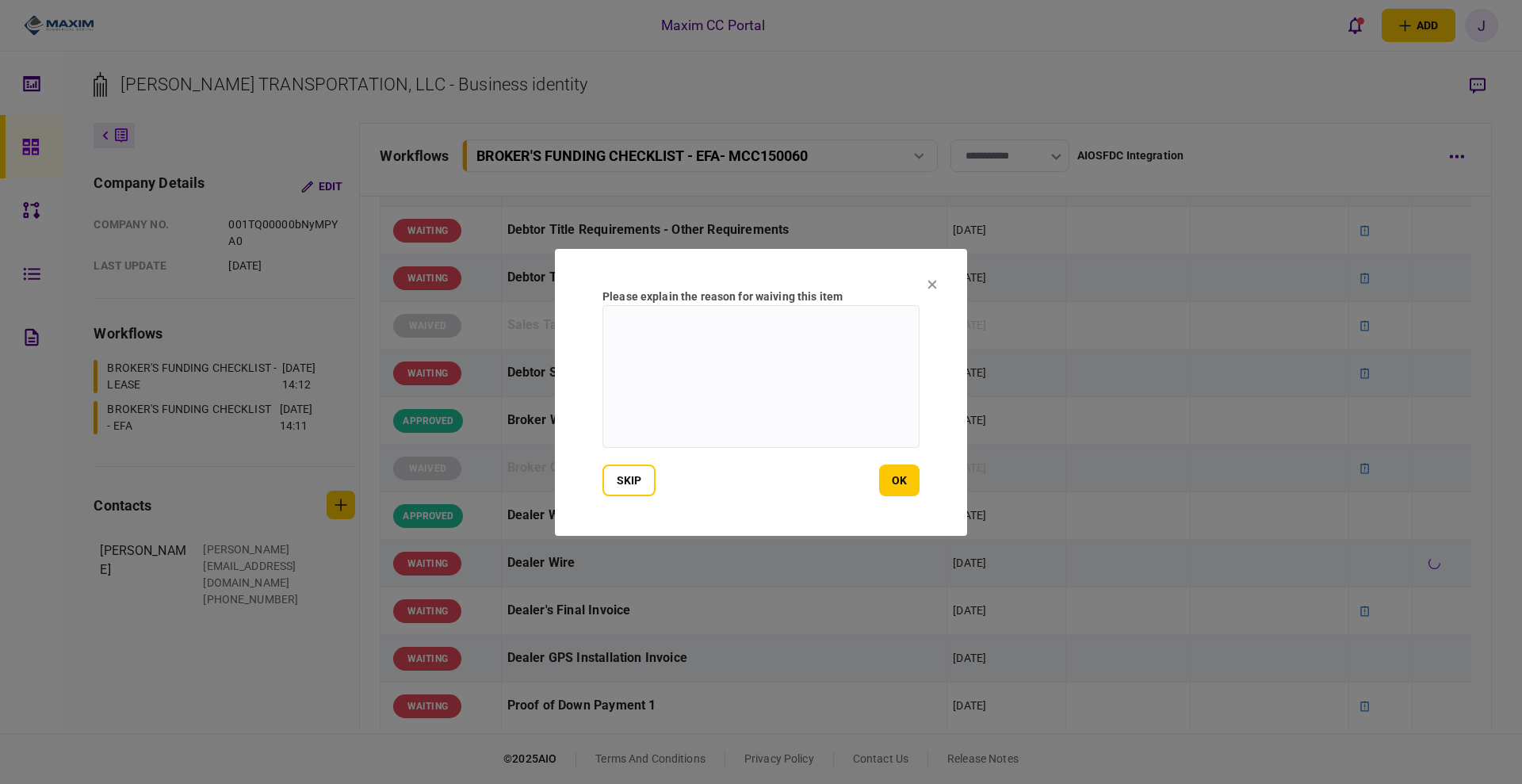
click at [678, 383] on textarea at bounding box center [761, 376] width 317 height 143
paste textarea "**********"
type textarea "**********"
click at [926, 496] on section "**********" at bounding box center [761, 392] width 412 height 287
click at [906, 493] on button "ok" at bounding box center [899, 480] width 40 height 32
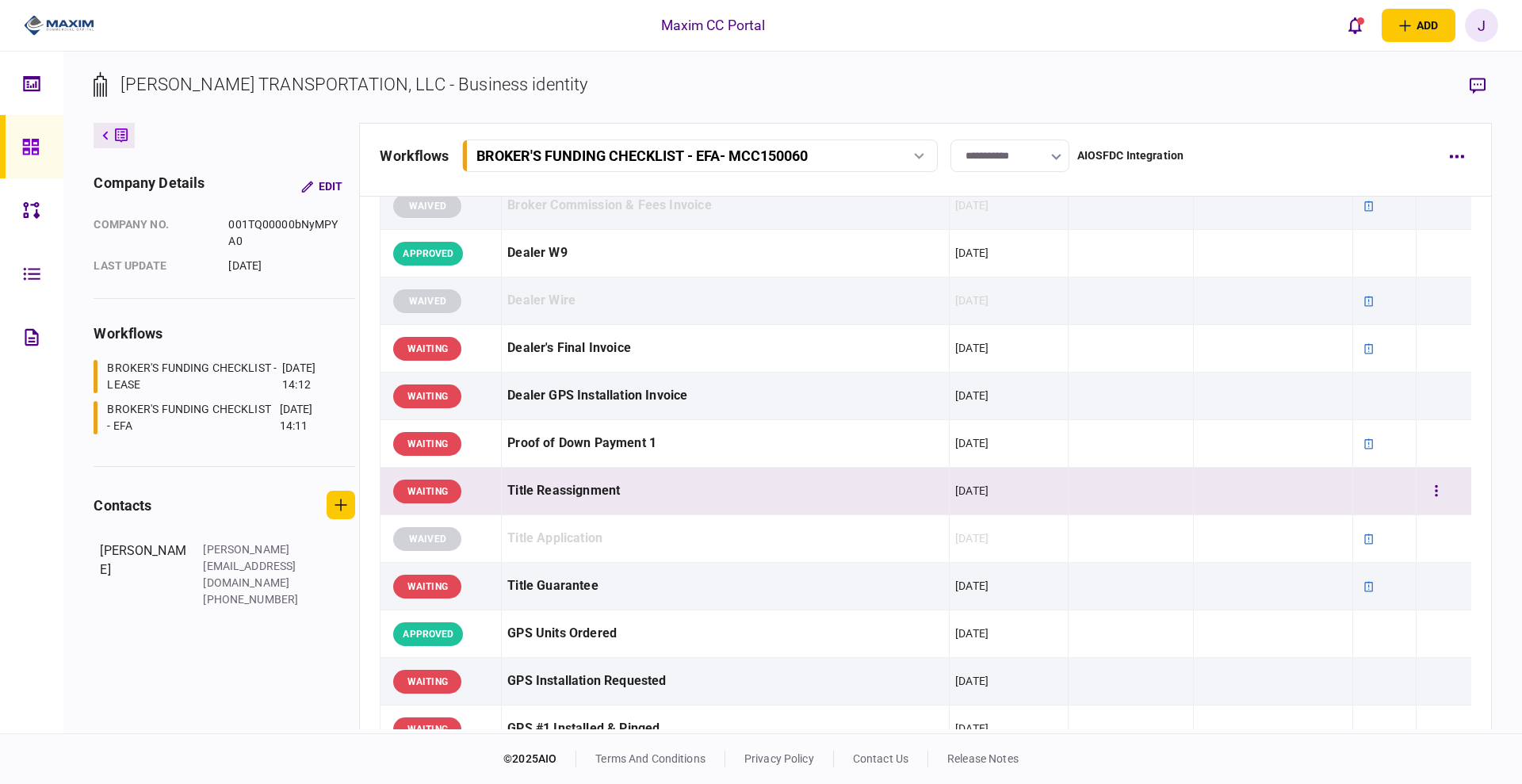
scroll to position [990, 0]
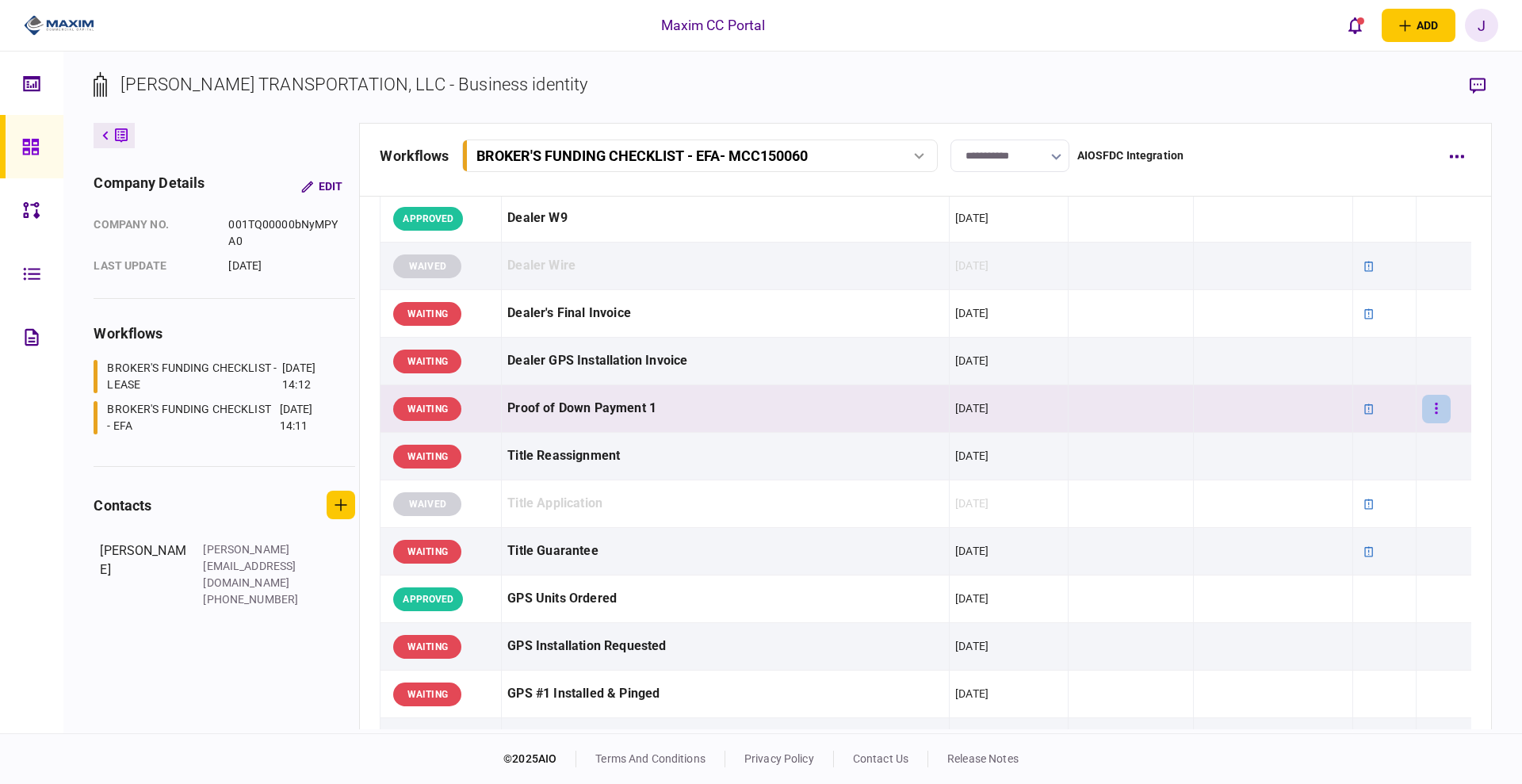
click at [1426, 396] on button "button" at bounding box center [1436, 408] width 29 height 29
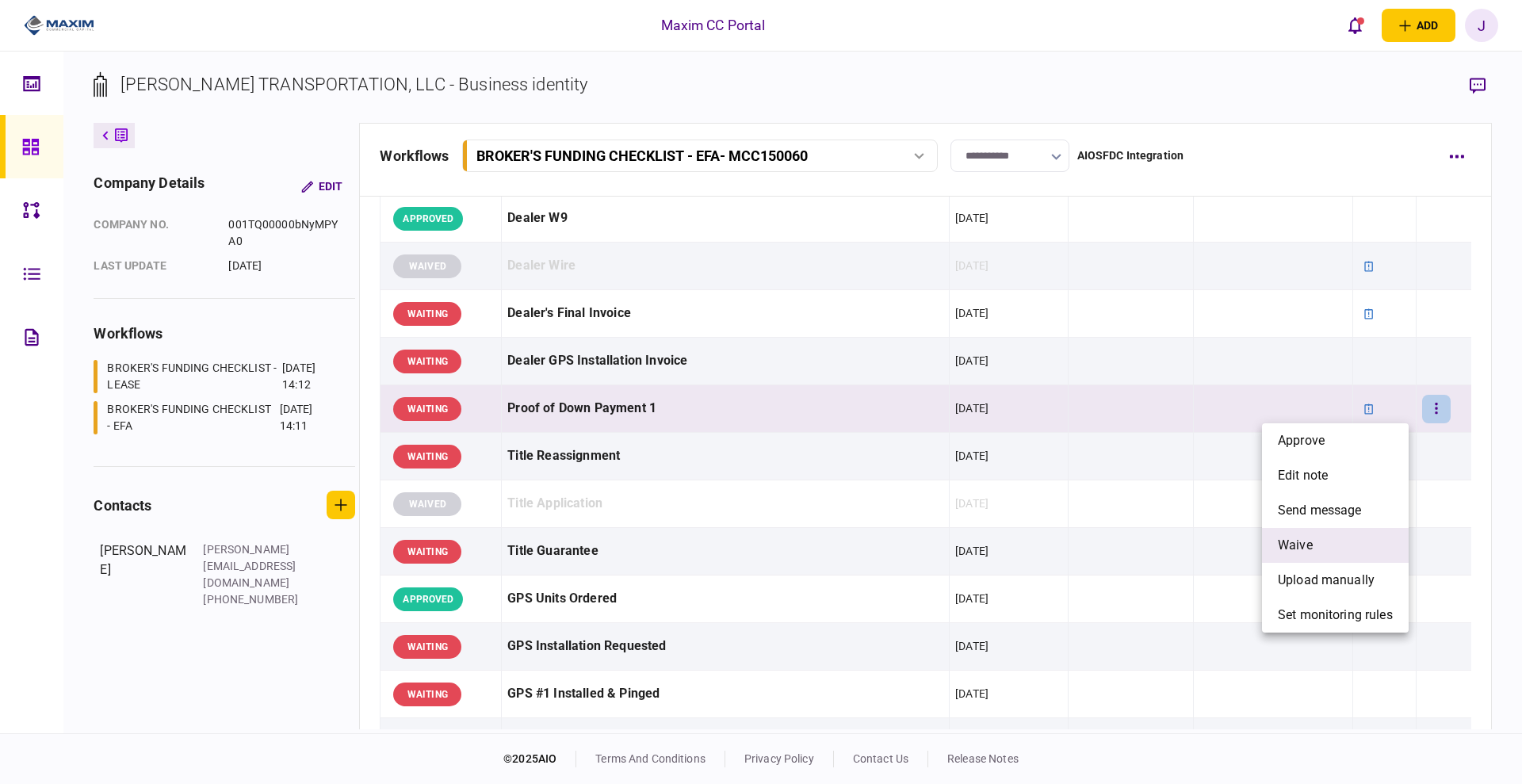
click at [1333, 533] on li "waive" at bounding box center [1335, 545] width 146 height 35
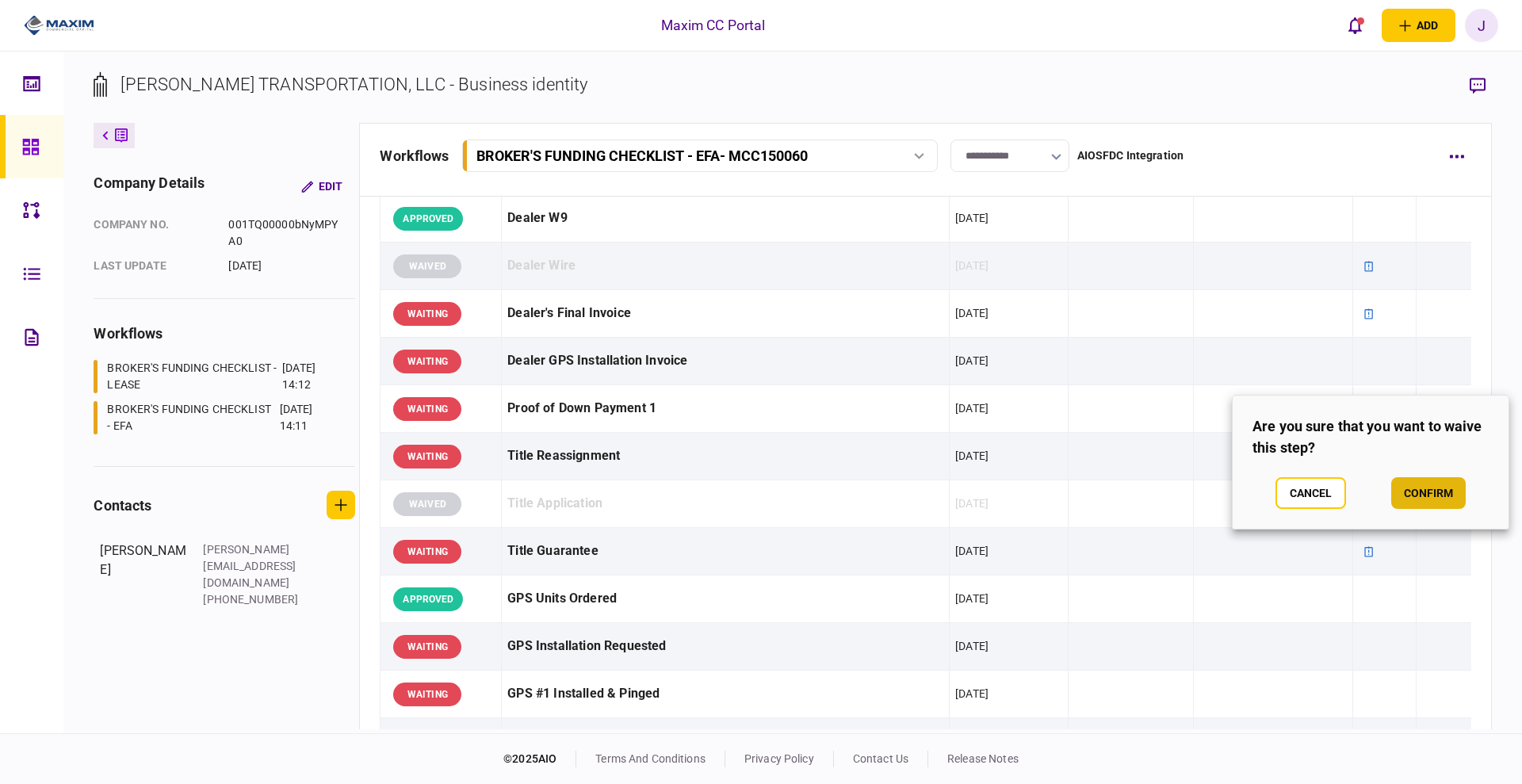
click at [1439, 495] on button "confirm" at bounding box center [1428, 492] width 75 height 32
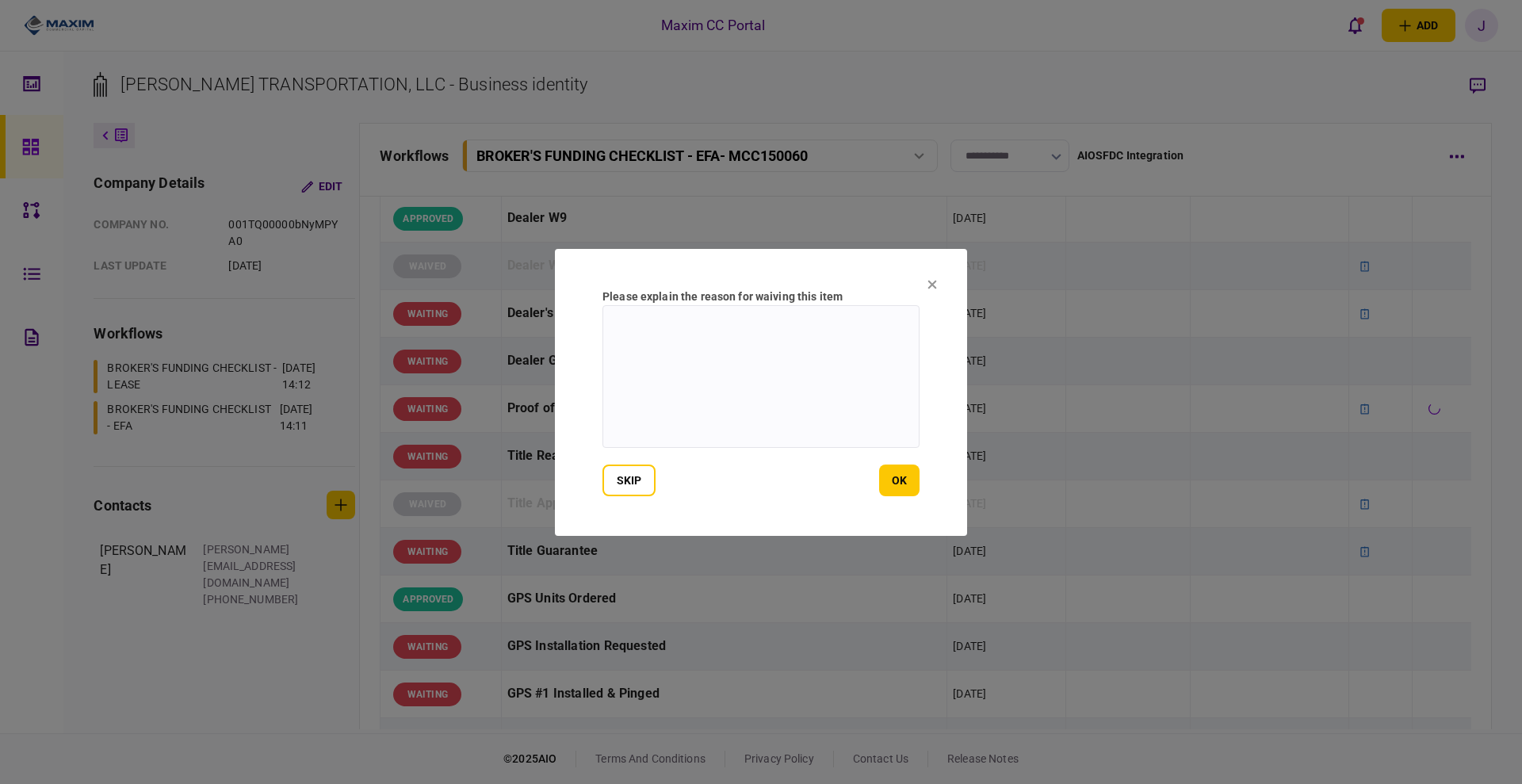
click at [628, 370] on textarea at bounding box center [761, 376] width 317 height 143
paste textarea "**********"
type textarea "**********"
click at [900, 474] on button "ok" at bounding box center [899, 480] width 40 height 32
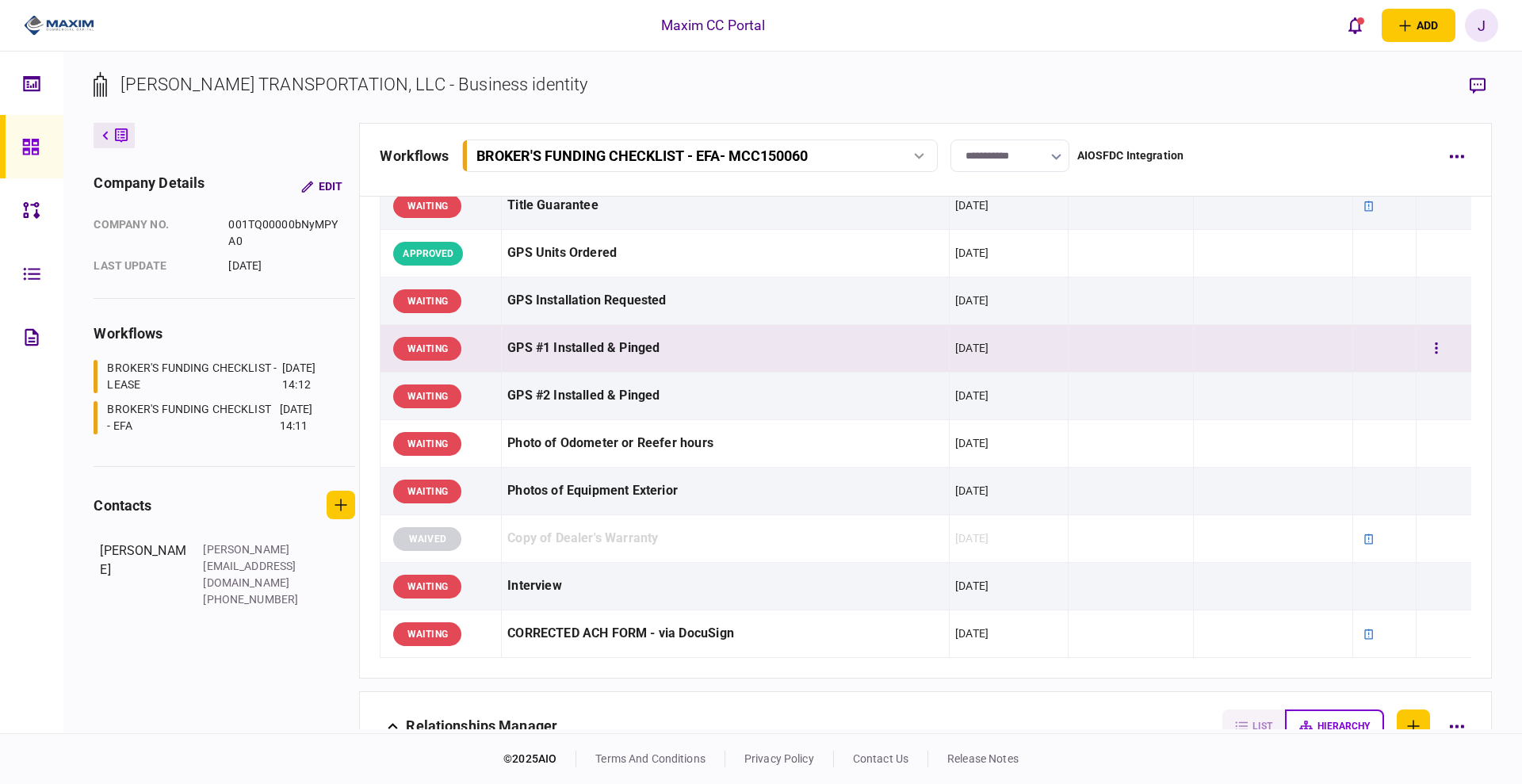
scroll to position [1288, 0]
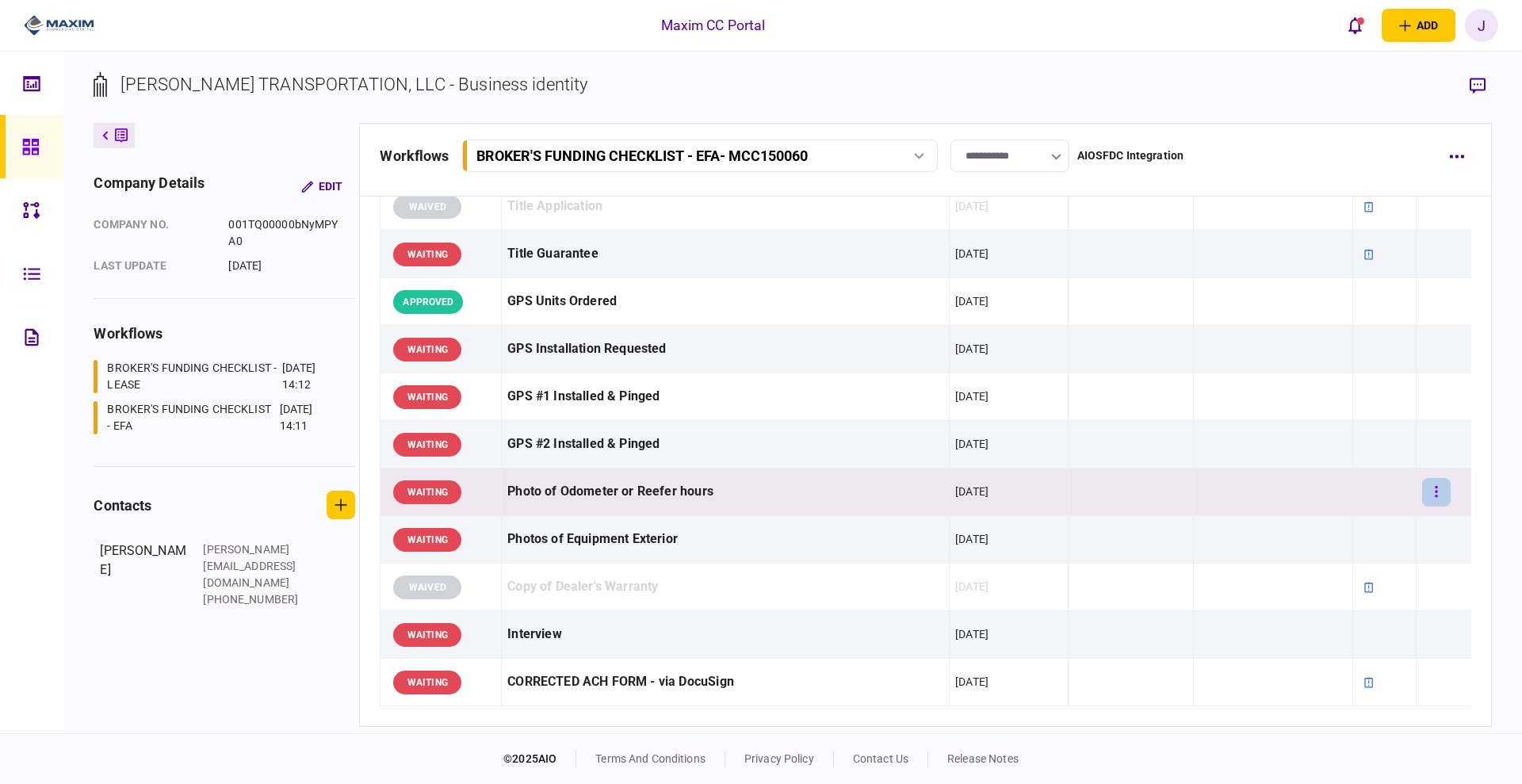
click at [1435, 484] on icon "button" at bounding box center [1436, 491] width 3 height 15
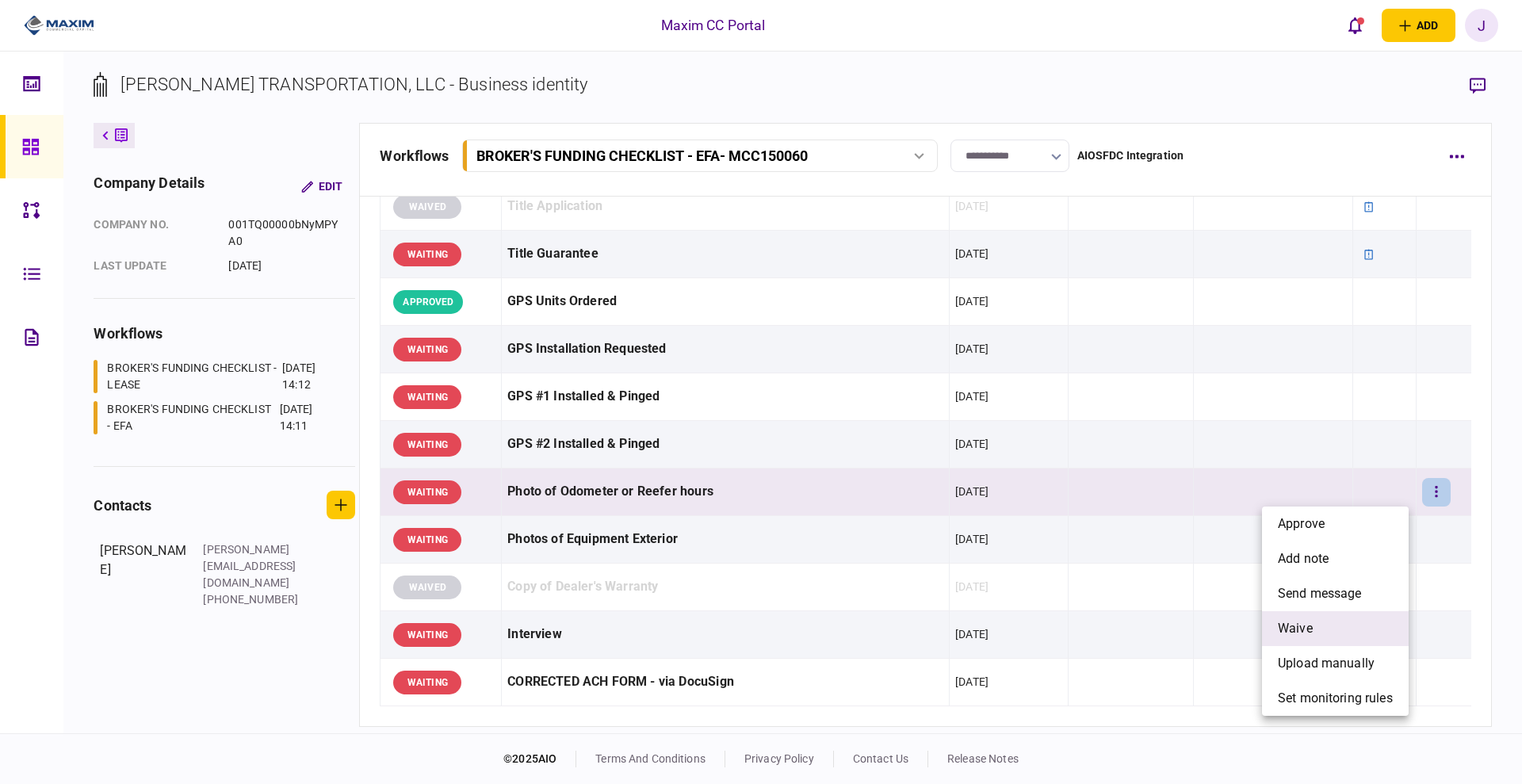
click at [1339, 630] on li "waive" at bounding box center [1335, 628] width 146 height 35
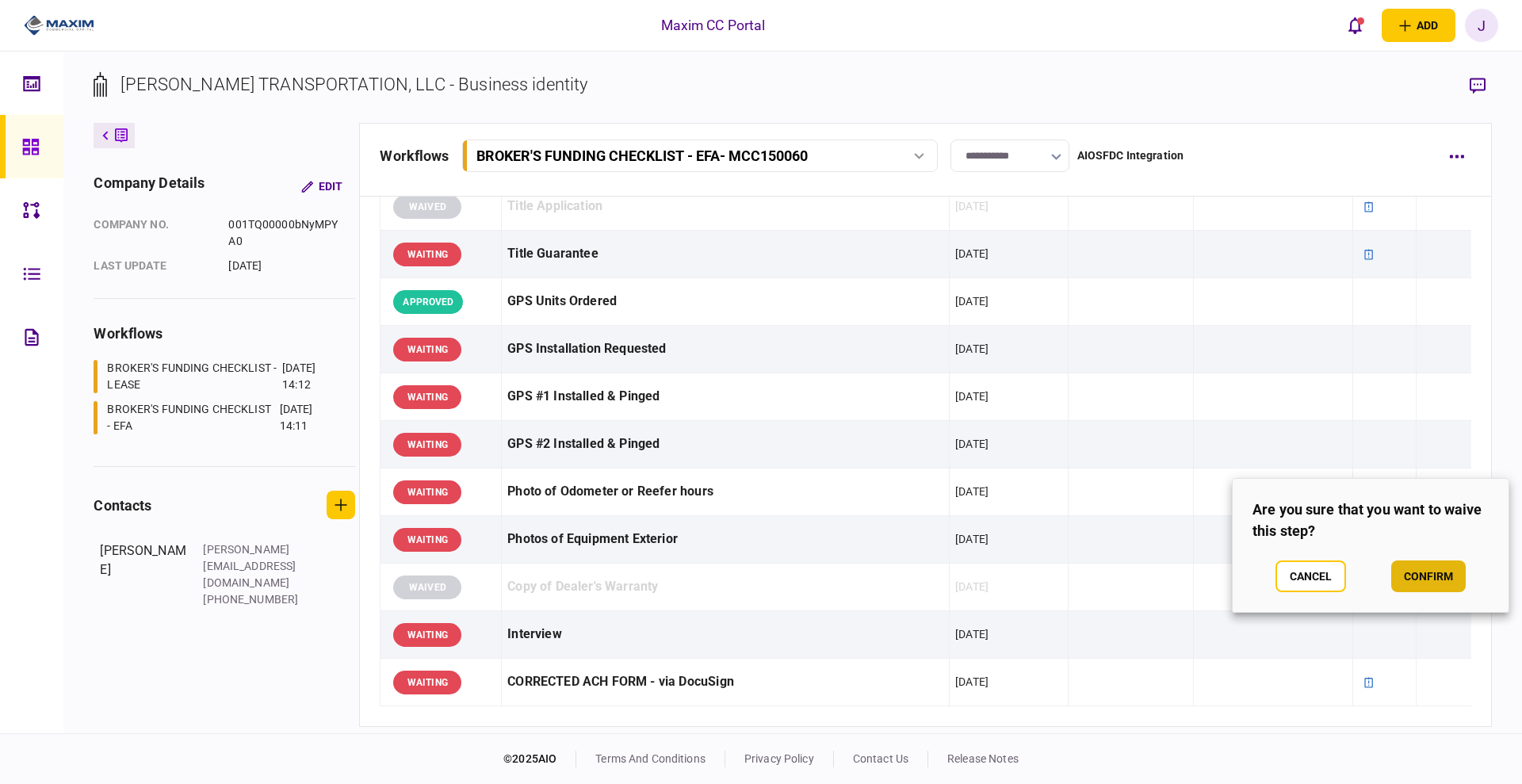
click at [1429, 578] on button "confirm" at bounding box center [1428, 576] width 75 height 32
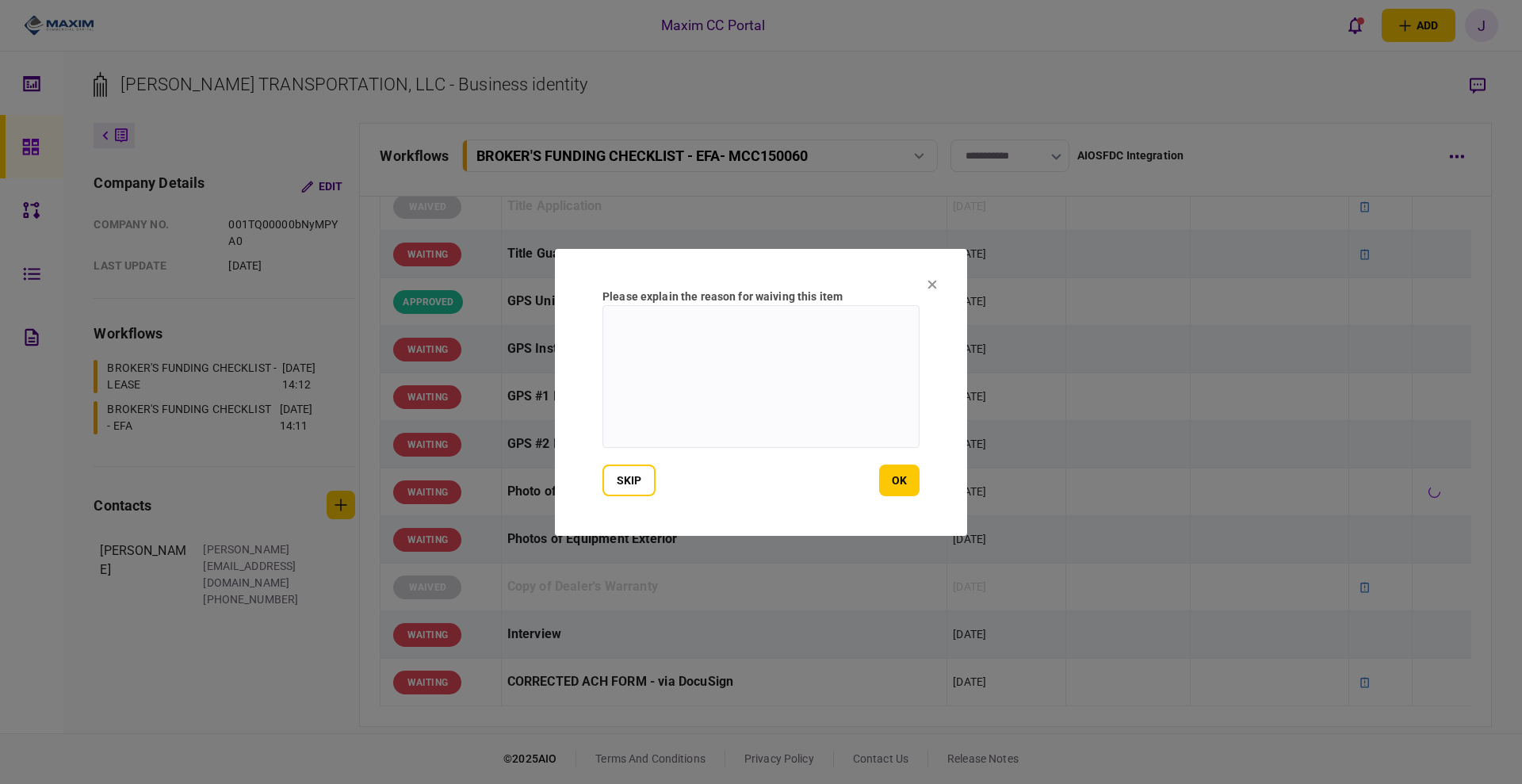
click at [835, 411] on textarea at bounding box center [761, 376] width 317 height 143
paste textarea "**********"
type textarea "**********"
click at [904, 481] on button "ok" at bounding box center [899, 480] width 40 height 32
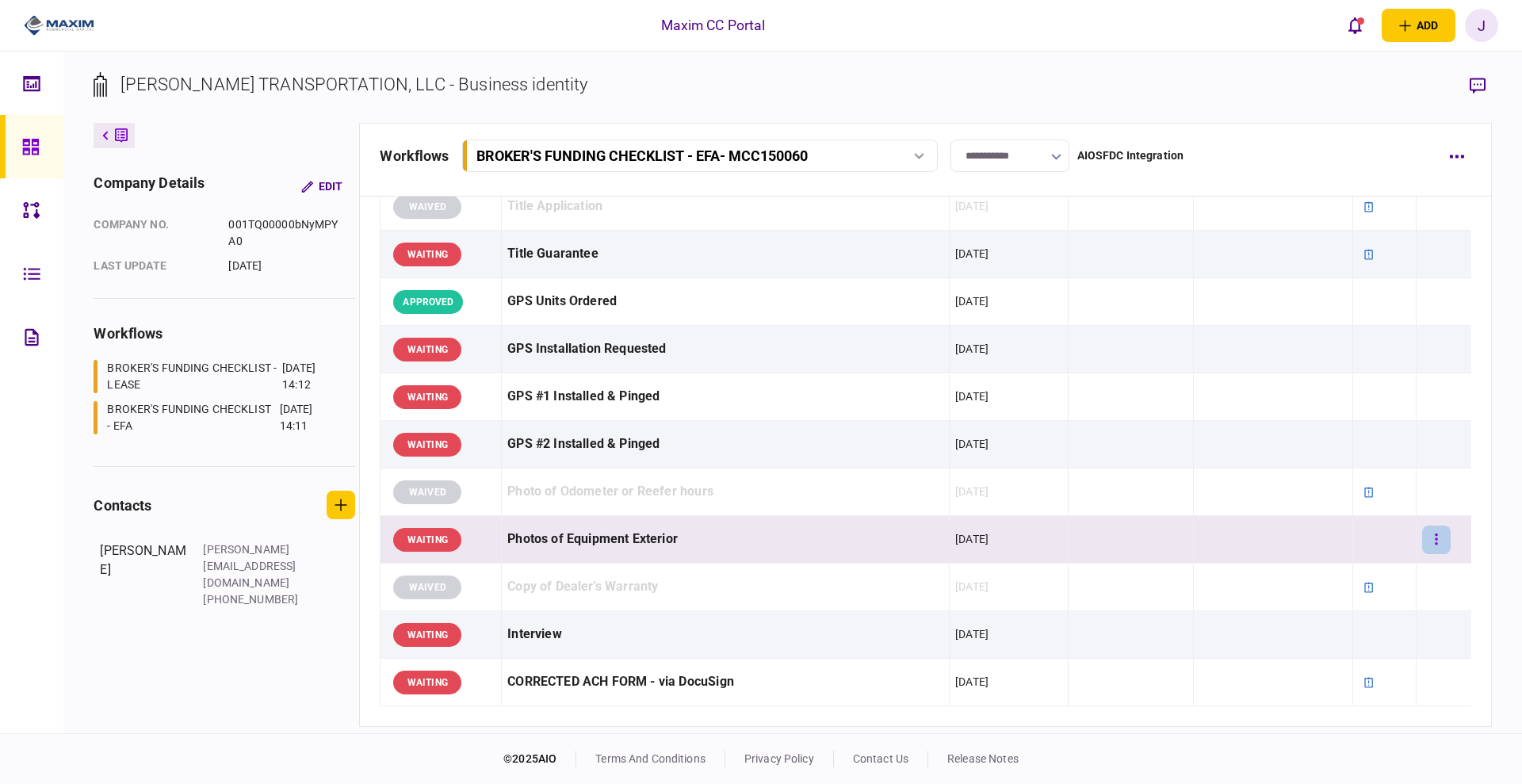
click at [1423, 542] on button "button" at bounding box center [1436, 539] width 29 height 29
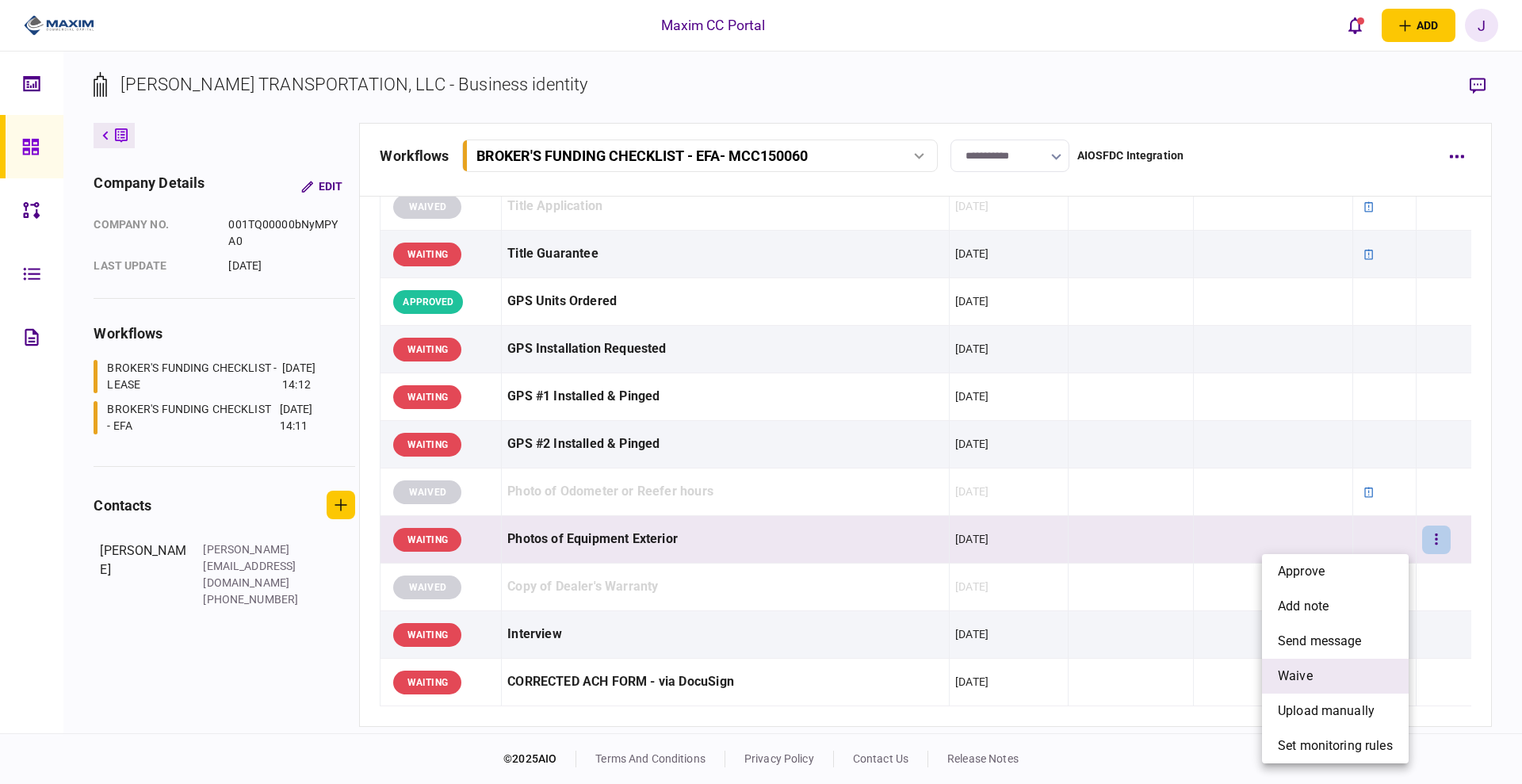
click at [1339, 679] on li "waive" at bounding box center [1335, 676] width 146 height 35
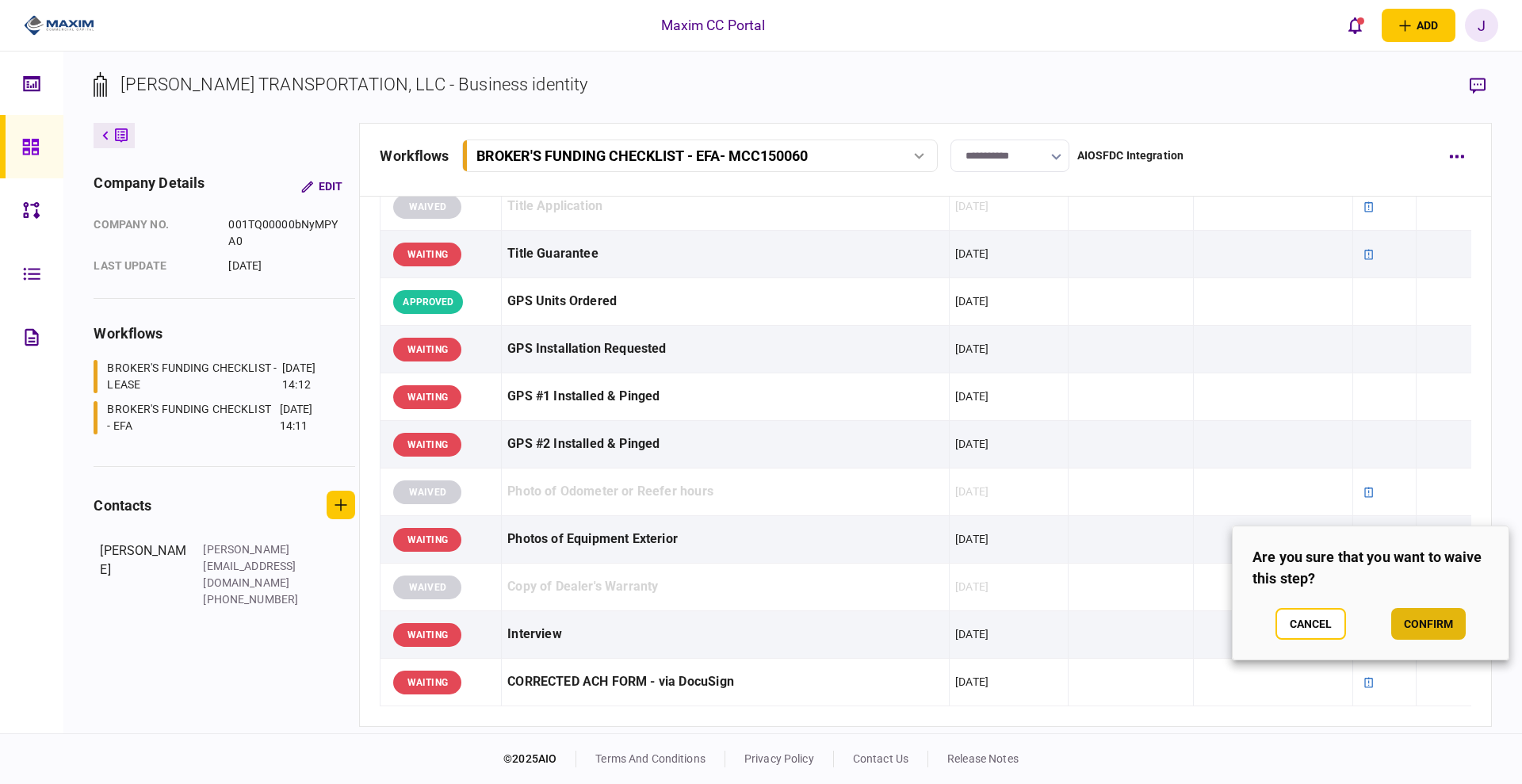
click at [1413, 613] on button "confirm" at bounding box center [1428, 624] width 75 height 32
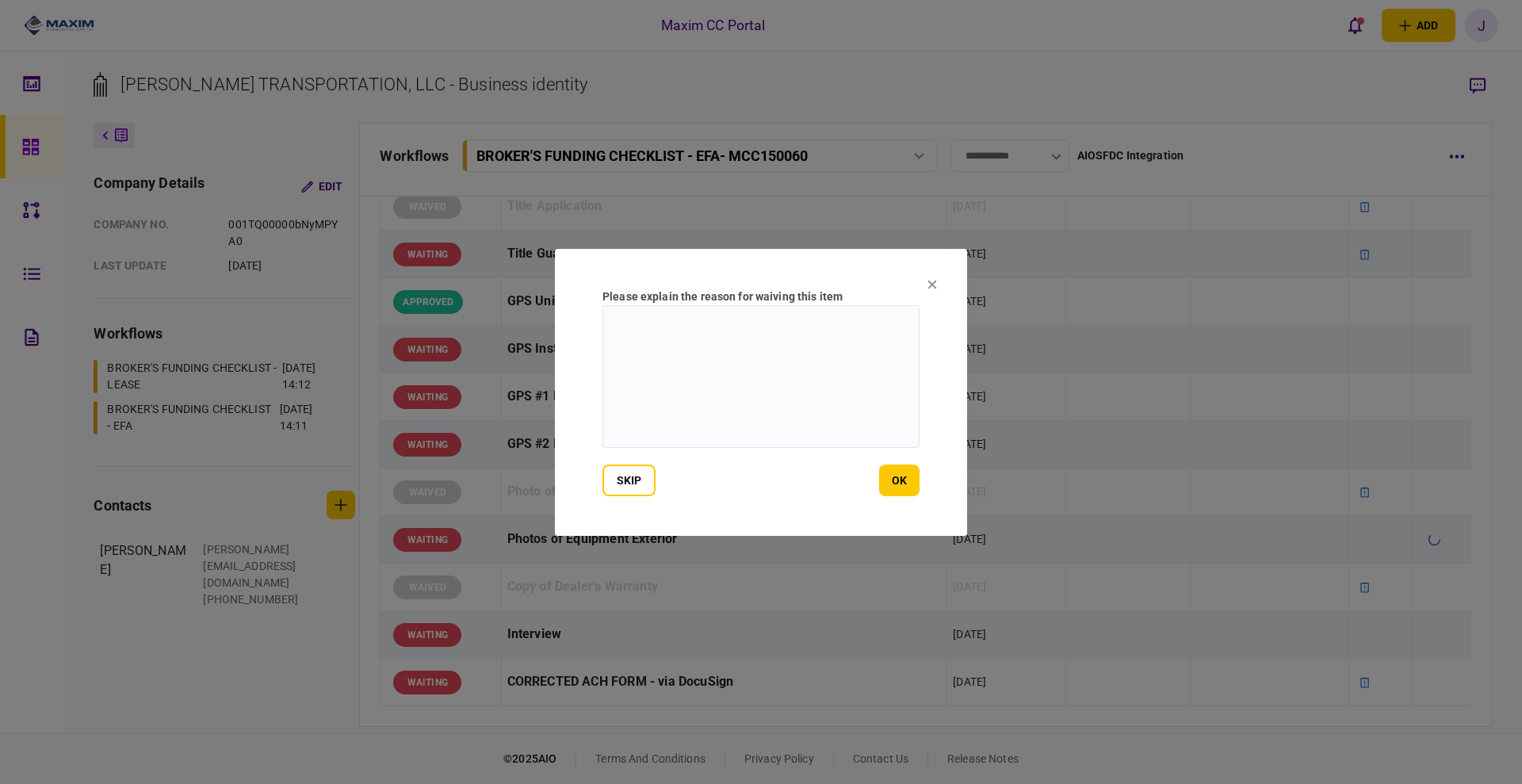
click at [659, 404] on textarea at bounding box center [761, 376] width 317 height 143
paste textarea "**********"
type textarea "**********"
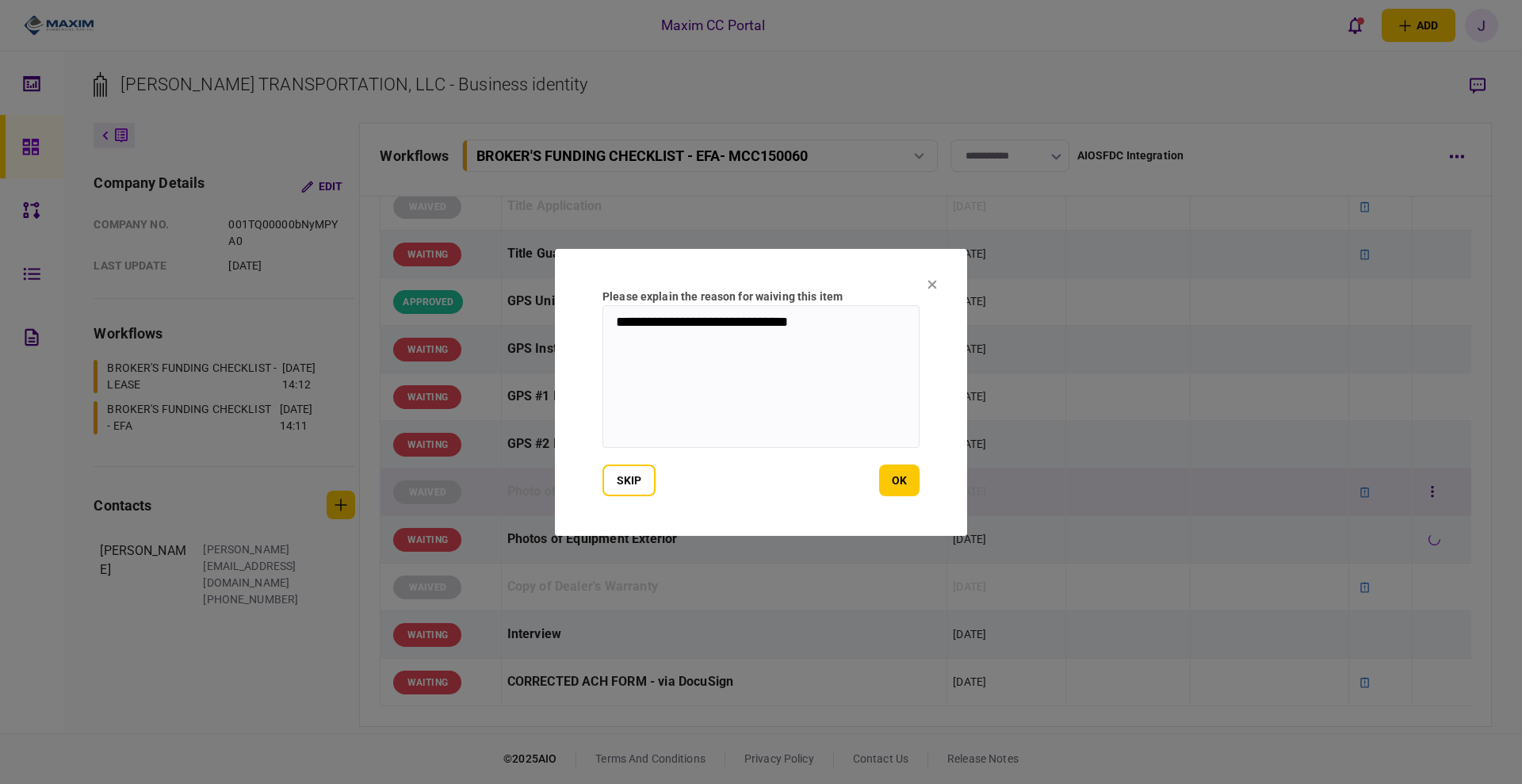
click at [895, 474] on button "ok" at bounding box center [899, 480] width 40 height 32
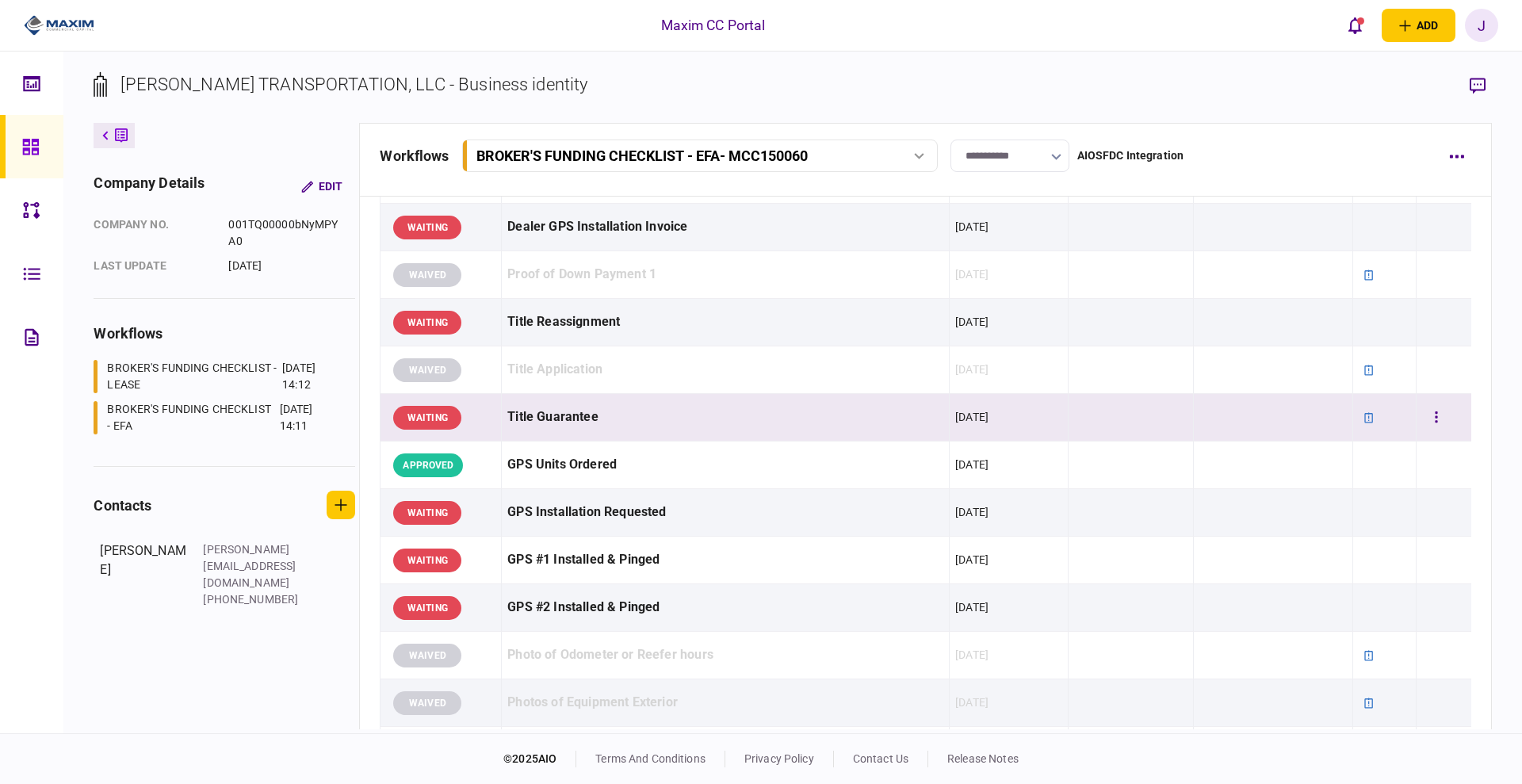
scroll to position [1090, 0]
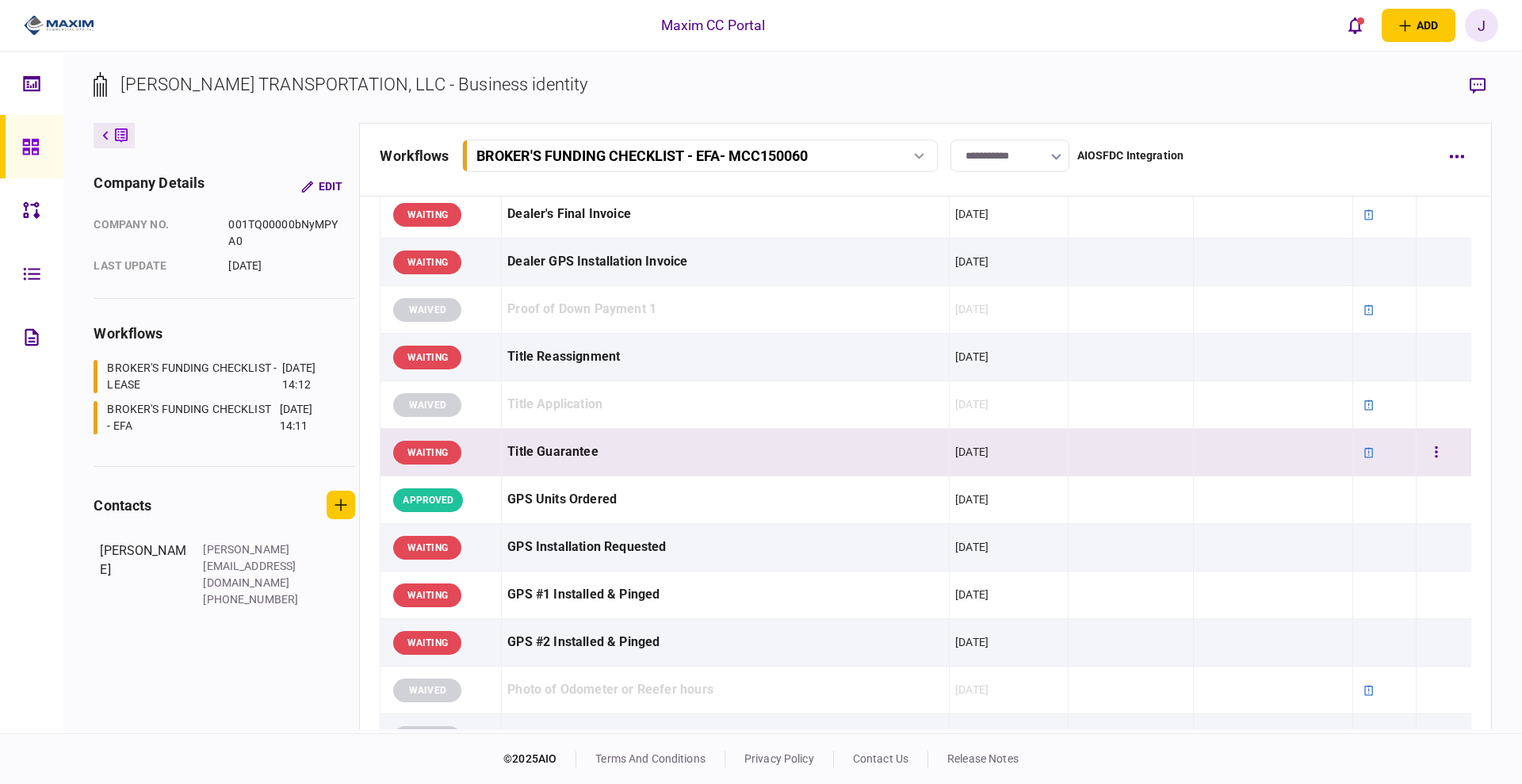
click at [1417, 454] on td at bounding box center [1444, 453] width 55 height 48
click at [1423, 448] on button "button" at bounding box center [1436, 452] width 29 height 29
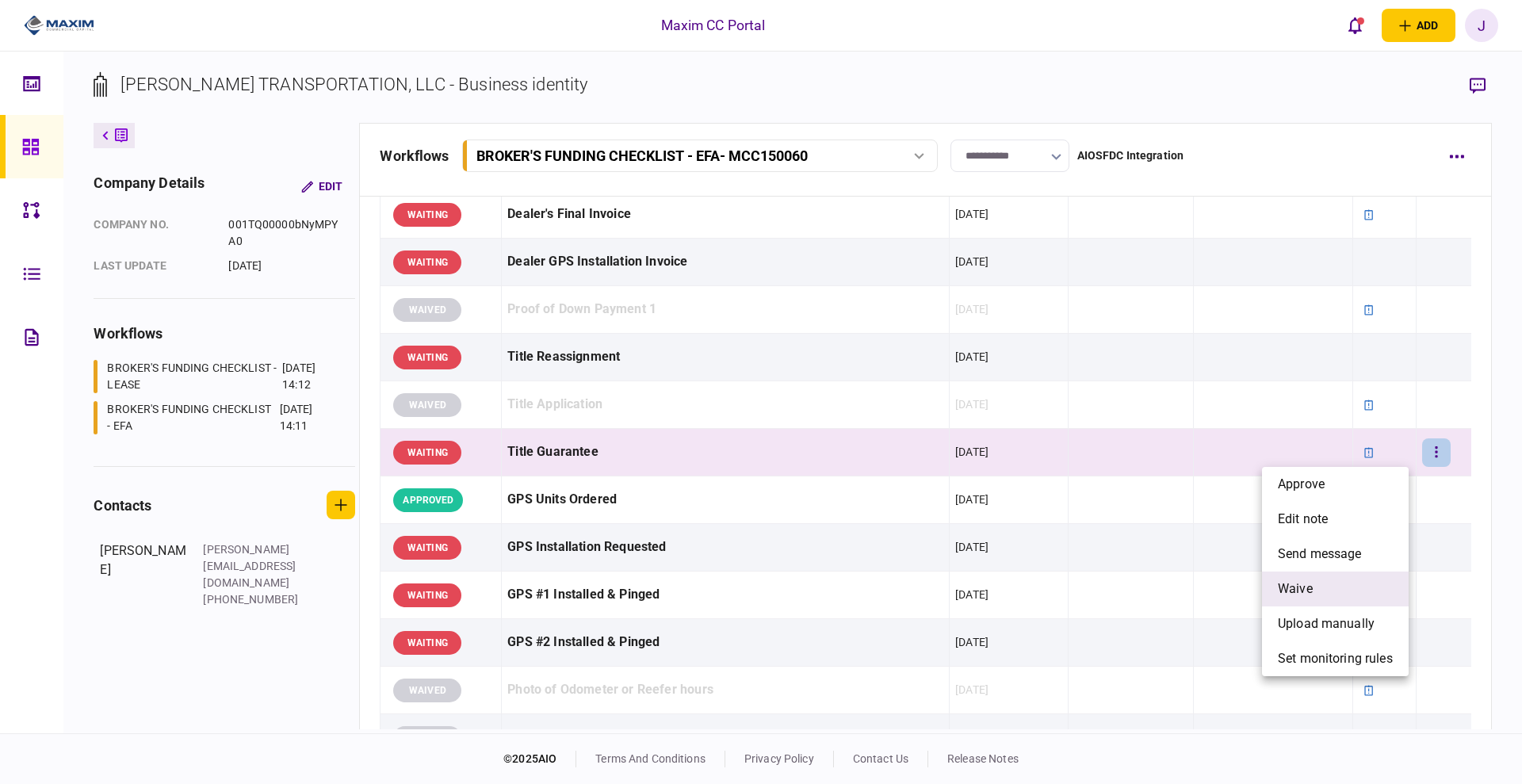
click at [1321, 583] on li "waive" at bounding box center [1335, 588] width 146 height 35
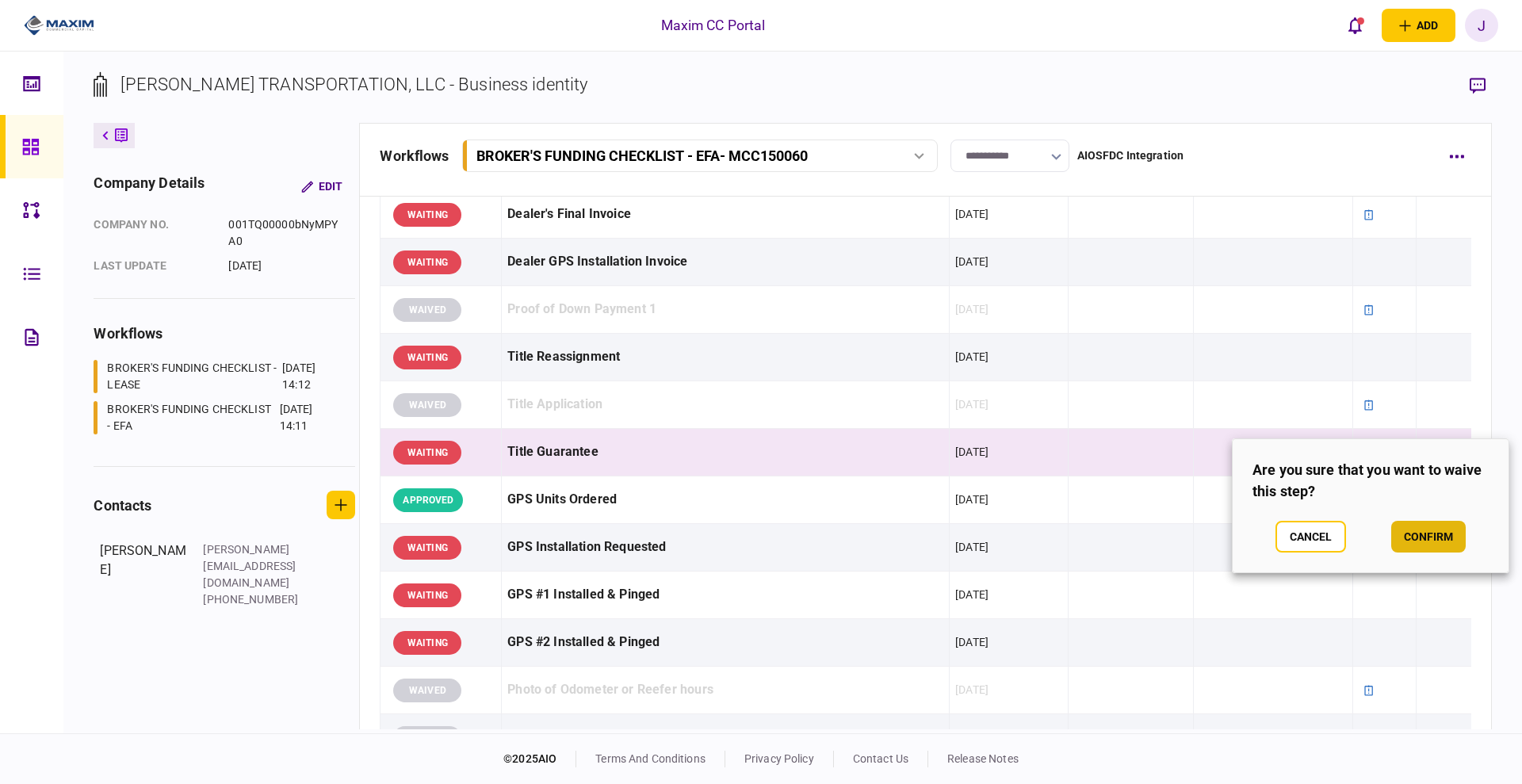
click at [1426, 537] on button "confirm" at bounding box center [1428, 536] width 75 height 32
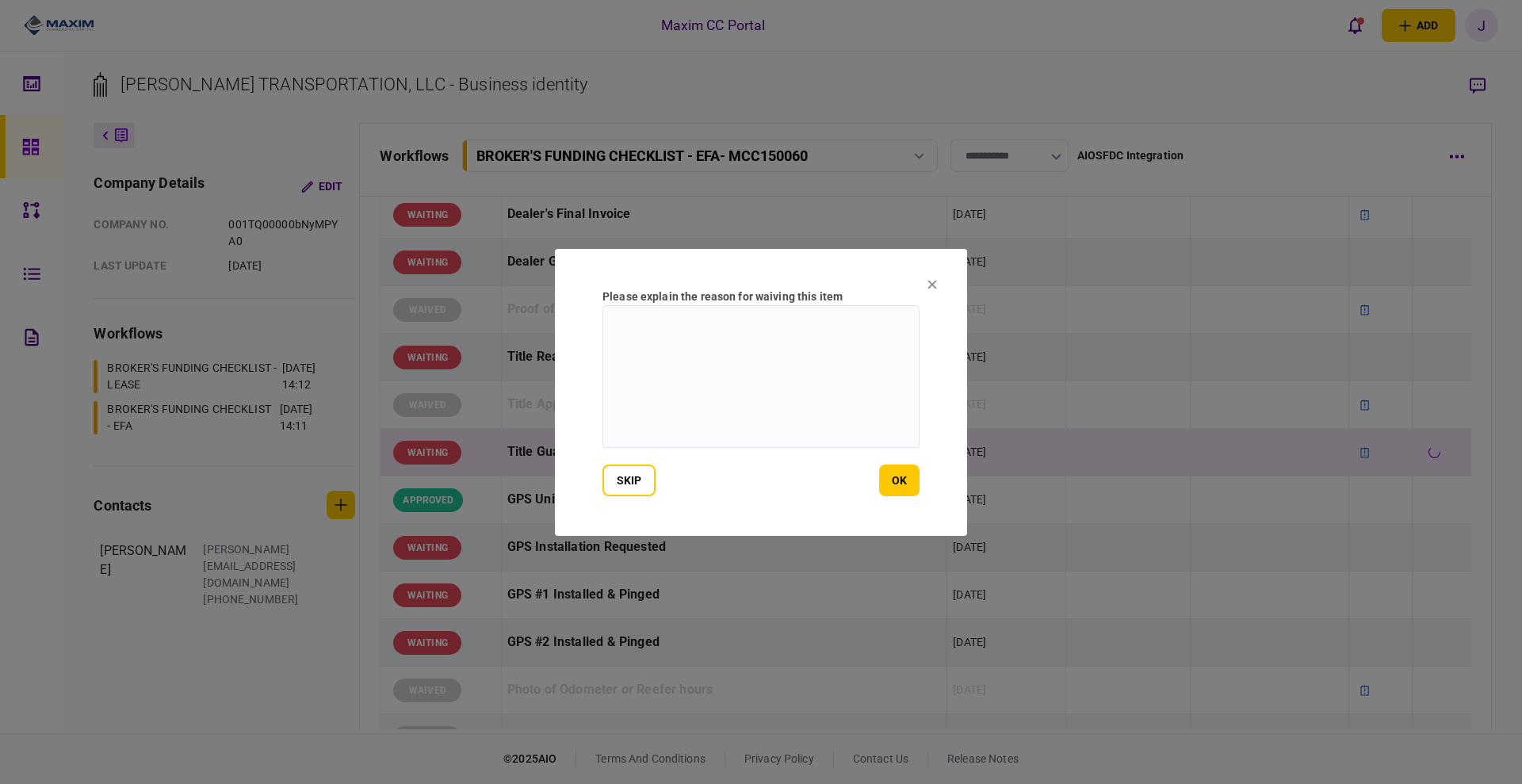
click at [715, 406] on textarea at bounding box center [761, 376] width 317 height 143
paste textarea "**********"
type textarea "**********"
click at [906, 483] on button "ok" at bounding box center [899, 480] width 40 height 32
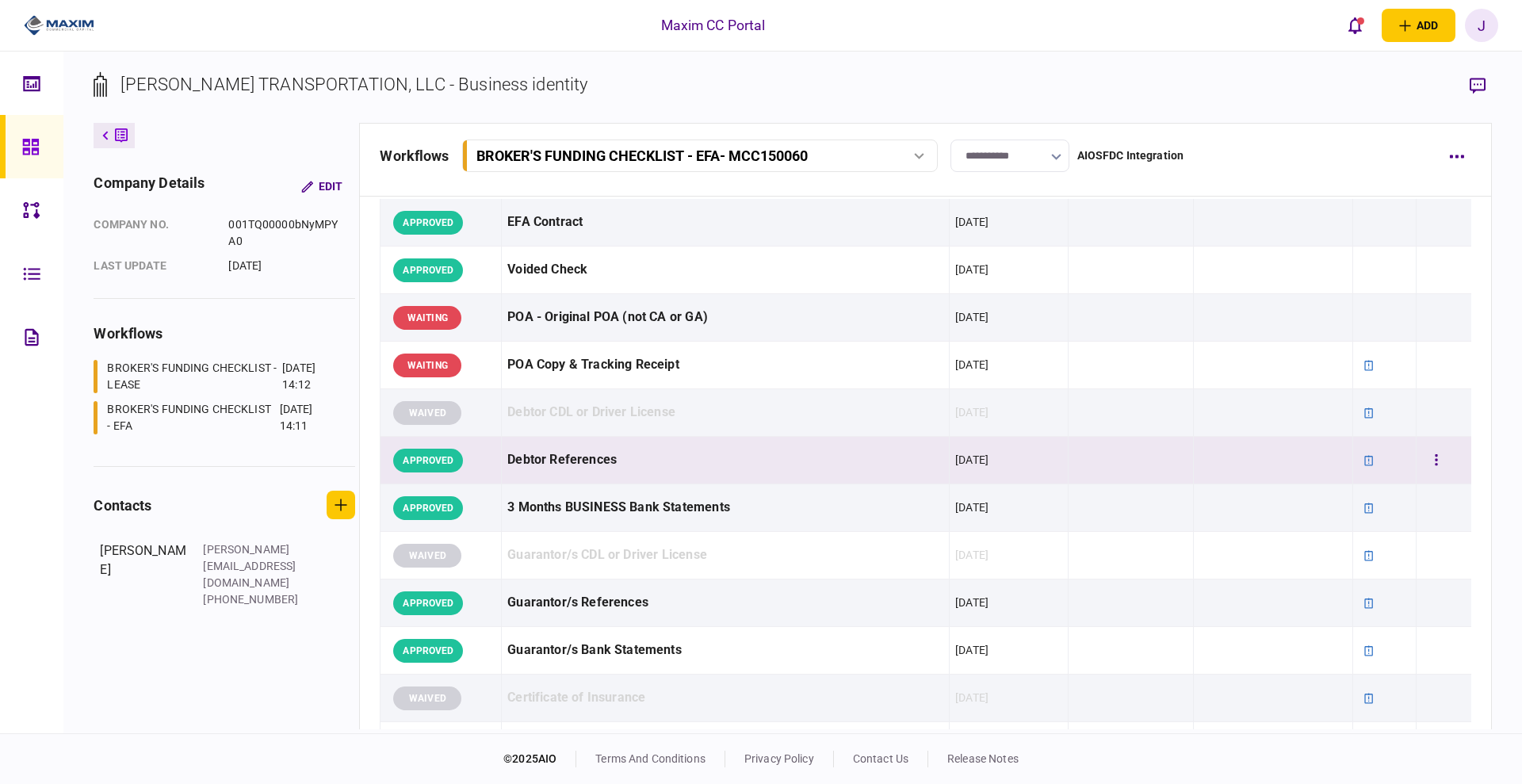
scroll to position [0, 0]
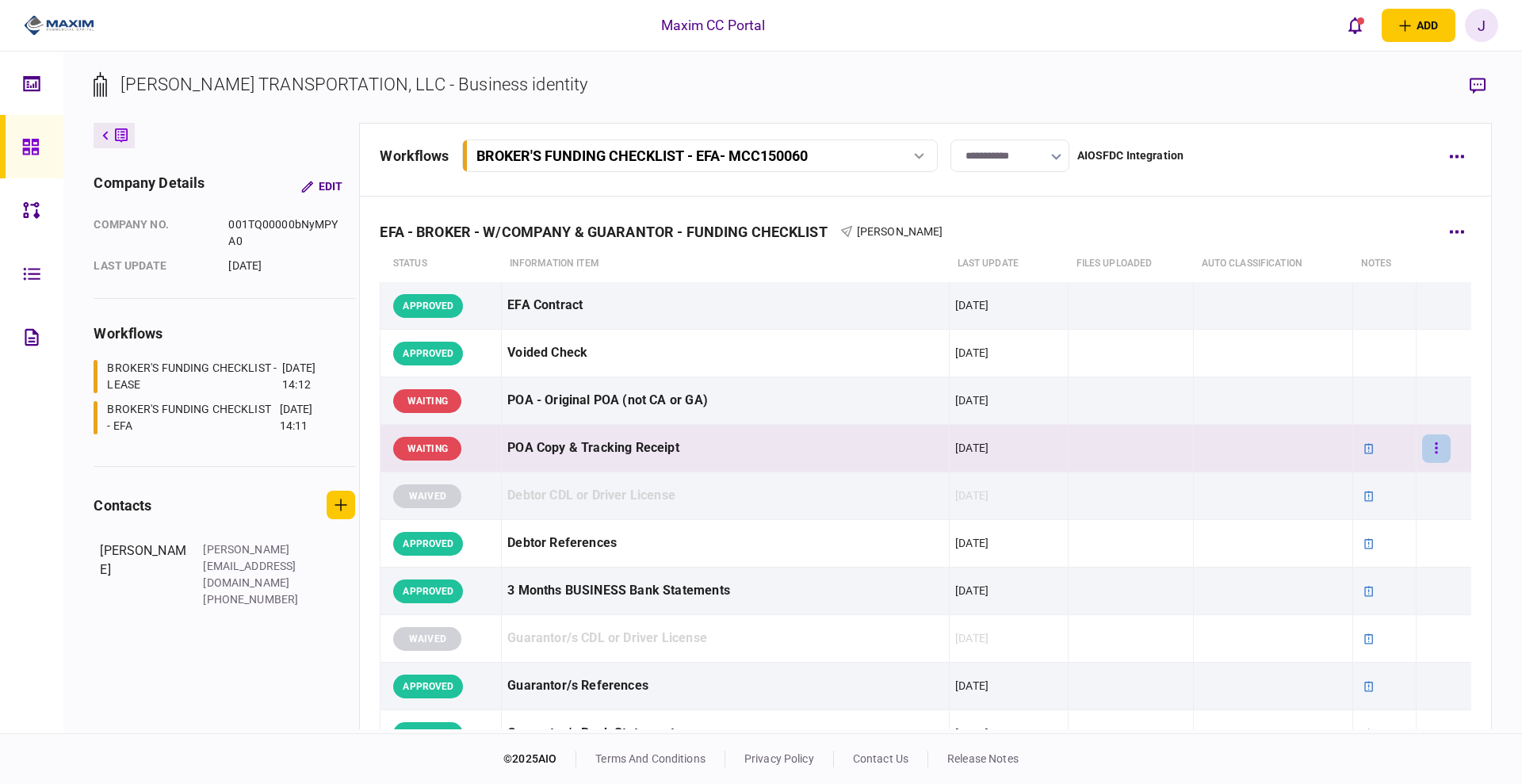
click at [1423, 454] on button "button" at bounding box center [1436, 448] width 29 height 29
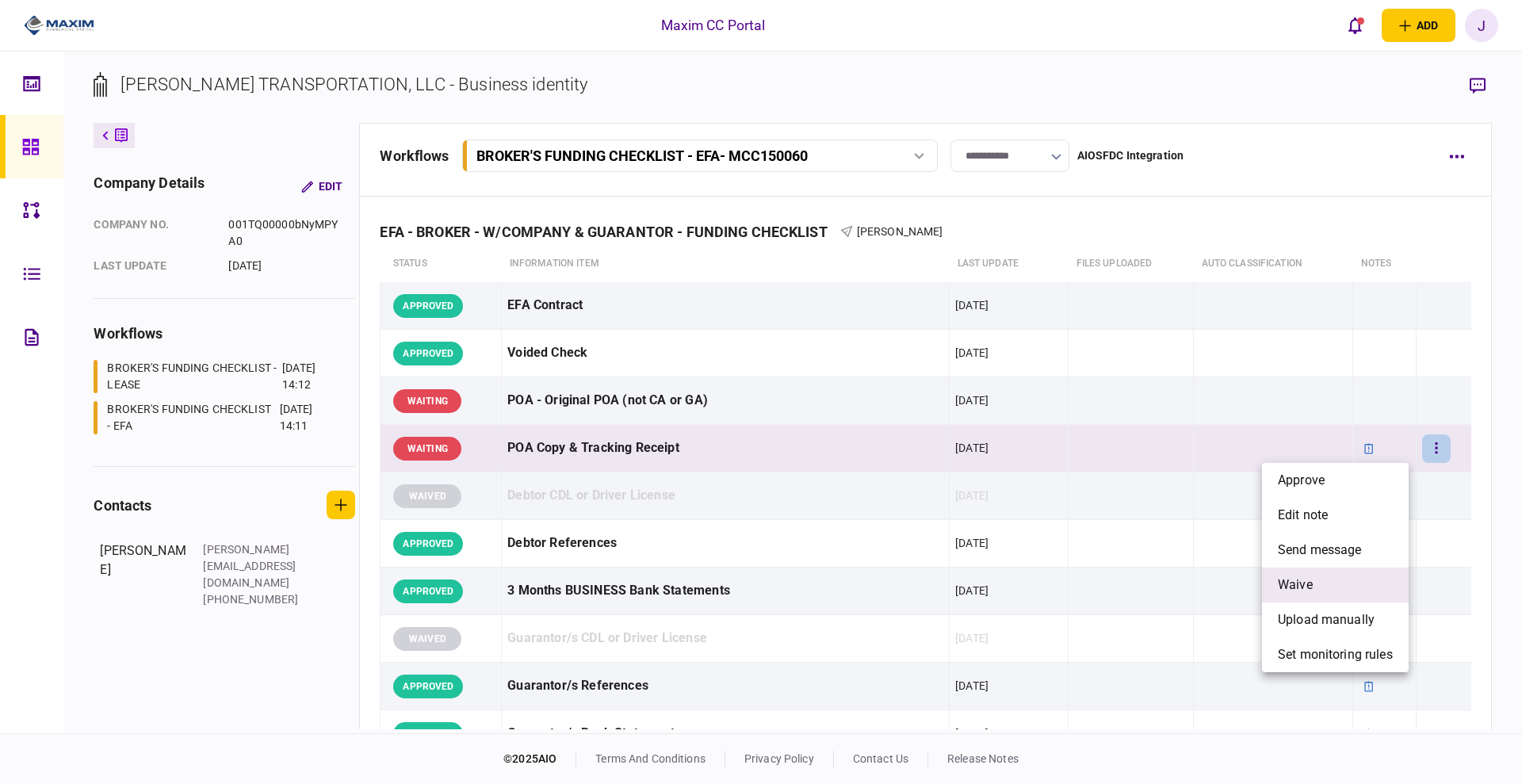
click at [1339, 568] on li "waive" at bounding box center [1335, 584] width 146 height 35
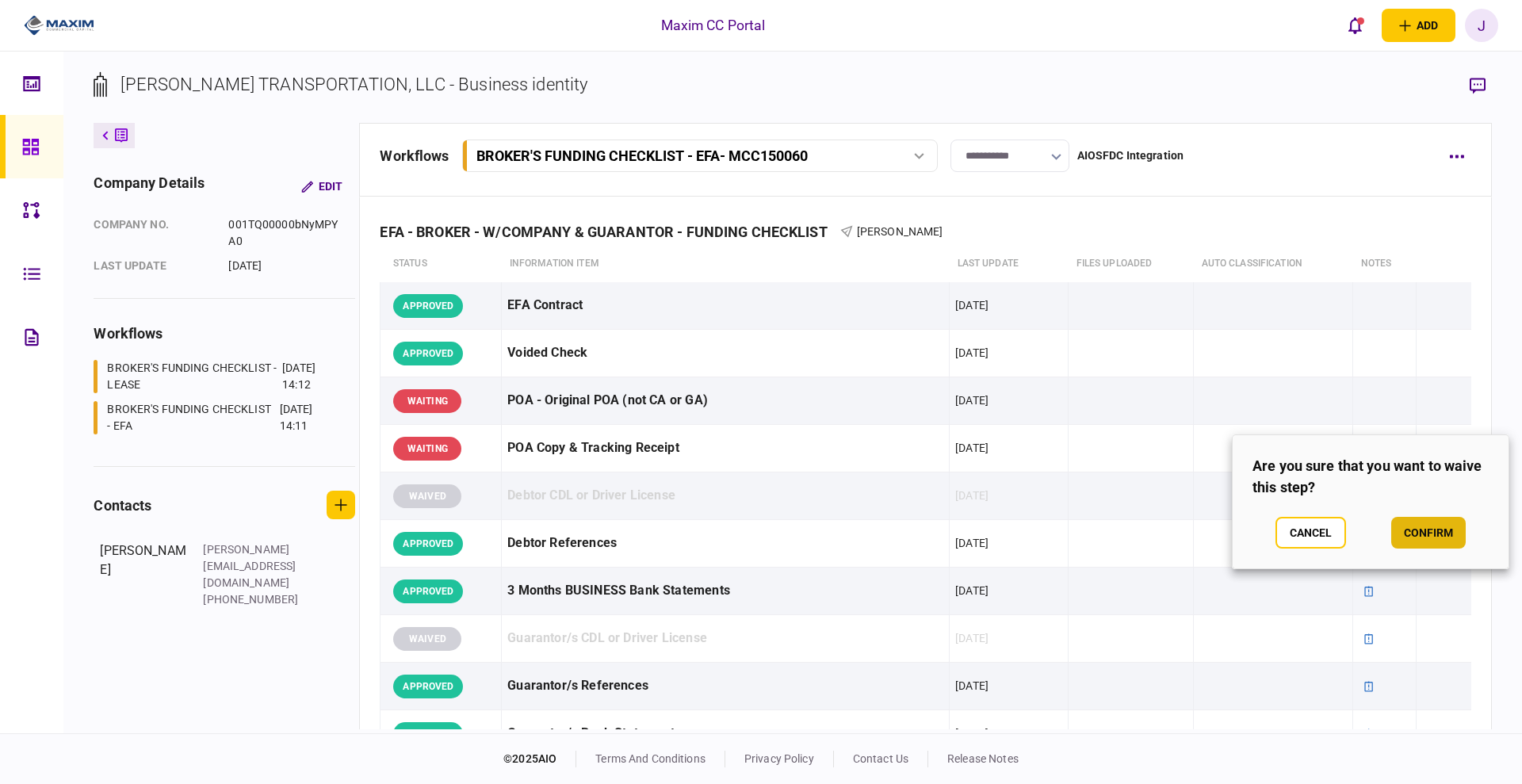
click at [1413, 533] on button "confirm" at bounding box center [1428, 533] width 75 height 32
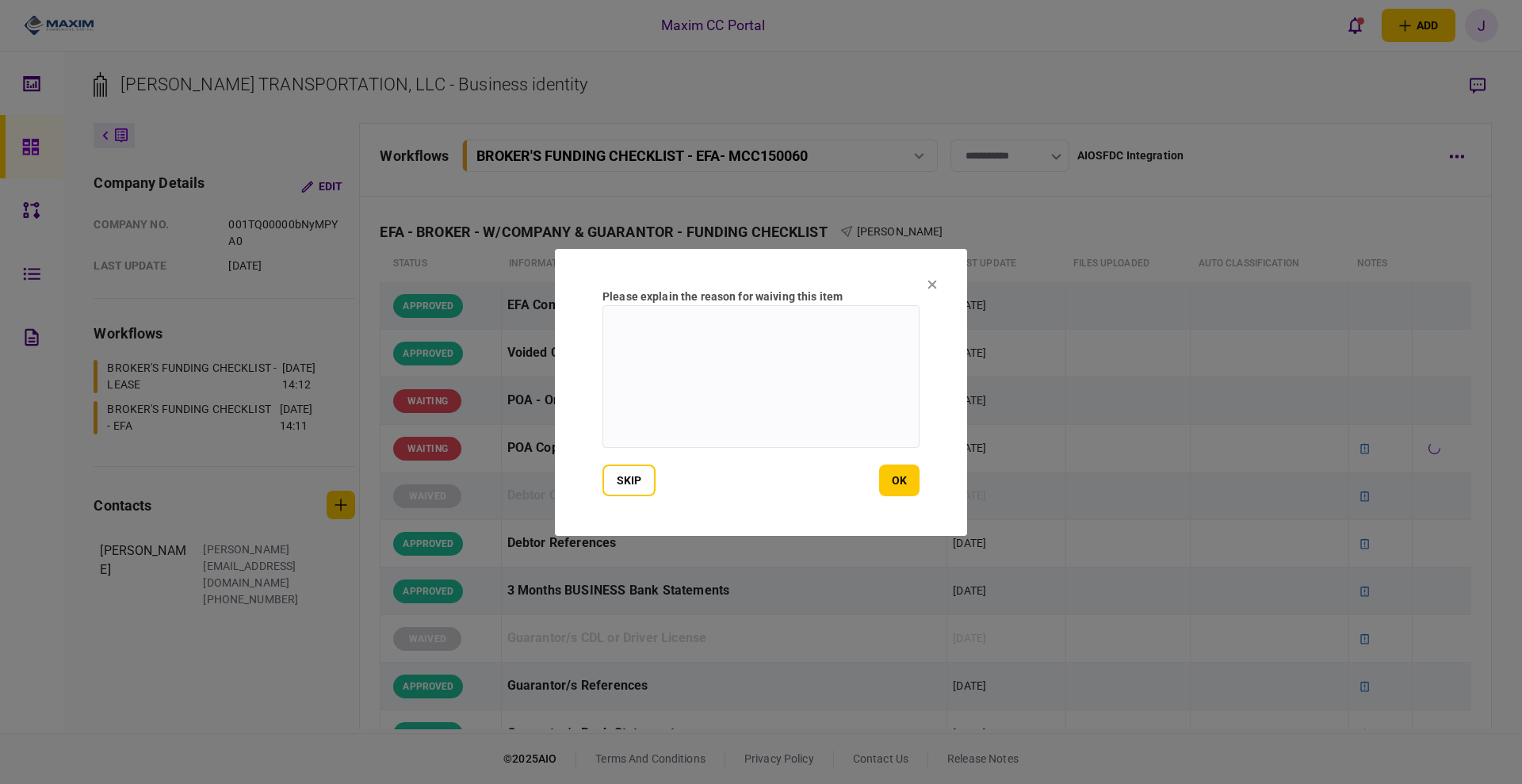
drag, startPoint x: 785, startPoint y: 384, endPoint x: 796, endPoint y: 386, distance: 11.2
click at [787, 384] on textarea at bounding box center [761, 376] width 317 height 143
paste textarea "**********"
type textarea "**********"
click at [908, 485] on button "ok" at bounding box center [899, 480] width 40 height 32
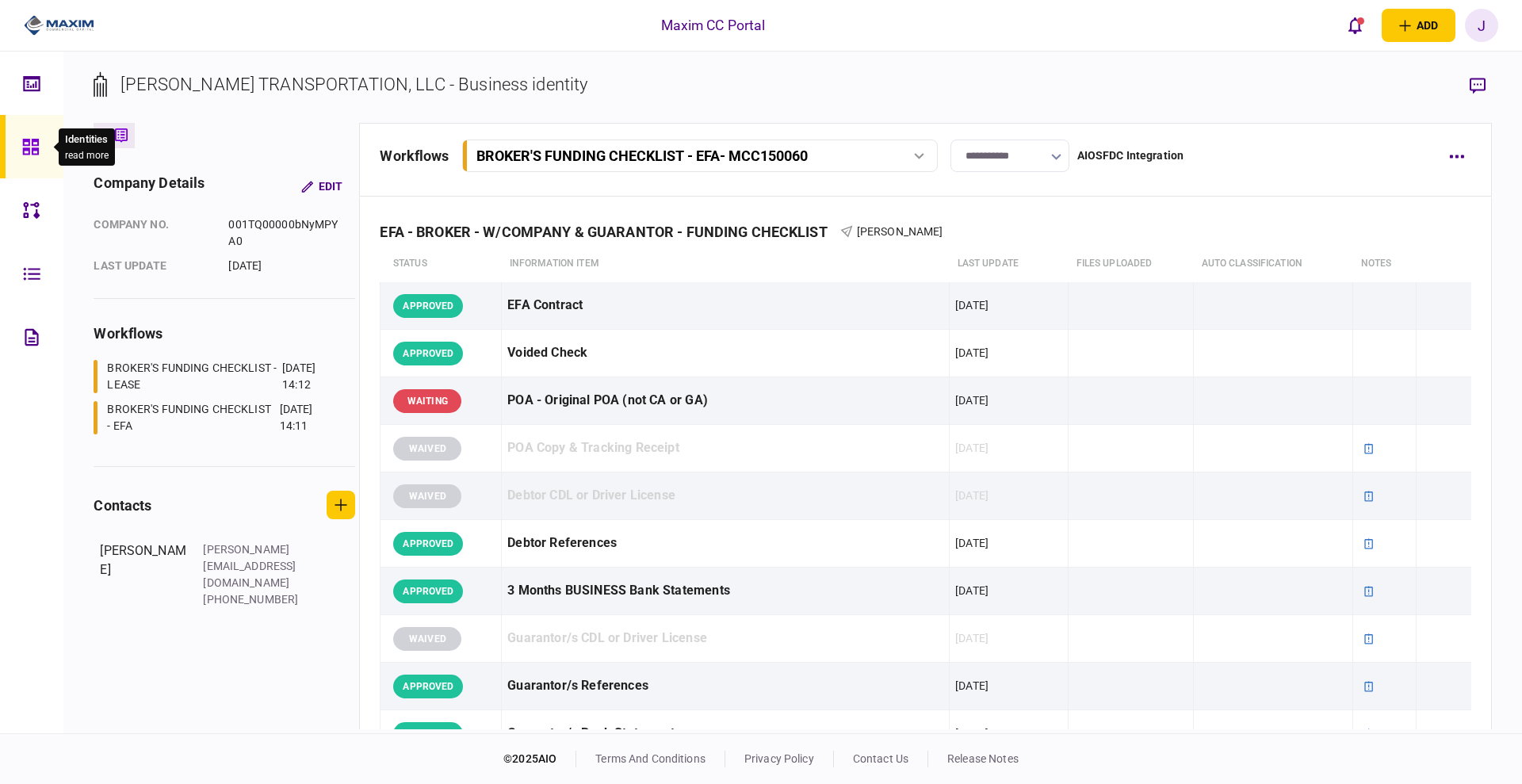
click at [33, 135] on div at bounding box center [35, 146] width 25 height 63
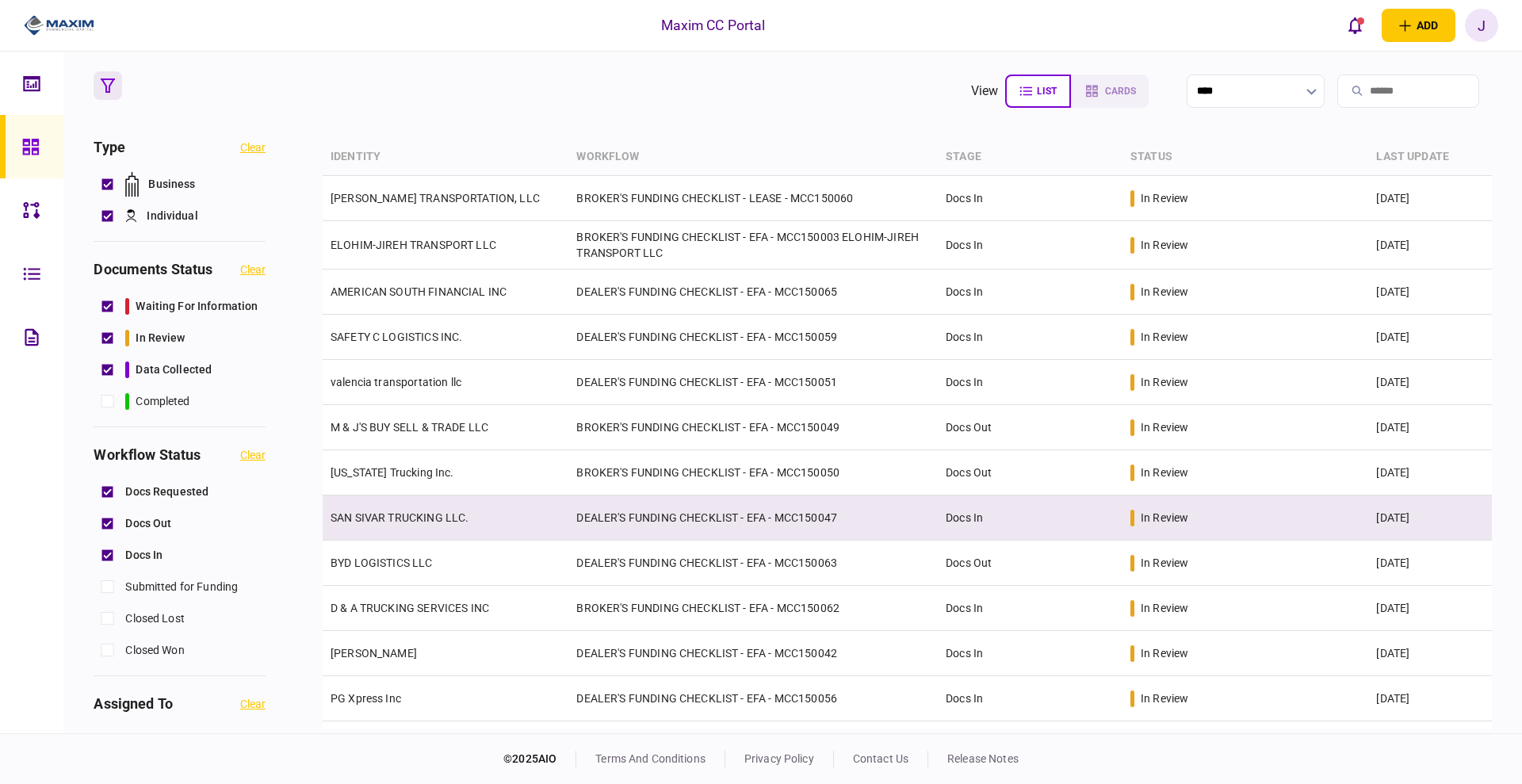
click at [389, 512] on link "SAN SIVAR TRUCKING LLC." at bounding box center [400, 517] width 138 height 12
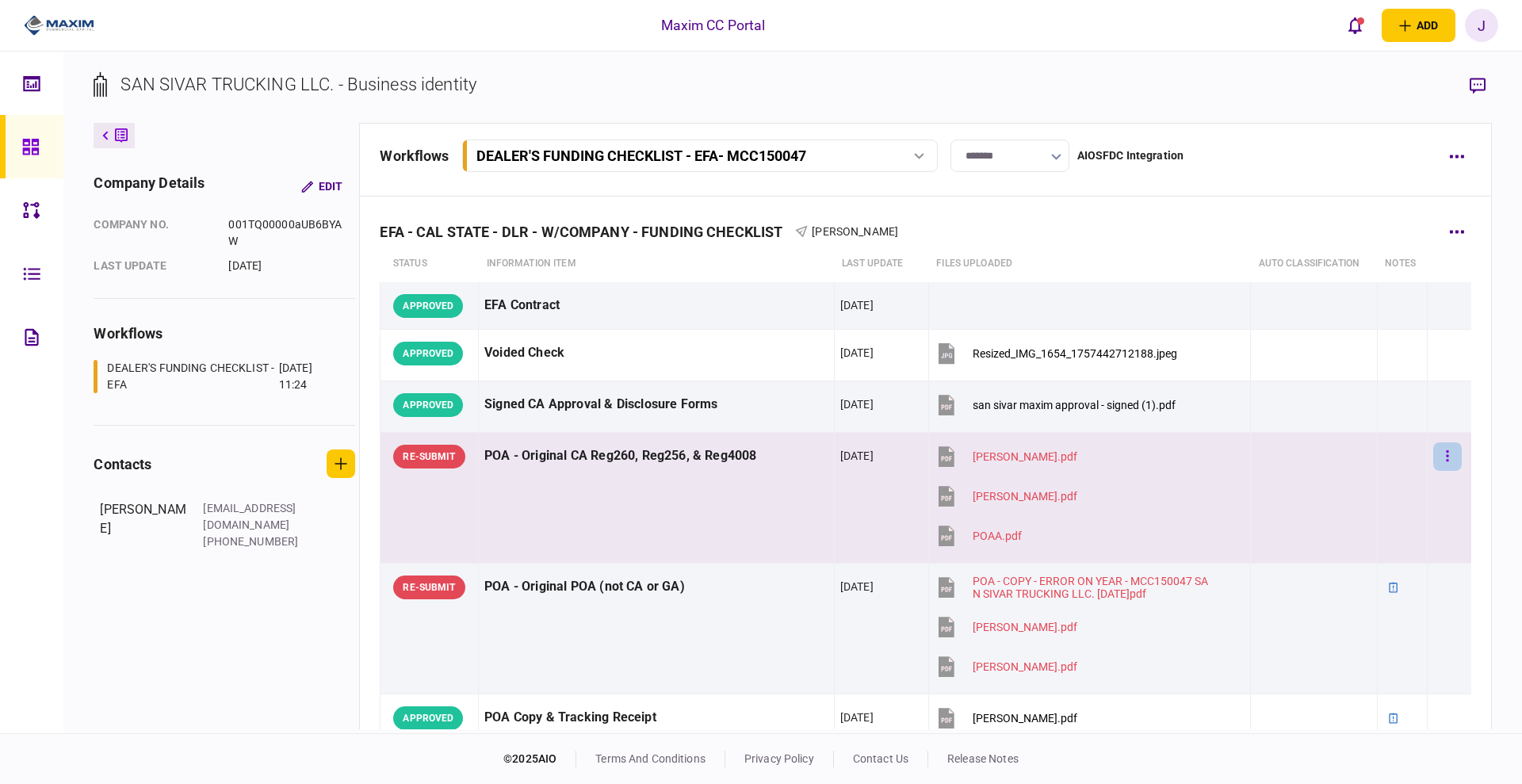
click at [1433, 454] on button "button" at bounding box center [1447, 456] width 29 height 29
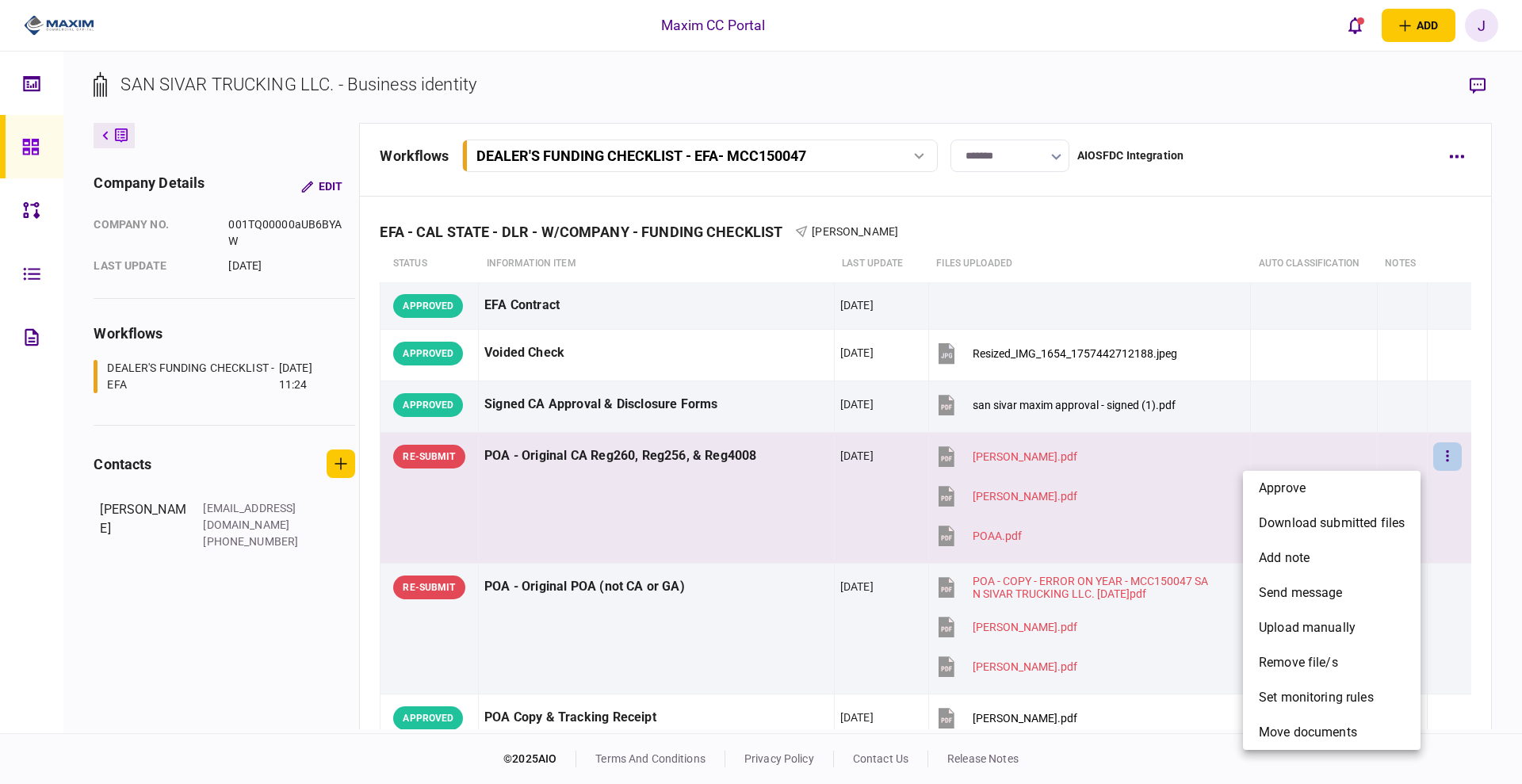
click at [209, 134] on div at bounding box center [761, 392] width 1522 height 784
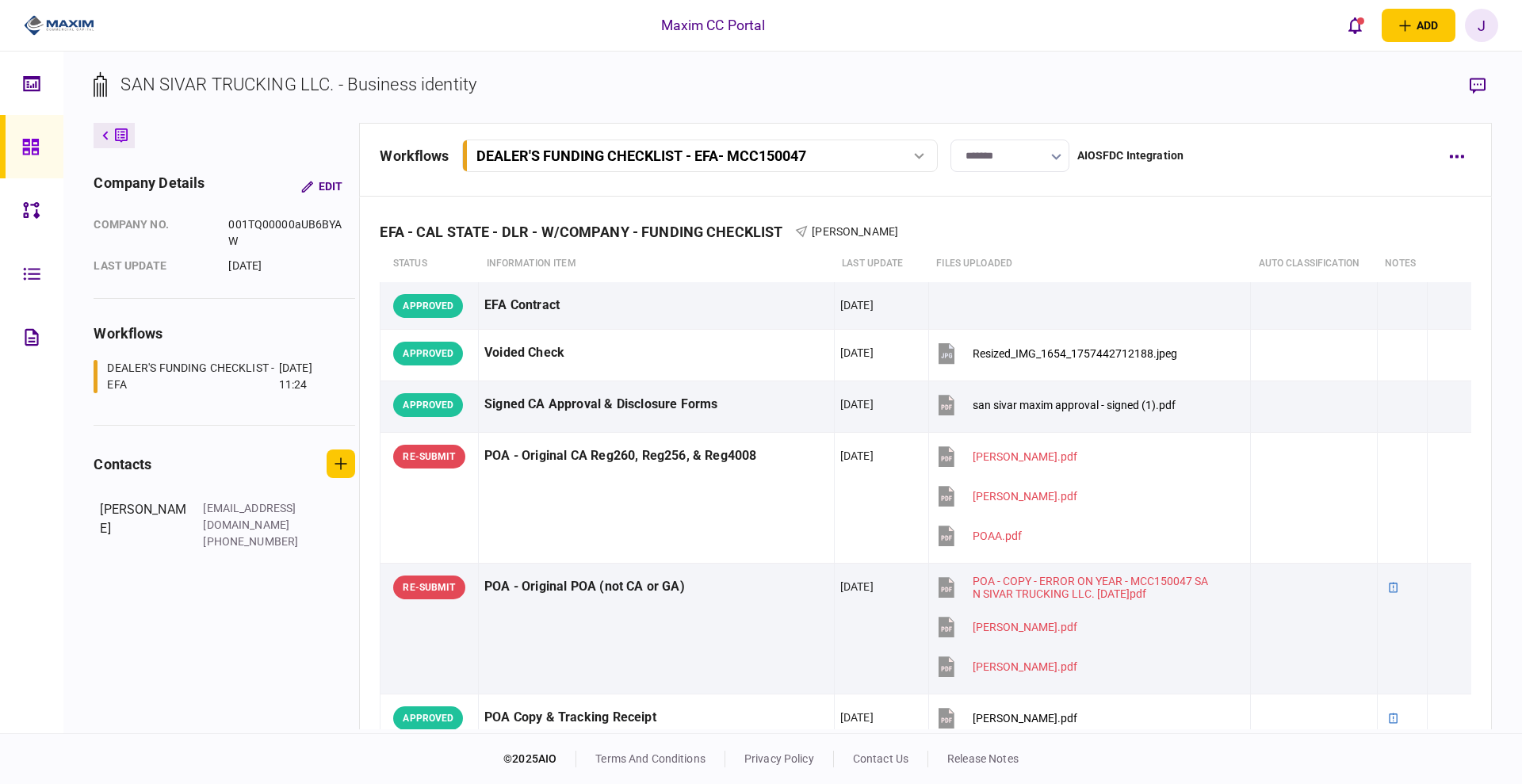
click at [48, 137] on link at bounding box center [31, 146] width 63 height 63
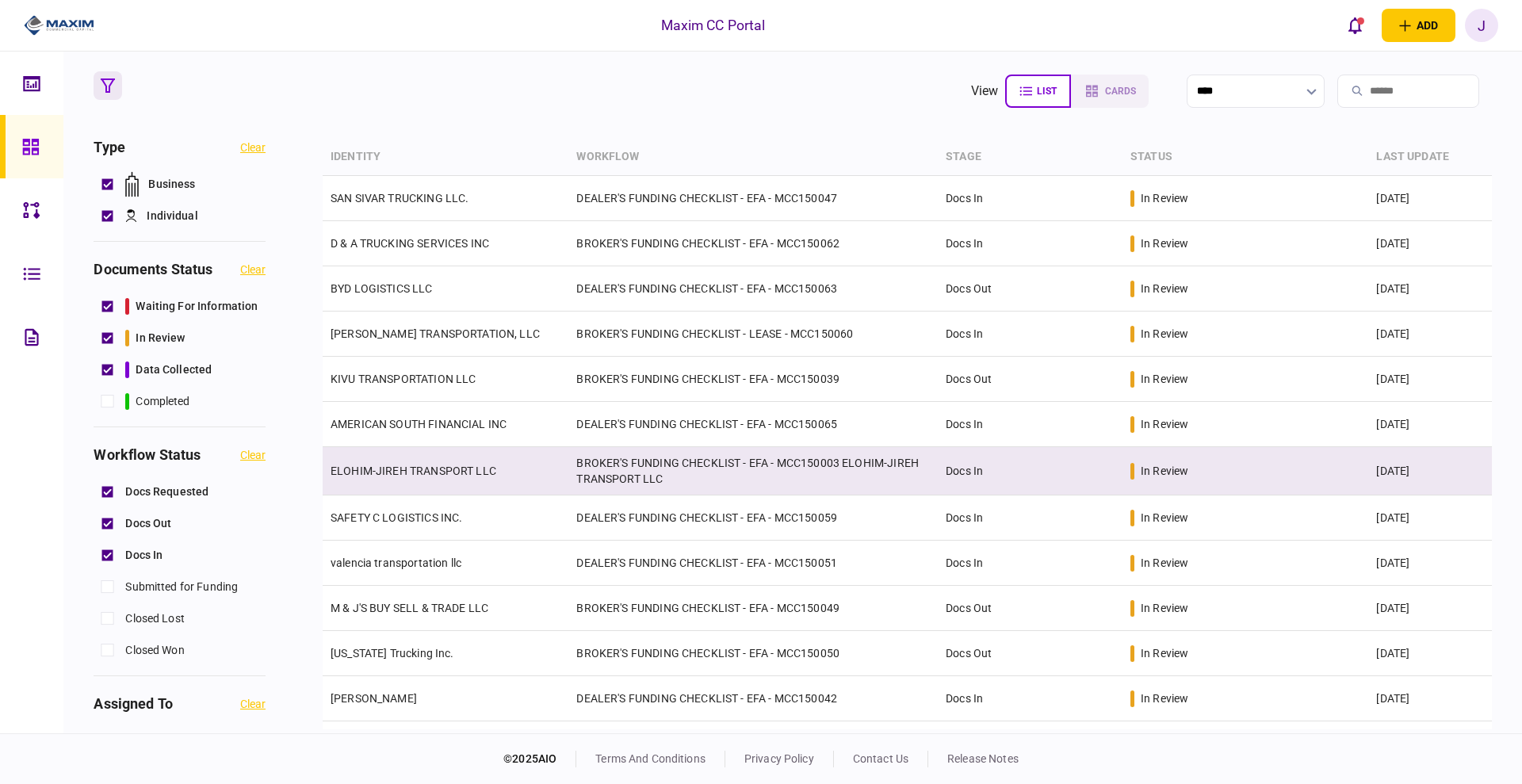
click at [391, 452] on td "ELOHIM-JIREH TRANSPORT LLC" at bounding box center [445, 471] width 246 height 48
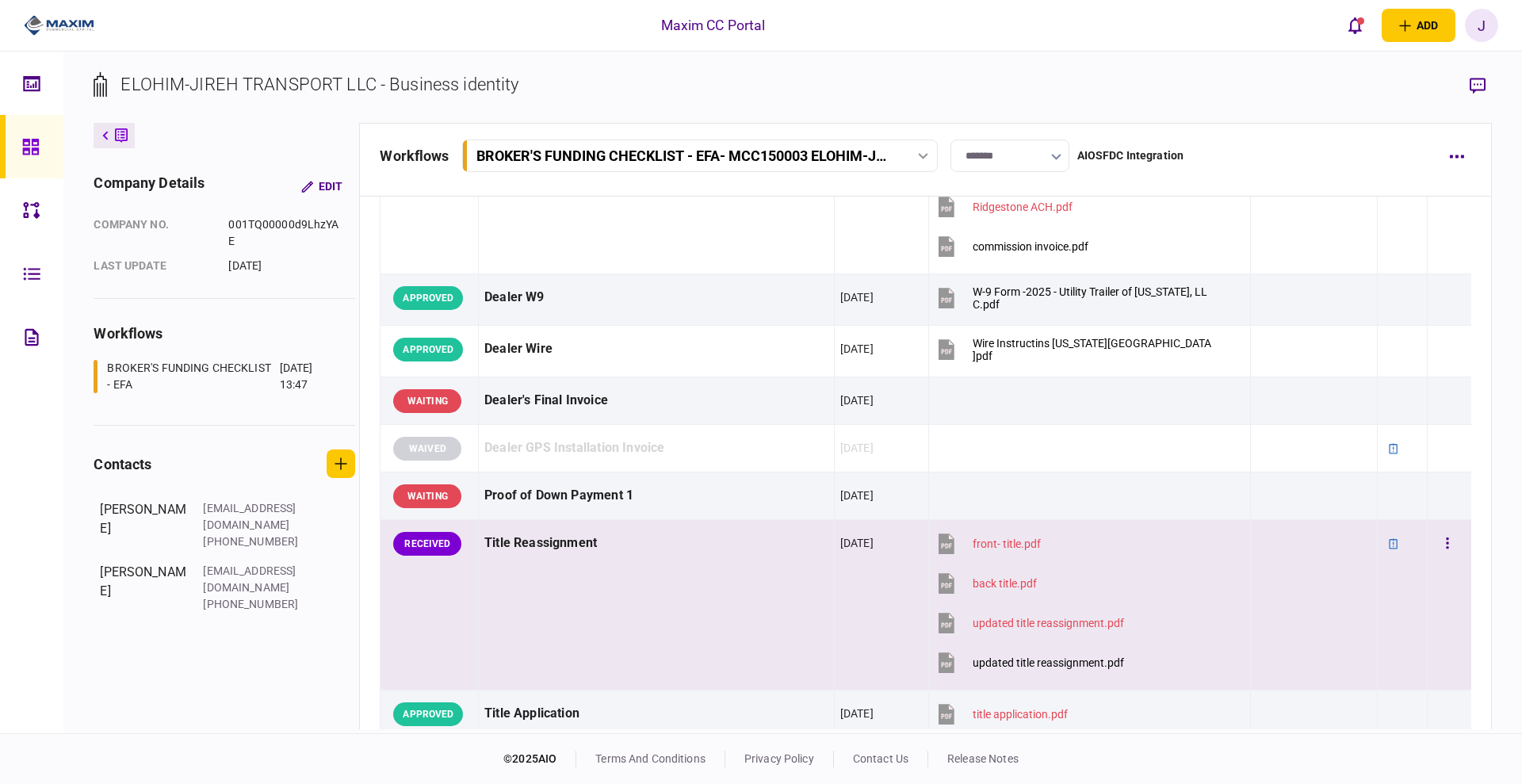
scroll to position [1090, 0]
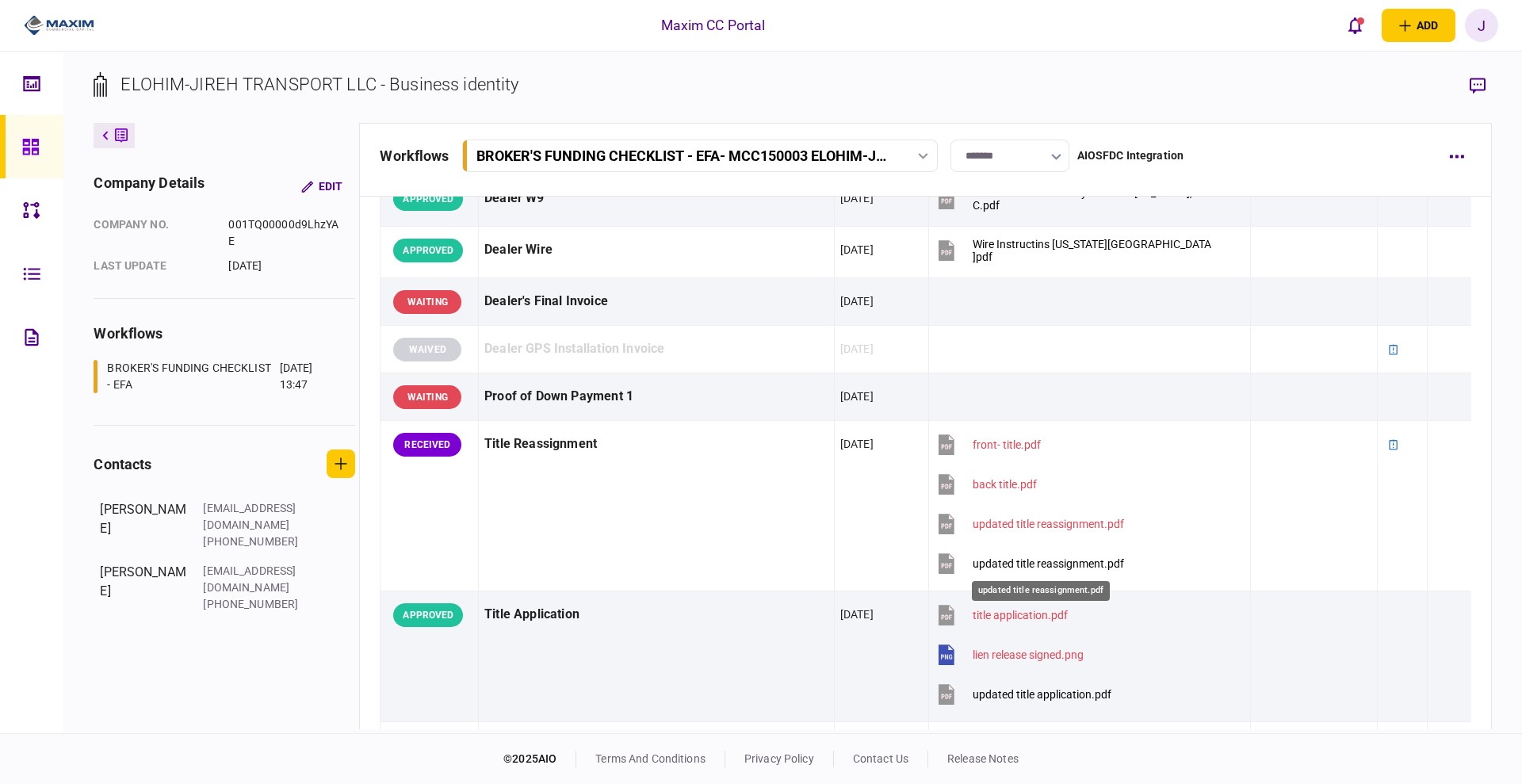
click at [1043, 570] on div "updated title reassignment.pdf" at bounding box center [1041, 586] width 141 height 33
click at [1124, 21] on div "Maxim CC Portal add business identity individual identity J J Juan Guevara juan…" at bounding box center [761, 25] width 1522 height 51
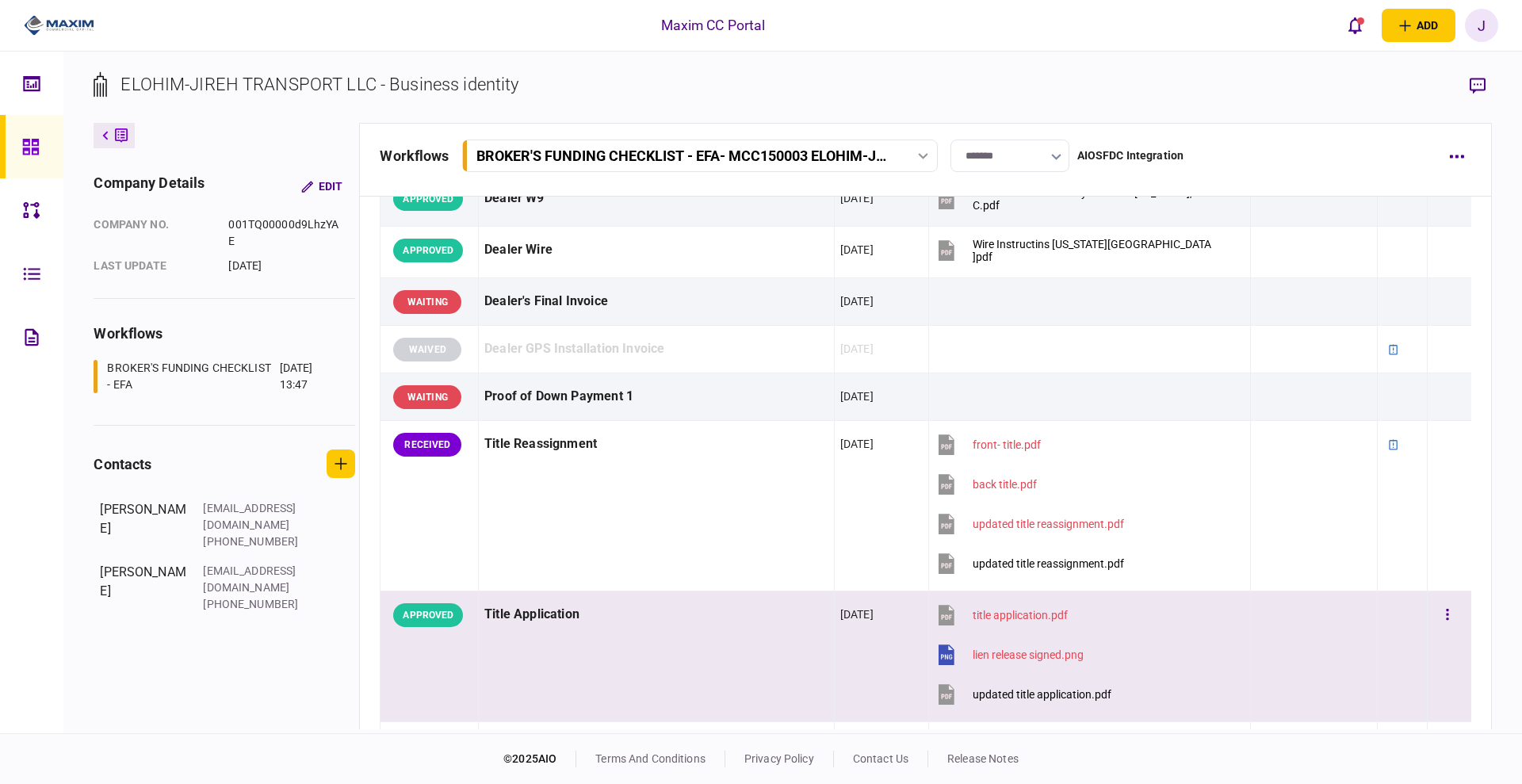
click at [1050, 694] on div "updated title application.pdf" at bounding box center [1042, 694] width 139 height 12
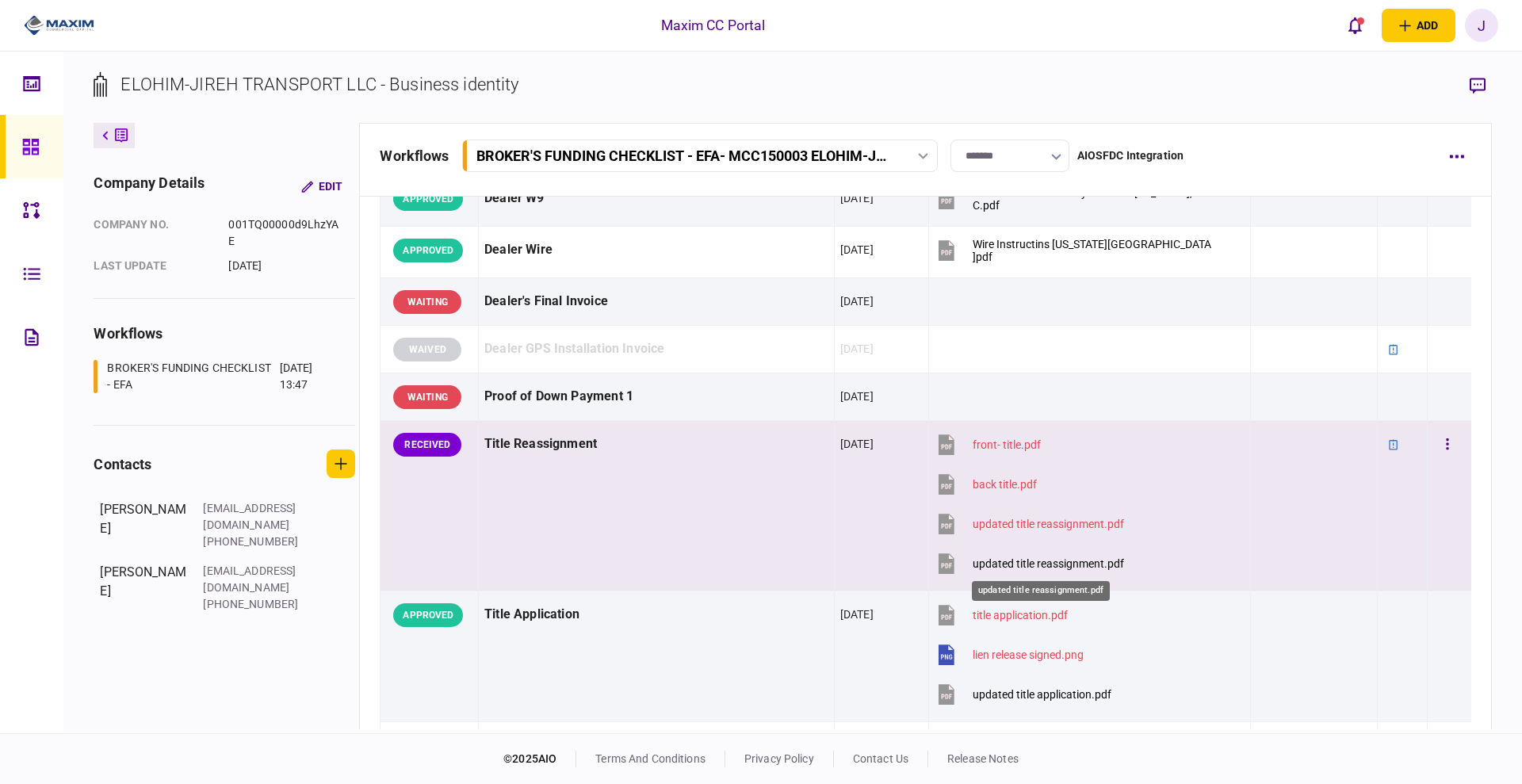
click at [984, 559] on div "updated title reassignment.pdf" at bounding box center [1048, 563] width 151 height 12
click at [1057, 518] on div "updated title reassignment.pdf" at bounding box center [1048, 523] width 151 height 12
click at [1433, 444] on button "button" at bounding box center [1447, 445] width 29 height 29
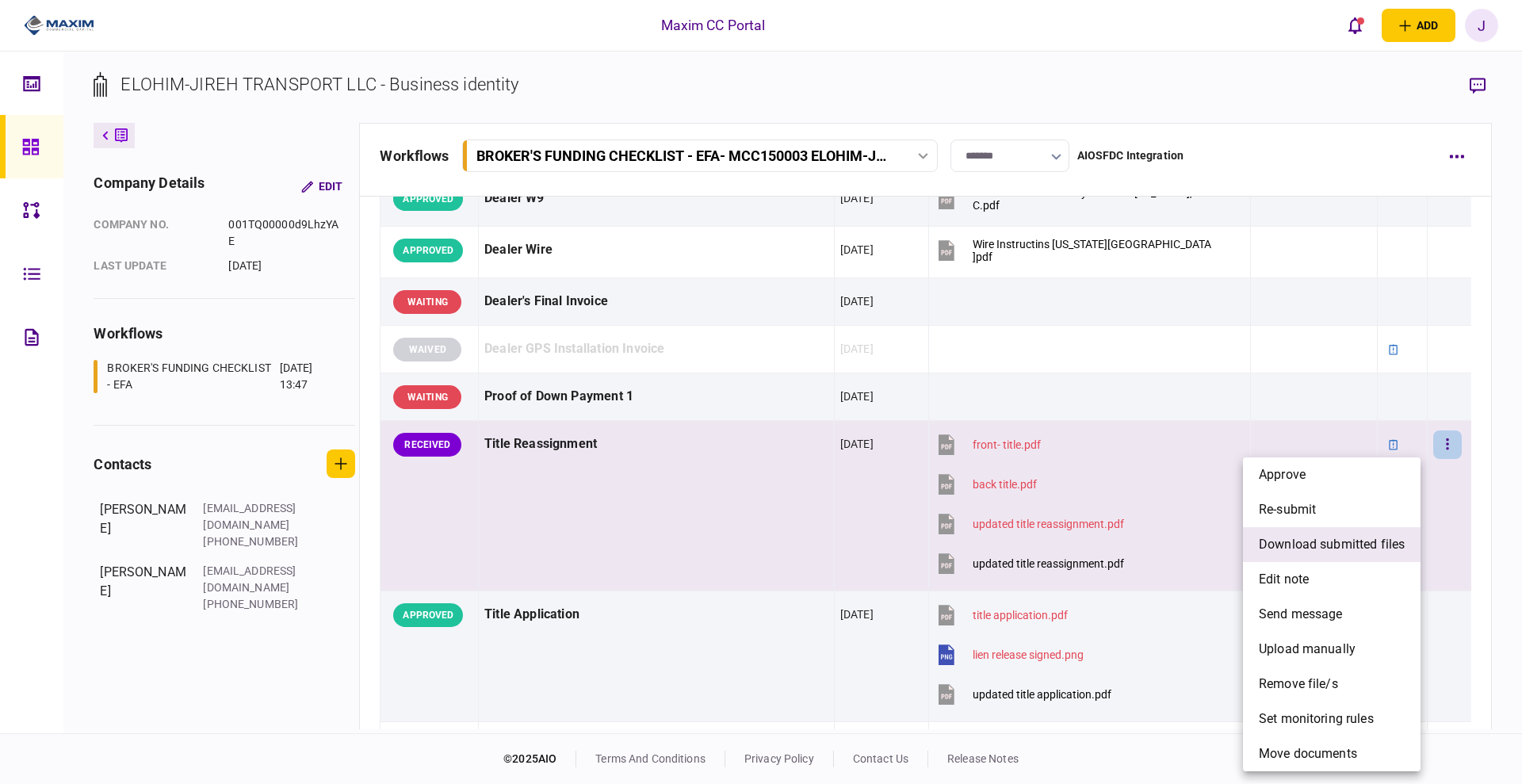
click at [1361, 548] on span "download submitted files" at bounding box center [1331, 544] width 146 height 19
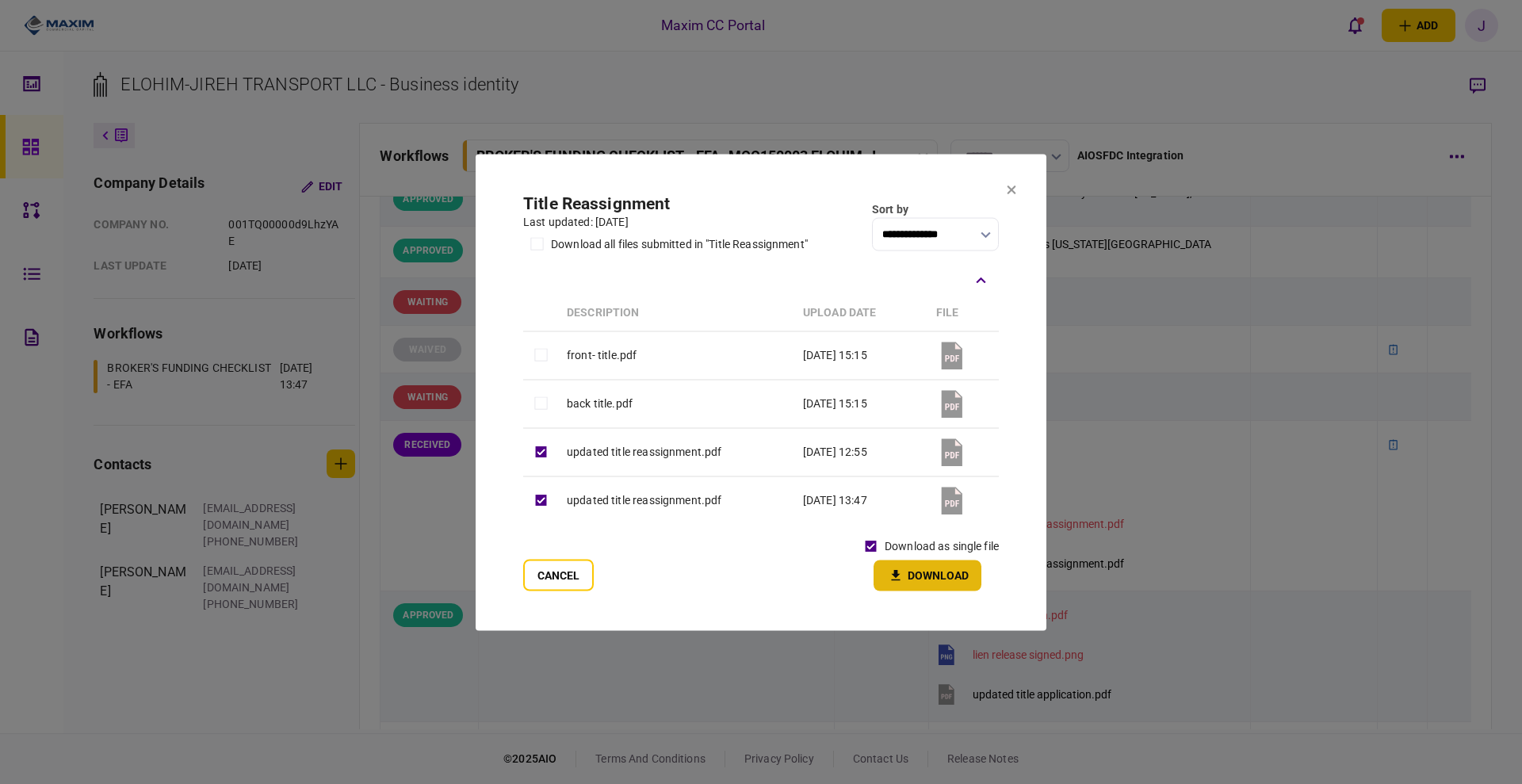
click at [907, 581] on button "Download" at bounding box center [928, 575] width 108 height 31
click at [1011, 178] on section "**********" at bounding box center [761, 391] width 571 height 476
click at [1013, 187] on icon at bounding box center [1011, 190] width 9 height 9
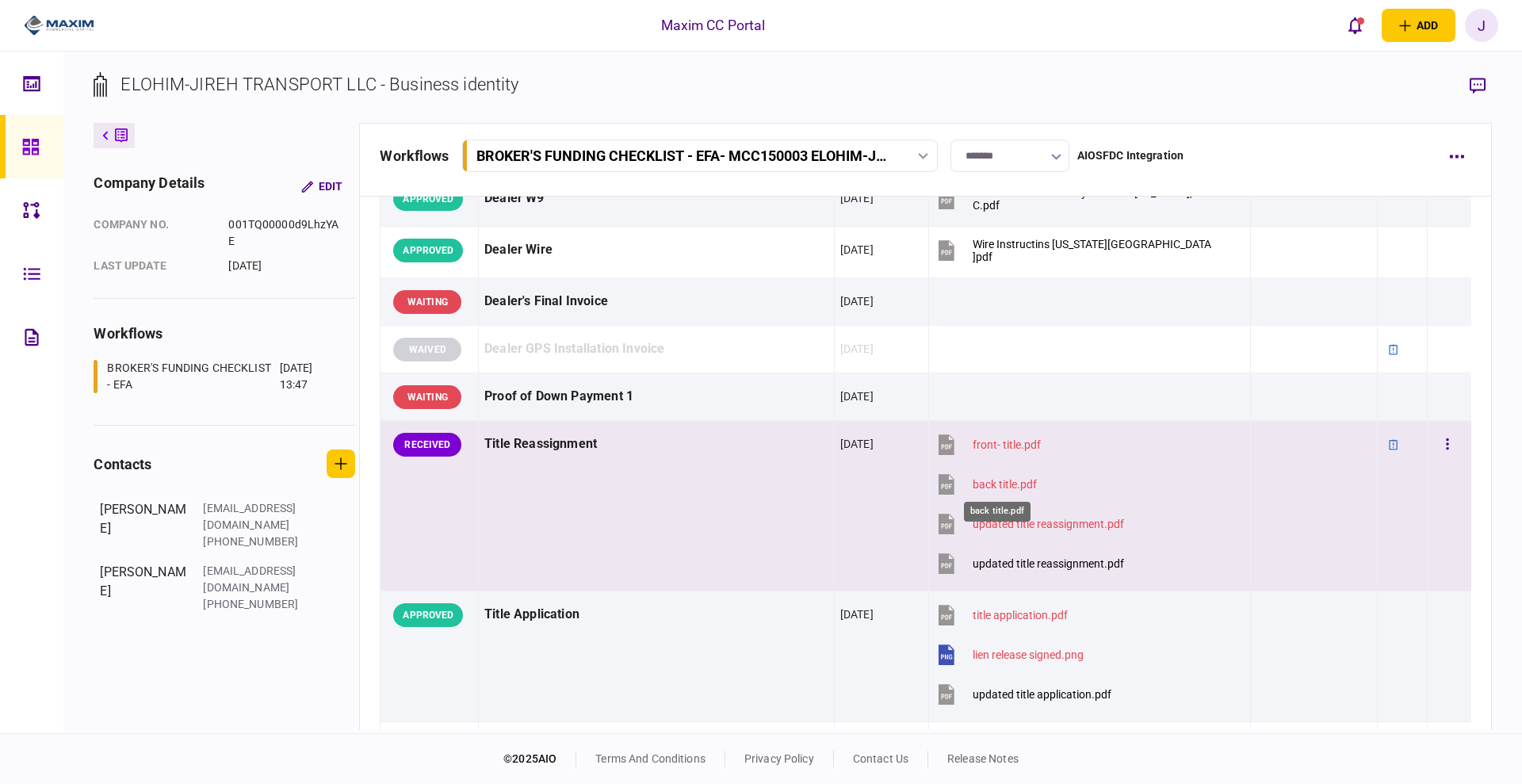
click at [986, 480] on div "back title.pdf" at bounding box center [1005, 483] width 64 height 12
click at [1447, 447] on icon "button" at bounding box center [1448, 443] width 2 height 11
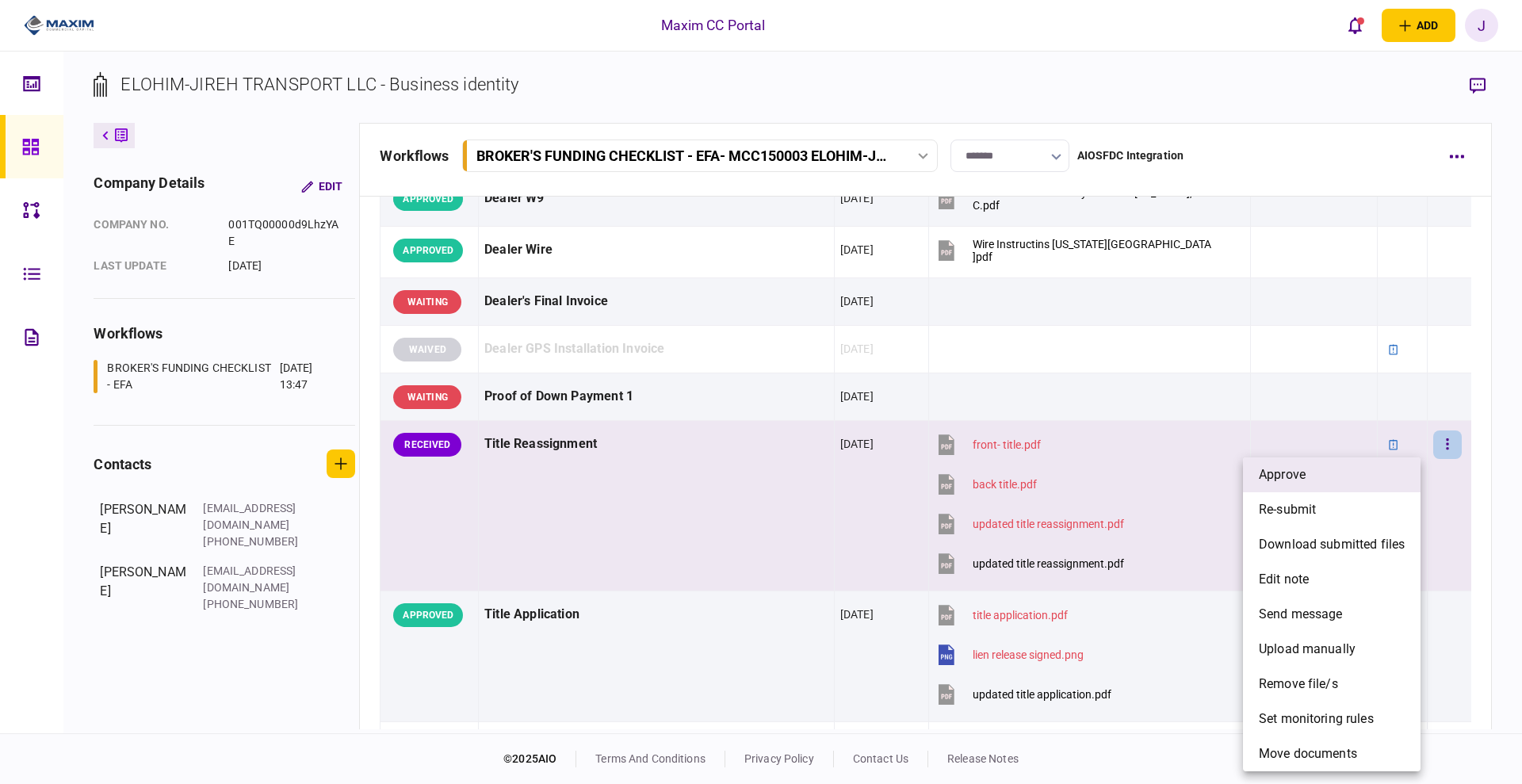
click at [1339, 480] on li "approve" at bounding box center [1332, 474] width 178 height 35
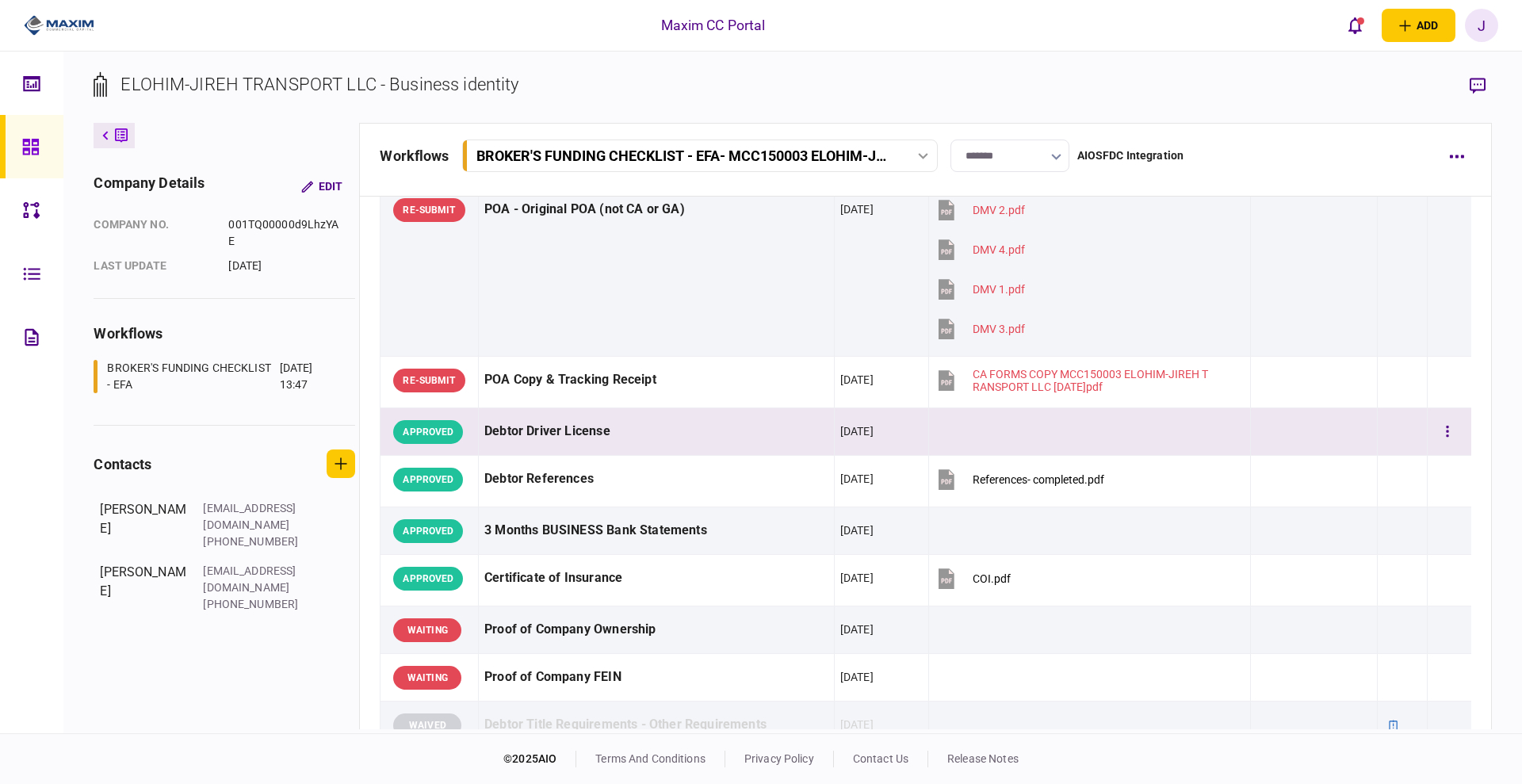
scroll to position [0, 0]
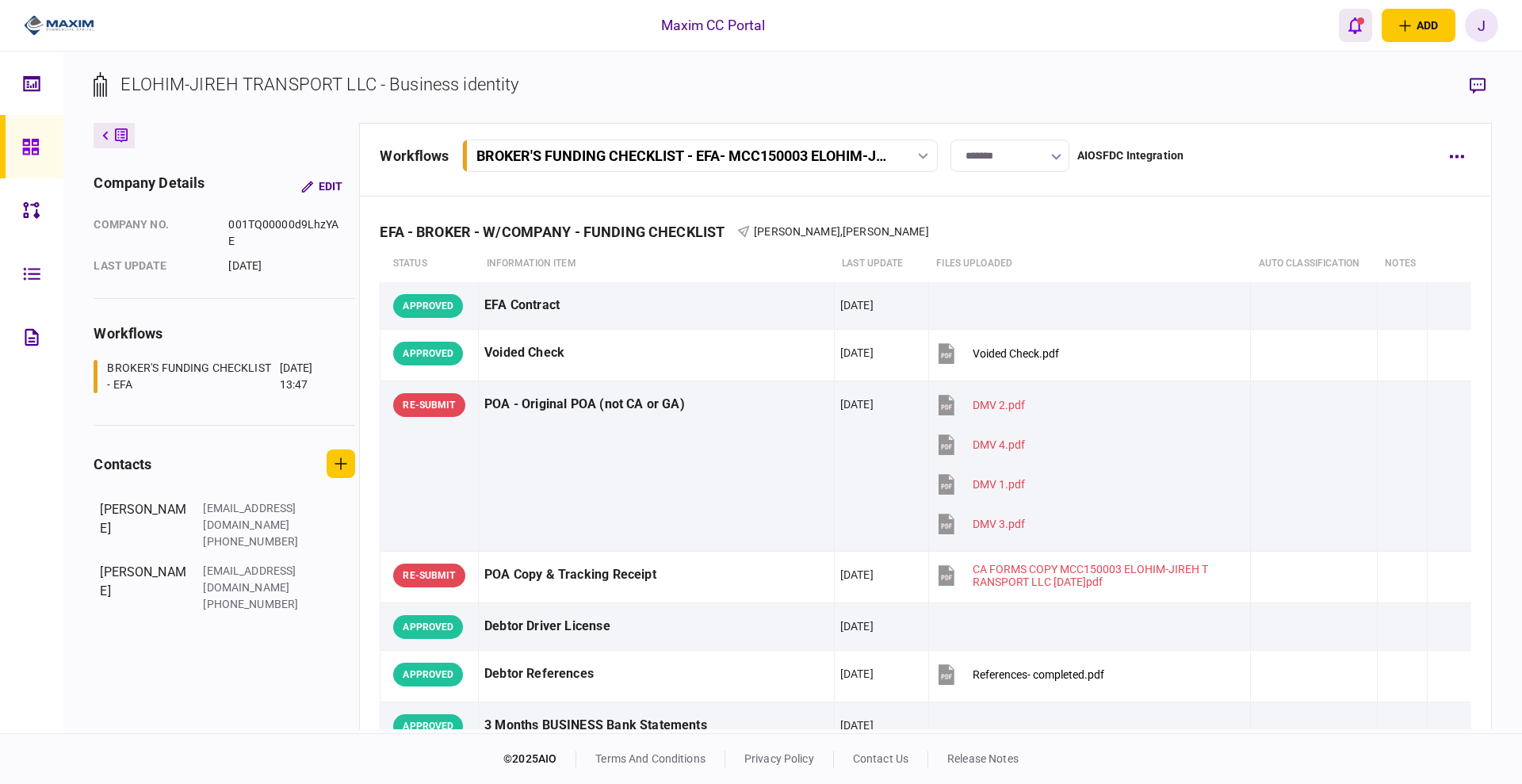
click at [1352, 19] on icon "open notifications list" at bounding box center [1355, 25] width 13 height 17
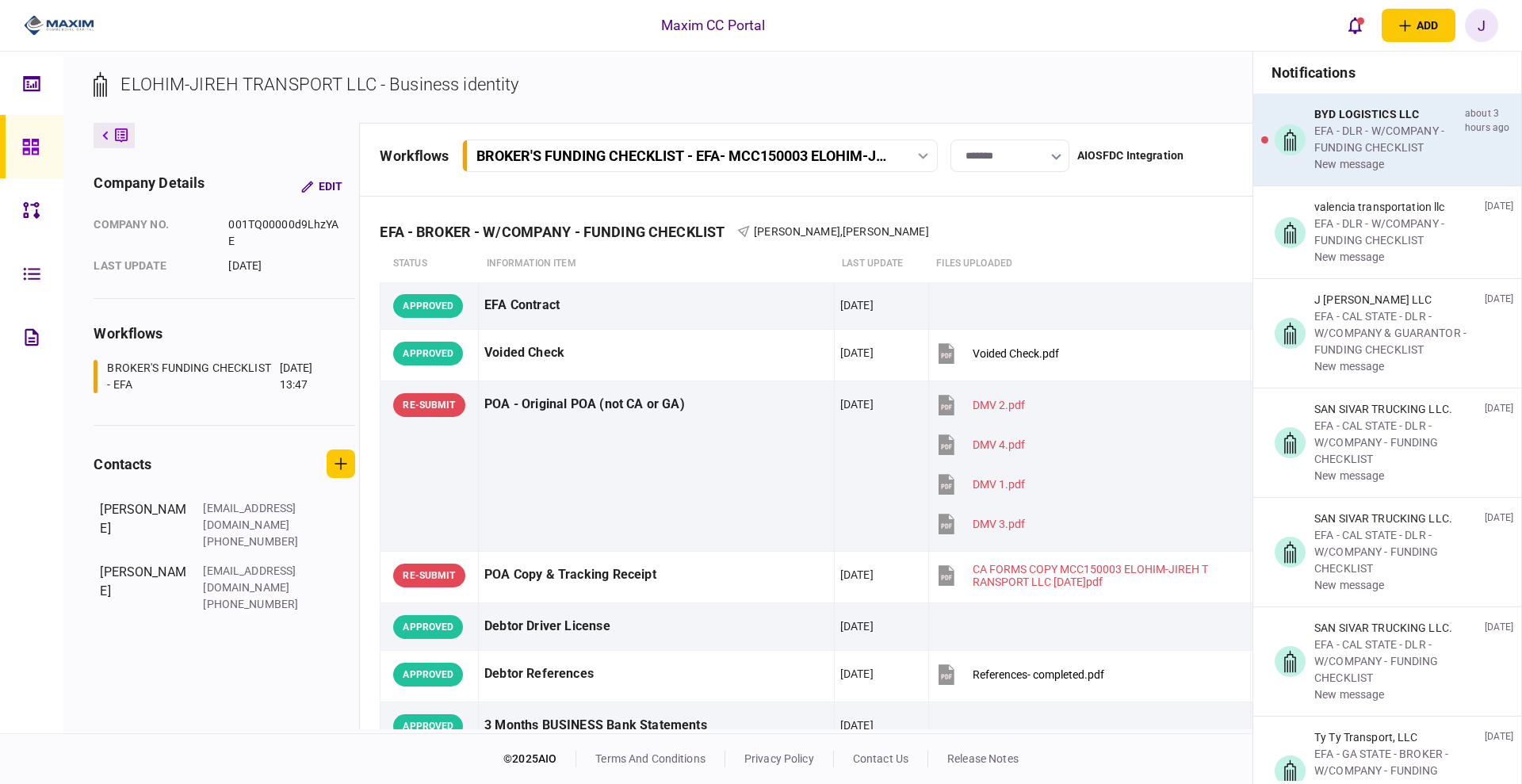
click at [1371, 117] on div "BYD LOGISTICS LLC" at bounding box center [1386, 114] width 144 height 16
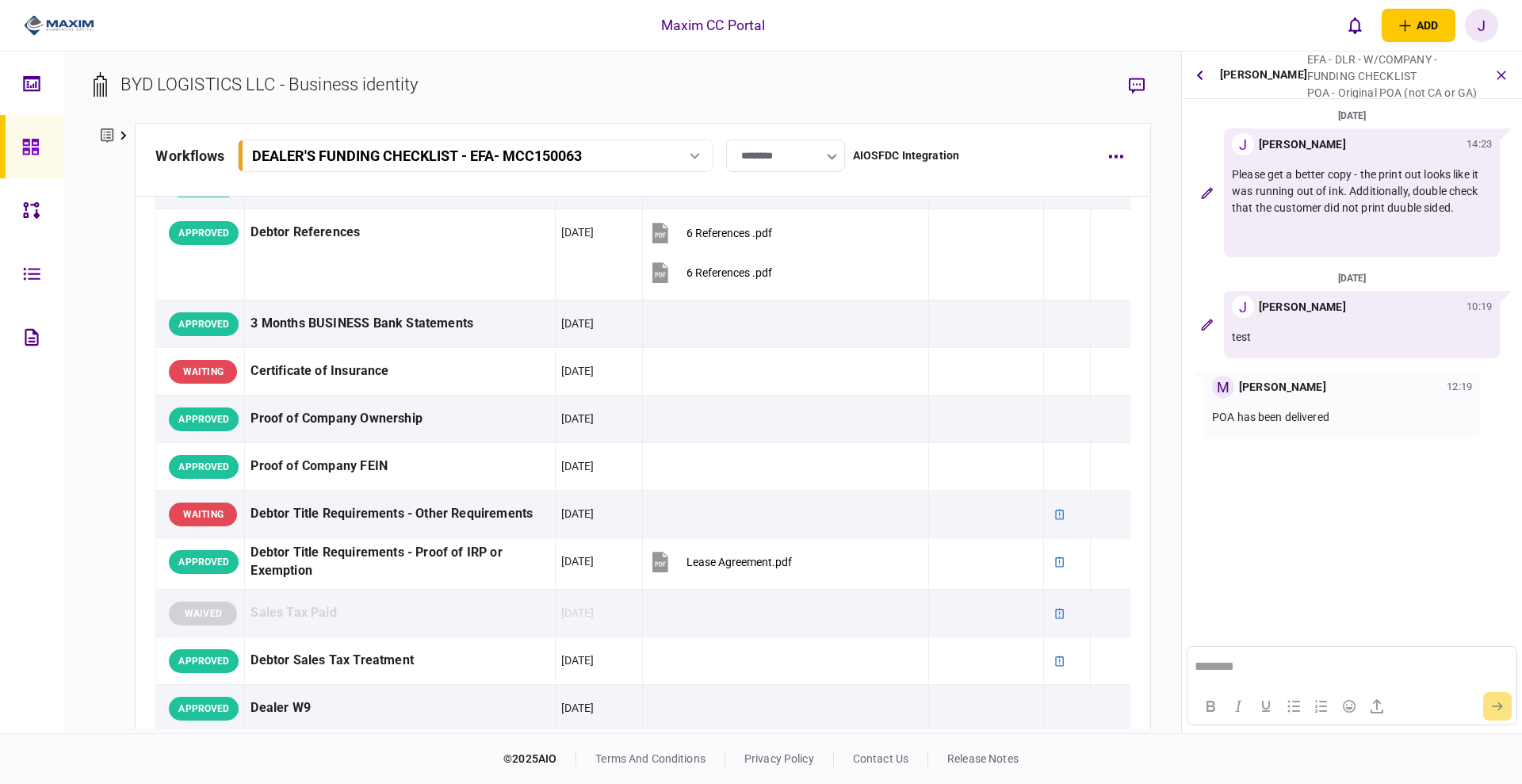
scroll to position [496, 0]
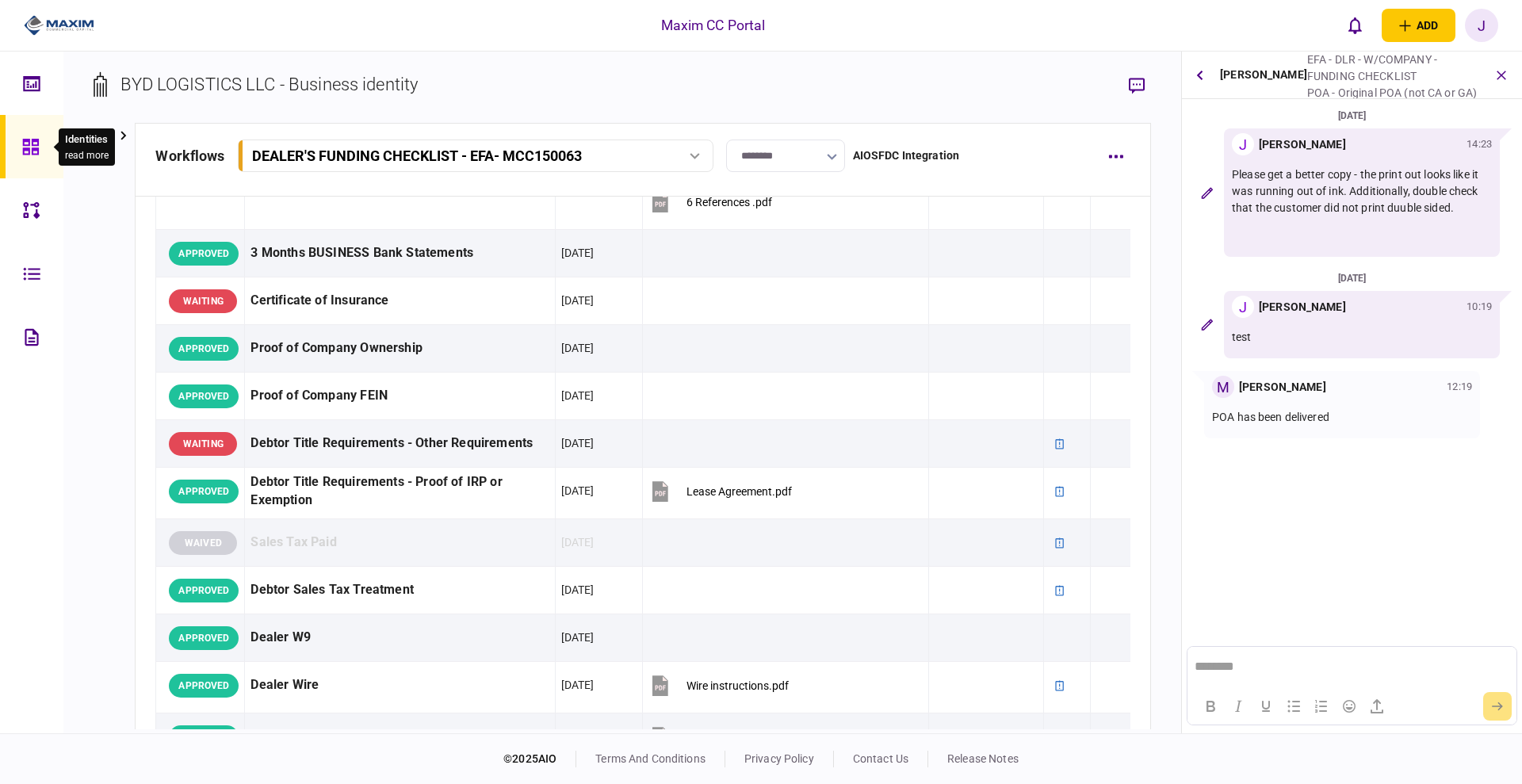
click at [46, 159] on div at bounding box center [35, 146] width 25 height 63
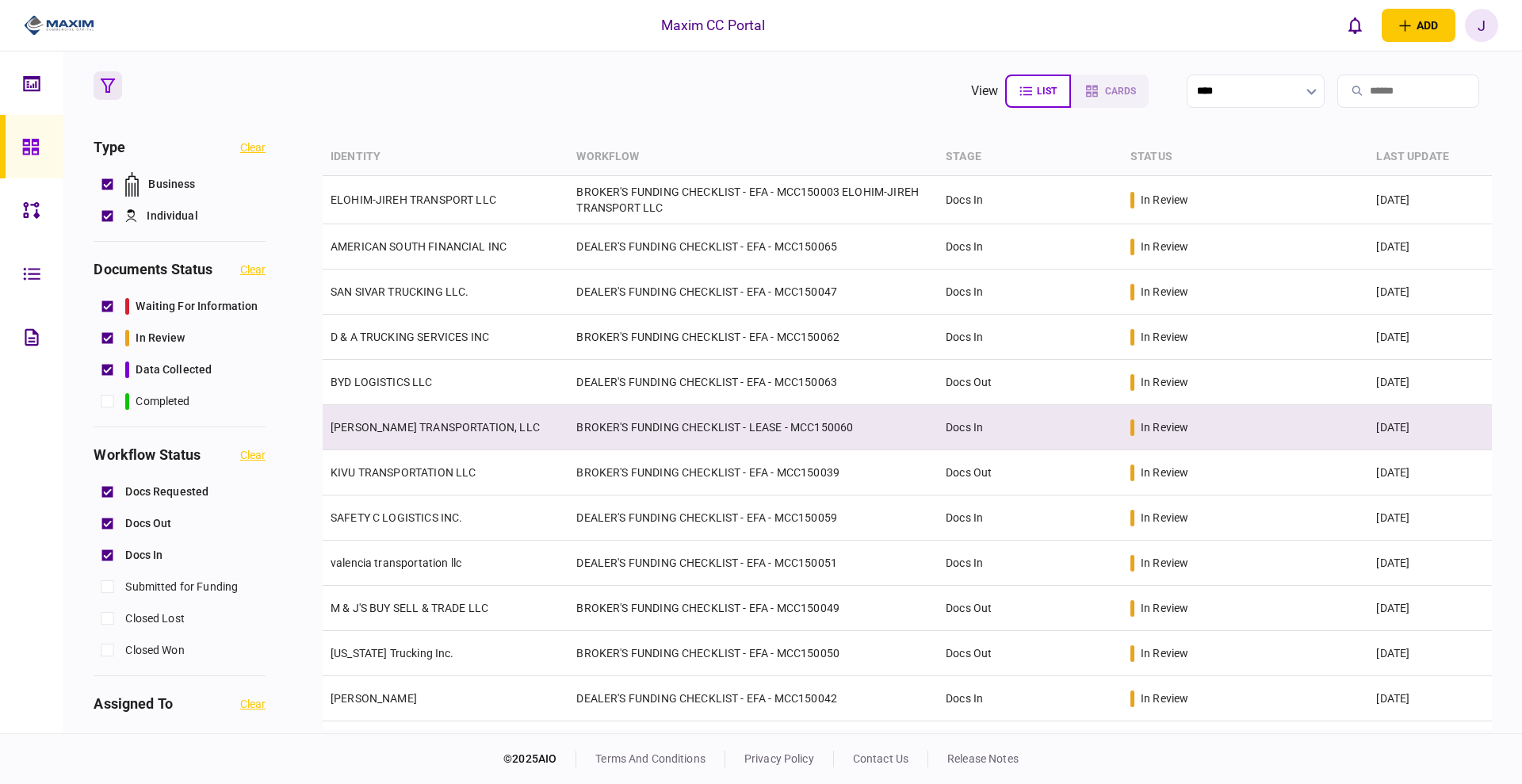
click at [414, 422] on link "KNIGHTEN TRANSPORTATION, LLC" at bounding box center [435, 427] width 210 height 12
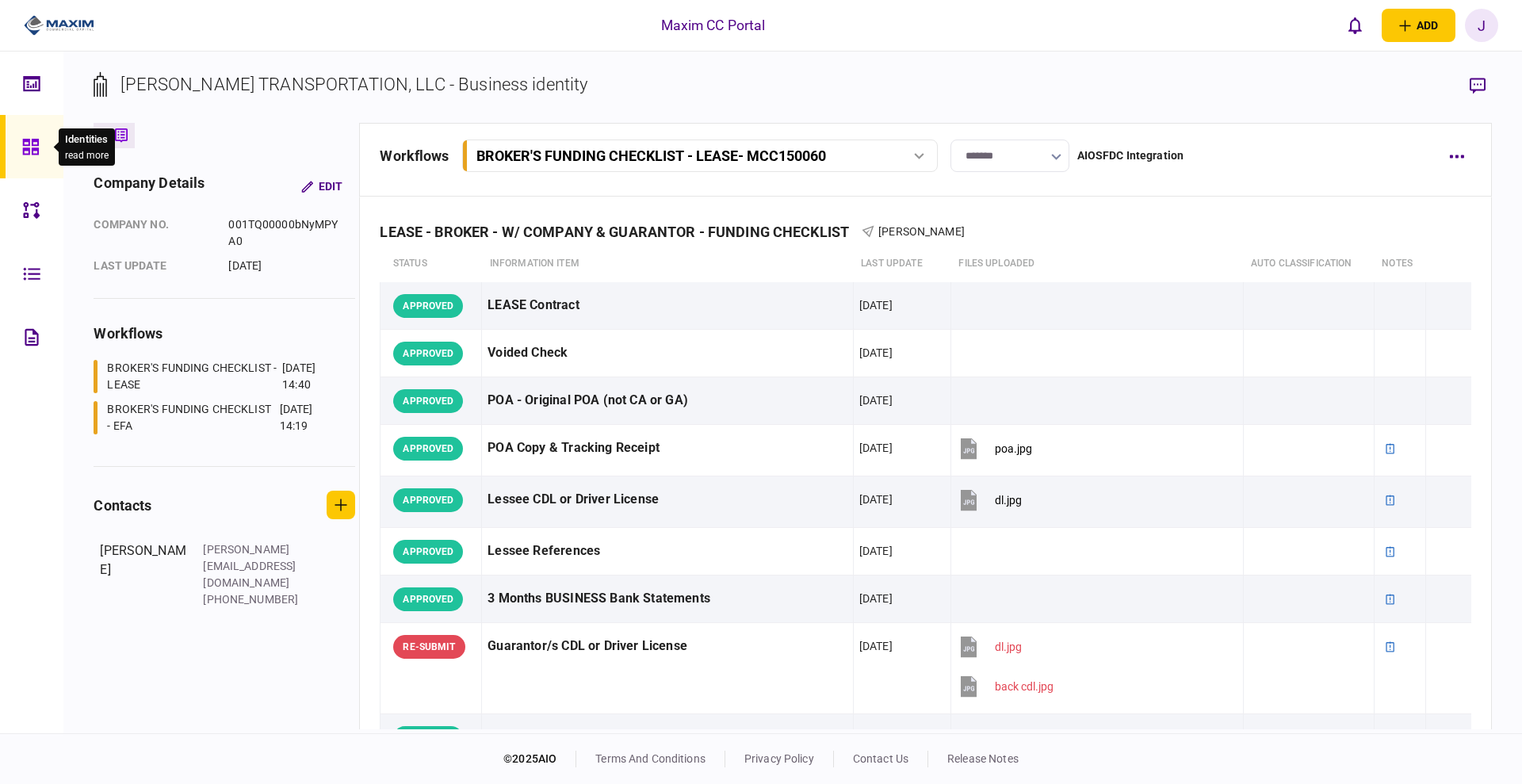
click at [38, 165] on div at bounding box center [35, 146] width 25 height 63
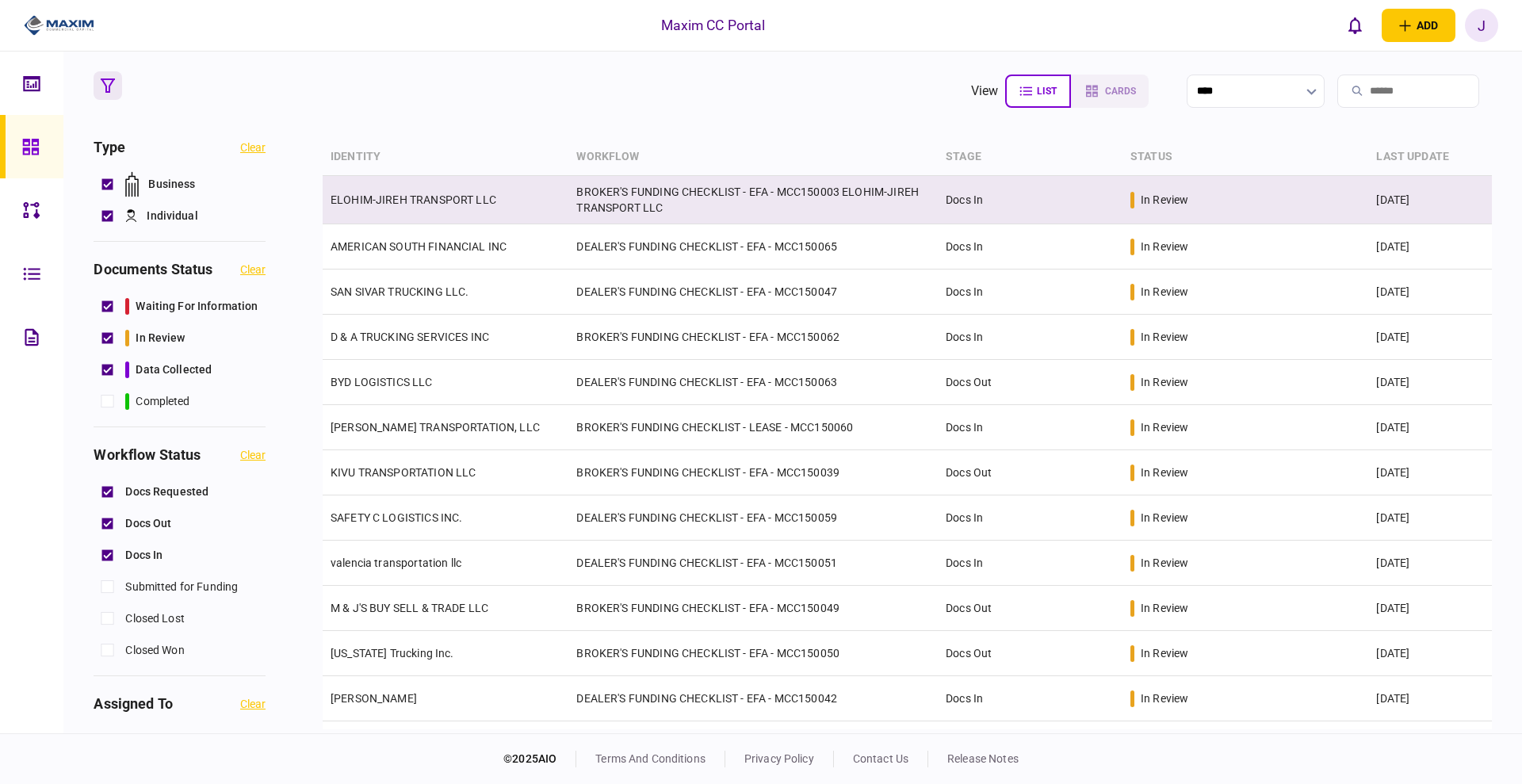
click at [415, 208] on td "ELOHIM-JIREH TRANSPORT LLC" at bounding box center [445, 200] width 246 height 48
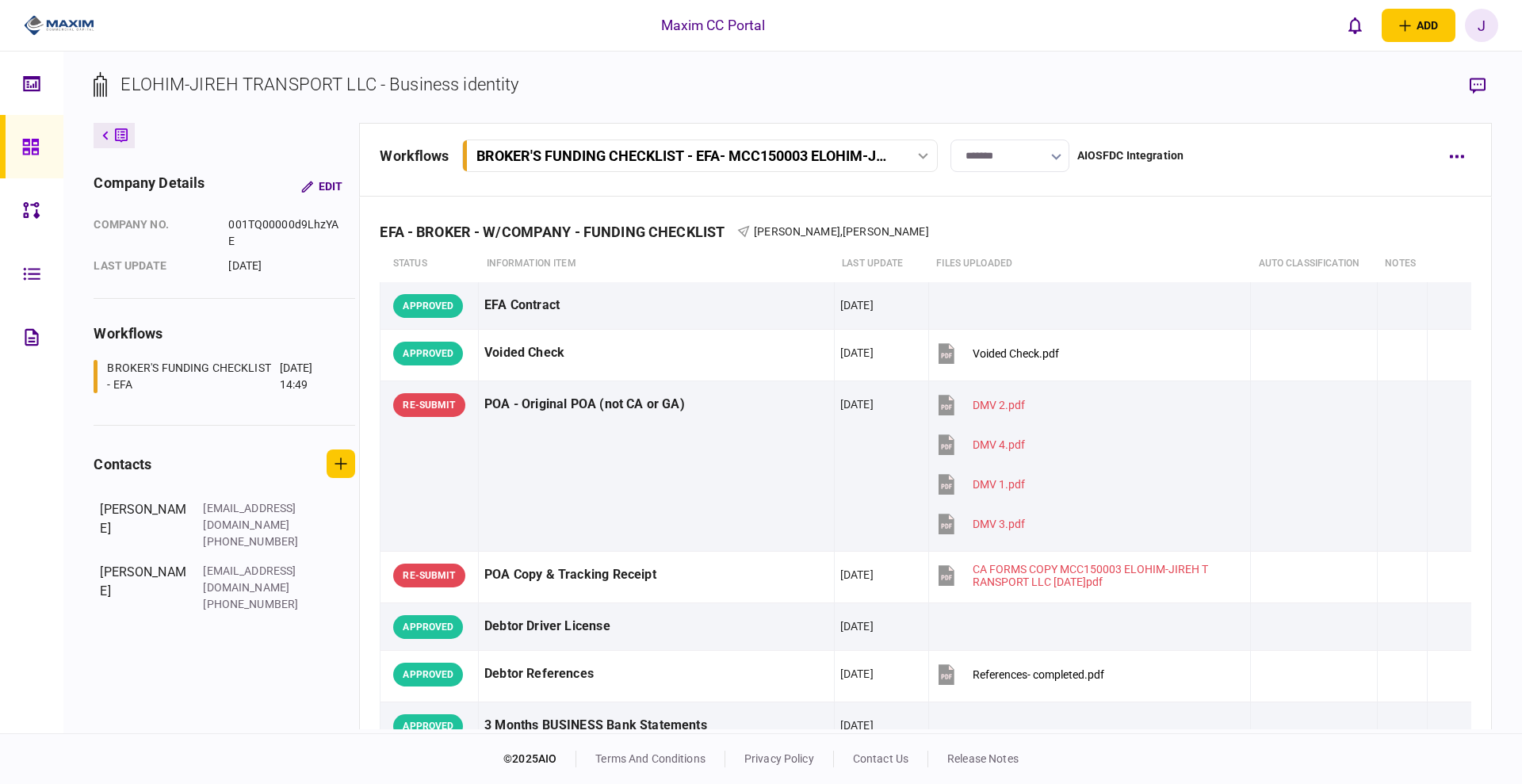
click at [21, 155] on link at bounding box center [31, 146] width 63 height 63
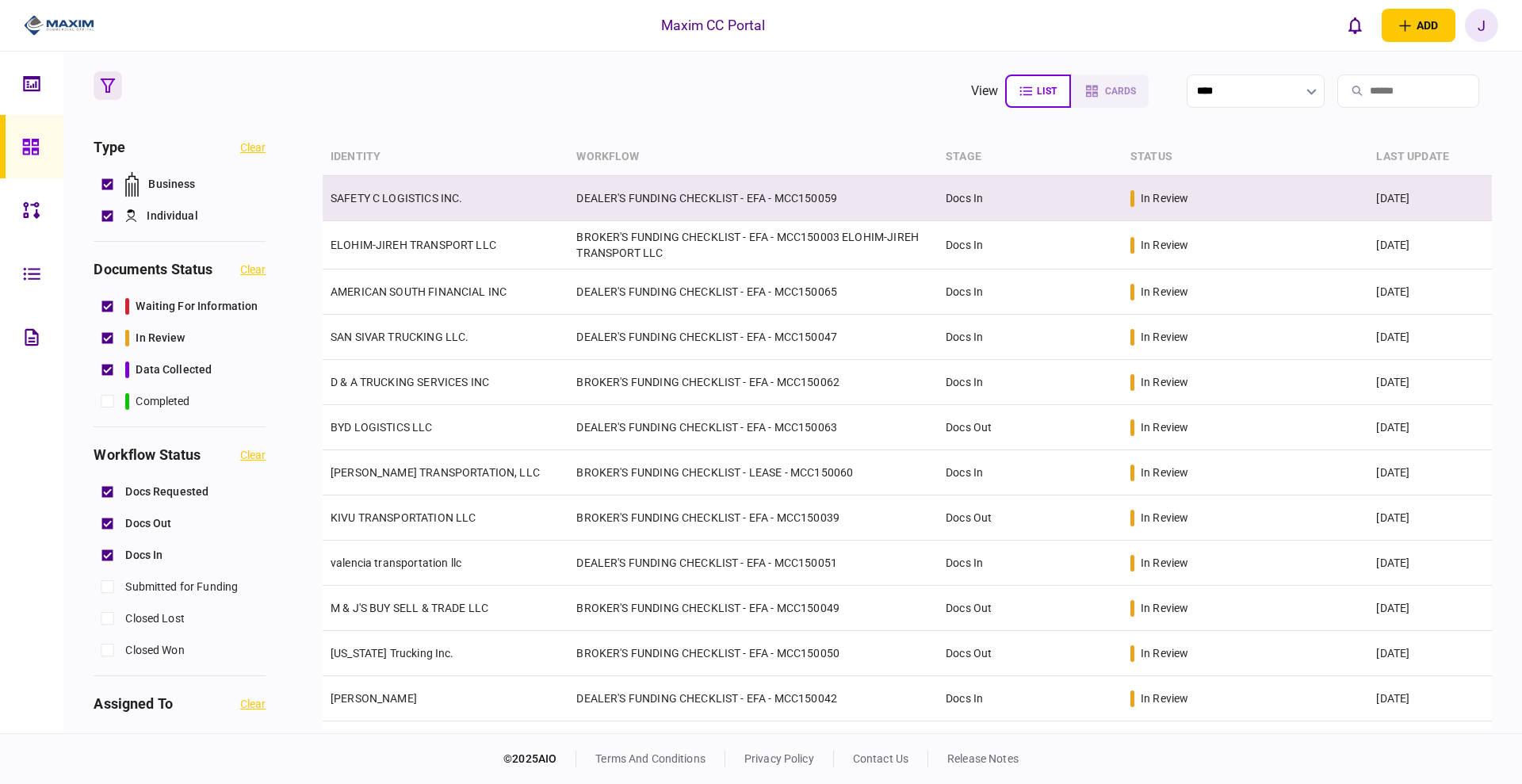
click at [389, 210] on td "SAFETY C LOGISTICS INC." at bounding box center [445, 198] width 246 height 45
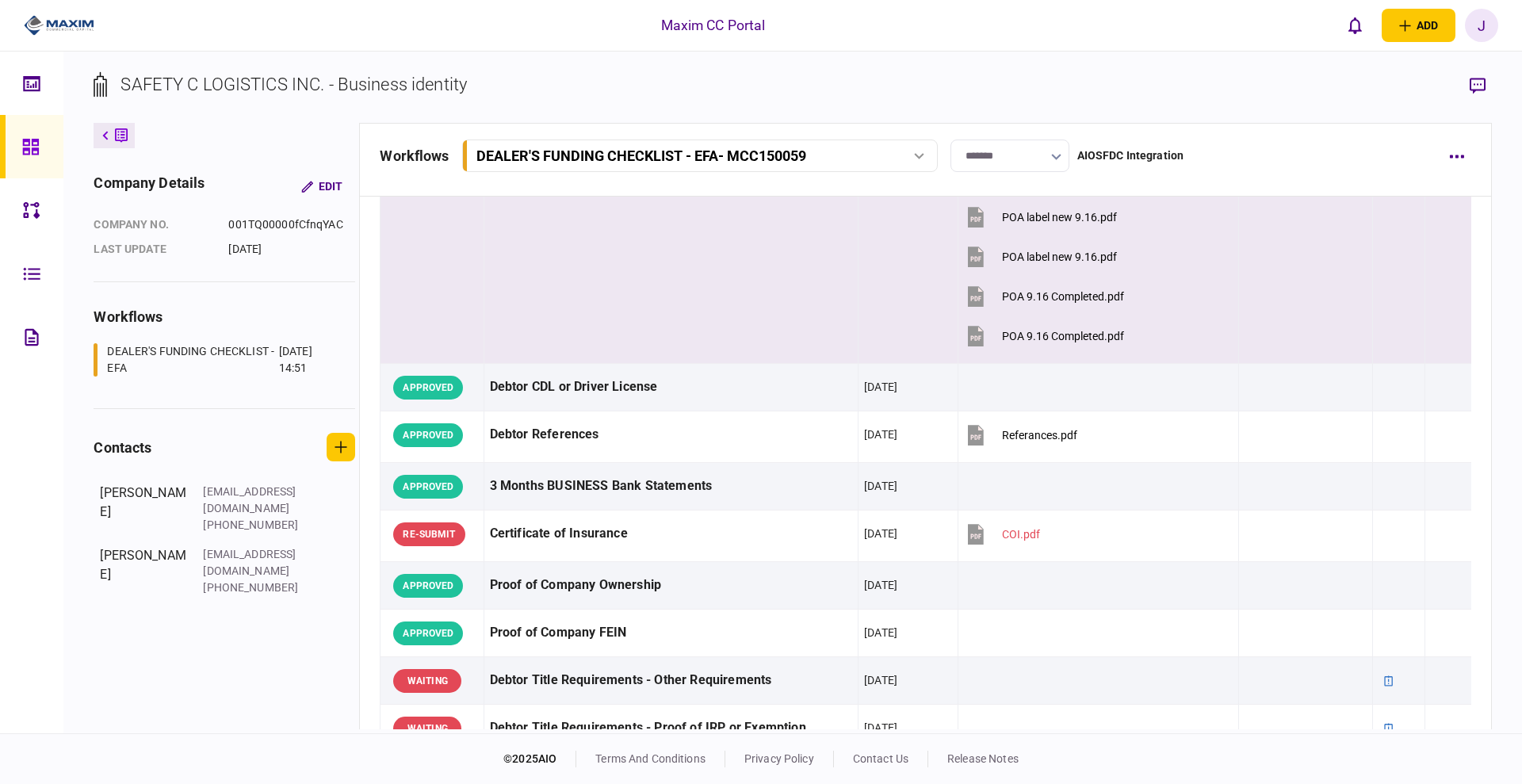
scroll to position [396, 0]
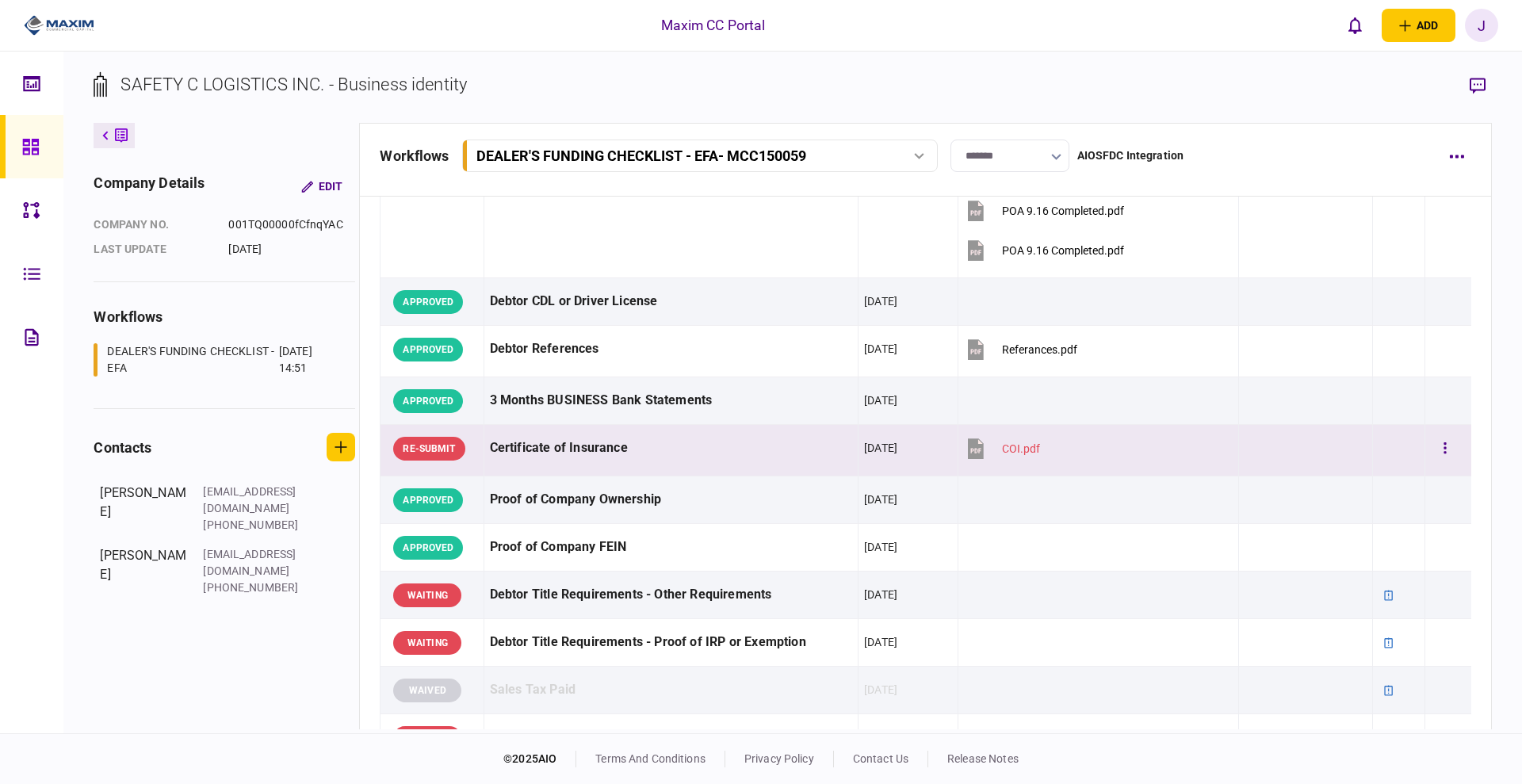
click at [655, 431] on div "Certificate of Insurance" at bounding box center [671, 448] width 363 height 35
click at [652, 439] on div "Certificate of Insurance" at bounding box center [671, 448] width 363 height 35
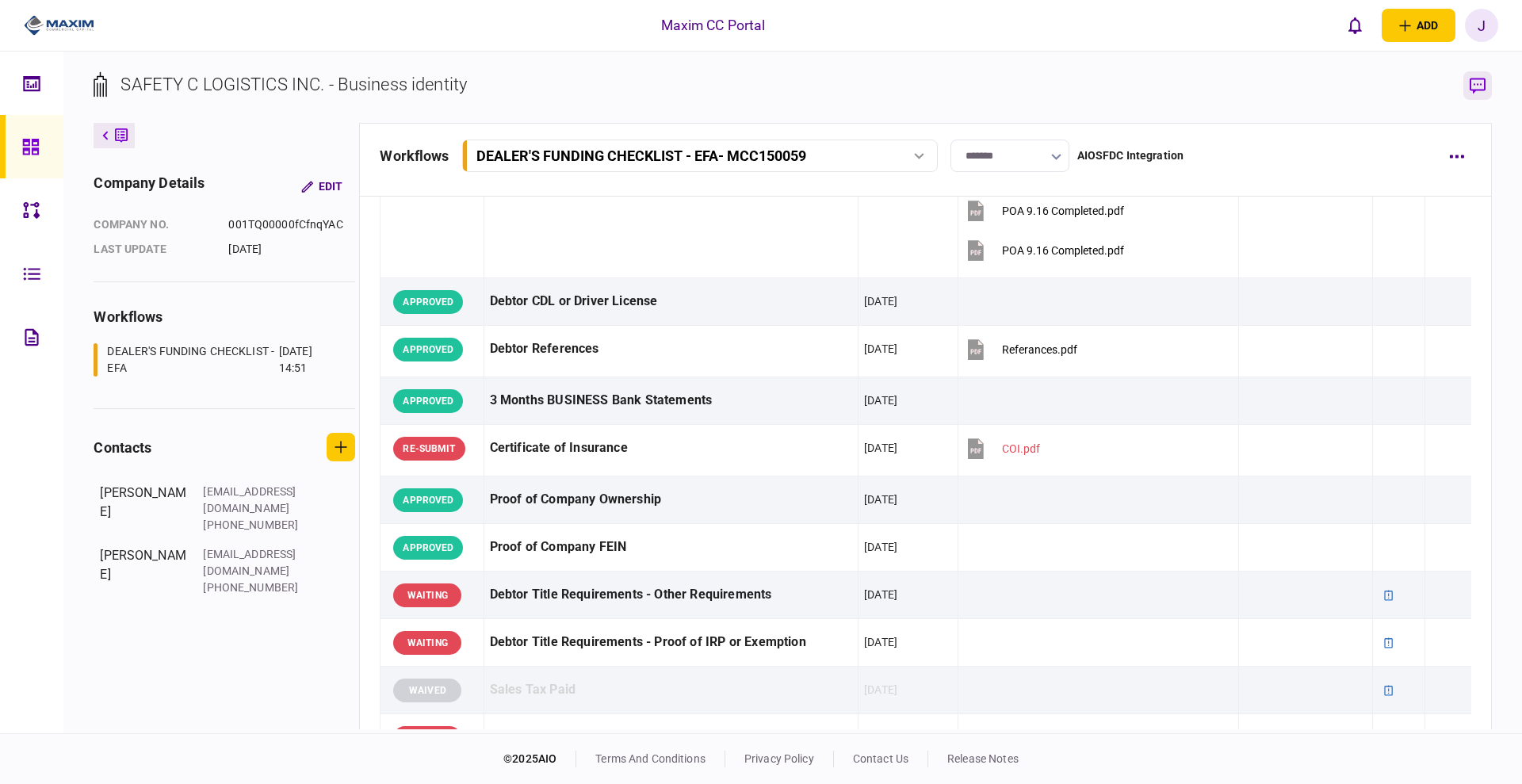
click at [1478, 94] on button "button" at bounding box center [1478, 85] width 29 height 29
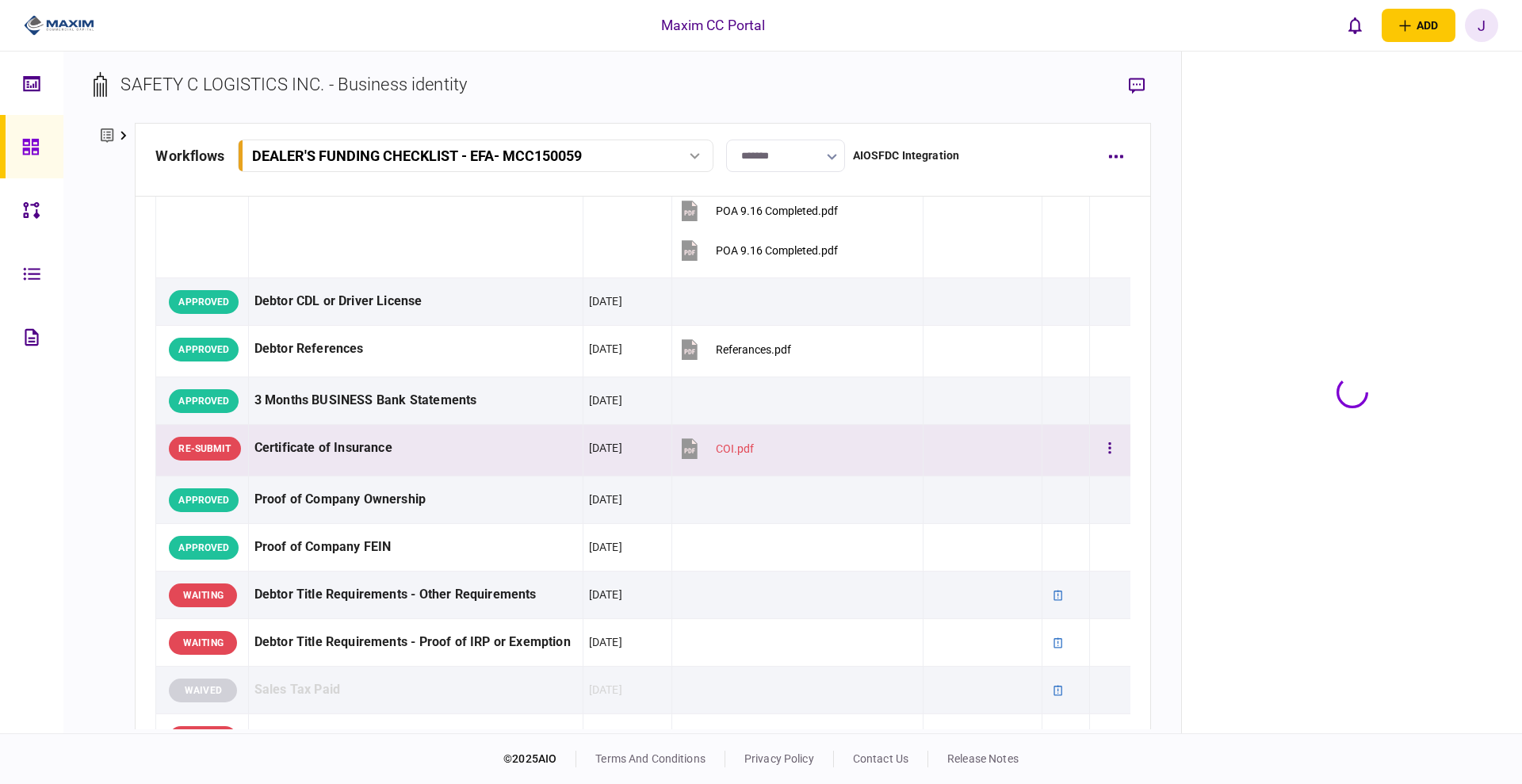
click at [313, 450] on div "Certificate of Insurance" at bounding box center [415, 448] width 322 height 35
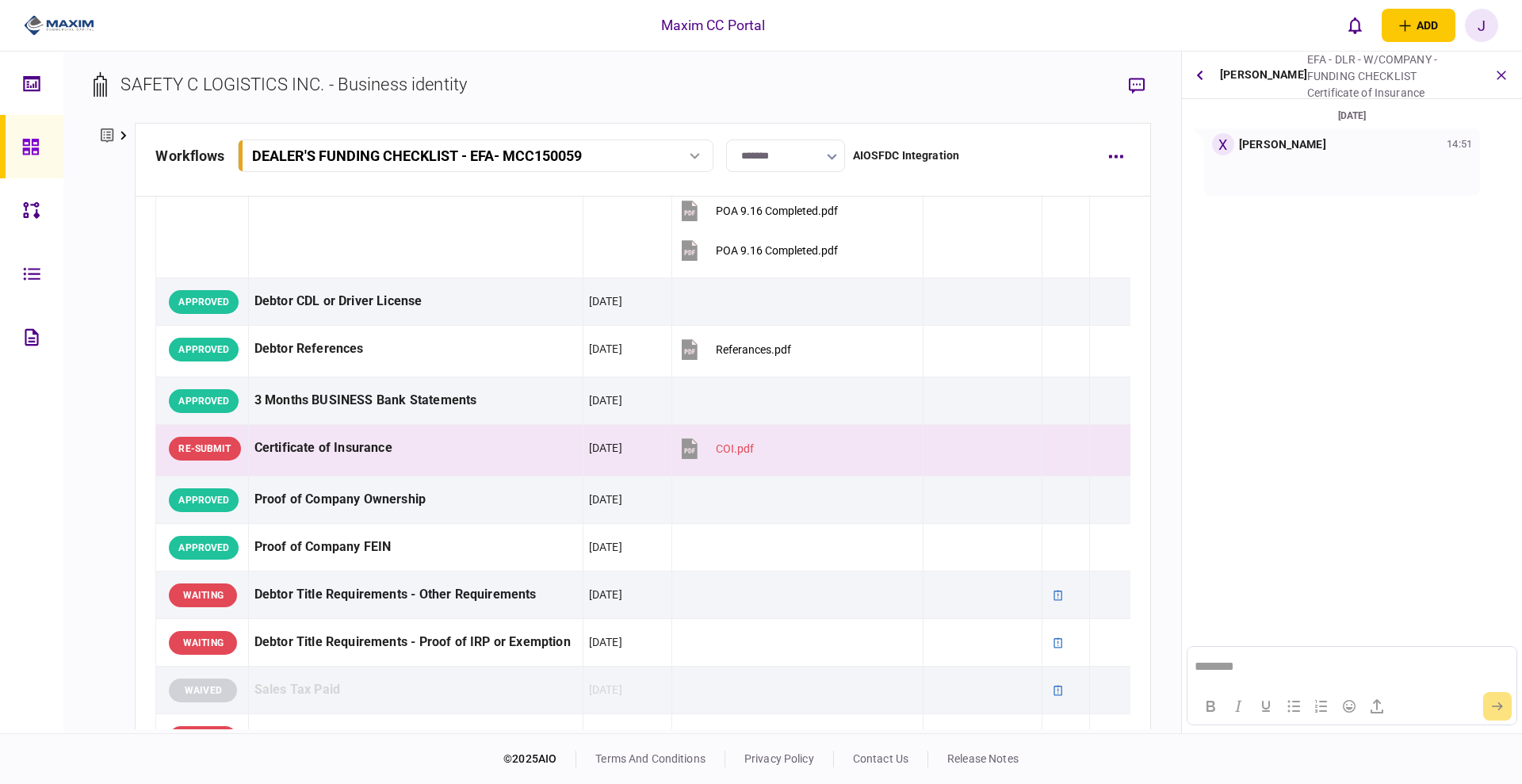
click at [1287, 157] on div at bounding box center [1342, 174] width 260 height 39
click at [317, 450] on div "Certificate of Insurance" at bounding box center [415, 448] width 322 height 35
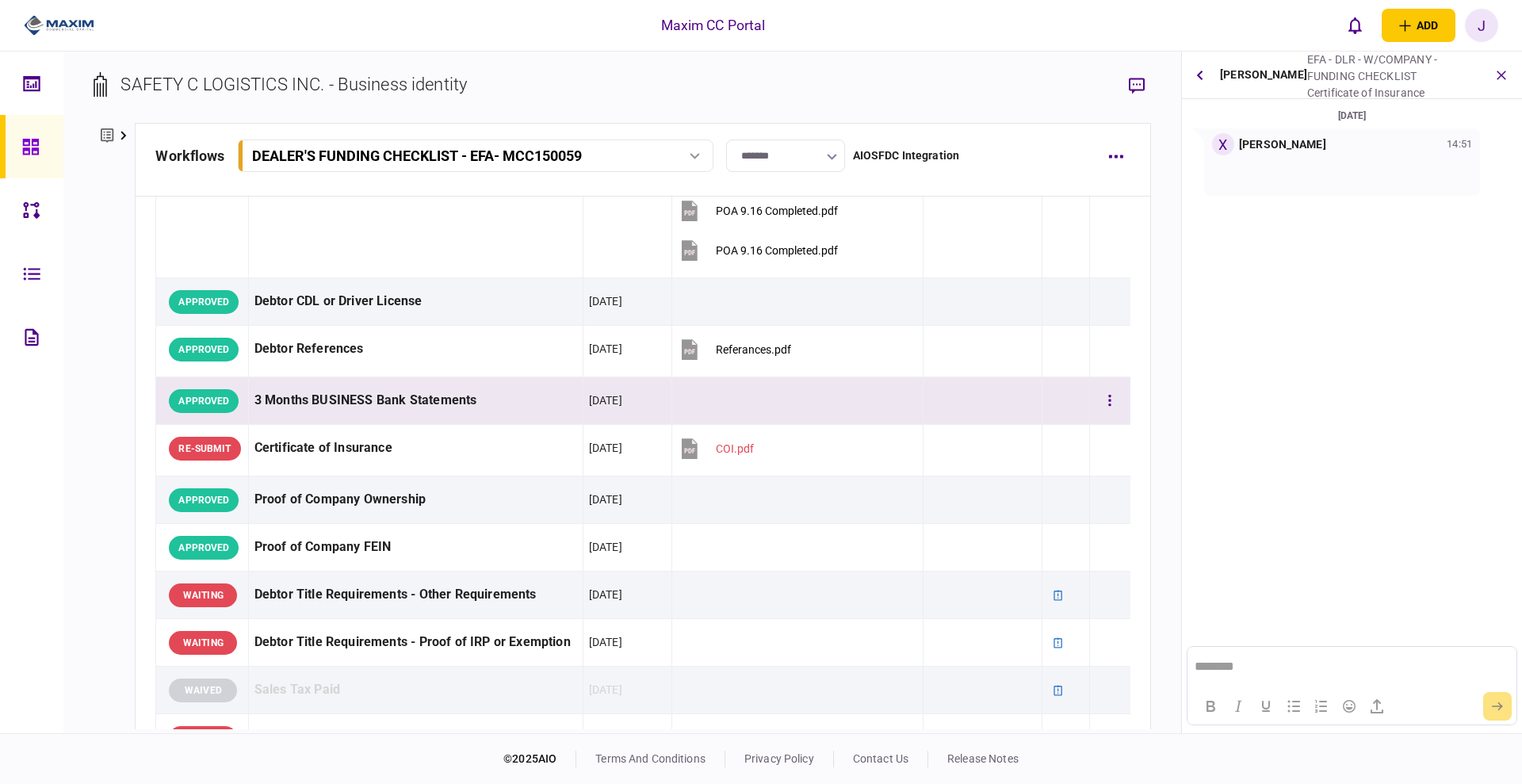
click at [707, 394] on td at bounding box center [798, 401] width 252 height 48
click at [349, 408] on div "3 Months BUSINESS Bank Statements" at bounding box center [415, 400] width 322 height 35
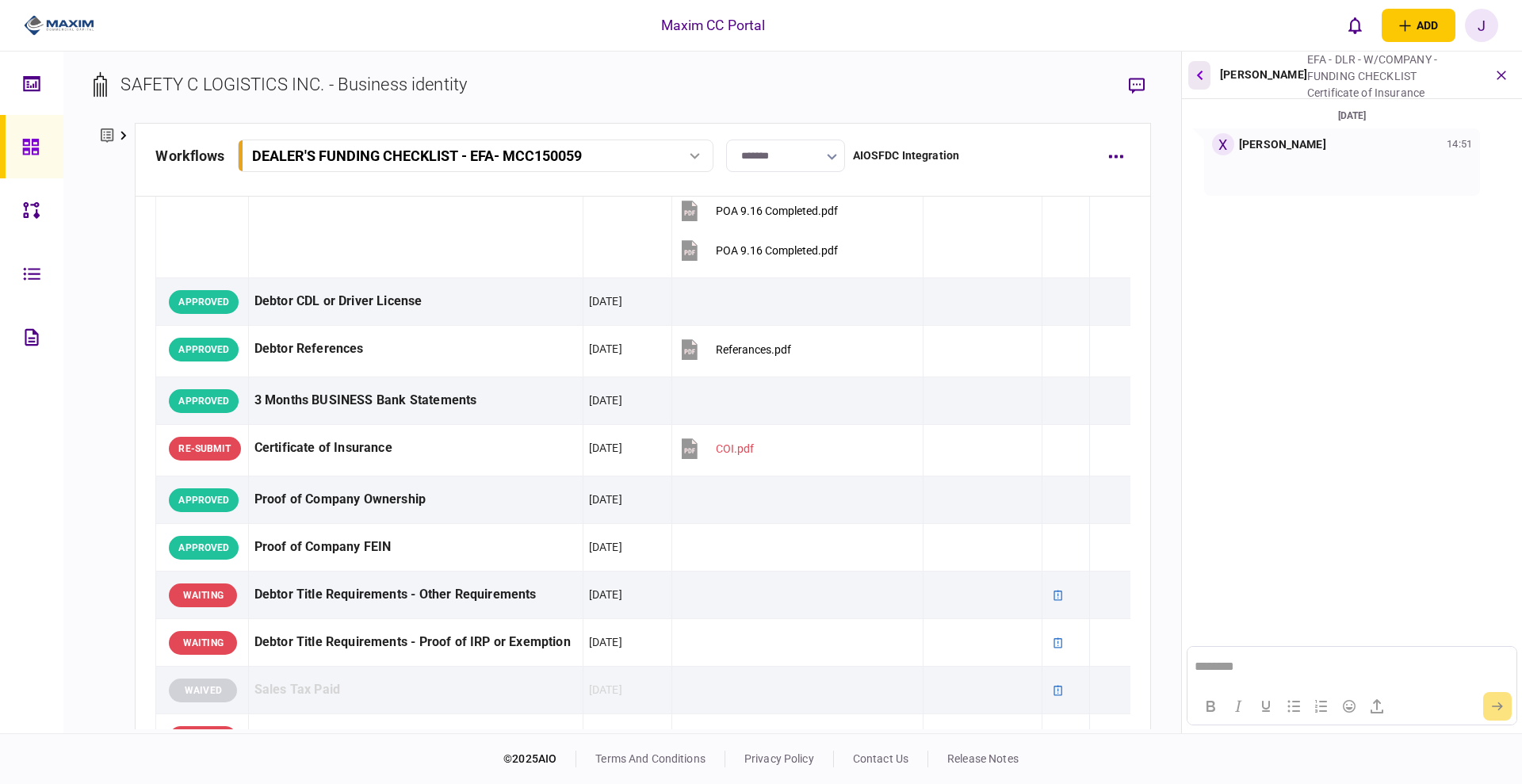
click at [1207, 81] on button "button" at bounding box center [1199, 75] width 22 height 29
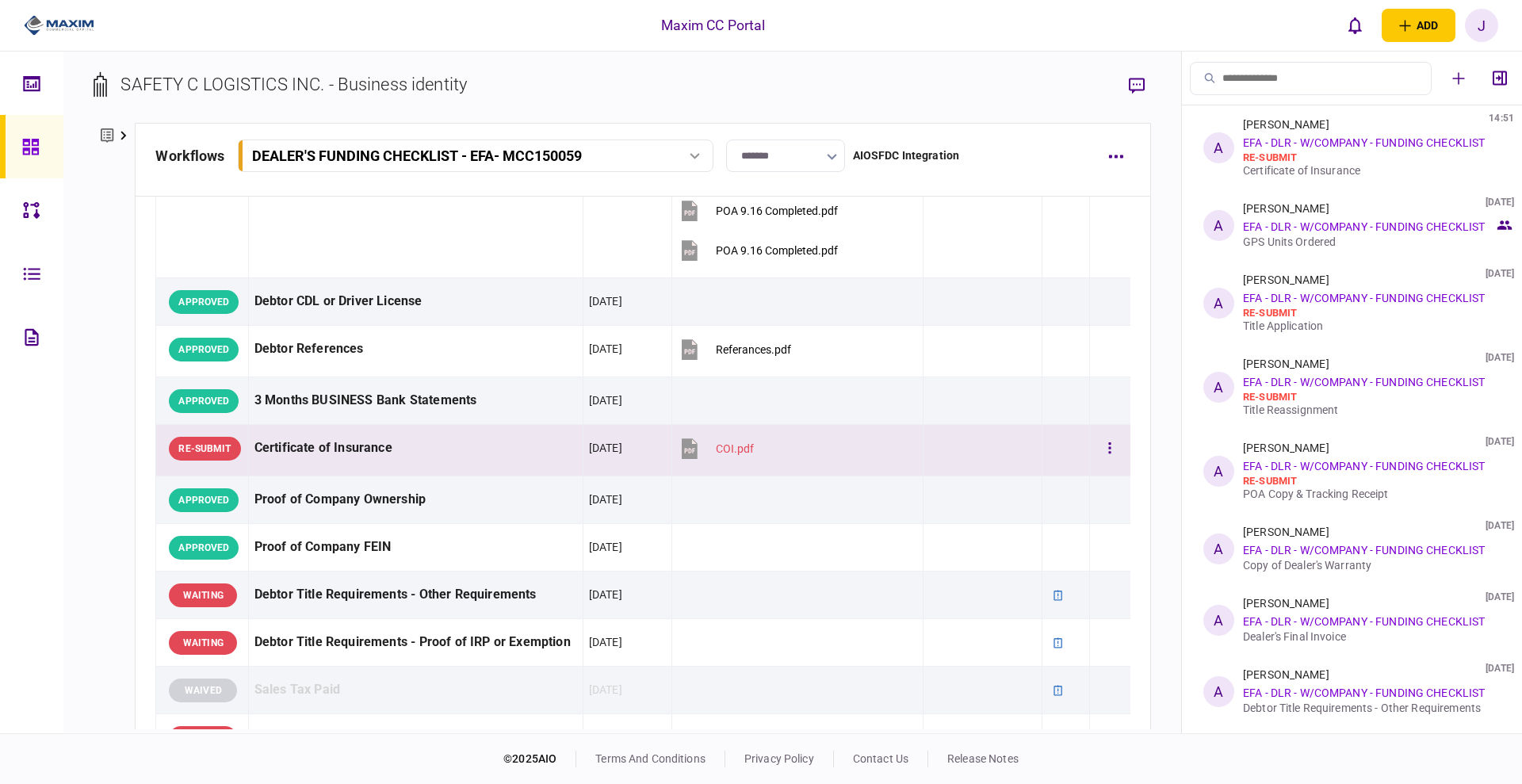
click at [285, 453] on div "Certificate of Insurance" at bounding box center [415, 448] width 322 height 35
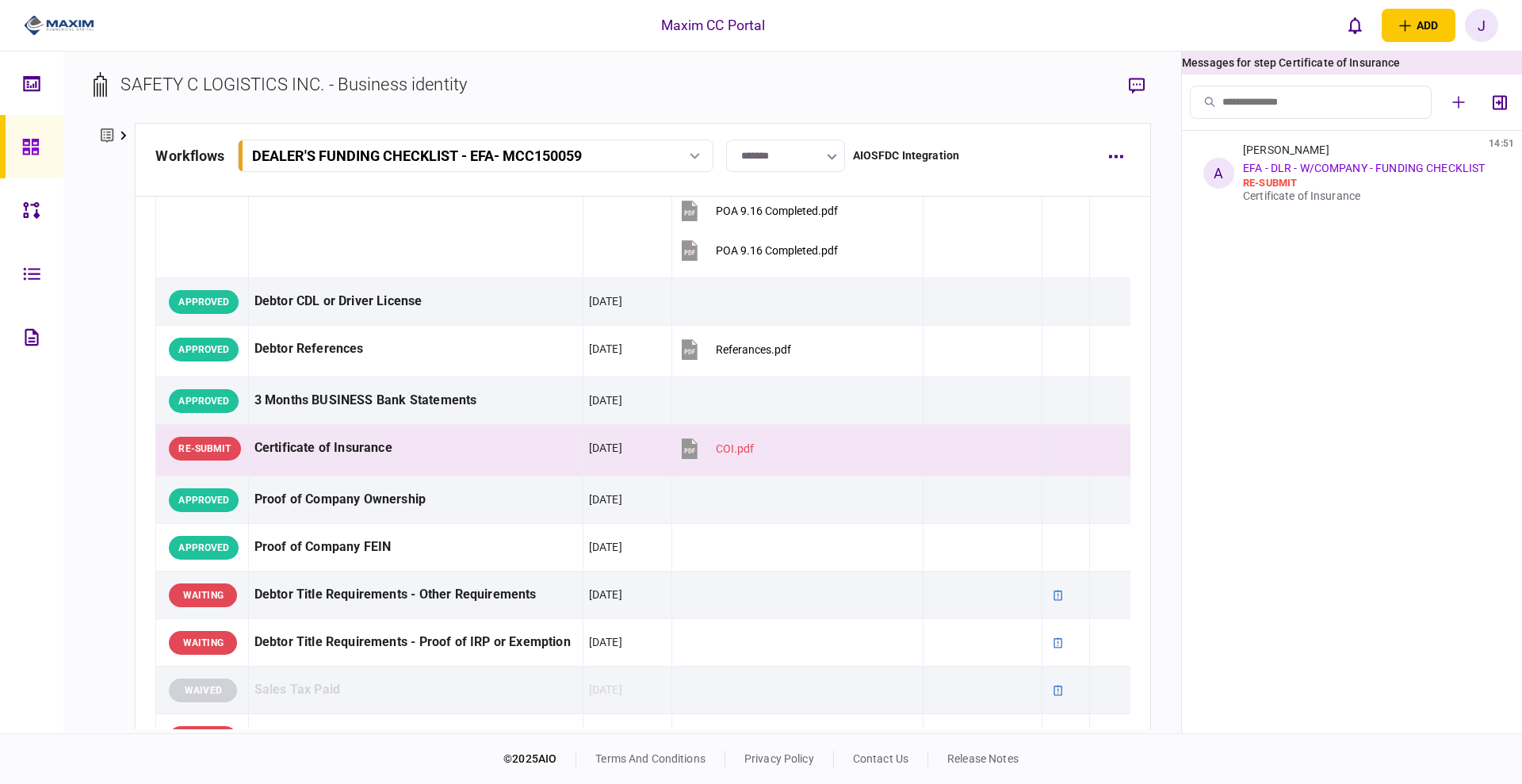
click at [1307, 177] on div "re-submit" at bounding box center [1369, 182] width 252 height 12
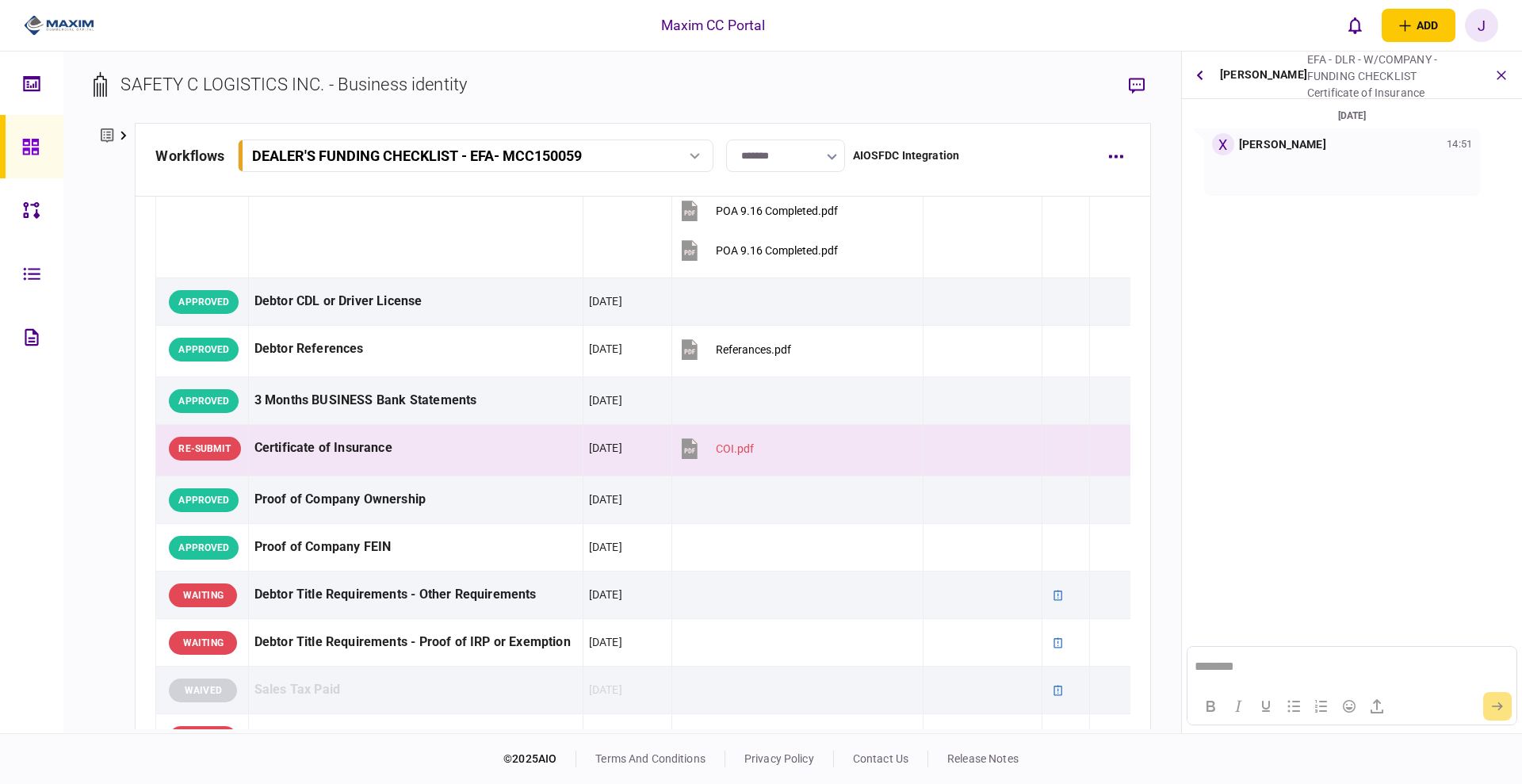
click at [1285, 171] on p at bounding box center [1342, 174] width 260 height 16
click at [1195, 76] on button "button" at bounding box center [1199, 75] width 22 height 29
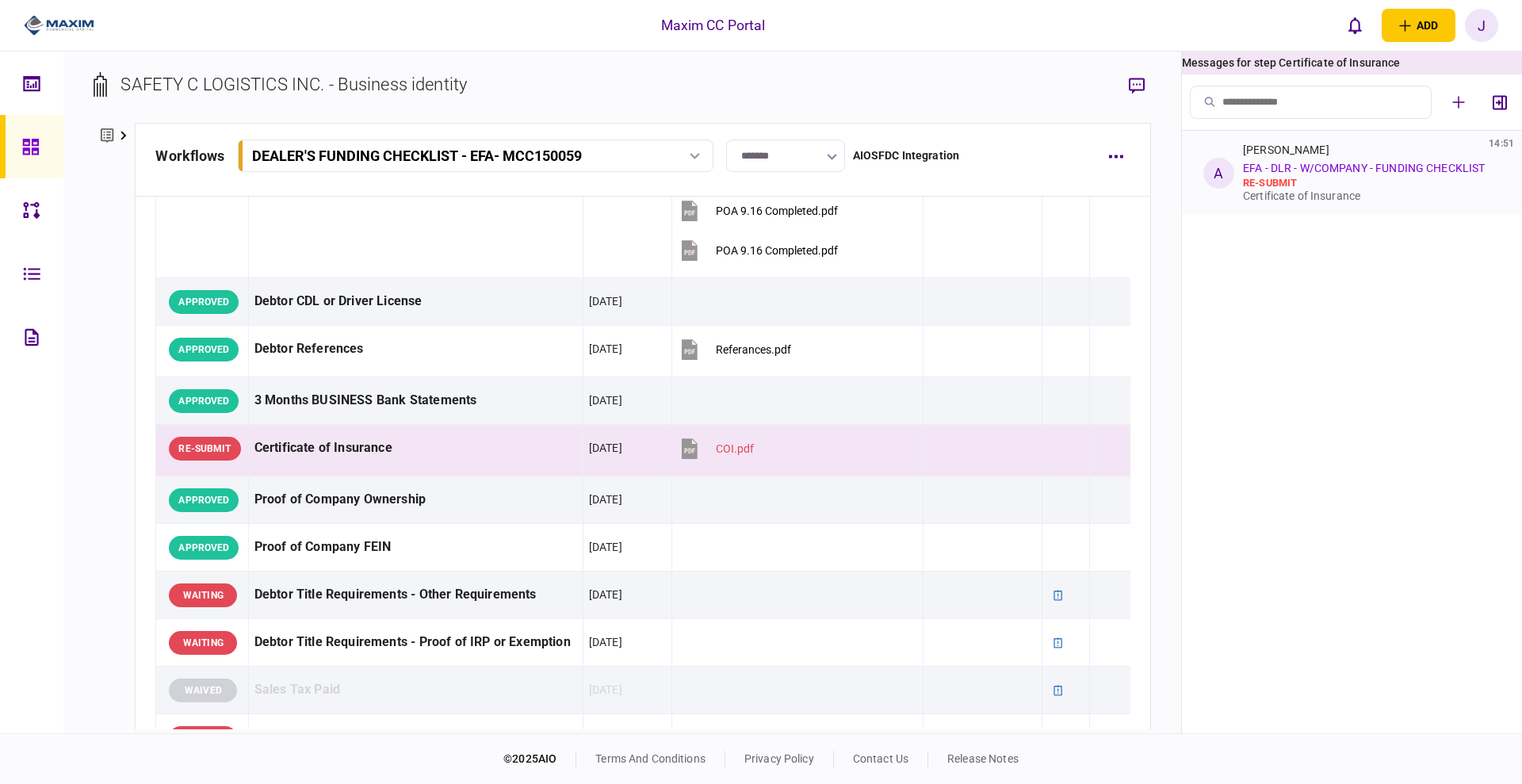
click at [1298, 164] on link "EFA - DLR - W/COMPANY - FUNDING CHECKLIST" at bounding box center [1364, 168] width 242 height 12
click at [1325, 171] on link "EFA - DLR - W/COMPANY - FUNDING CHECKLIST" at bounding box center [1364, 168] width 242 height 12
click at [1307, 182] on div "re-submit" at bounding box center [1369, 182] width 252 height 12
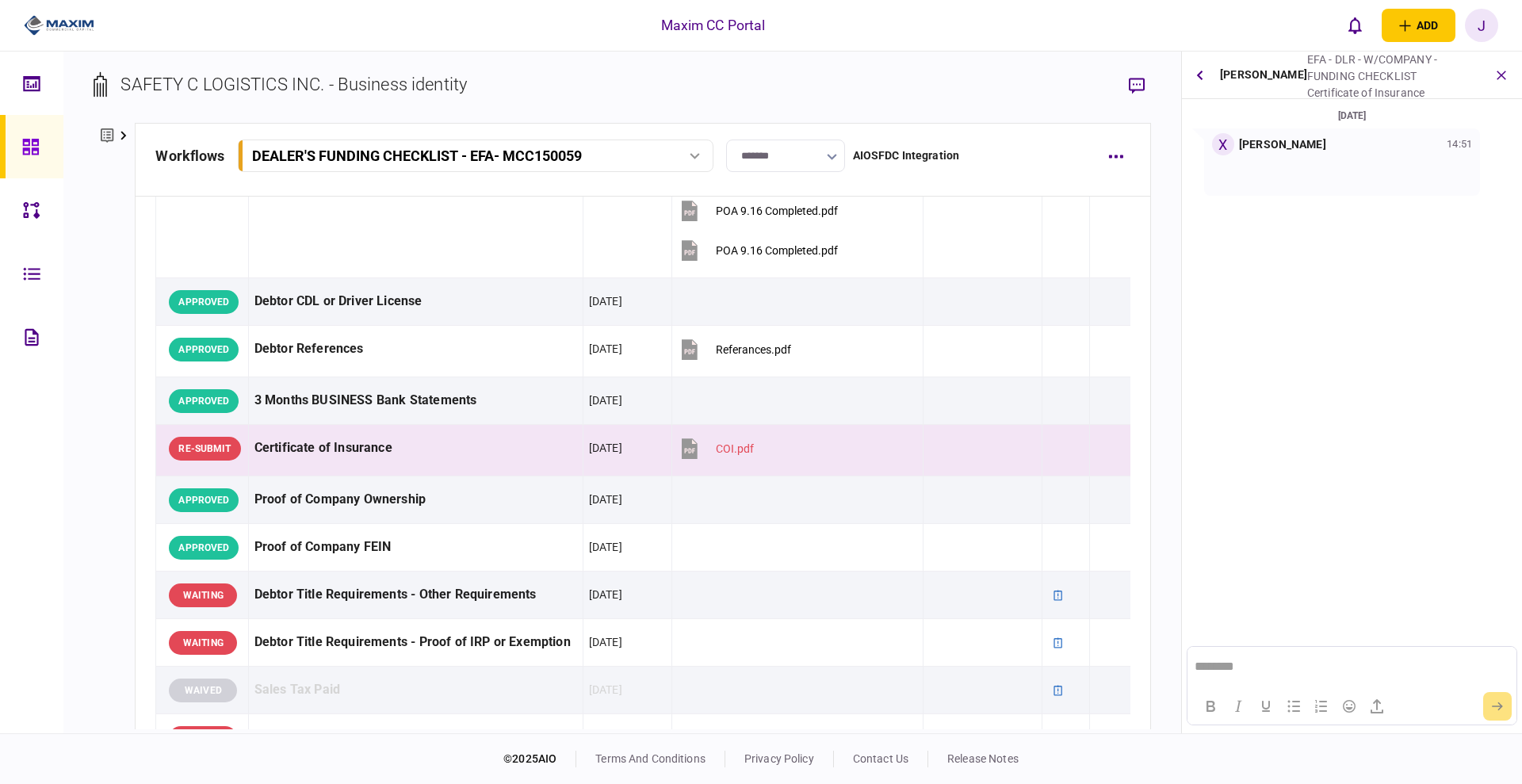
click at [1372, 224] on section "17 Sep 2025 X Xiomara Rodriguez 14:51" at bounding box center [1353, 267] width 340 height 321
click at [1381, 170] on p at bounding box center [1342, 174] width 260 height 16
drag, startPoint x: 1329, startPoint y: 248, endPoint x: 1314, endPoint y: 250, distance: 15.1
click at [1329, 248] on section "17 Sep 2025 X Xiomara Rodriguez 14:51" at bounding box center [1353, 267] width 340 height 321
click at [729, 438] on button "COI.pdf" at bounding box center [715, 448] width 76 height 35
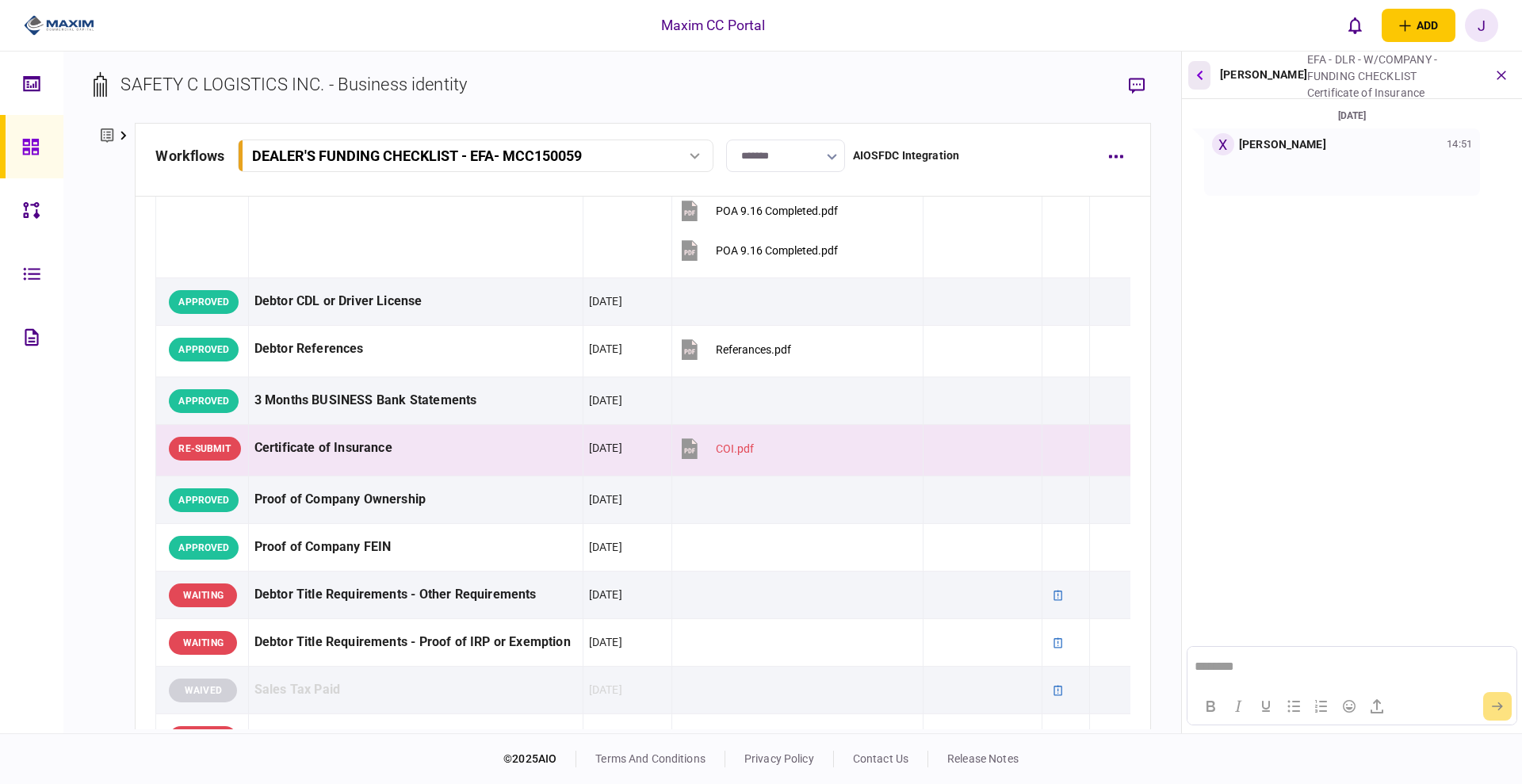
click at [1200, 76] on icon "button" at bounding box center [1200, 75] width 7 height 10
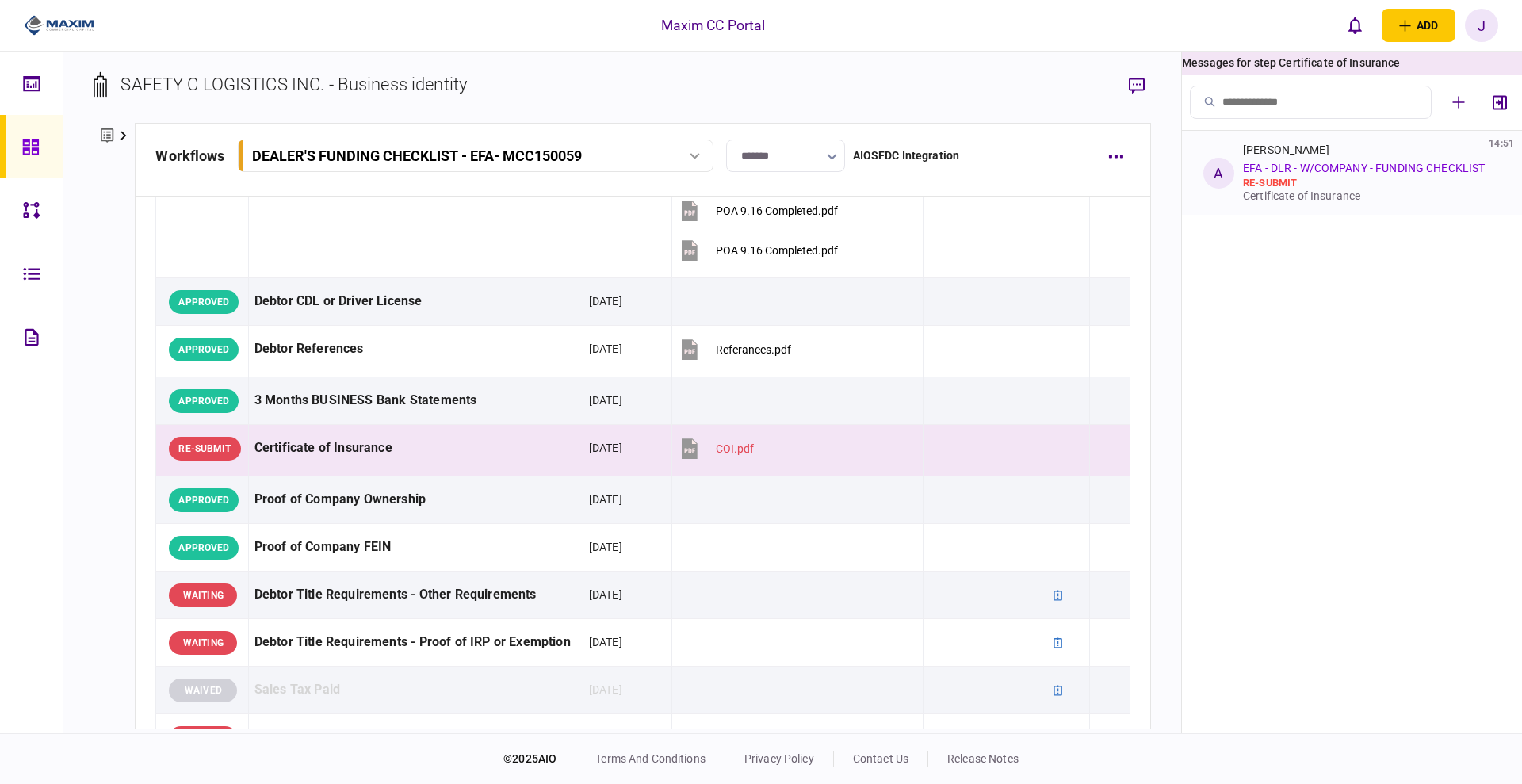
click at [1337, 178] on div "re-submit" at bounding box center [1369, 182] width 252 height 12
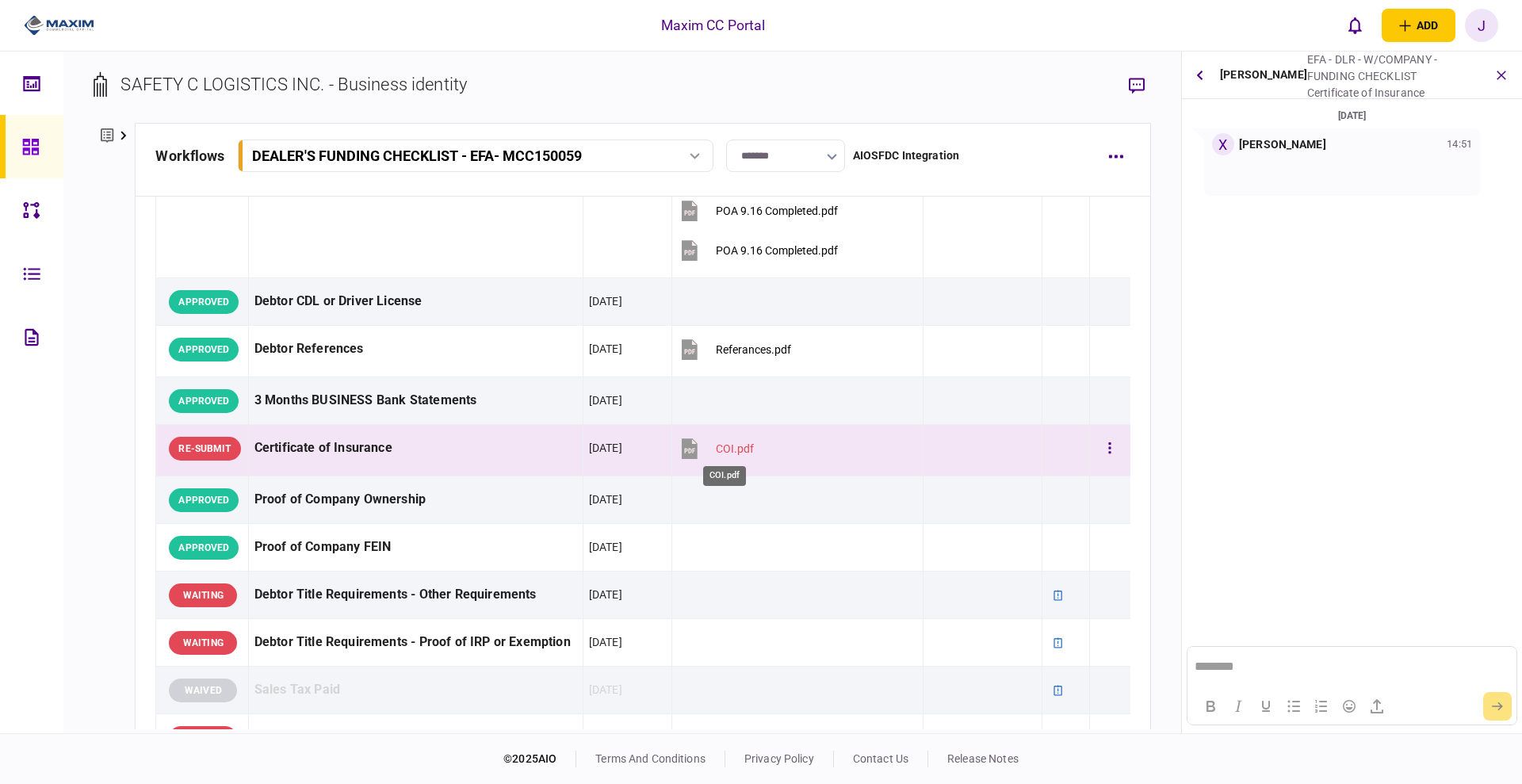
click at [722, 442] on div "COI.pdf" at bounding box center [735, 448] width 38 height 12
click at [27, 150] on icon at bounding box center [30, 147] width 17 height 18
